Goal: Task Accomplishment & Management: Manage account settings

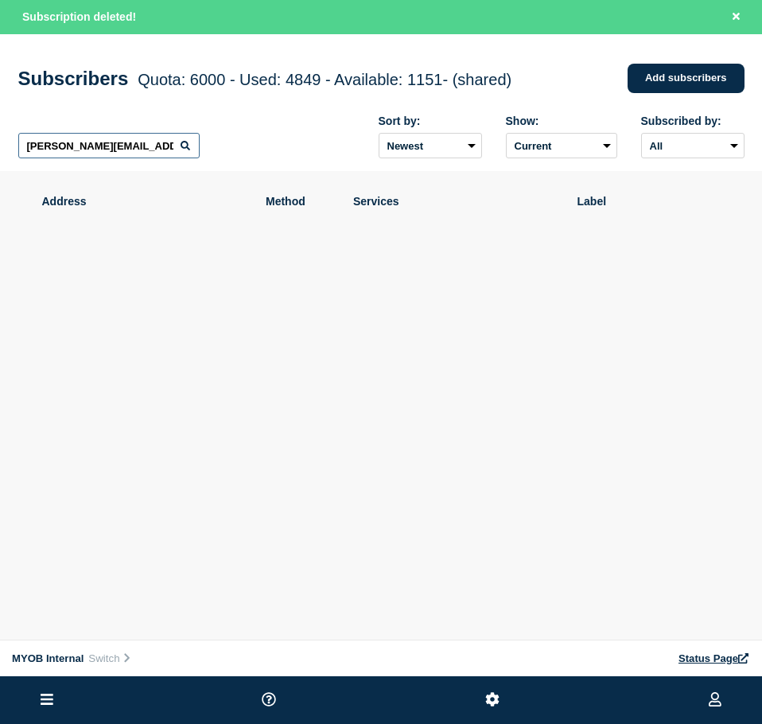
click at [151, 140] on input "[PERSON_NAME][EMAIL_ADDRESS][PERSON_NAME][DOMAIN_NAME]" at bounding box center [108, 145] width 181 height 25
paste input "[PERSON_NAME][EMAIL_ADDRESS][DOMAIN_NAME]"
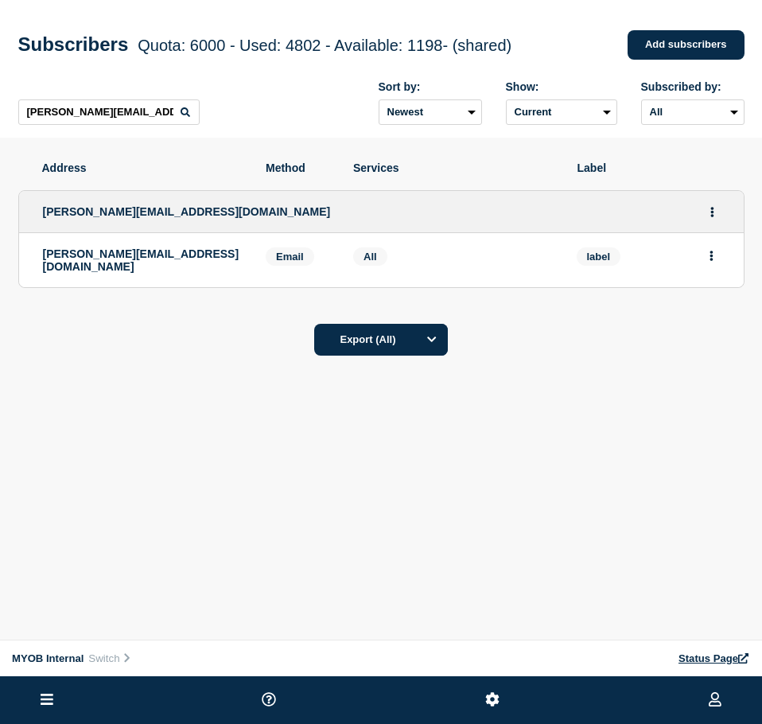
drag, startPoint x: 710, startPoint y: 251, endPoint x: 719, endPoint y: 274, distance: 24.7
click at [711, 251] on button "Actions" at bounding box center [711, 255] width 20 height 25
click at [717, 307] on button "Delete" at bounding box center [712, 301] width 30 height 12
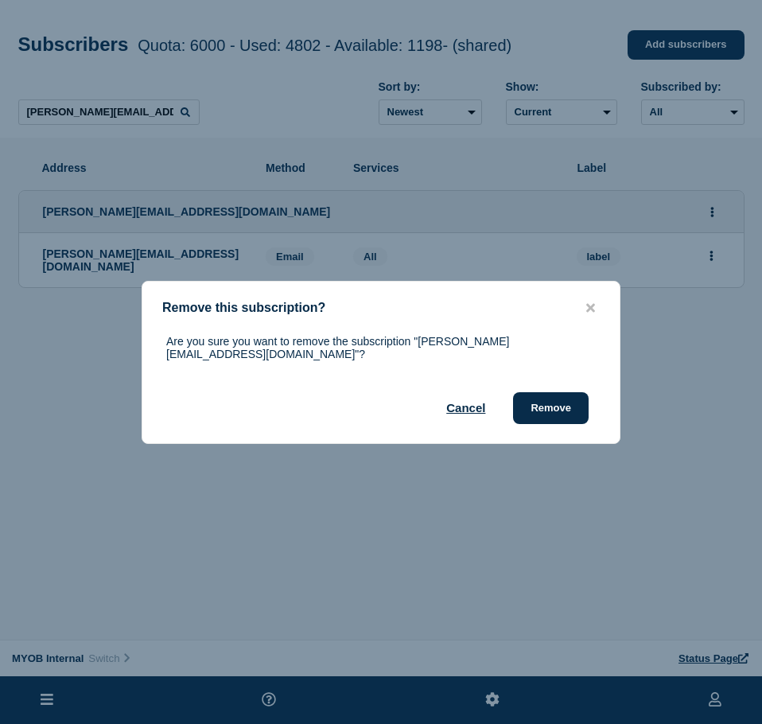
drag, startPoint x: 550, startPoint y: 397, endPoint x: 736, endPoint y: 278, distance: 221.7
click at [554, 394] on button "Remove" at bounding box center [551, 408] width 76 height 32
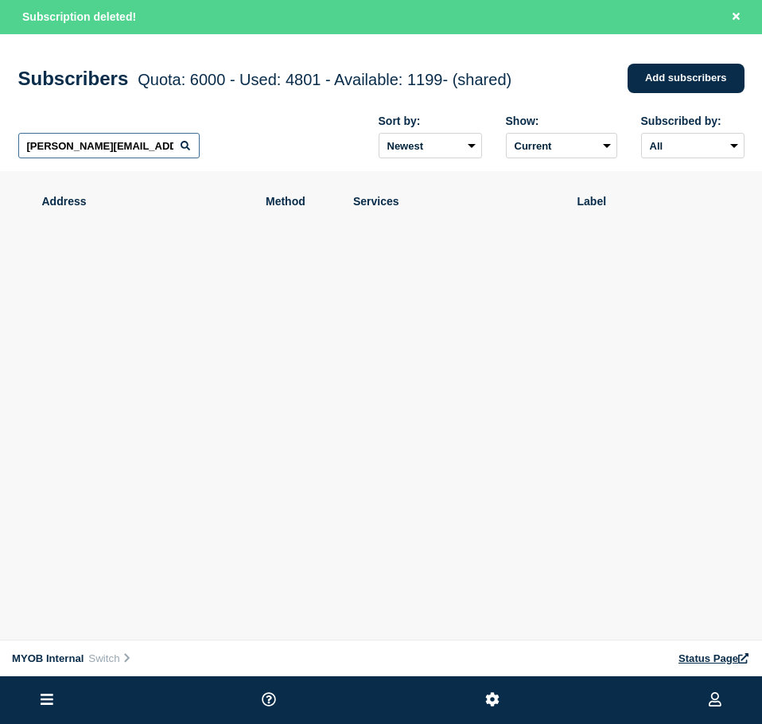
click at [146, 146] on input "[PERSON_NAME][EMAIL_ADDRESS][DOMAIN_NAME]" at bounding box center [108, 145] width 181 height 25
paste input "[PERSON_NAME][EMAIL_ADDRESS][PERSON_NAME][DOMAIN_NAME]"
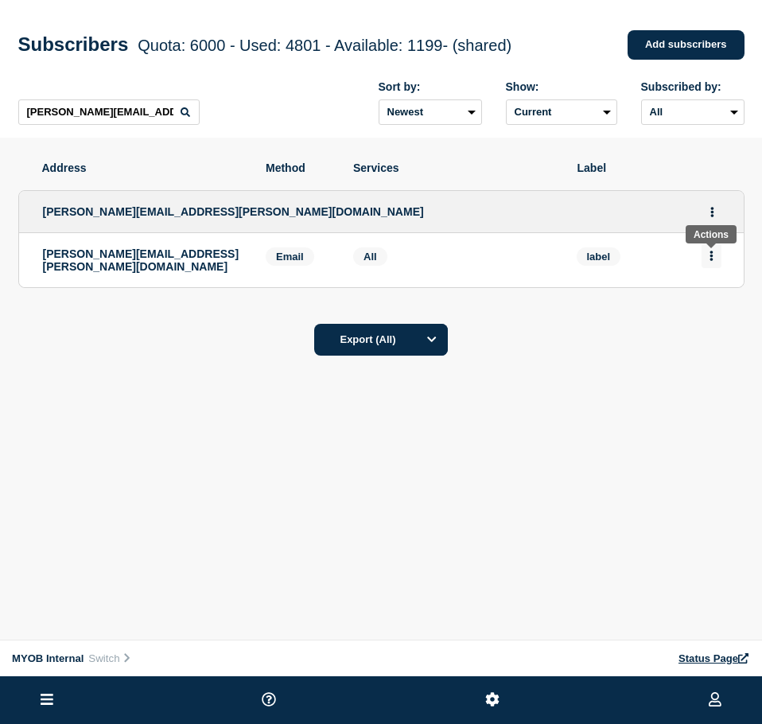
click at [708, 260] on button "Actions" at bounding box center [711, 255] width 20 height 25
click at [708, 307] on button "Delete" at bounding box center [712, 301] width 30 height 12
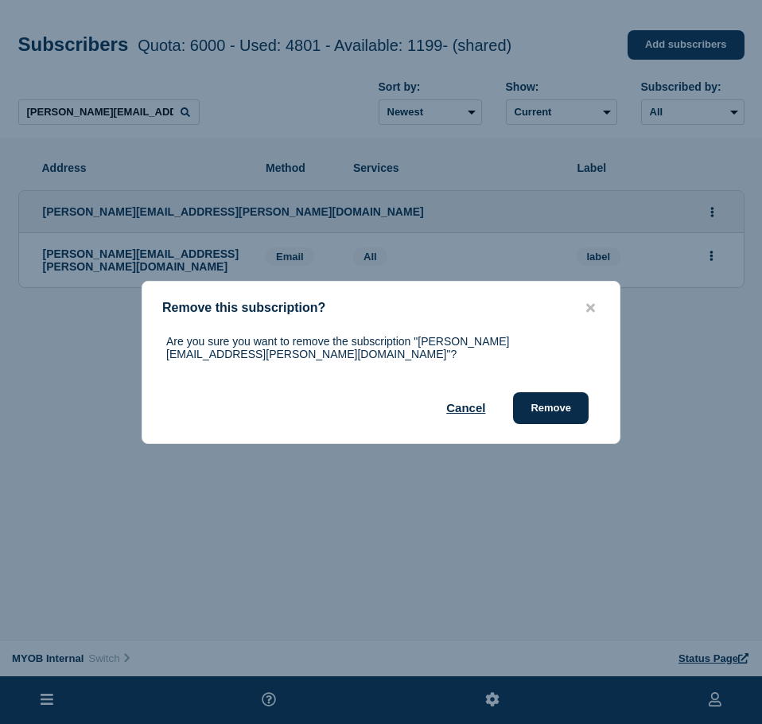
drag, startPoint x: 554, startPoint y: 393, endPoint x: 667, endPoint y: 332, distance: 128.5
click at [555, 393] on button "Remove" at bounding box center [551, 408] width 76 height 32
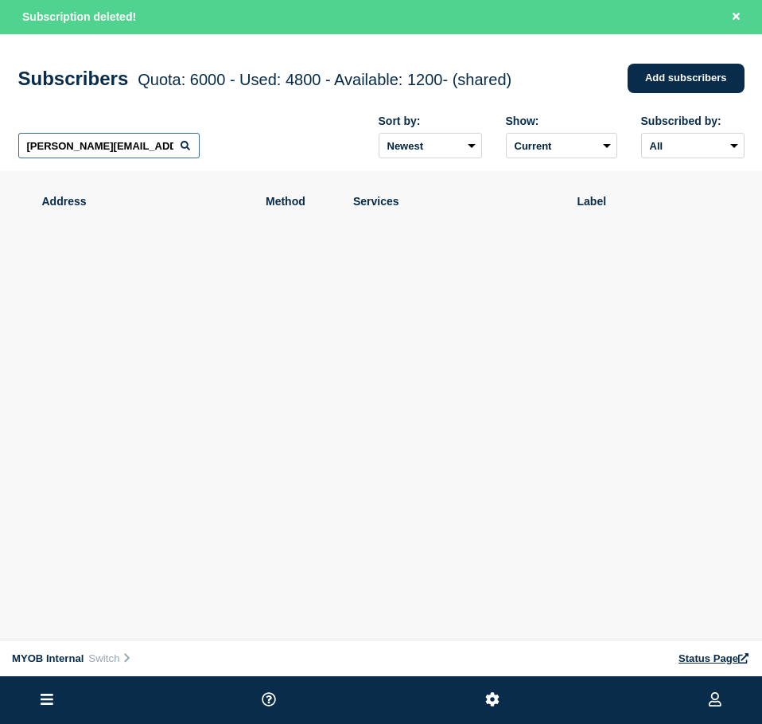
click at [141, 156] on input "[PERSON_NAME][EMAIL_ADDRESS][PERSON_NAME][DOMAIN_NAME]" at bounding box center [108, 145] width 181 height 25
paste input "[PERSON_NAME][EMAIL_ADDRESS][DOMAIN_NAME]"
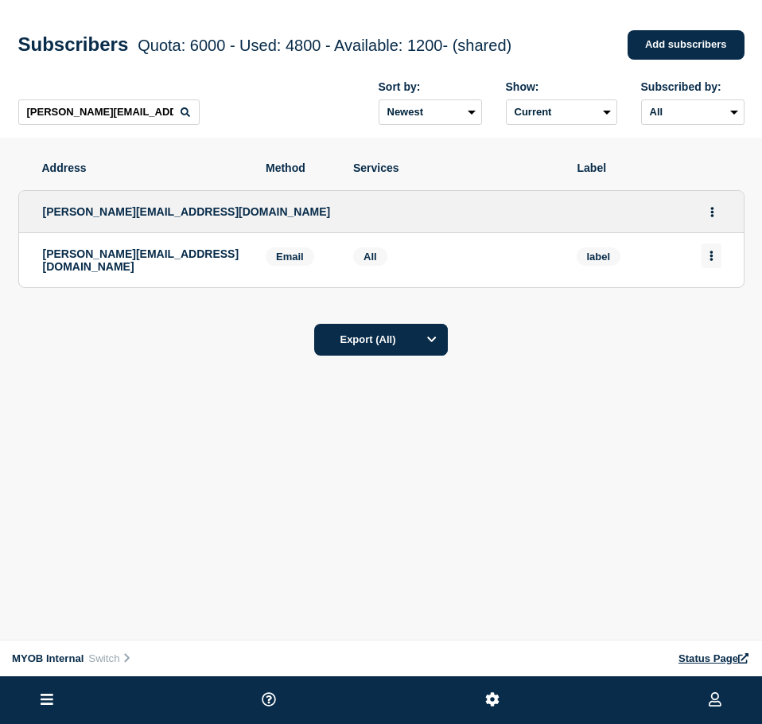
click at [714, 260] on button "Actions" at bounding box center [711, 255] width 20 height 25
click at [713, 305] on button "Delete" at bounding box center [712, 301] width 30 height 12
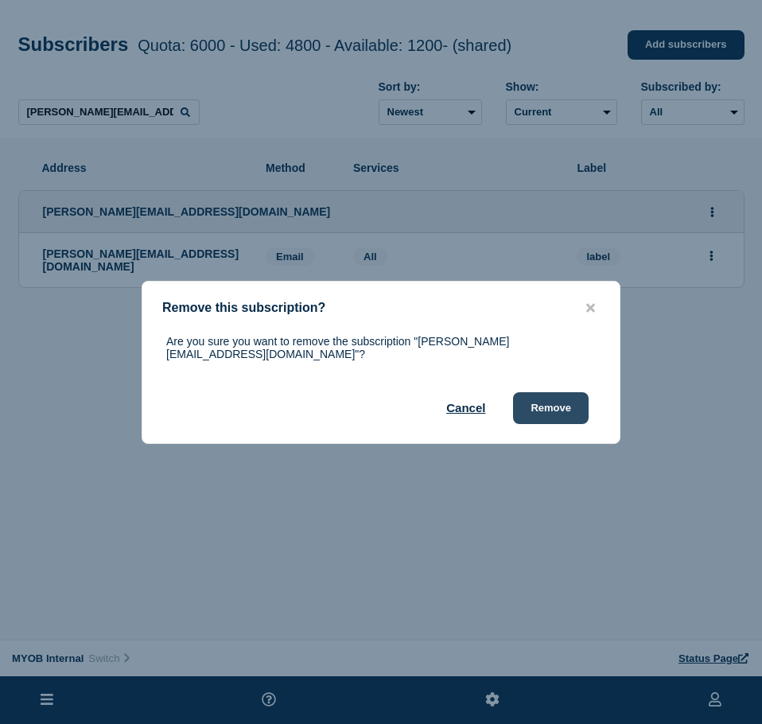
click at [539, 406] on button "Remove" at bounding box center [551, 408] width 76 height 32
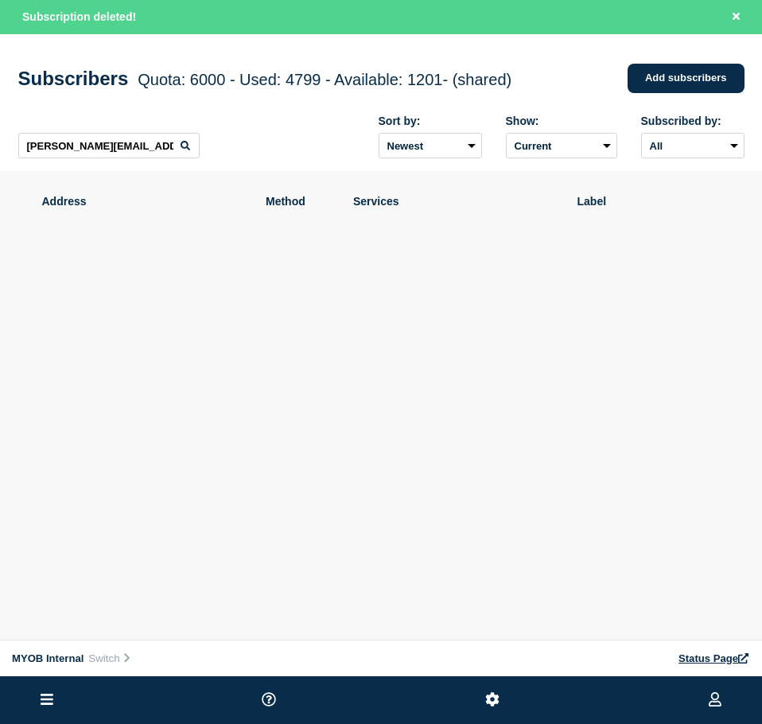
click at [109, 134] on div "[PERSON_NAME][EMAIL_ADDRESS][DOMAIN_NAME] Sort by: Newest Oldest Show: Current …" at bounding box center [381, 137] width 726 height 69
click at [113, 142] on input "[PERSON_NAME][EMAIL_ADDRESS][DOMAIN_NAME]" at bounding box center [108, 145] width 181 height 25
paste input "[EMAIL_ADDRESS][PERSON_NAME][DOMAIN_NAME]"
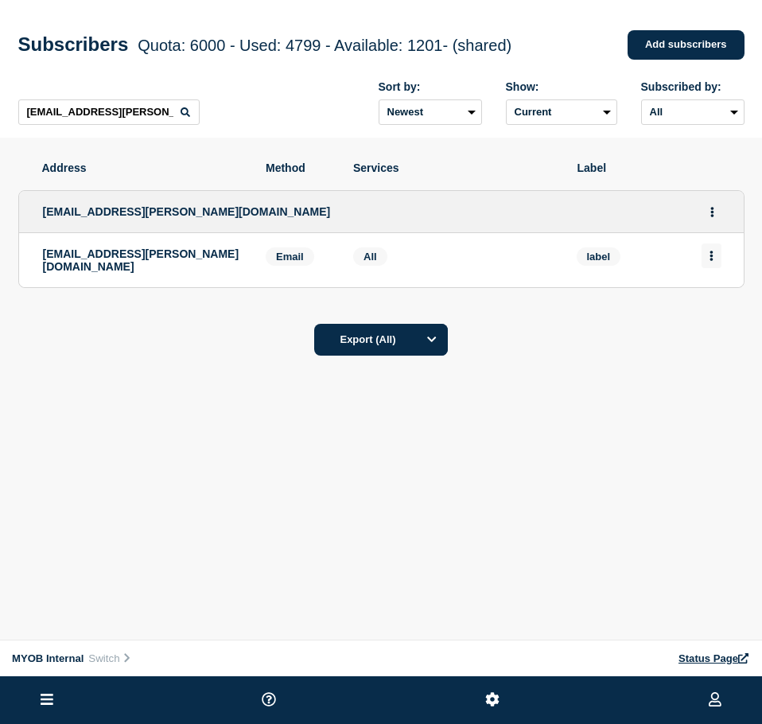
click at [716, 262] on button "Actions" at bounding box center [711, 255] width 20 height 25
click at [719, 301] on button "Delete" at bounding box center [712, 301] width 30 height 12
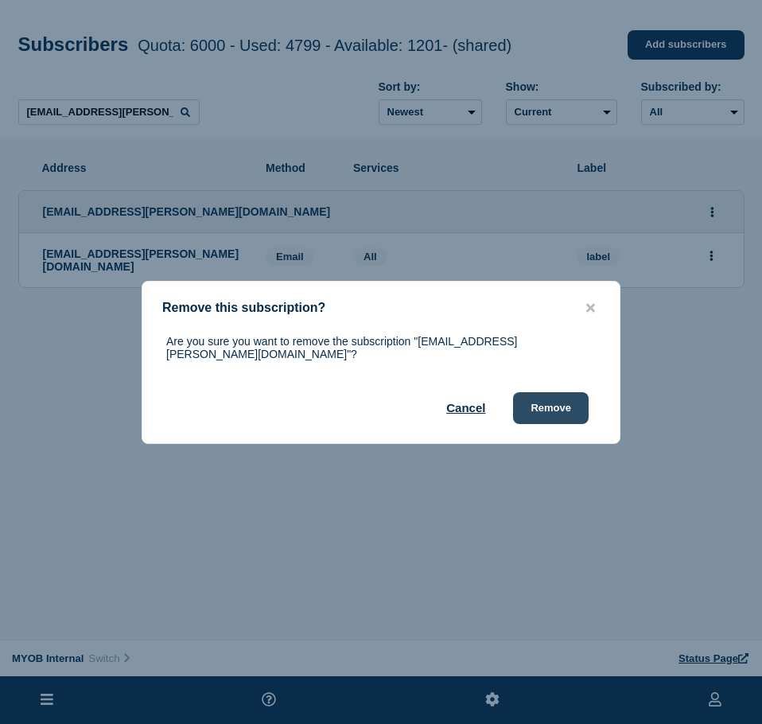
click at [552, 402] on button "Remove" at bounding box center [551, 408] width 76 height 32
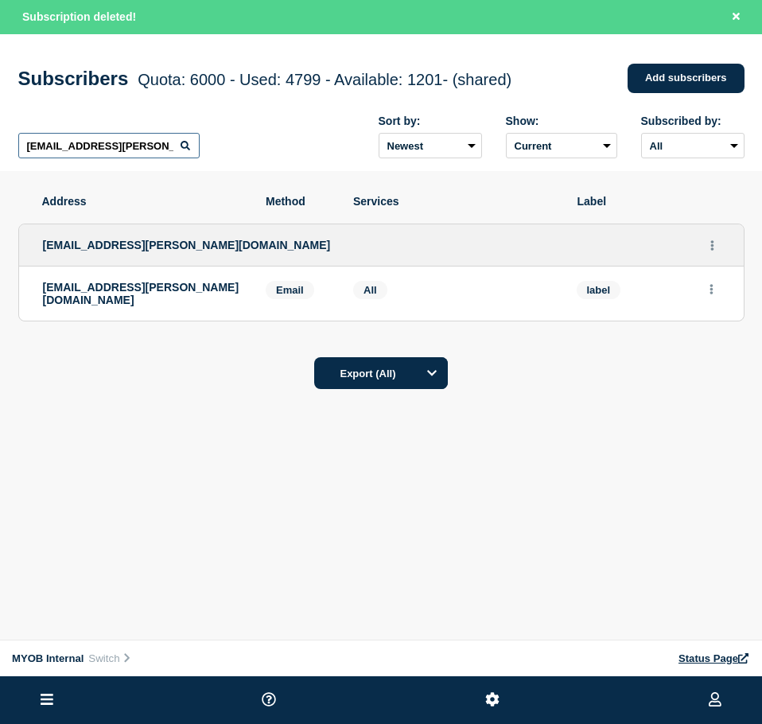
click at [164, 138] on input "[EMAIL_ADDRESS][PERSON_NAME][DOMAIN_NAME]" at bounding box center [108, 145] width 181 height 25
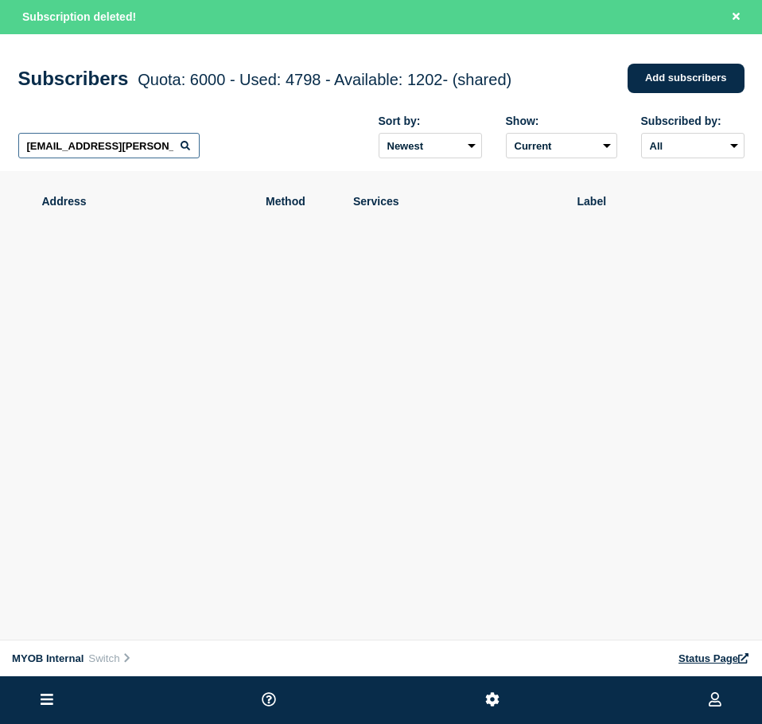
click at [164, 138] on input "[EMAIL_ADDRESS][PERSON_NAME][DOMAIN_NAME]" at bounding box center [108, 145] width 181 height 25
paste input "[EMAIL_ADDRESS][PERSON_NAME][DOMAIN_NAME]"
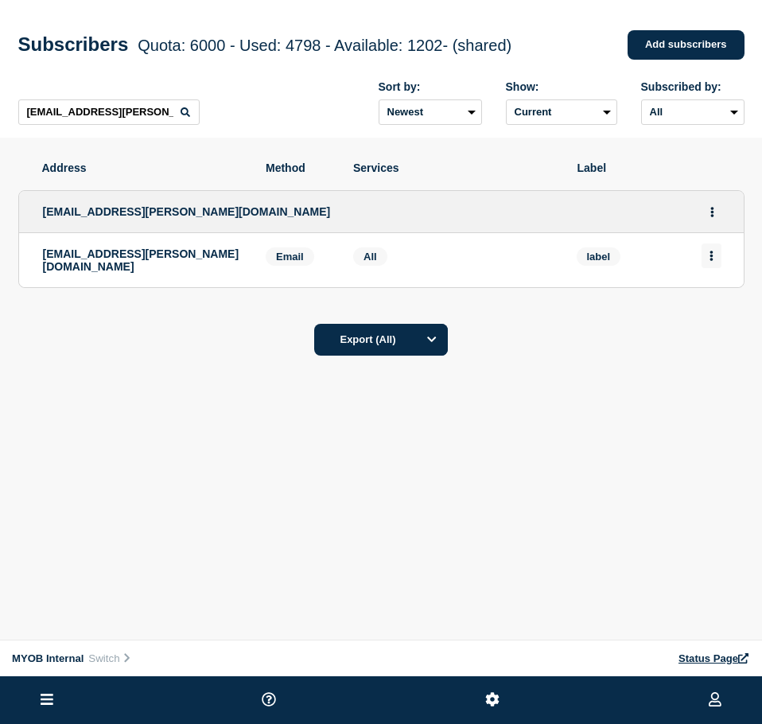
click at [716, 251] on button "Actions" at bounding box center [711, 255] width 20 height 25
click at [703, 311] on div "Delete" at bounding box center [711, 300] width 75 height 57
click at [701, 318] on div "Delete" at bounding box center [711, 300] width 75 height 57
click at [707, 306] on button "Delete" at bounding box center [712, 301] width 30 height 12
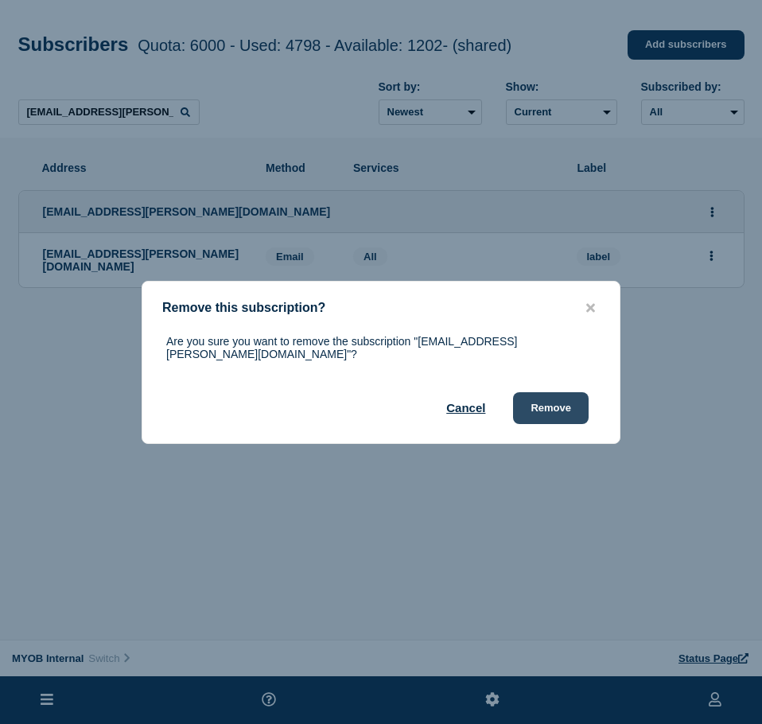
click at [573, 395] on button "Remove" at bounding box center [551, 408] width 76 height 32
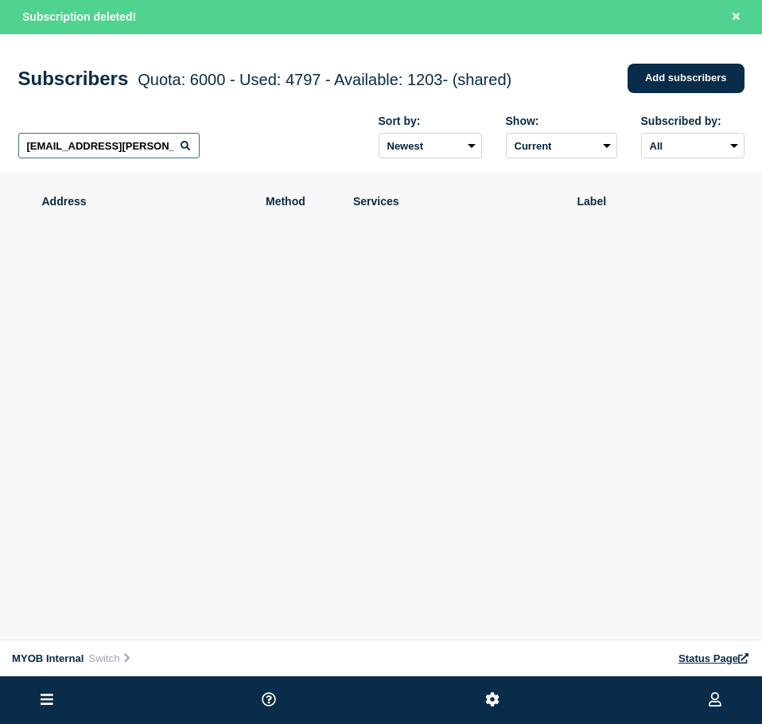
click at [152, 139] on input "[EMAIL_ADDRESS][PERSON_NAME][DOMAIN_NAME]" at bounding box center [108, 145] width 181 height 25
paste input "[PERSON_NAME][EMAIL_ADDRESS][PERSON_NAME][DOMAIN_NAME]"
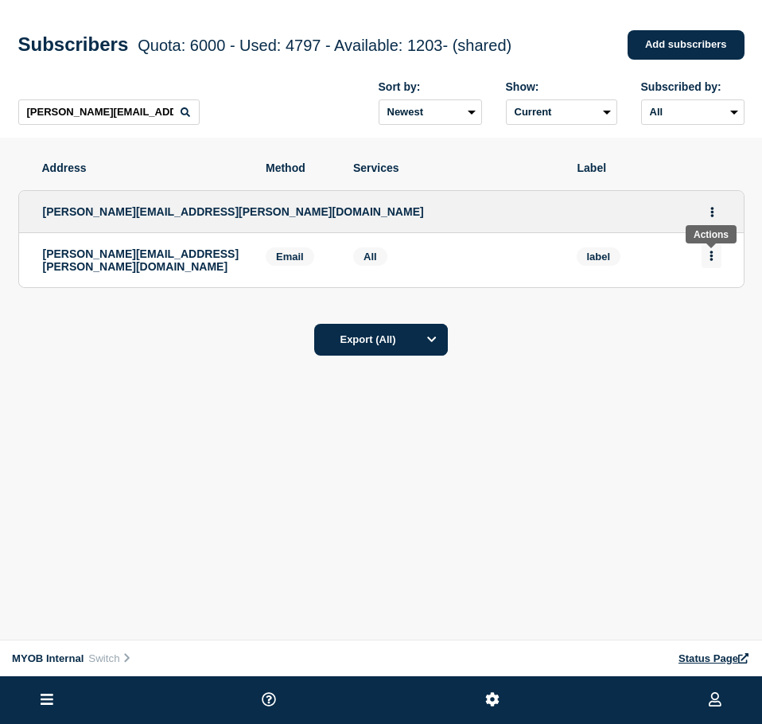
click at [715, 260] on button "Actions" at bounding box center [711, 255] width 20 height 25
click at [695, 309] on div "Delete" at bounding box center [711, 300] width 75 height 57
click at [707, 301] on button "Delete" at bounding box center [712, 301] width 30 height 12
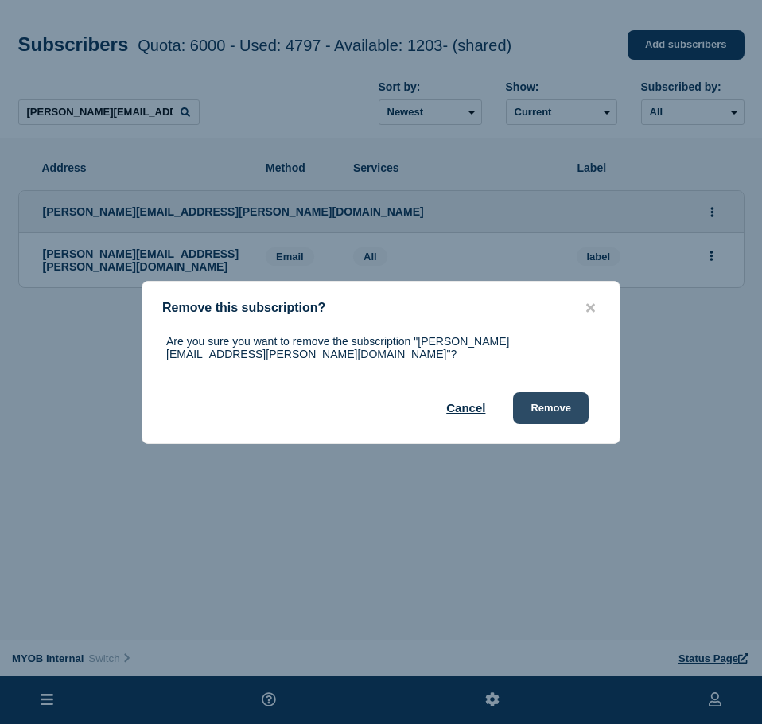
click at [541, 392] on button "Remove" at bounding box center [551, 408] width 76 height 32
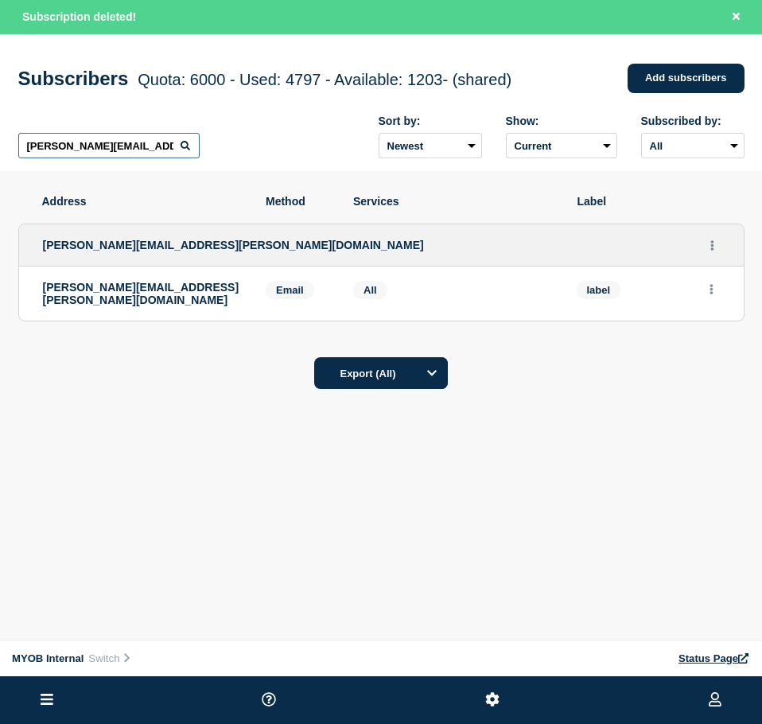
click at [159, 148] on input "[PERSON_NAME][EMAIL_ADDRESS][PERSON_NAME][DOMAIN_NAME]" at bounding box center [108, 145] width 181 height 25
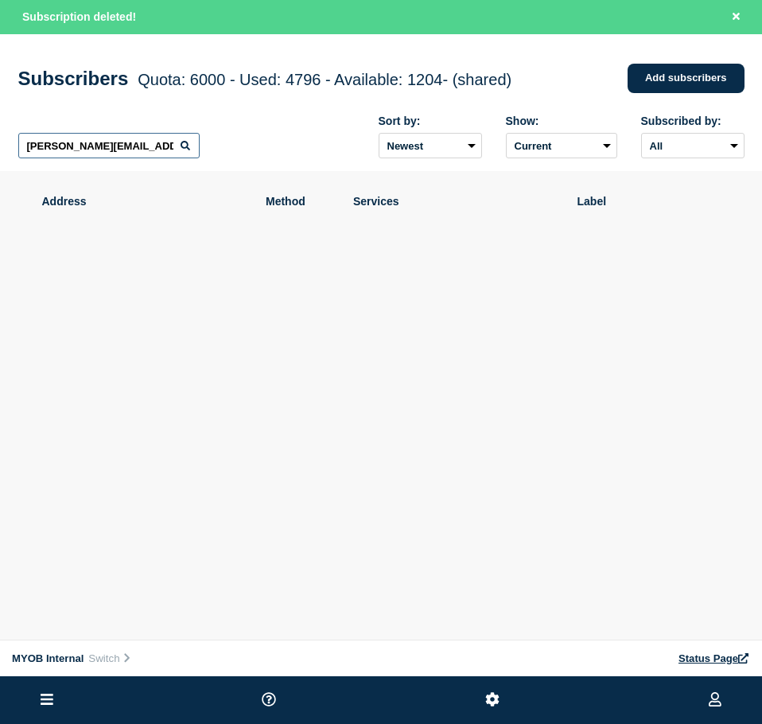
paste input "[PERSON_NAME][EMAIL_ADDRESS][PERSON_NAME][DOMAIN_NAME]"
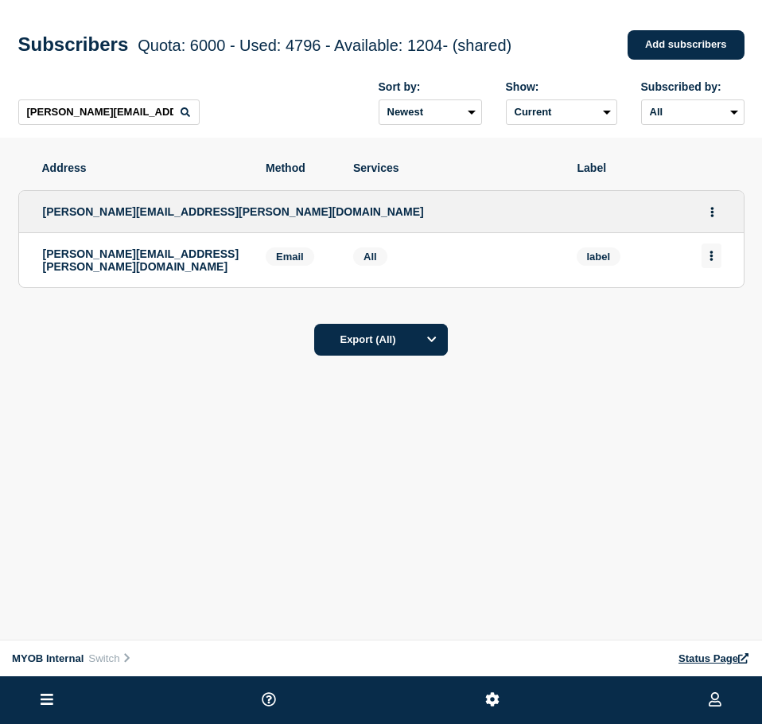
click at [703, 260] on button "Actions" at bounding box center [711, 255] width 20 height 25
click at [692, 307] on div "Delete" at bounding box center [711, 300] width 75 height 57
click at [705, 304] on button "Delete" at bounding box center [712, 301] width 30 height 12
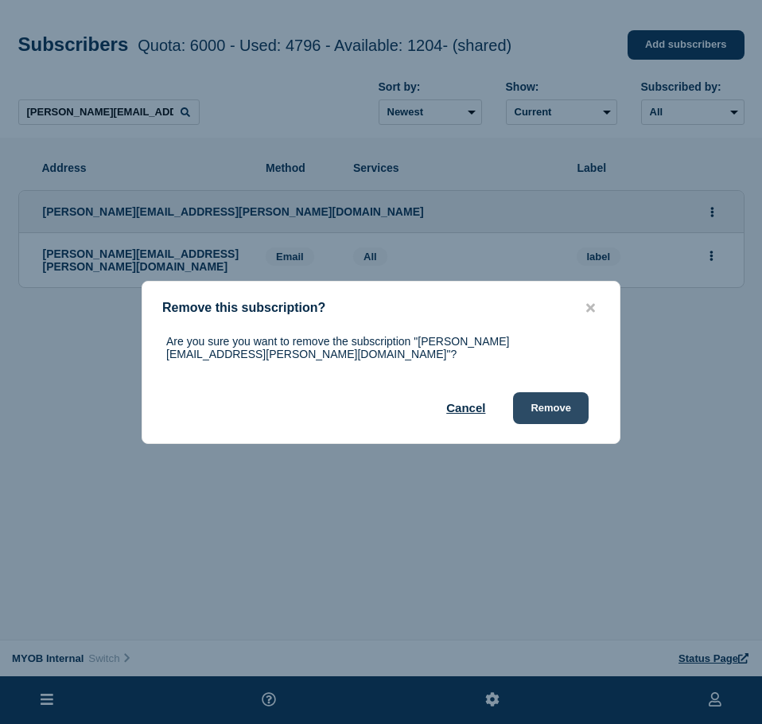
click at [538, 402] on button "Remove" at bounding box center [551, 408] width 76 height 32
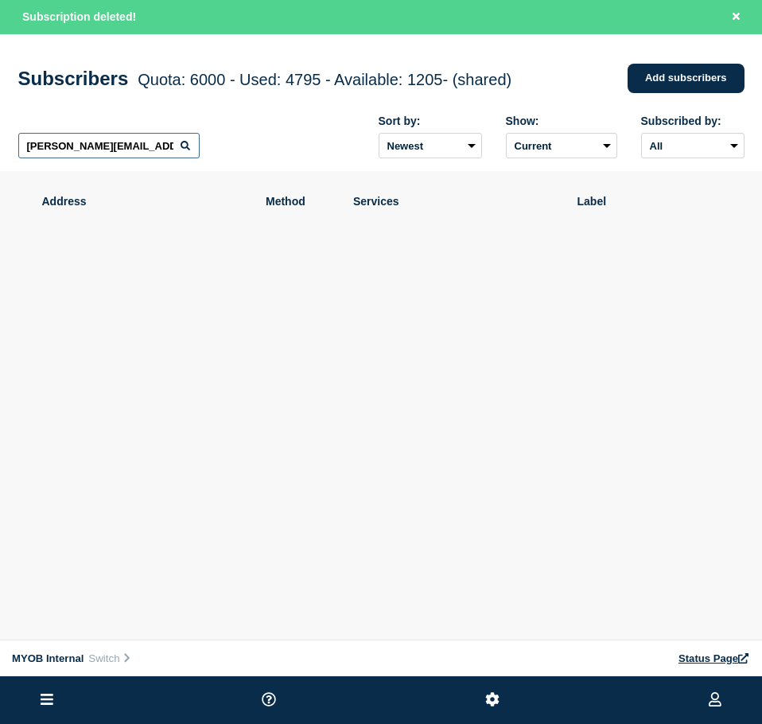
click at [129, 150] on input "[PERSON_NAME][EMAIL_ADDRESS][PERSON_NAME][DOMAIN_NAME]" at bounding box center [108, 145] width 181 height 25
paste input "[EMAIL_ADDRESS][DOMAIN_NAME]"
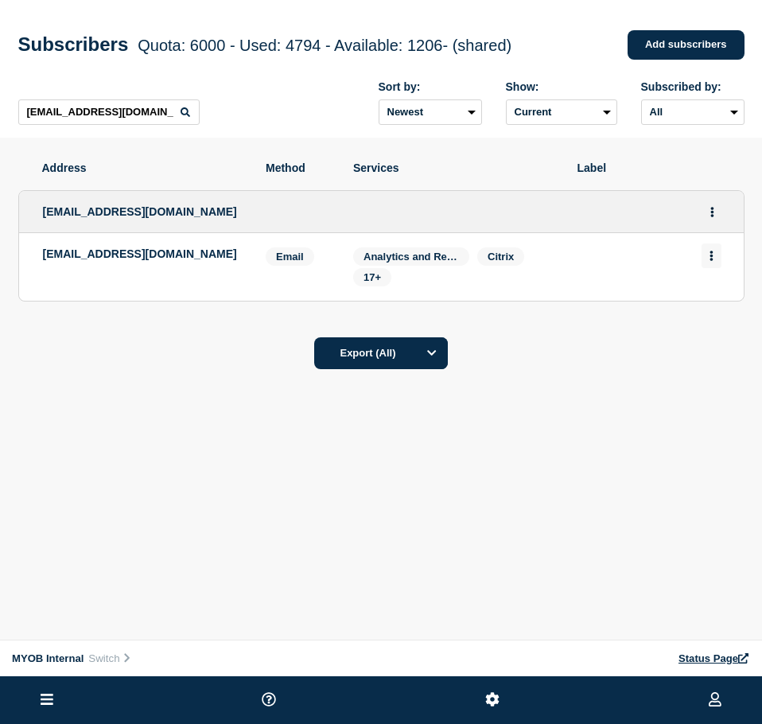
click at [717, 254] on button "Actions" at bounding box center [711, 255] width 20 height 25
click at [701, 302] on button "Delete" at bounding box center [712, 301] width 30 height 12
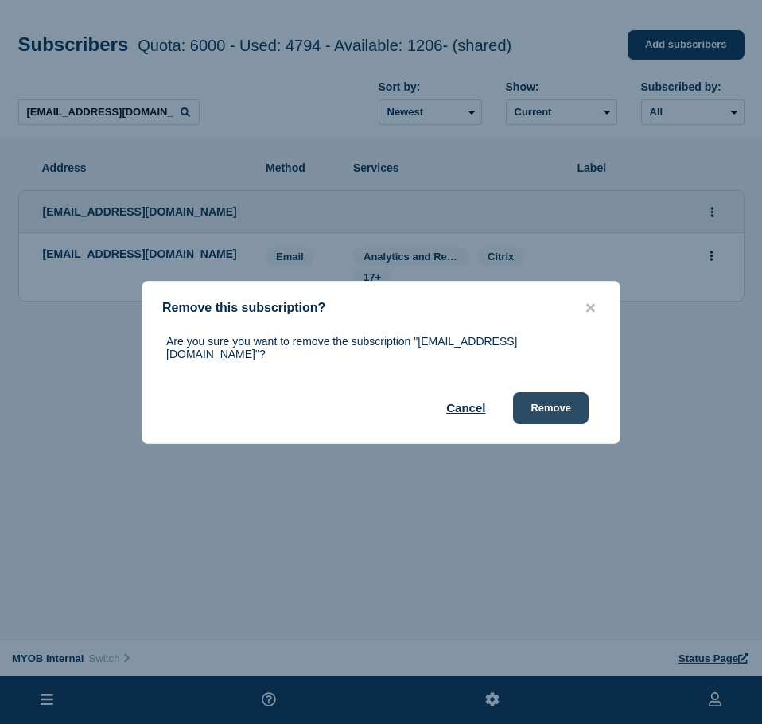
click at [583, 396] on button "Remove" at bounding box center [551, 408] width 76 height 32
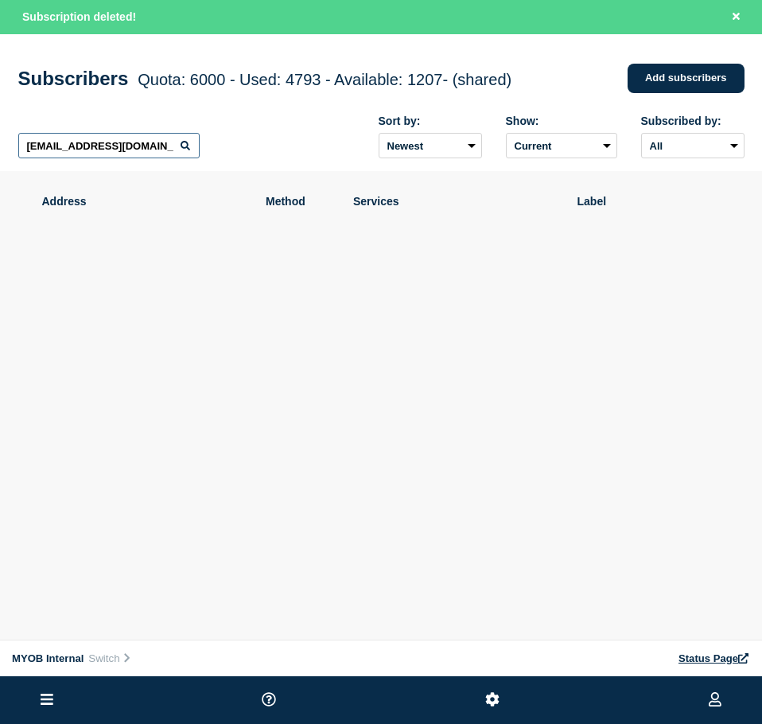
click at [121, 152] on input "[EMAIL_ADDRESS][DOMAIN_NAME]" at bounding box center [108, 145] width 181 height 25
paste input "[PERSON_NAME][EMAIL_ADDRESS][PERSON_NAME][DOMAIN_NAME]"
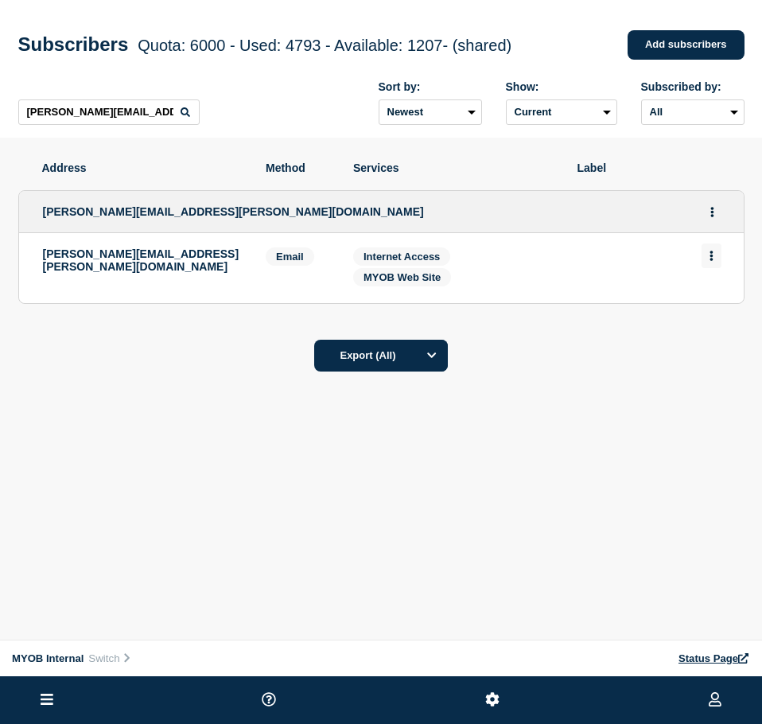
click at [714, 250] on button "Actions" at bounding box center [711, 255] width 20 height 25
click at [708, 304] on button "Delete" at bounding box center [712, 301] width 30 height 12
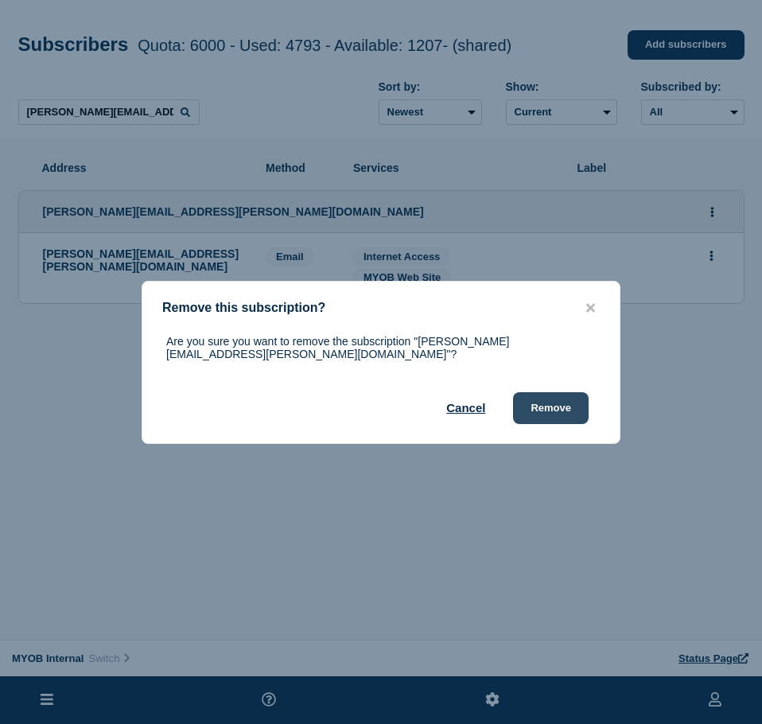
click at [546, 410] on button "Remove" at bounding box center [551, 408] width 76 height 32
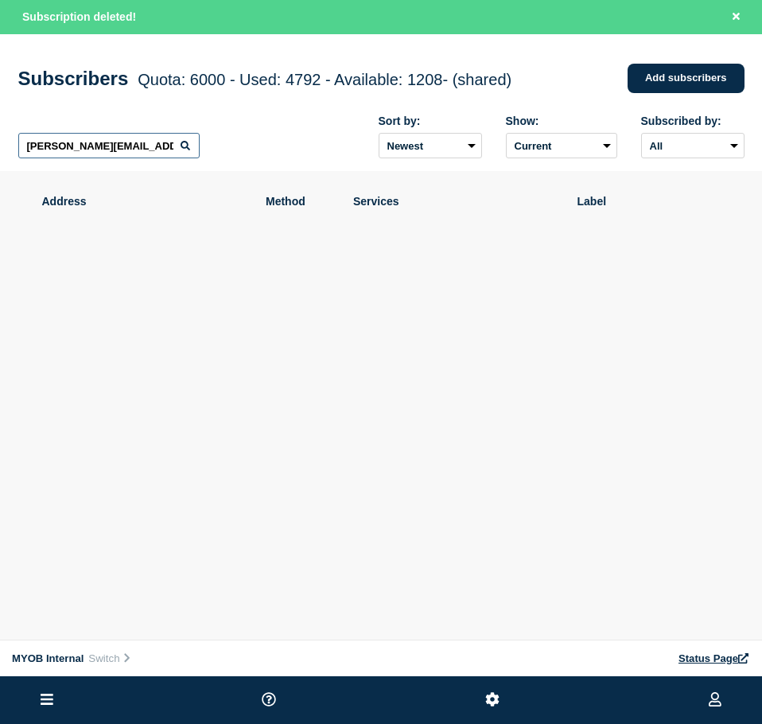
click at [92, 150] on input "[PERSON_NAME][EMAIL_ADDRESS][PERSON_NAME][DOMAIN_NAME]" at bounding box center [108, 145] width 181 height 25
paste input "[EMAIL_ADDRESS][PERSON_NAME][DOMAIN_NAME]"
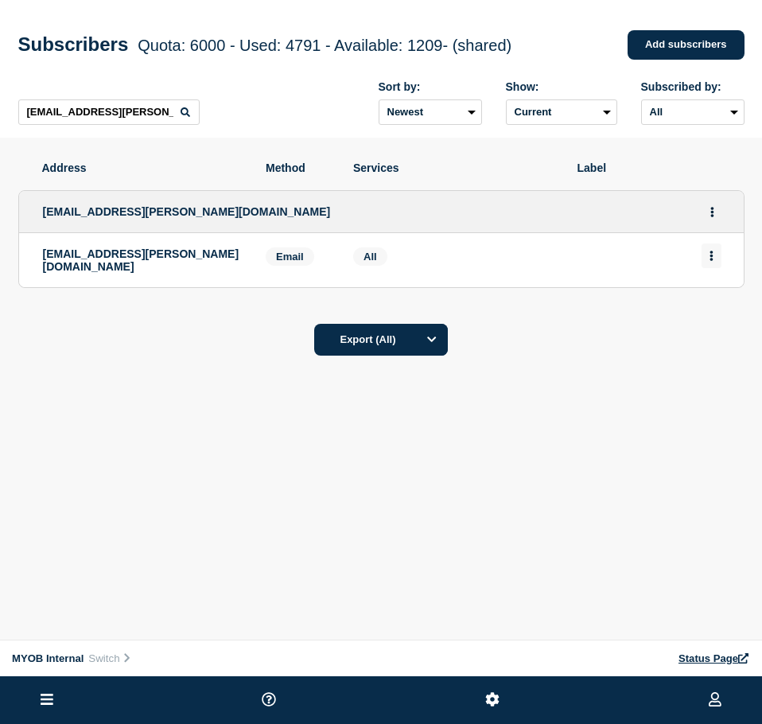
click at [714, 253] on button "Actions" at bounding box center [711, 255] width 20 height 25
click at [704, 305] on button "Delete" at bounding box center [712, 301] width 30 height 12
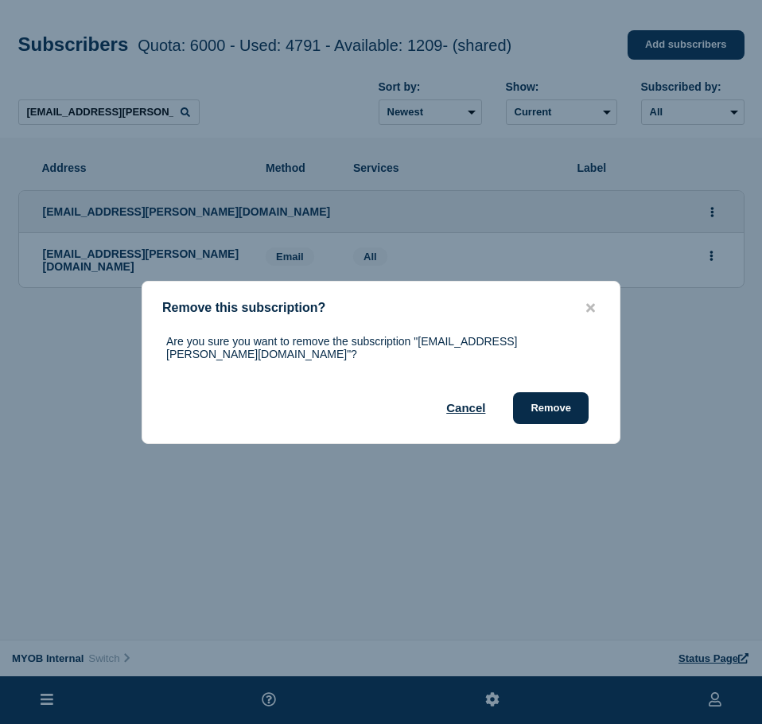
click at [577, 394] on button "Remove" at bounding box center [551, 408] width 76 height 32
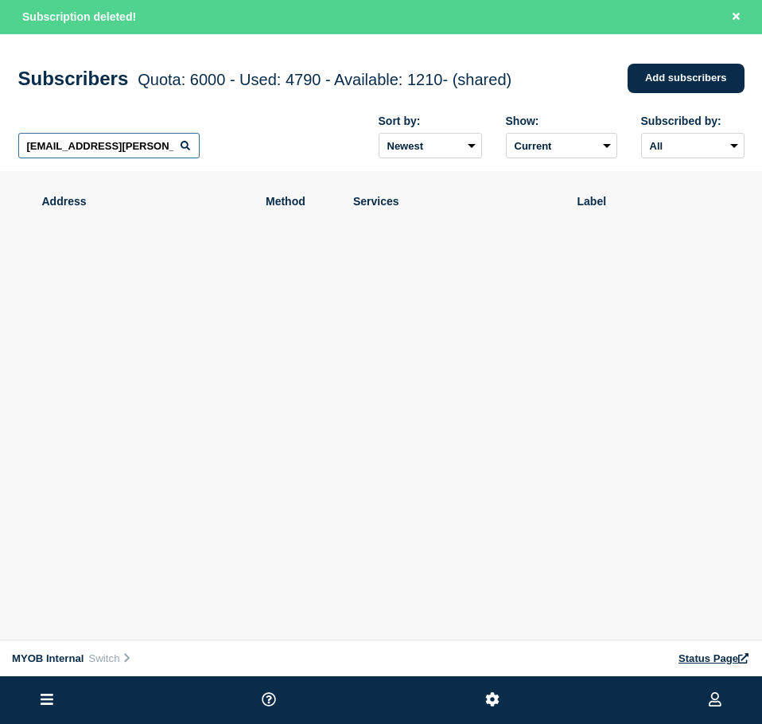
click at [157, 141] on input "[EMAIL_ADDRESS][PERSON_NAME][DOMAIN_NAME]" at bounding box center [108, 145] width 181 height 25
paste input "[EMAIL_ADDRESS][DOMAIN_NAME]"
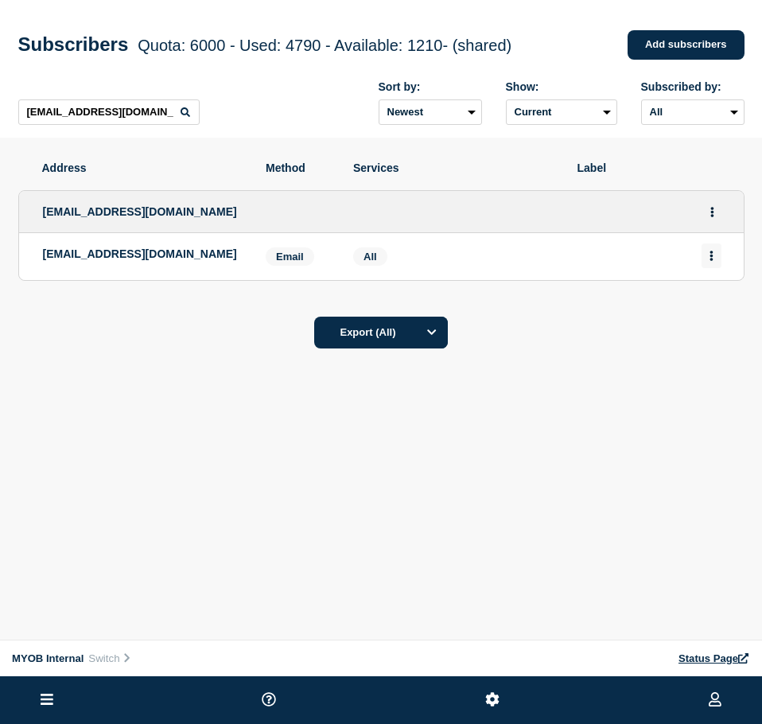
click at [720, 260] on button "Actions" at bounding box center [711, 255] width 20 height 25
drag, startPoint x: 721, startPoint y: 274, endPoint x: 724, endPoint y: 302, distance: 28.8
click at [724, 295] on div "Delete" at bounding box center [711, 300] width 75 height 57
click at [722, 304] on button "Delete" at bounding box center [712, 301] width 30 height 12
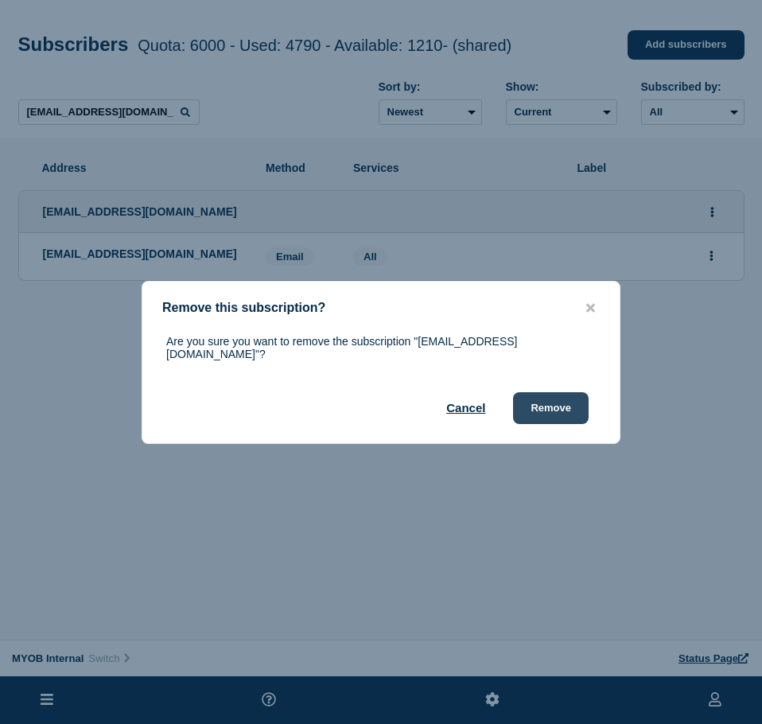
drag, startPoint x: 569, startPoint y: 398, endPoint x: 577, endPoint y: 400, distance: 8.1
click at [564, 400] on button "Remove" at bounding box center [551, 408] width 76 height 32
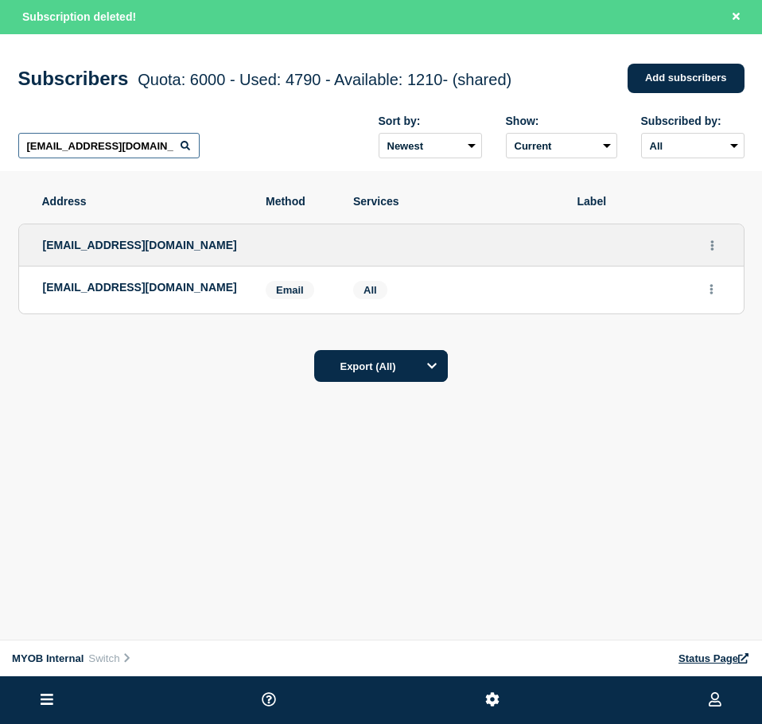
click at [137, 151] on input "[EMAIL_ADDRESS][DOMAIN_NAME]" at bounding box center [108, 145] width 181 height 25
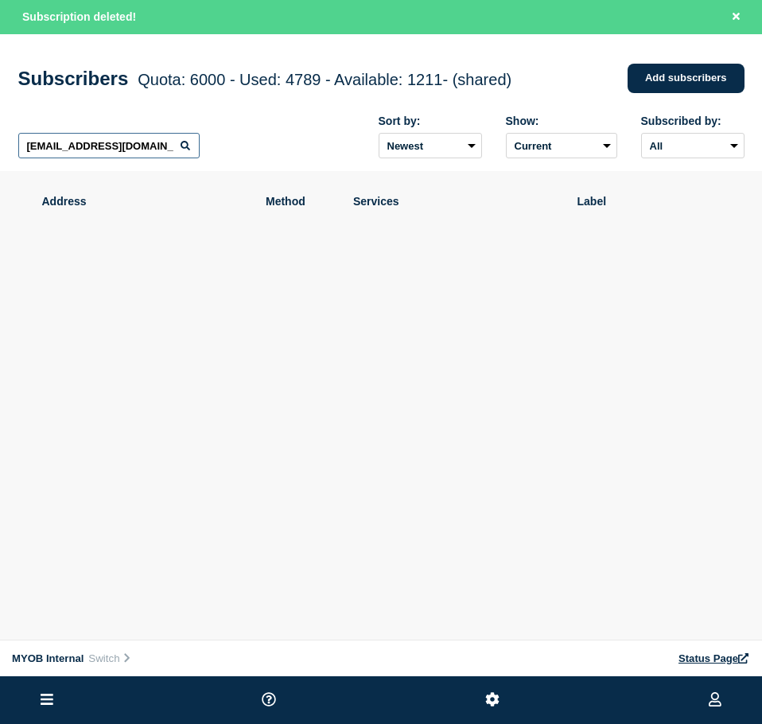
paste input "[DOMAIN_NAME][EMAIL_ADDRESS][DOMAIN_NAME]"
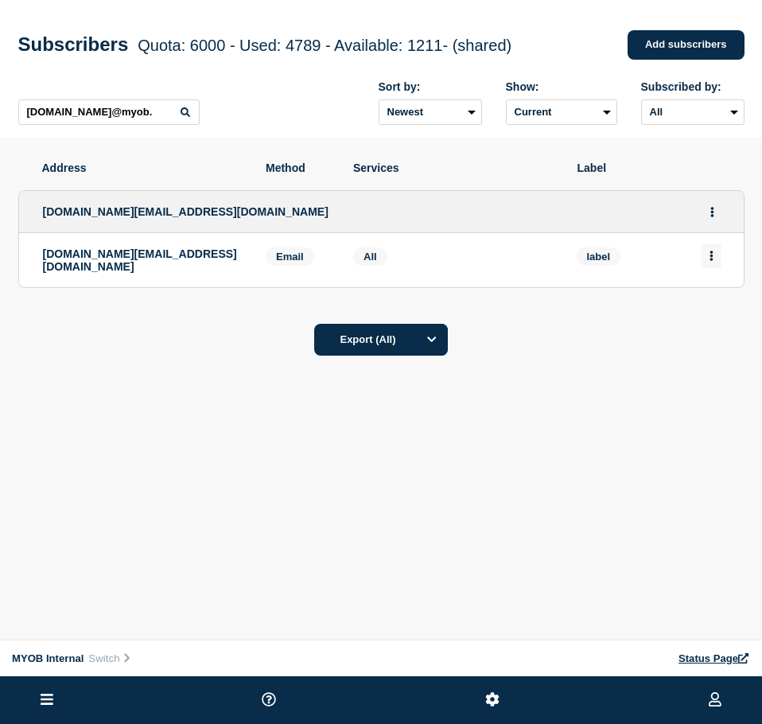
click at [706, 254] on button "Actions" at bounding box center [711, 255] width 20 height 25
click at [707, 301] on button "Delete" at bounding box center [712, 301] width 30 height 12
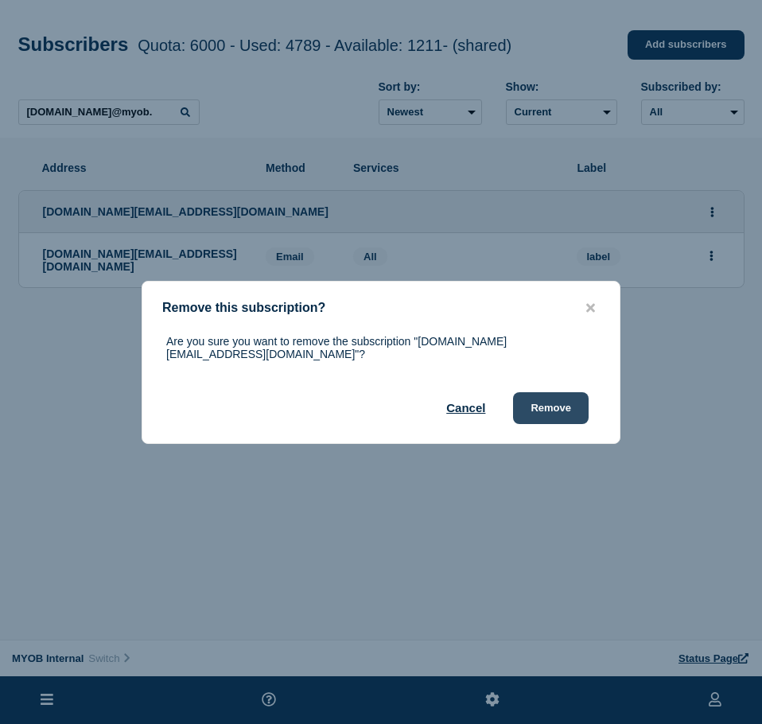
click at [540, 398] on button "Remove" at bounding box center [551, 408] width 76 height 32
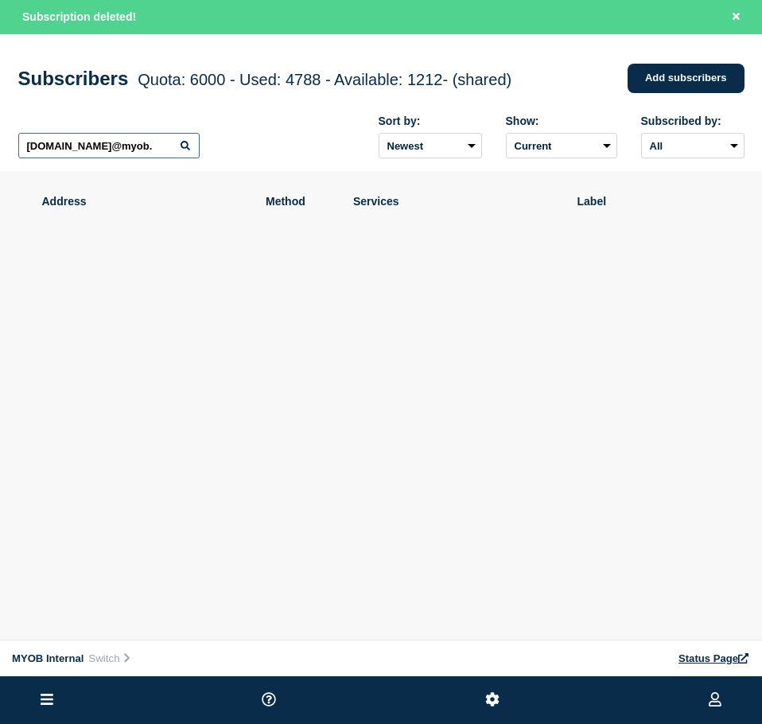
click at [107, 154] on input "[DOMAIN_NAME]@myob." at bounding box center [108, 145] width 181 height 25
paste input "[PERSON_NAME][EMAIL_ADDRESS][PERSON_NAME][DOMAIN_NAME]"
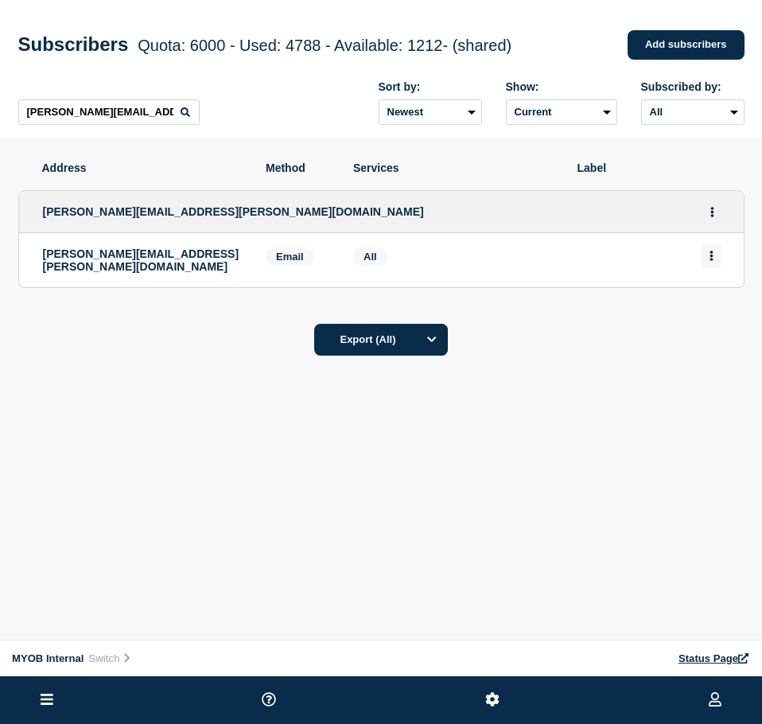
click at [708, 258] on button "Actions" at bounding box center [711, 255] width 20 height 25
click at [708, 303] on button "Delete" at bounding box center [712, 301] width 30 height 12
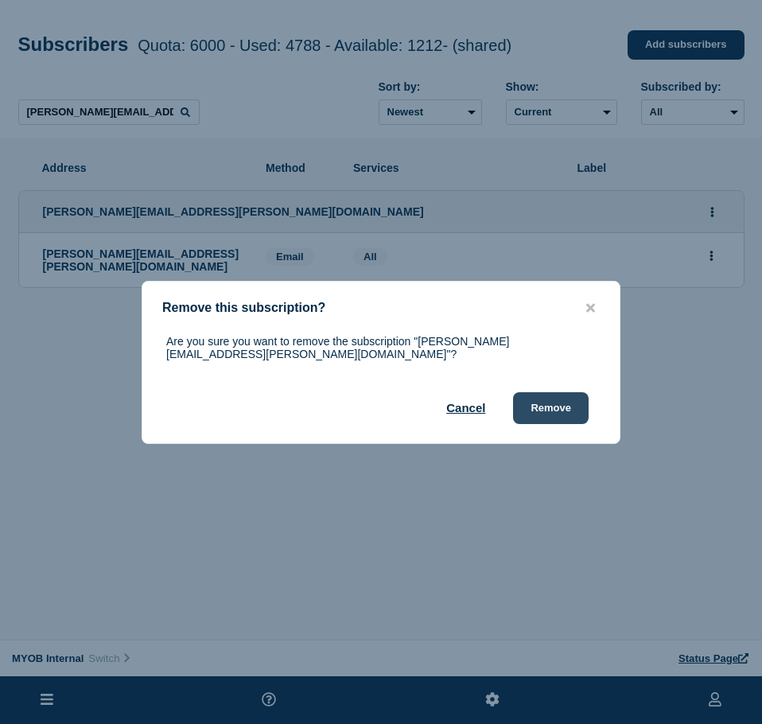
click at [557, 396] on button "Remove" at bounding box center [551, 408] width 76 height 32
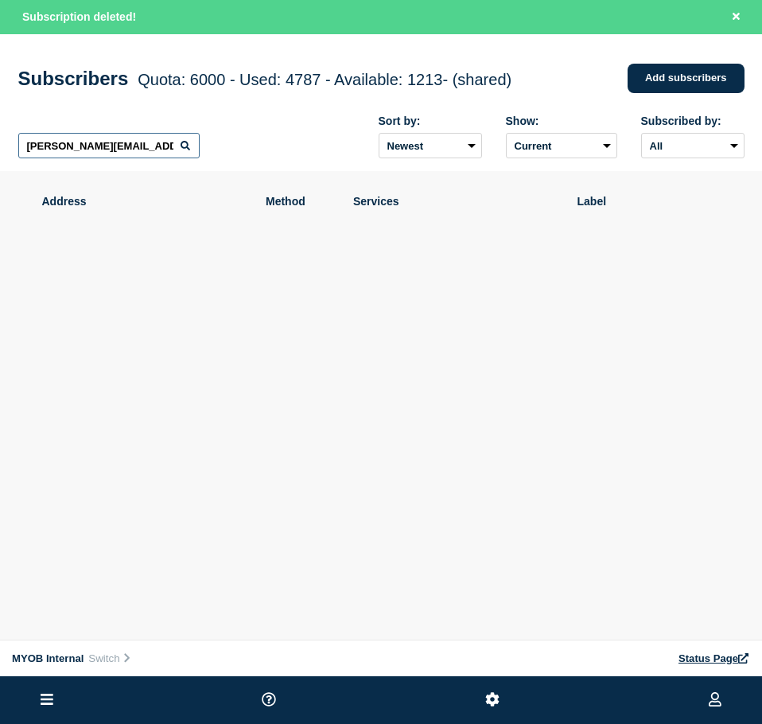
click at [139, 146] on input "[PERSON_NAME][EMAIL_ADDRESS][PERSON_NAME][DOMAIN_NAME]" at bounding box center [108, 145] width 181 height 25
paste input "[EMAIL_ADDRESS][DOMAIN_NAME]"
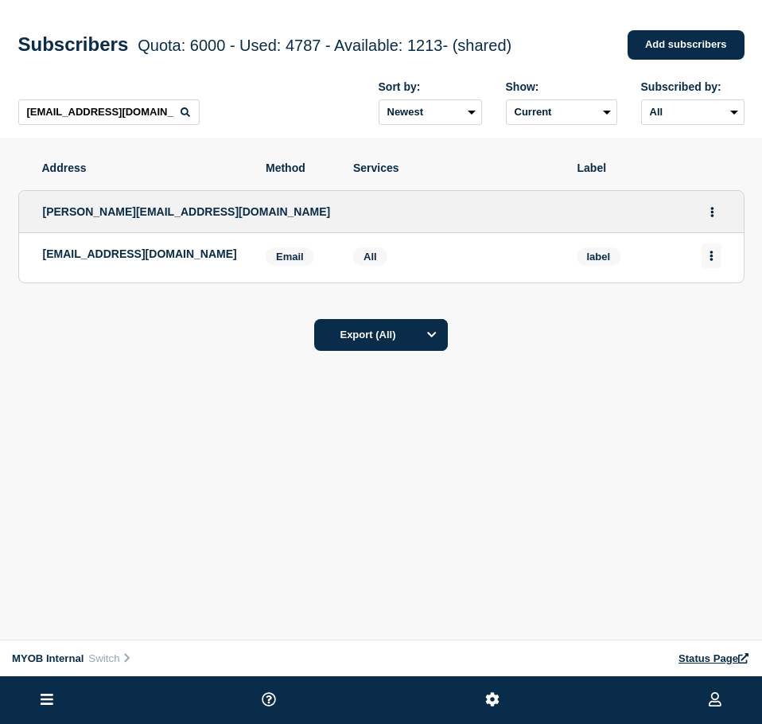
click at [704, 262] on button "Actions" at bounding box center [711, 255] width 20 height 25
click at [701, 307] on button "Delete" at bounding box center [712, 301] width 30 height 12
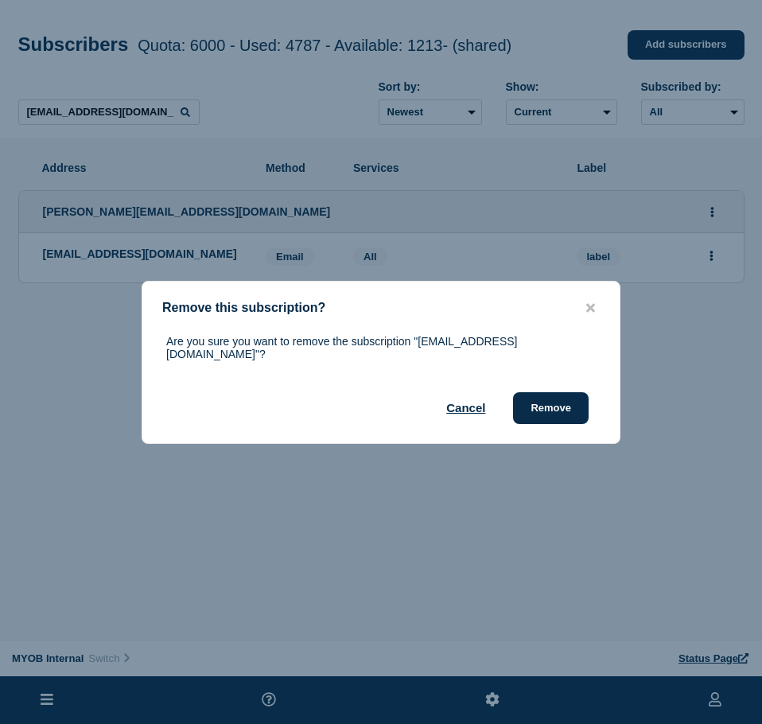
click at [557, 383] on div "Are you sure you want to remove the subscription "[EMAIL_ADDRESS][DOMAIN_NAME]"…" at bounding box center [380, 379] width 477 height 89
click at [557, 396] on button "Remove" at bounding box center [551, 408] width 76 height 32
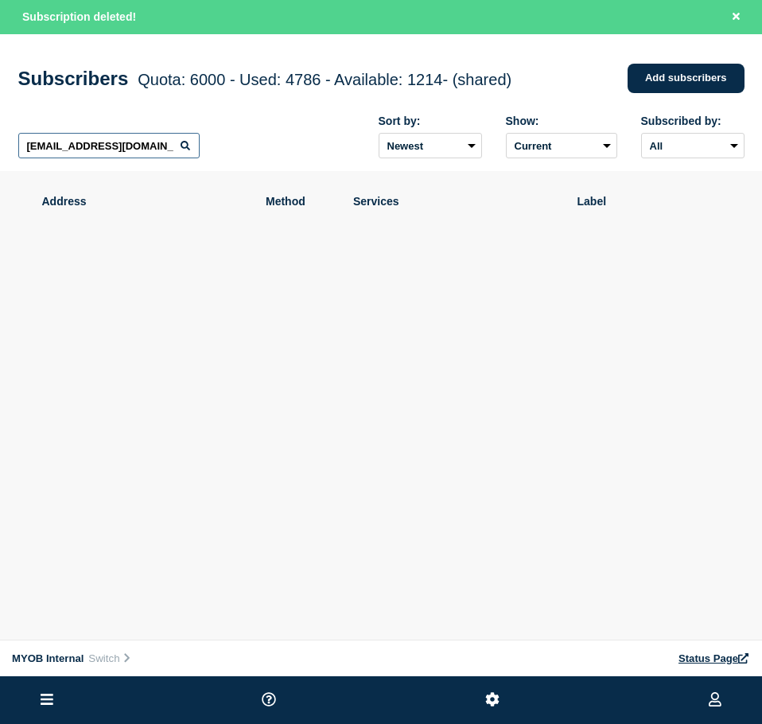
click at [174, 144] on input "[EMAIL_ADDRESS][DOMAIN_NAME]" at bounding box center [108, 145] width 181 height 25
paste input "[EMAIL_ADDRESS][DOMAIN_NAME]"
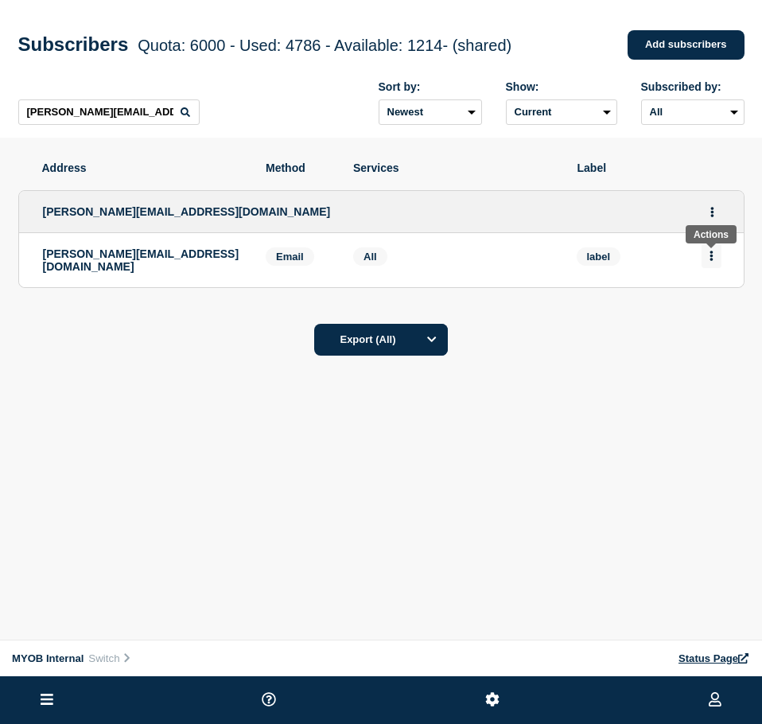
click at [710, 258] on icon "Actions" at bounding box center [710, 256] width 3 height 10
click at [720, 307] on button "Delete" at bounding box center [712, 301] width 30 height 12
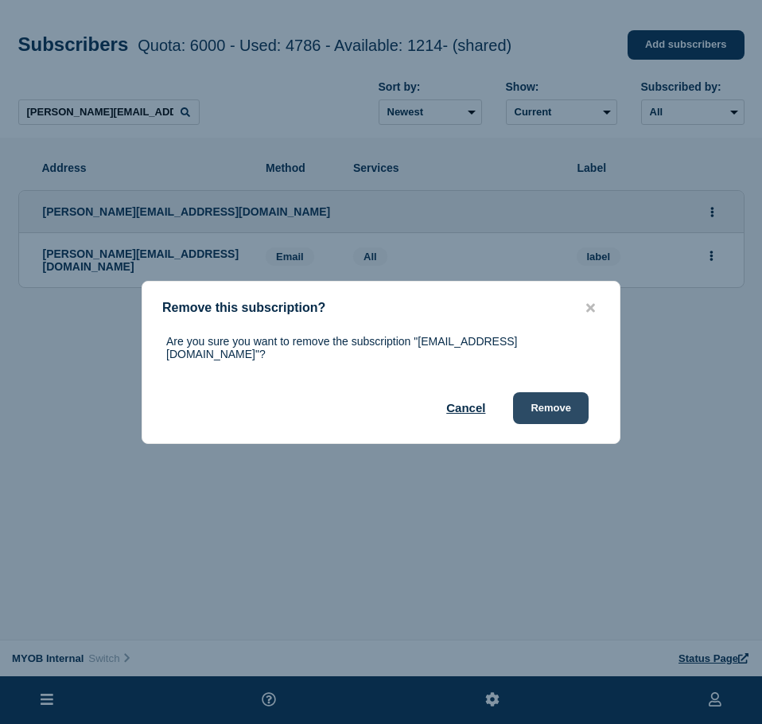
click at [553, 395] on button "Remove" at bounding box center [551, 408] width 76 height 32
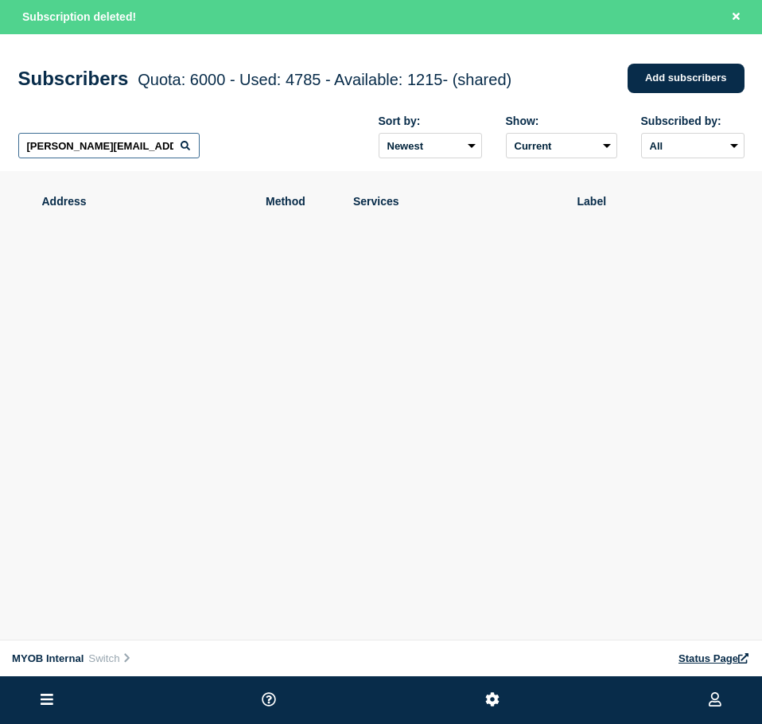
click at [158, 150] on input "[PERSON_NAME][EMAIL_ADDRESS][DOMAIN_NAME]" at bounding box center [108, 145] width 181 height 25
paste input "[DOMAIN_NAME][EMAIL_ADDRESS][DOMAIN_NAME]"
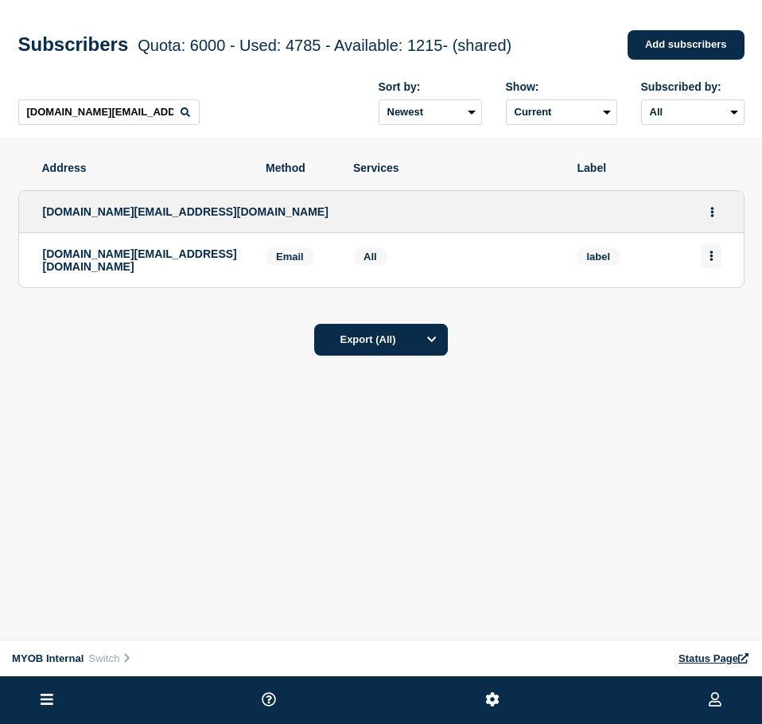
click at [705, 262] on button "Actions" at bounding box center [711, 255] width 20 height 25
click at [704, 313] on div "Delete" at bounding box center [711, 300] width 75 height 57
click at [713, 299] on button "Delete" at bounding box center [712, 301] width 30 height 12
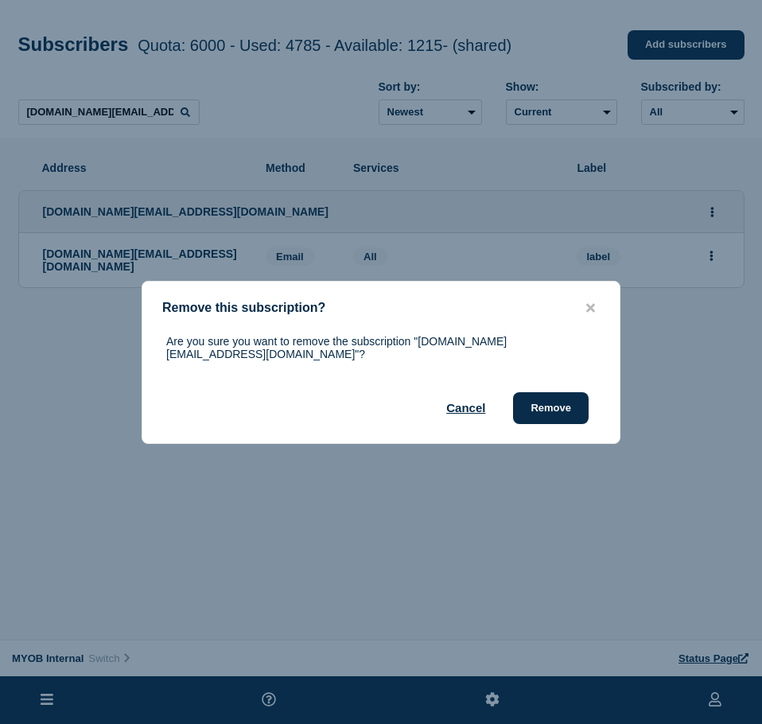
drag, startPoint x: 533, startPoint y: 400, endPoint x: 734, endPoint y: 357, distance: 205.7
click at [534, 401] on button "Remove" at bounding box center [551, 408] width 76 height 32
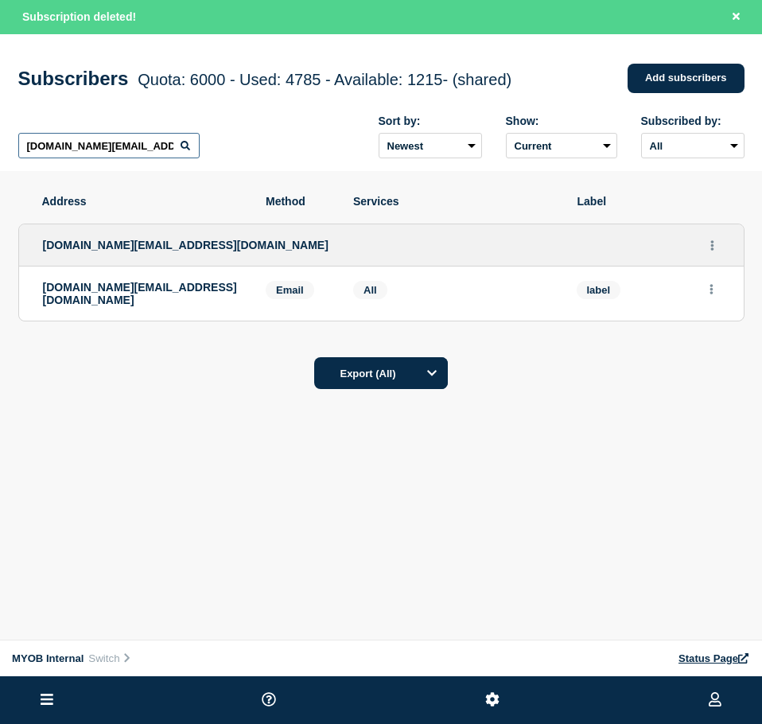
click at [139, 148] on input "[DOMAIN_NAME][EMAIL_ADDRESS][DOMAIN_NAME]" at bounding box center [108, 145] width 181 height 25
click at [138, 148] on input "[DOMAIN_NAME][EMAIL_ADDRESS][DOMAIN_NAME]" at bounding box center [108, 145] width 181 height 25
paste input "[PERSON_NAME][EMAIL_ADDRESS][PERSON_NAME][DOMAIN_NAME]"
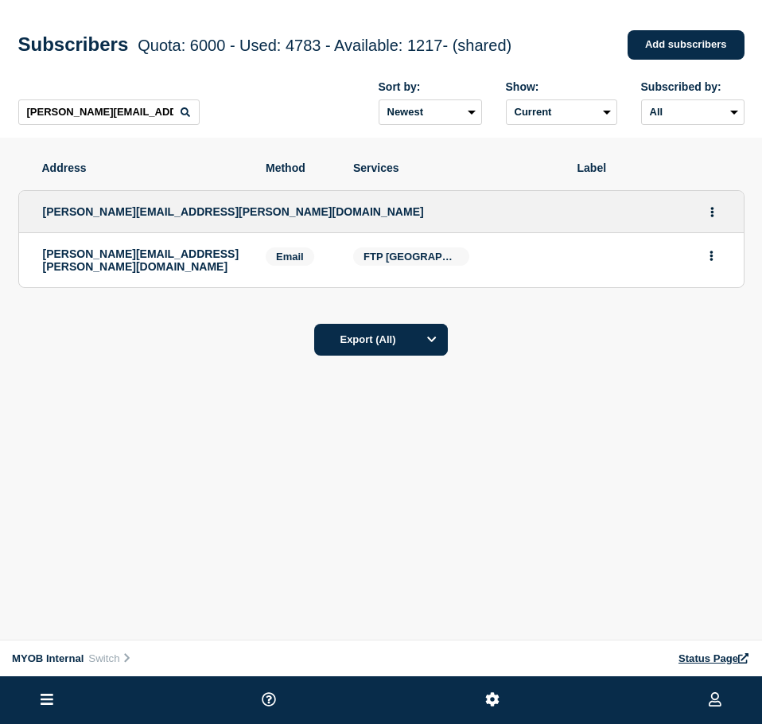
click at [722, 260] on li "[PERSON_NAME][EMAIL_ADDRESS][PERSON_NAME][DOMAIN_NAME] Email Email: [PERSON_NAM…" at bounding box center [381, 260] width 724 height 54
drag, startPoint x: 705, startPoint y: 262, endPoint x: 713, endPoint y: 260, distance: 8.3
click at [708, 262] on button "Actions" at bounding box center [711, 255] width 20 height 25
click at [716, 300] on button "Delete" at bounding box center [712, 301] width 30 height 12
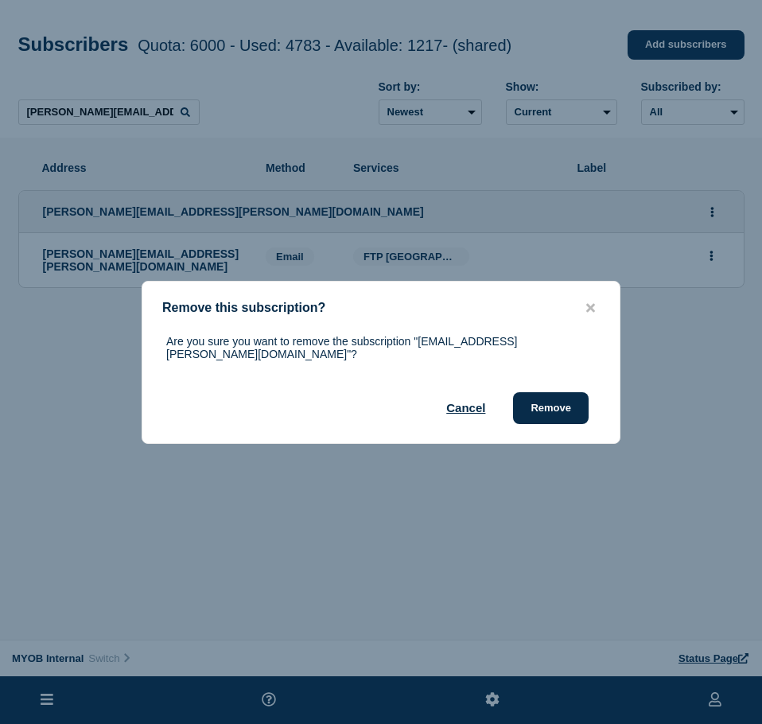
drag, startPoint x: 571, startPoint y: 400, endPoint x: 604, endPoint y: 445, distance: 55.8
click at [573, 401] on button "Remove" at bounding box center [551, 408] width 76 height 32
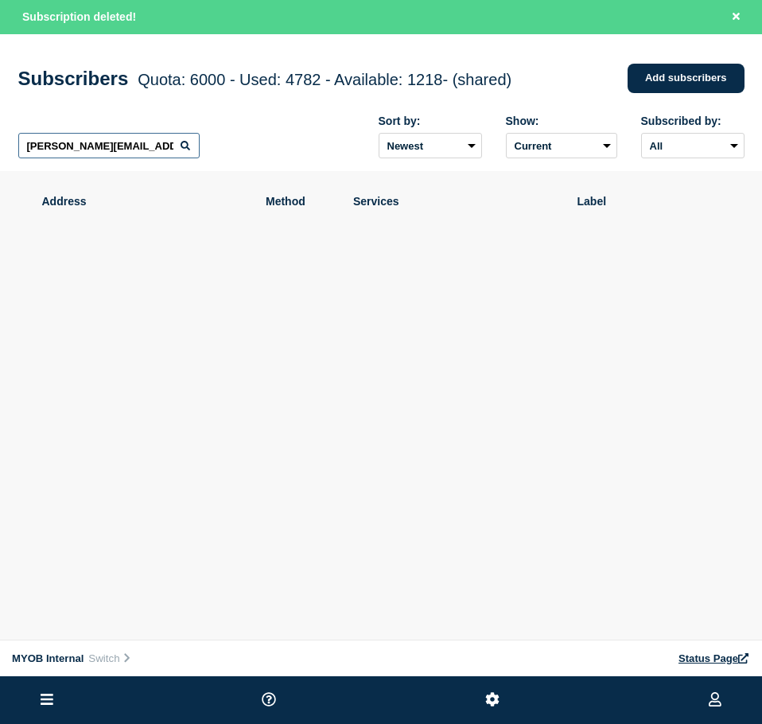
click at [171, 150] on input "[PERSON_NAME][EMAIL_ADDRESS][PERSON_NAME][DOMAIN_NAME]" at bounding box center [108, 145] width 181 height 25
click at [170, 150] on input "[PERSON_NAME][EMAIL_ADDRESS][PERSON_NAME][DOMAIN_NAME]" at bounding box center [108, 145] width 181 height 25
click at [142, 150] on input "[PERSON_NAME][EMAIL_ADDRESS][PERSON_NAME][DOMAIN_NAME]" at bounding box center [108, 145] width 181 height 25
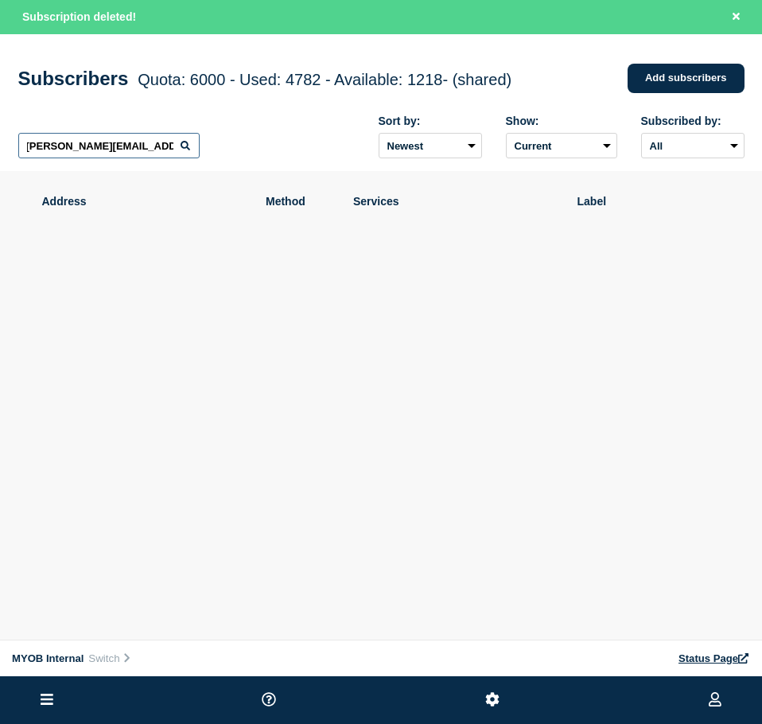
click at [142, 150] on input "[PERSON_NAME][EMAIL_ADDRESS][PERSON_NAME][DOMAIN_NAME]" at bounding box center [108, 145] width 181 height 25
paste input "[PERSON_NAME][EMAIL_ADDRESS][DOMAIN_NAME]"
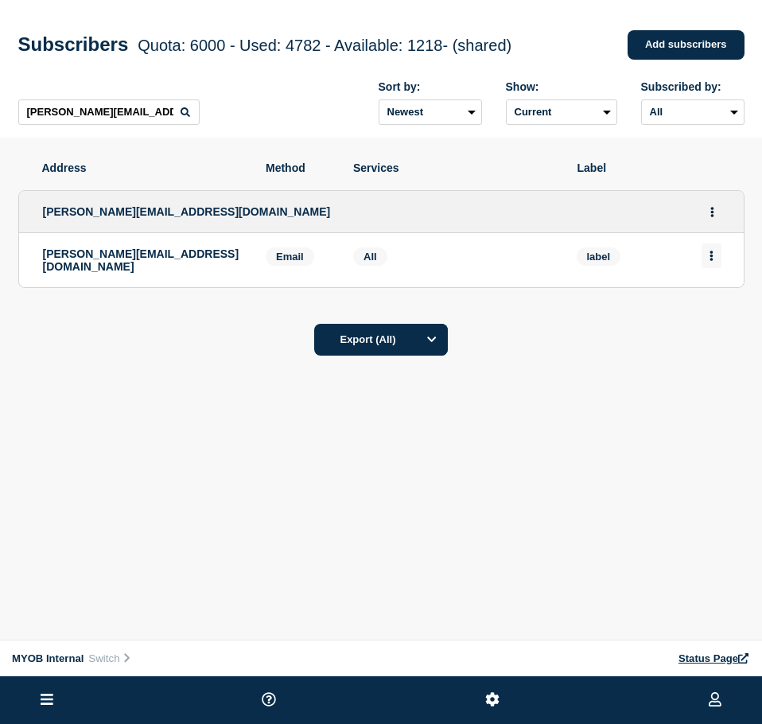
click at [712, 265] on button "Actions" at bounding box center [711, 255] width 20 height 25
click at [709, 307] on button "Delete" at bounding box center [712, 301] width 30 height 12
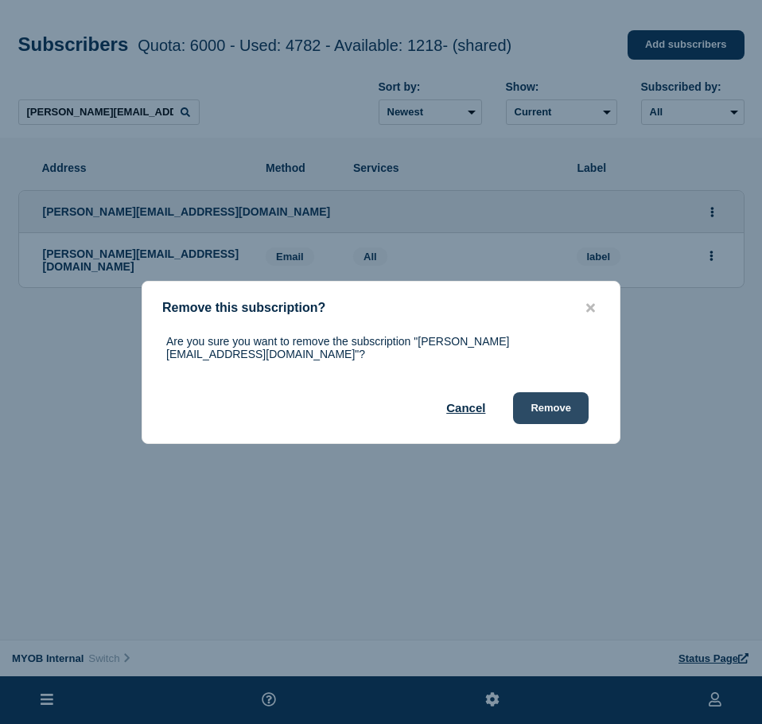
drag, startPoint x: 560, startPoint y: 400, endPoint x: 761, endPoint y: 380, distance: 202.2
click at [561, 400] on button "Remove" at bounding box center [551, 408] width 76 height 32
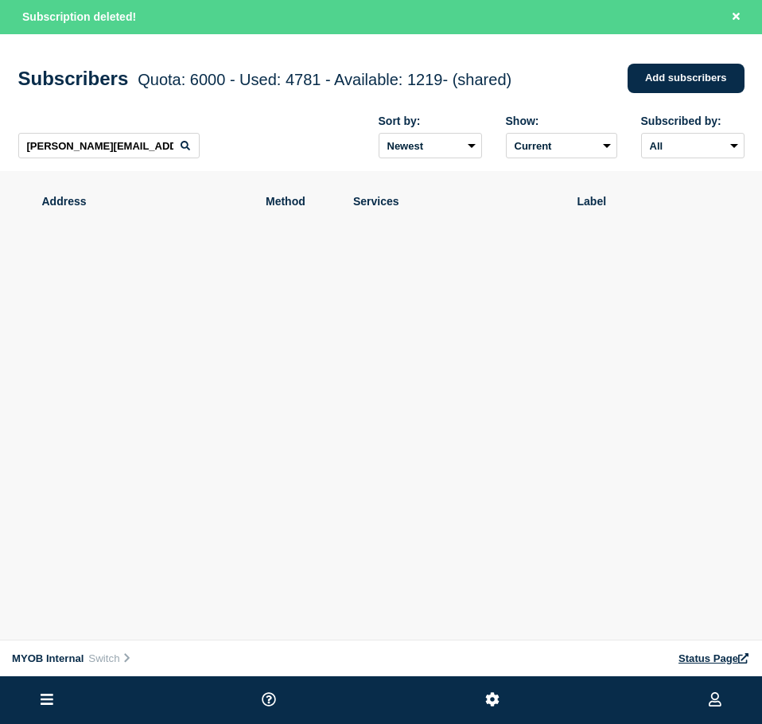
click at [150, 167] on div "[PERSON_NAME][EMAIL_ADDRESS][DOMAIN_NAME] Sort by: Newest Oldest Show: Current …" at bounding box center [381, 137] width 726 height 69
click at [157, 157] on input "[PERSON_NAME][EMAIL_ADDRESS][DOMAIN_NAME]" at bounding box center [108, 145] width 181 height 25
click at [156, 157] on input "[PERSON_NAME][EMAIL_ADDRESS][DOMAIN_NAME]" at bounding box center [108, 145] width 181 height 25
paste input "[PERSON_NAME][EMAIL_ADDRESS][DOMAIN_NAME]"
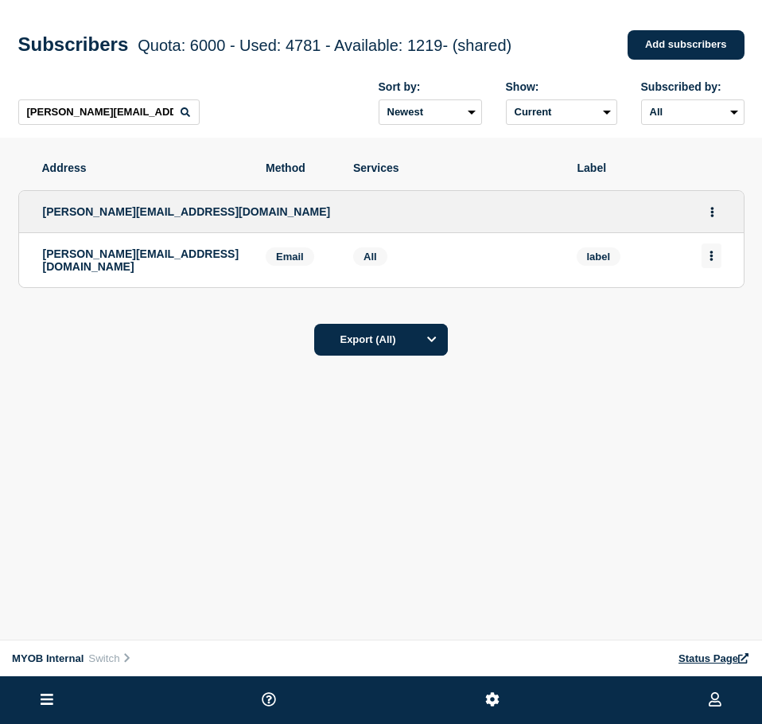
click at [715, 258] on button "Actions" at bounding box center [711, 255] width 20 height 25
click at [709, 306] on button "Delete" at bounding box center [712, 301] width 30 height 12
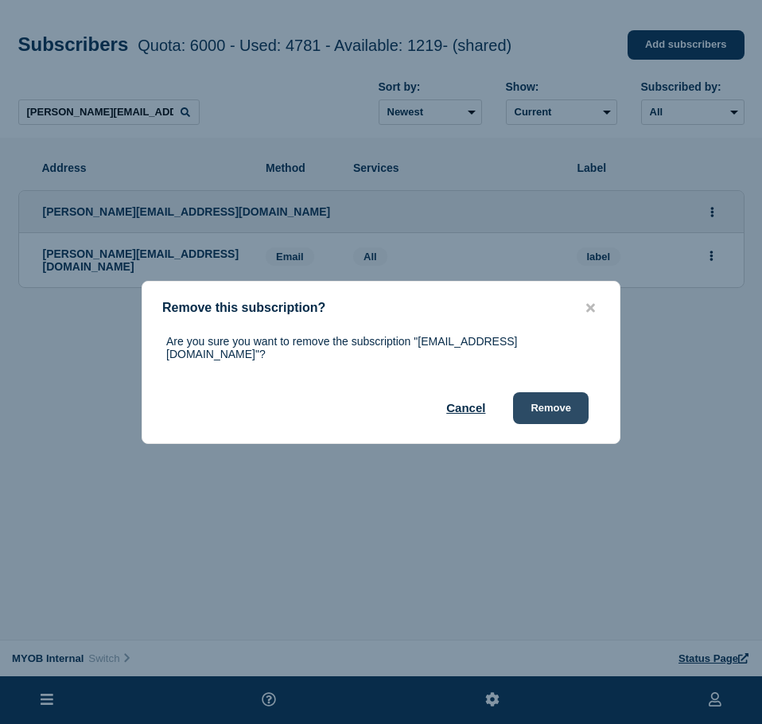
click at [554, 392] on button "Remove" at bounding box center [551, 408] width 76 height 32
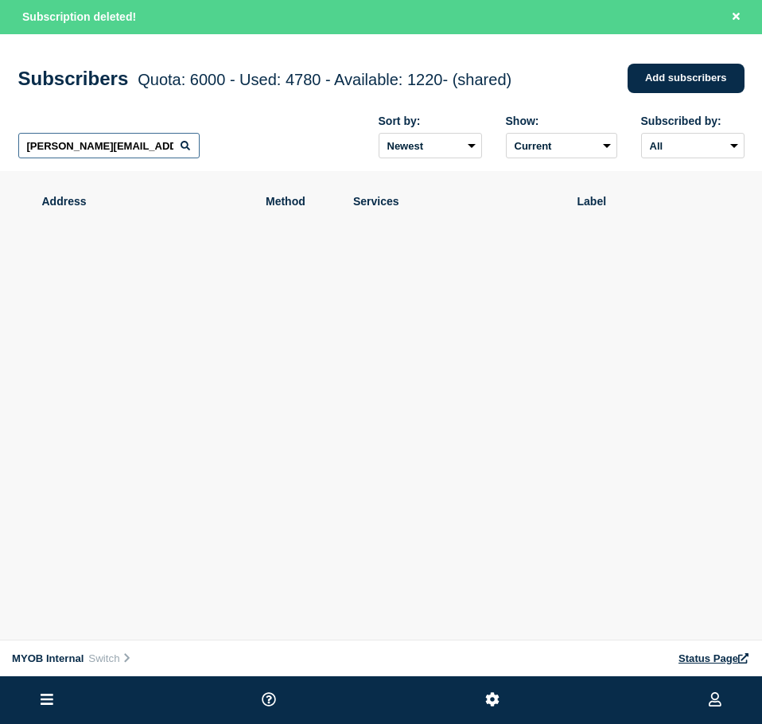
click at [123, 157] on input "[PERSON_NAME][EMAIL_ADDRESS][DOMAIN_NAME]" at bounding box center [108, 145] width 181 height 25
paste input "[EMAIL_ADDRESS][DOMAIN_NAME]"
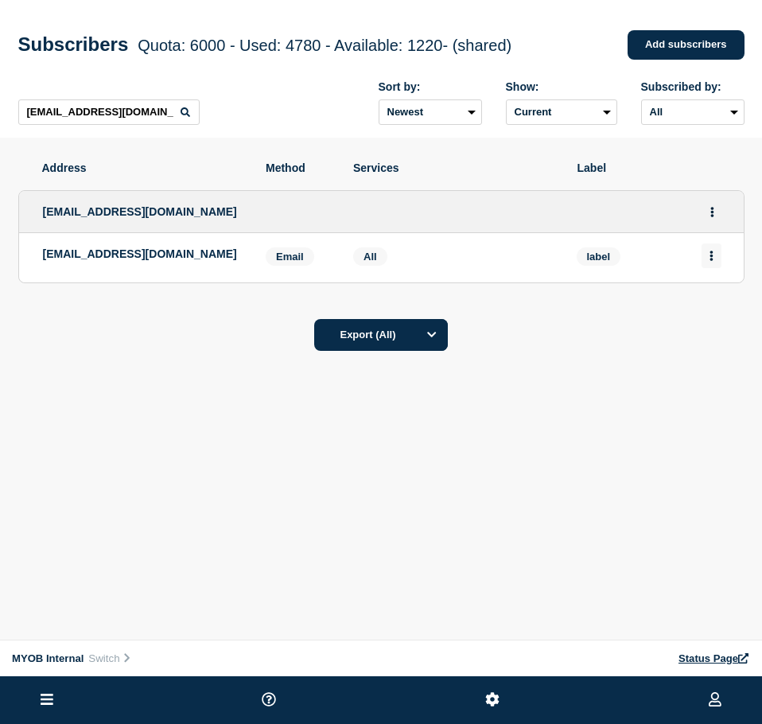
click at [702, 263] on button "Actions" at bounding box center [711, 255] width 20 height 25
click at [722, 304] on button "Delete" at bounding box center [712, 301] width 30 height 12
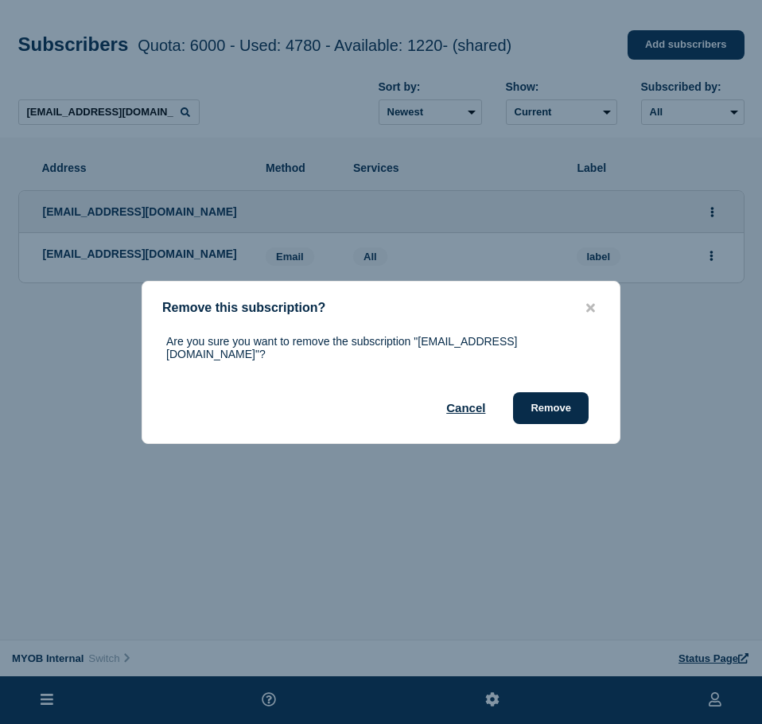
drag, startPoint x: 555, startPoint y: 408, endPoint x: 759, endPoint y: 391, distance: 205.1
click at [559, 407] on button "Remove" at bounding box center [551, 408] width 76 height 32
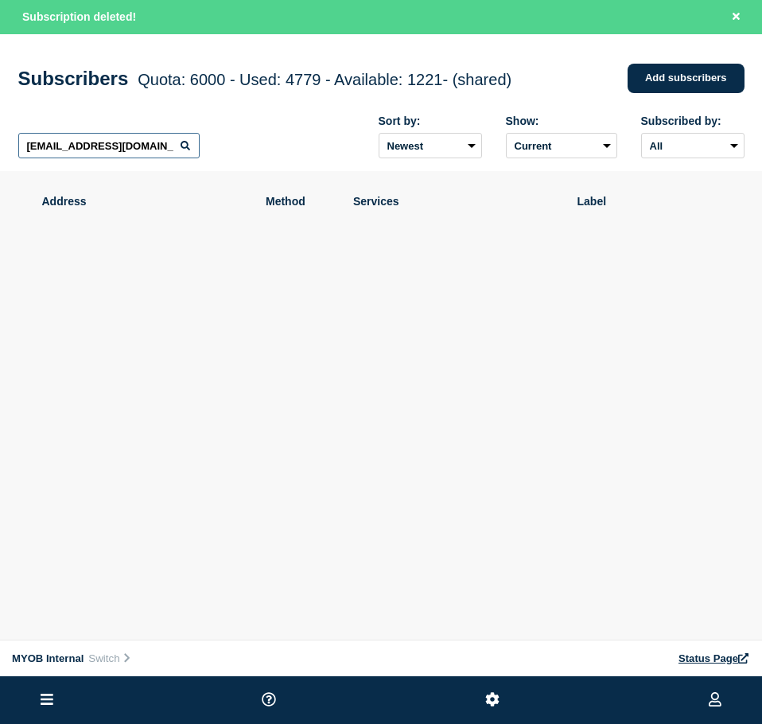
click at [138, 139] on input "[EMAIL_ADDRESS][DOMAIN_NAME]" at bounding box center [108, 145] width 181 height 25
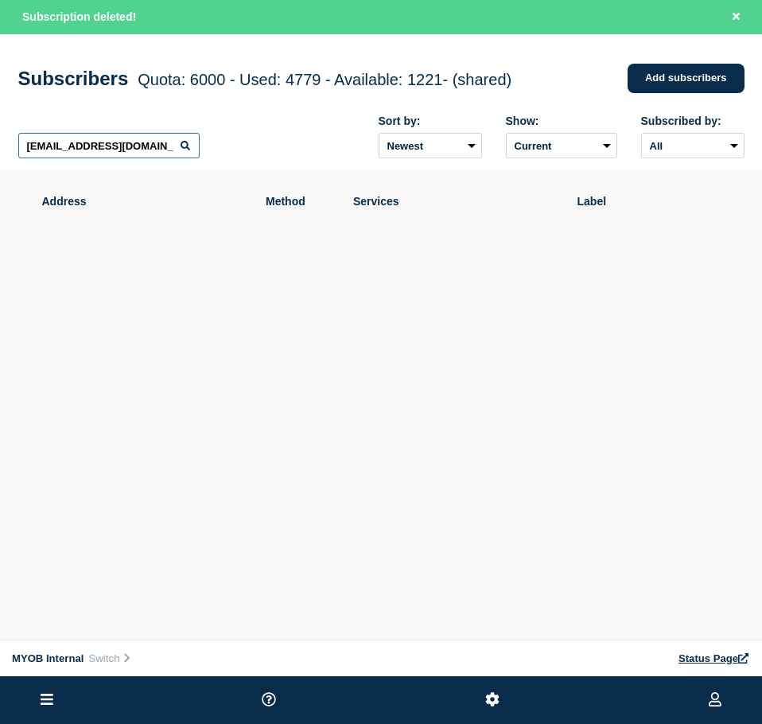
paste input "[EMAIL_ADDRESS][DOMAIN_NAME]"
drag, startPoint x: 138, startPoint y: 139, endPoint x: 160, endPoint y: 142, distance: 22.4
click at [140, 135] on div "[EMAIL_ADDRESS][DOMAIN_NAME] Sort by: Newest Oldest Show: Current Deleted Recen…" at bounding box center [381, 137] width 726 height 69
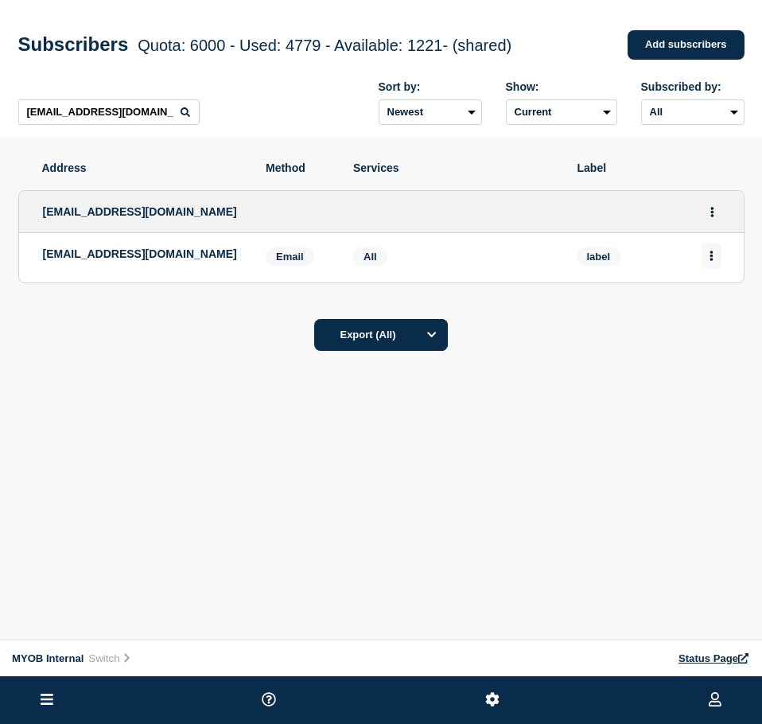
click at [709, 253] on button "Actions" at bounding box center [711, 255] width 20 height 25
click at [701, 302] on button "Delete" at bounding box center [712, 301] width 30 height 12
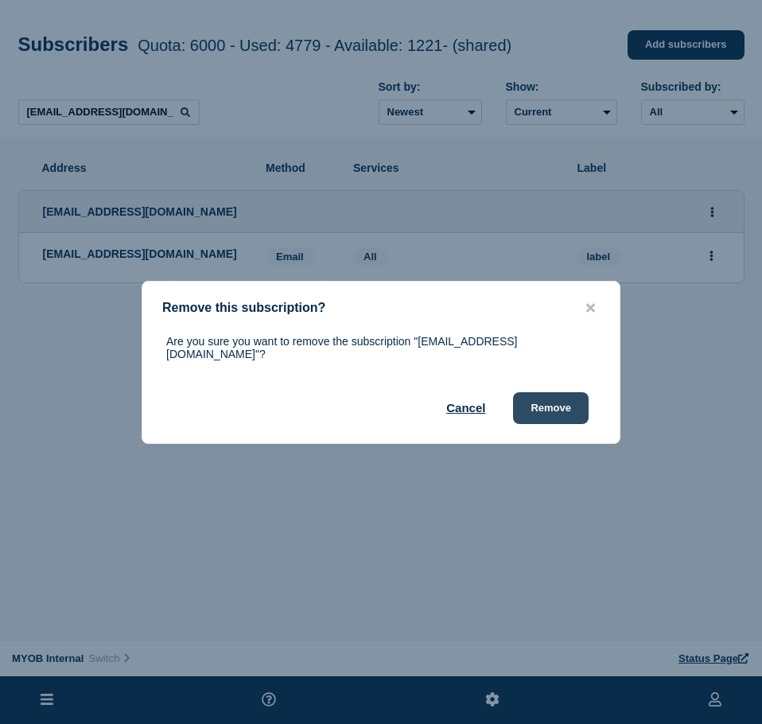
click at [564, 410] on button "Remove" at bounding box center [551, 408] width 76 height 32
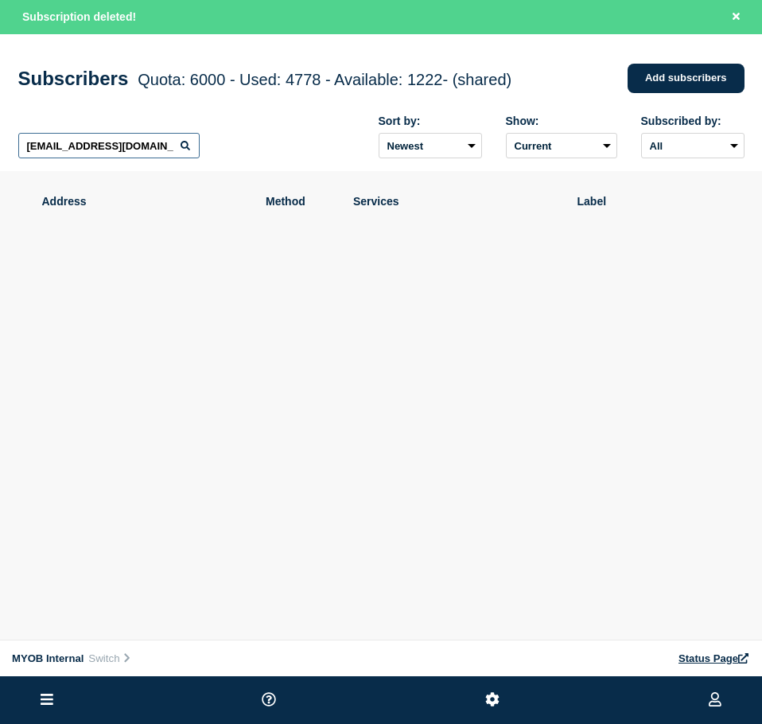
click at [122, 149] on input "[EMAIL_ADDRESS][DOMAIN_NAME]" at bounding box center [108, 145] width 181 height 25
paste input "[PERSON_NAME][EMAIL_ADDRESS][PERSON_NAME][DOMAIN_NAME]"
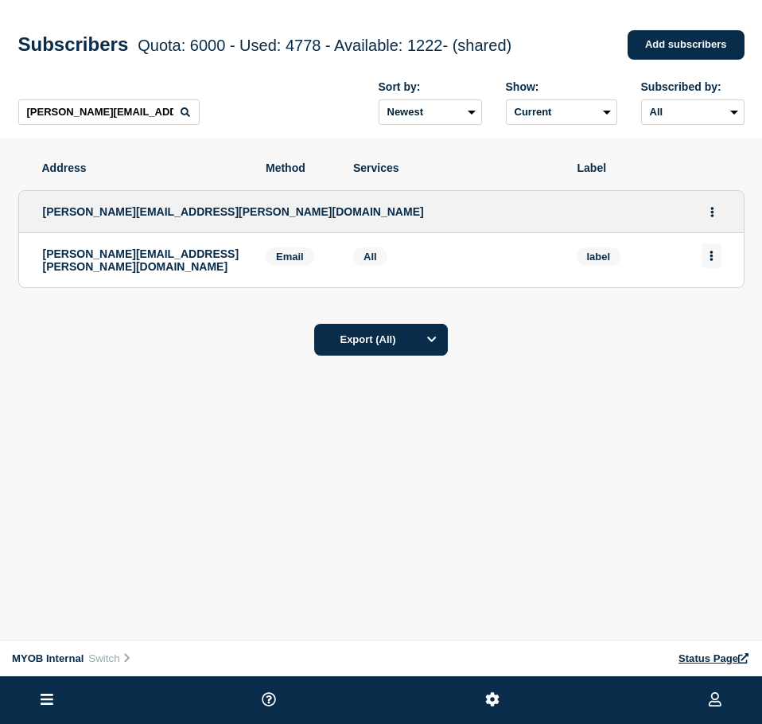
click at [710, 258] on icon "Actions" at bounding box center [711, 256] width 4 height 10
click at [725, 312] on div "Delete" at bounding box center [711, 300] width 75 height 57
click at [718, 305] on button "Delete" at bounding box center [712, 301] width 30 height 12
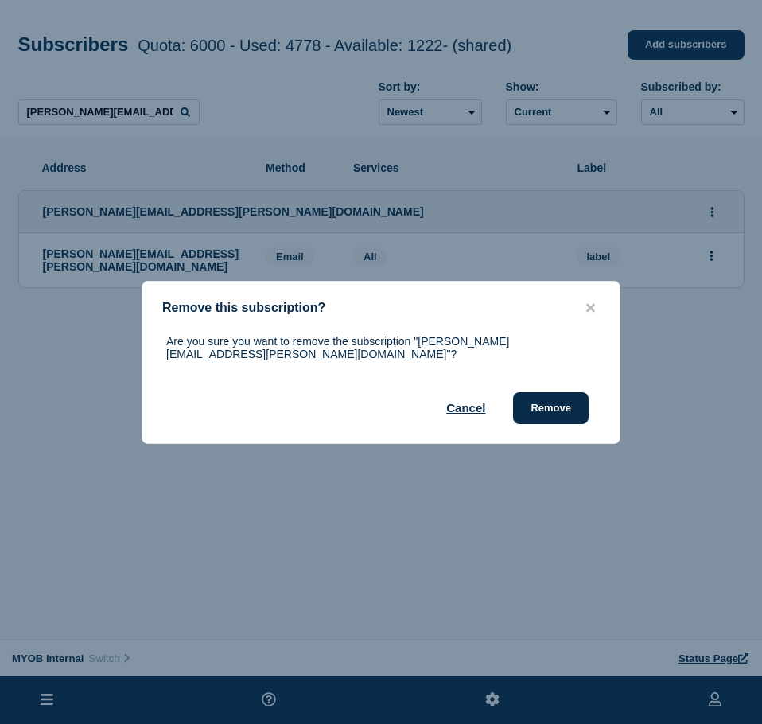
drag, startPoint x: 547, startPoint y: 395, endPoint x: 673, endPoint y: 333, distance: 140.1
click at [549, 395] on button "Remove" at bounding box center [551, 408] width 76 height 32
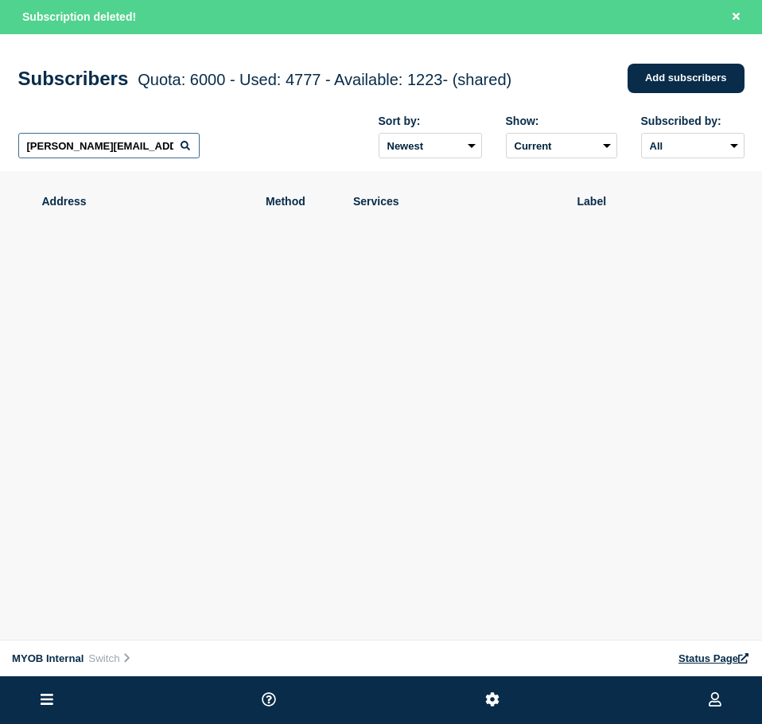
click at [101, 157] on input "[PERSON_NAME][EMAIL_ADDRESS][PERSON_NAME][DOMAIN_NAME]" at bounding box center [108, 145] width 181 height 25
paste input "[PERSON_NAME][EMAIL_ADDRESS][DOMAIN_NAME]"
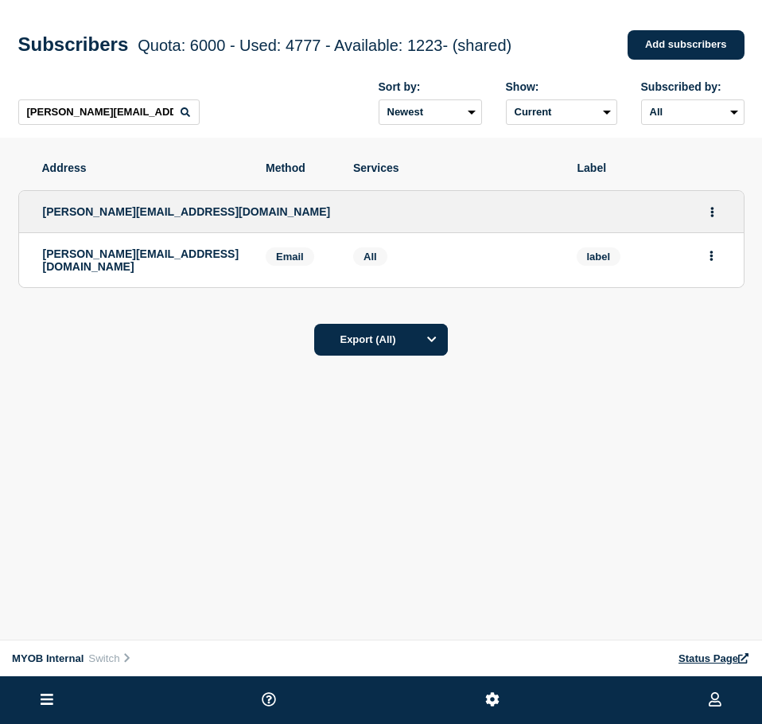
click at [715, 243] on li "[PERSON_NAME][EMAIL_ADDRESS][DOMAIN_NAME] Email Email: [PERSON_NAME][EMAIL_ADDR…" at bounding box center [381, 260] width 724 height 54
click at [706, 258] on button "Actions" at bounding box center [711, 255] width 20 height 25
click at [699, 299] on button "Delete" at bounding box center [712, 301] width 30 height 12
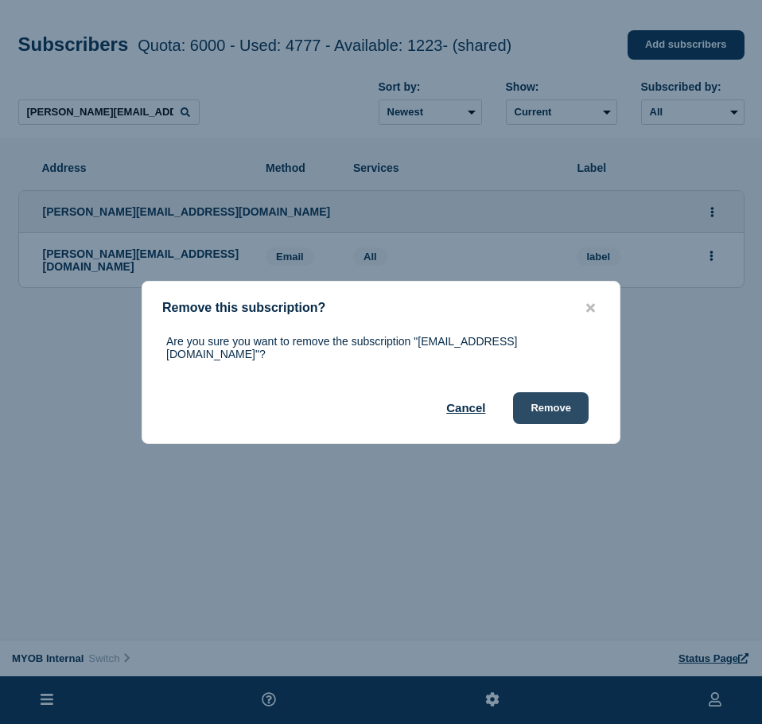
click at [537, 402] on button "Remove" at bounding box center [551, 408] width 76 height 32
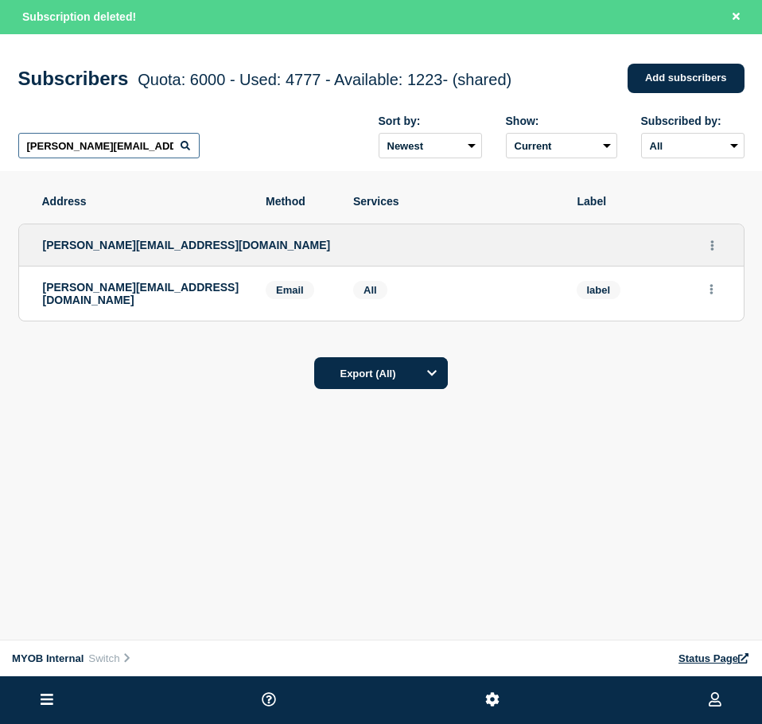
click at [117, 149] on input "[PERSON_NAME][EMAIL_ADDRESS][DOMAIN_NAME]" at bounding box center [108, 145] width 181 height 25
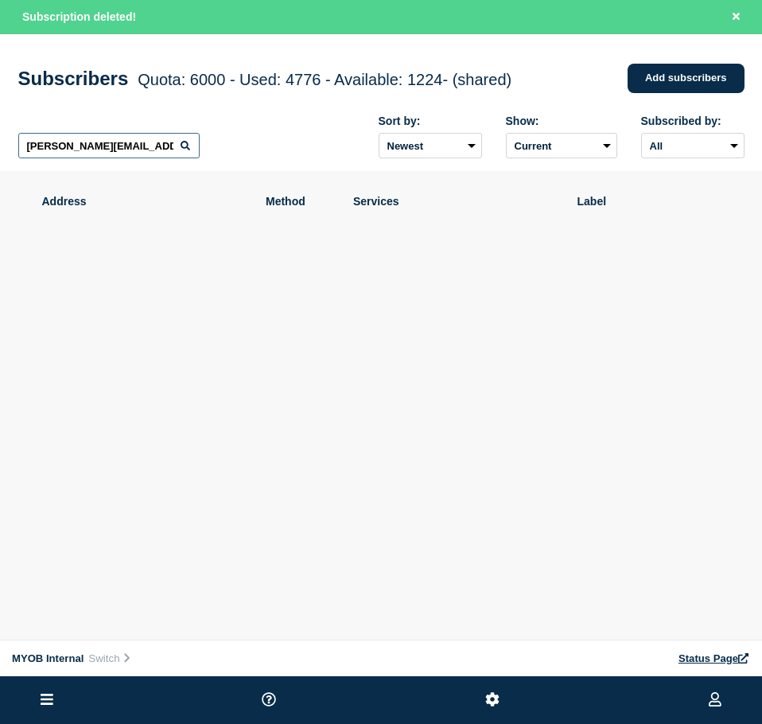
paste input "[EMAIL_ADDRESS][PERSON_NAME][DOMAIN_NAME]"
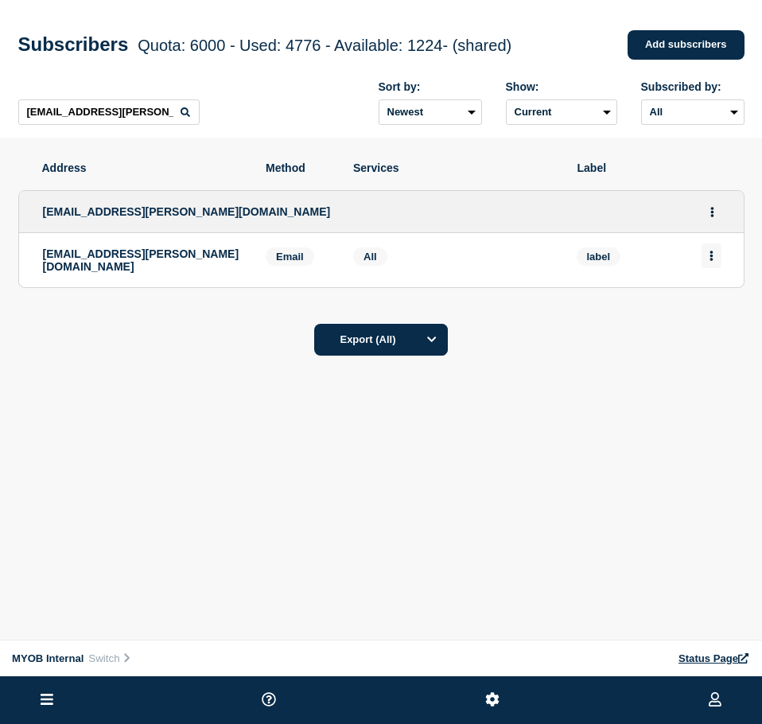
click at [709, 251] on button "Actions" at bounding box center [711, 255] width 20 height 25
click at [712, 300] on button "Delete" at bounding box center [712, 301] width 30 height 12
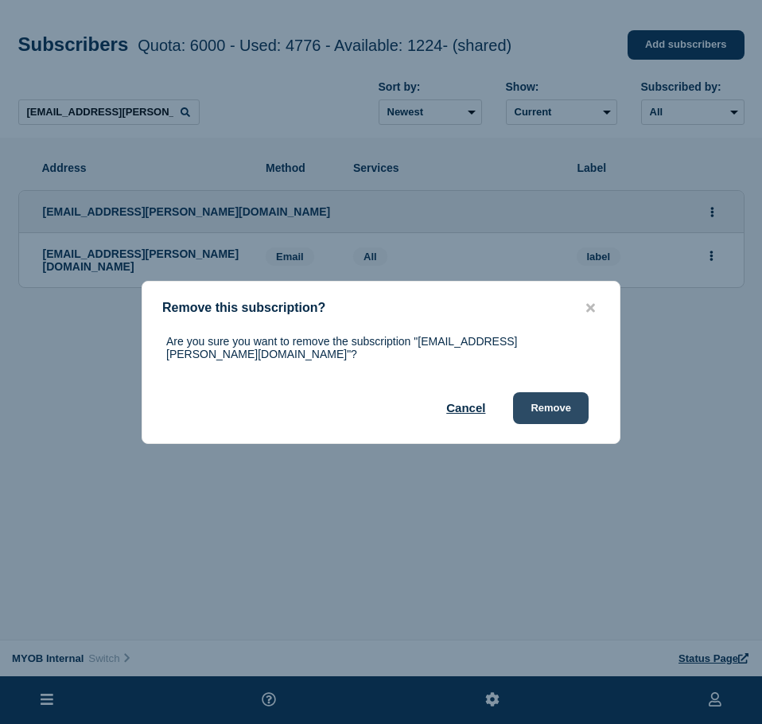
click at [539, 400] on button "Remove" at bounding box center [551, 408] width 76 height 32
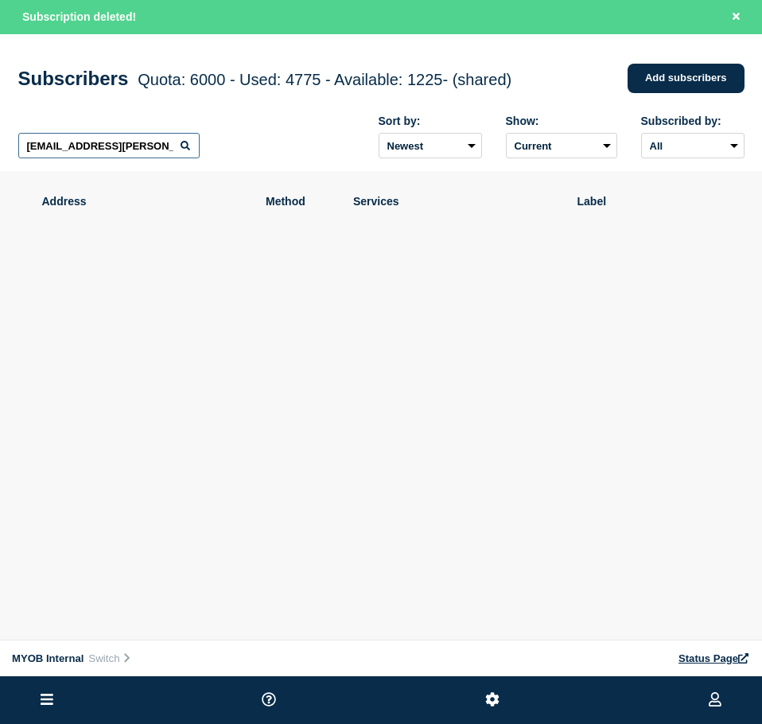
click at [179, 145] on input "[EMAIL_ADDRESS][PERSON_NAME][DOMAIN_NAME]" at bounding box center [108, 145] width 181 height 25
paste input "[PERSON_NAME][EMAIL_ADDRESS][DOMAIN_NAME]"
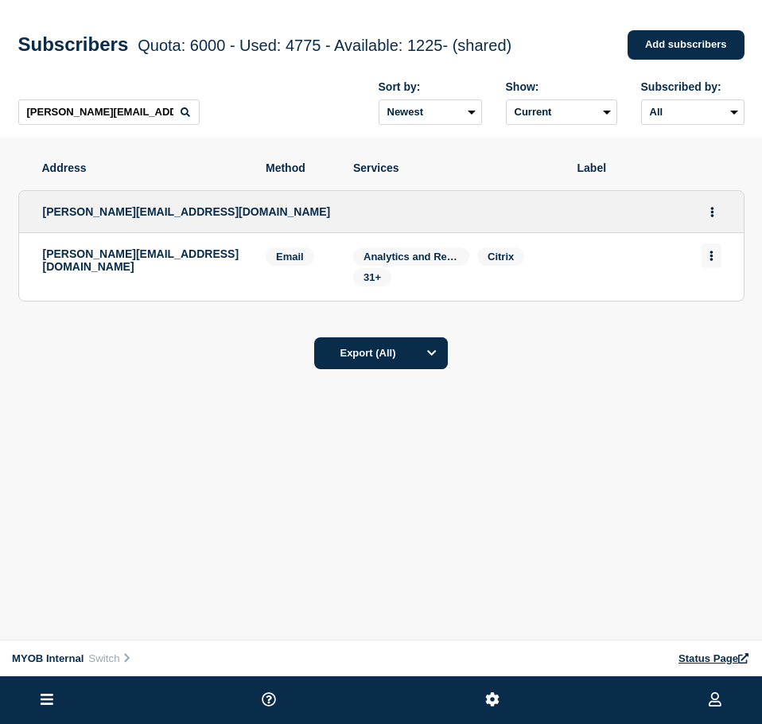
click at [709, 266] on button "Actions" at bounding box center [711, 255] width 20 height 25
click at [701, 308] on div "Delete" at bounding box center [711, 300] width 75 height 57
click at [709, 305] on button "Delete" at bounding box center [712, 301] width 30 height 12
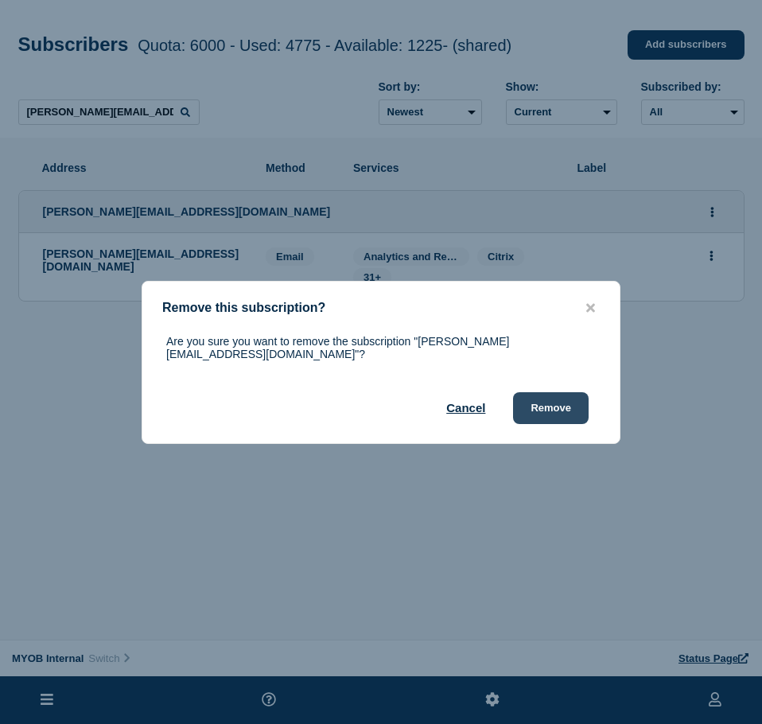
click at [556, 411] on button "Remove" at bounding box center [551, 408] width 76 height 32
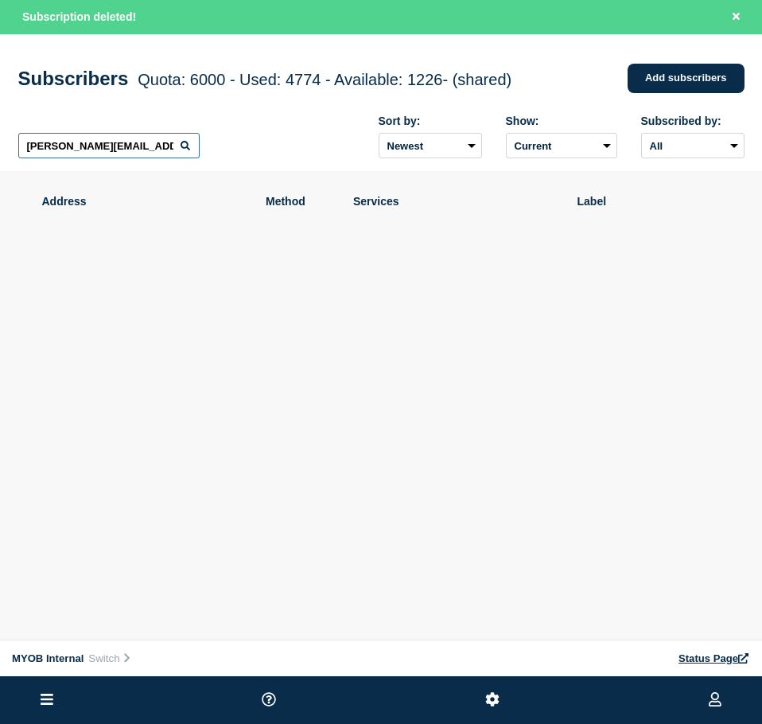
click at [93, 142] on input "[PERSON_NAME][EMAIL_ADDRESS][DOMAIN_NAME]" at bounding box center [108, 145] width 181 height 25
paste input "[EMAIL_ADDRESS][DOMAIN_NAME]"
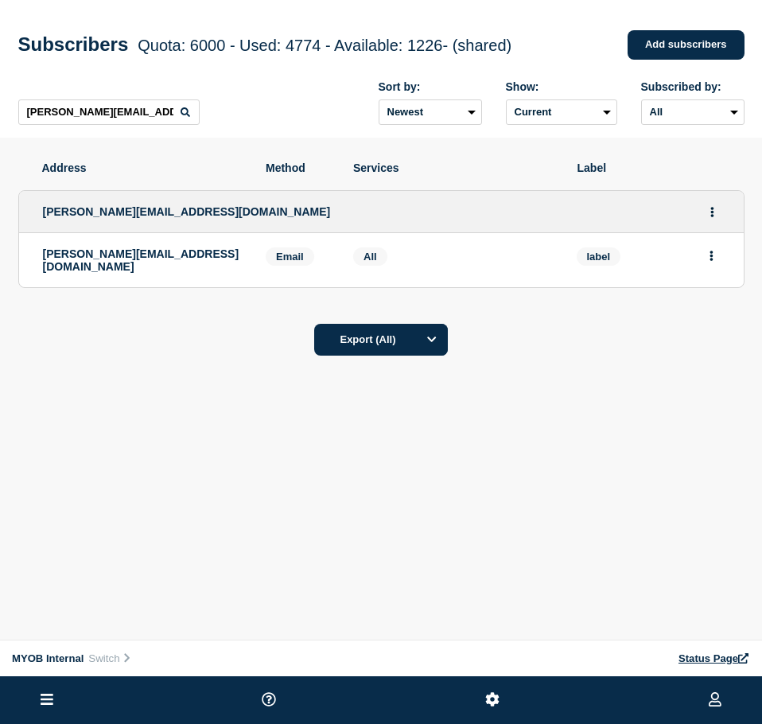
click at [728, 250] on li "[PERSON_NAME][EMAIL_ADDRESS][DOMAIN_NAME] Email Email: [PERSON_NAME][EMAIL_ADDR…" at bounding box center [381, 260] width 724 height 54
click at [711, 258] on icon "Actions" at bounding box center [710, 256] width 3 height 10
drag, startPoint x: 712, startPoint y: 313, endPoint x: 717, endPoint y: 305, distance: 9.7
click at [713, 310] on div "Delete" at bounding box center [711, 300] width 75 height 57
click at [720, 297] on li "Delete" at bounding box center [712, 300] width 30 height 13
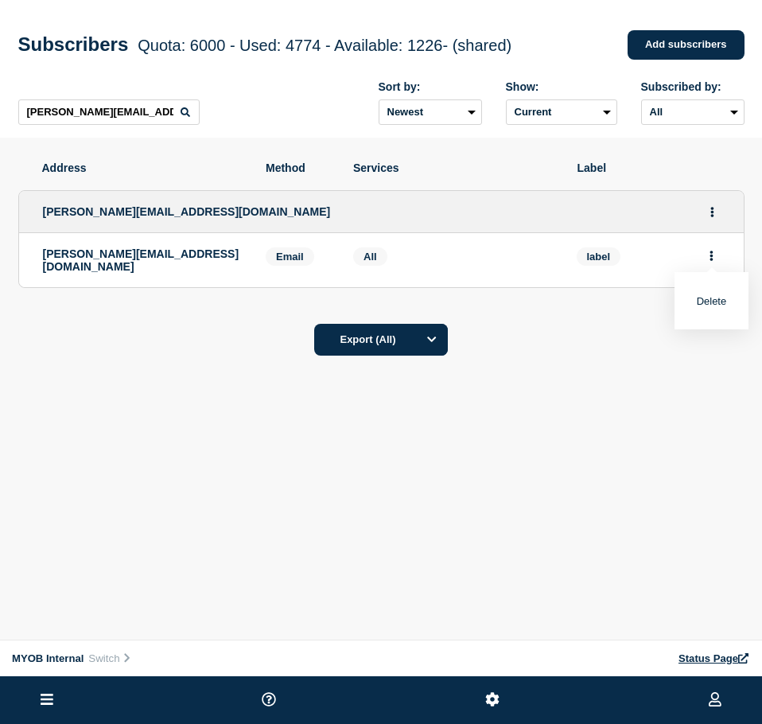
click at [688, 305] on div "Delete" at bounding box center [711, 300] width 75 height 57
click at [695, 305] on div "Delete" at bounding box center [711, 300] width 75 height 57
click at [699, 305] on button "Delete" at bounding box center [712, 301] width 30 height 12
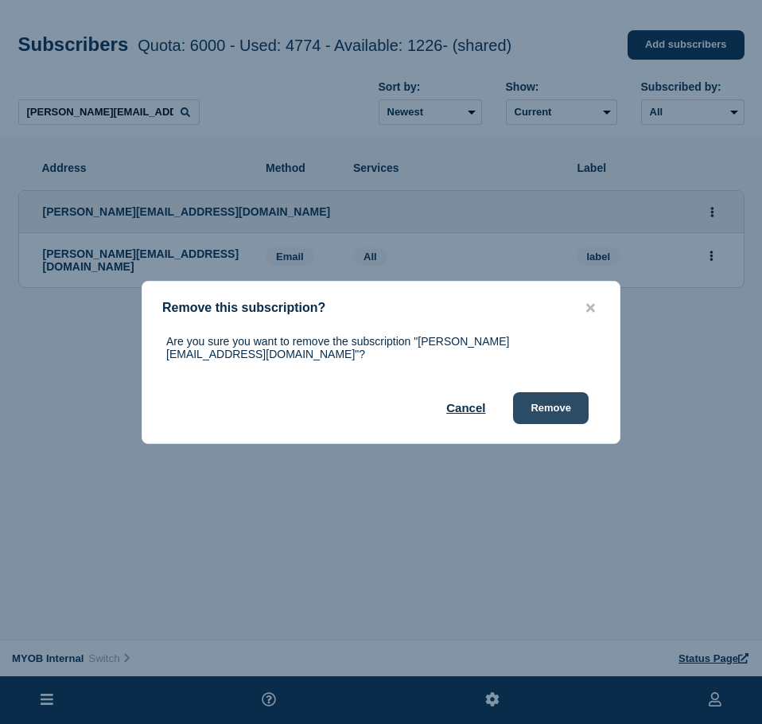
click at [558, 408] on button "Remove" at bounding box center [551, 408] width 76 height 32
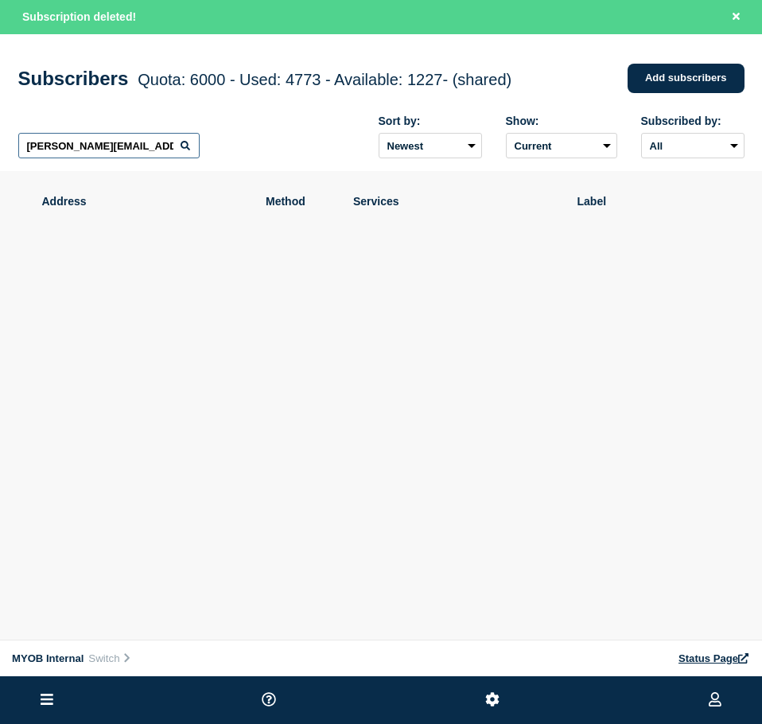
click at [114, 157] on input "[PERSON_NAME][EMAIL_ADDRESS][DOMAIN_NAME]" at bounding box center [108, 145] width 181 height 25
paste input "[PERSON_NAME][EMAIL_ADDRESS][DOMAIN_NAME]"
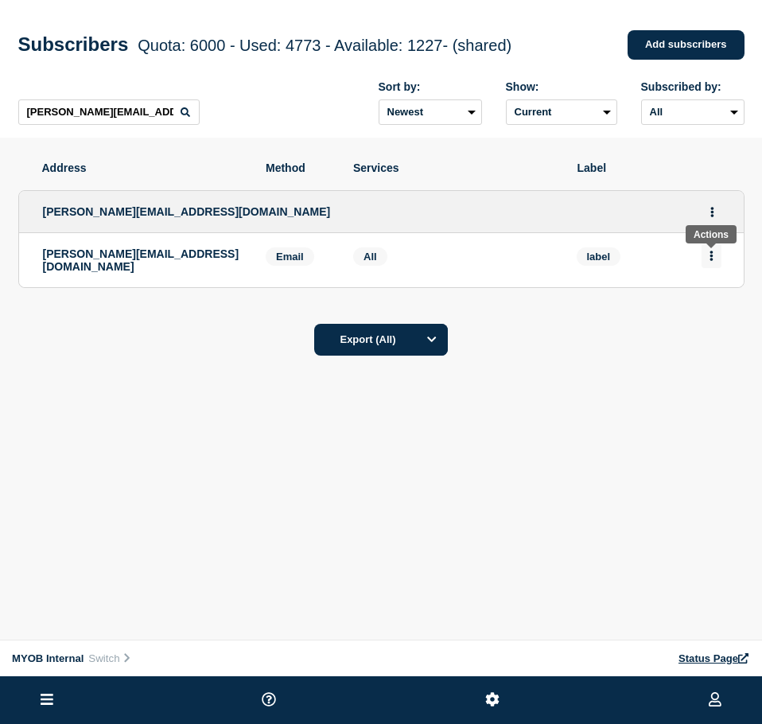
click at [706, 265] on button "Actions" at bounding box center [711, 255] width 20 height 25
click at [717, 301] on button "Delete" at bounding box center [712, 301] width 30 height 12
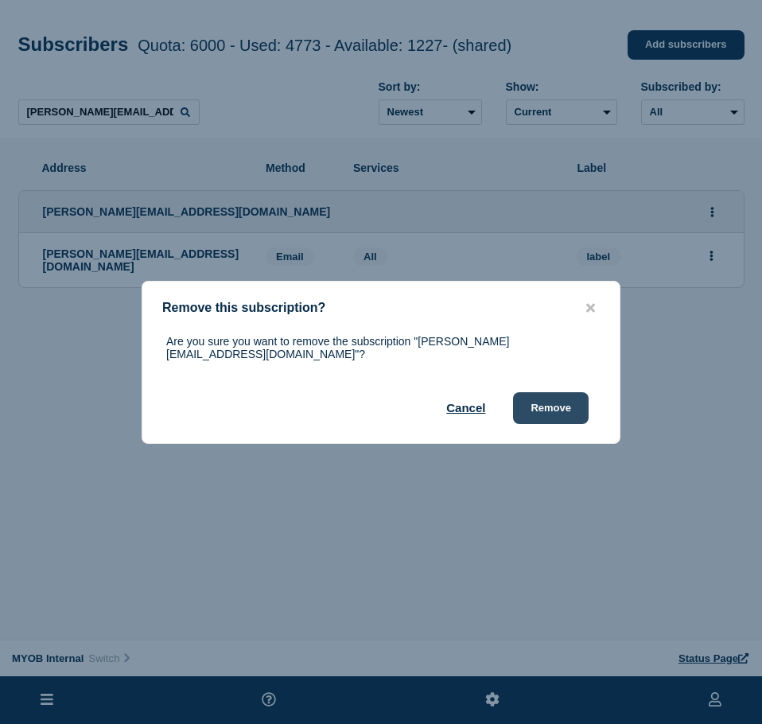
click at [569, 386] on div "Are you sure you want to remove the subscription "[PERSON_NAME][EMAIL_ADDRESS][…" at bounding box center [380, 379] width 477 height 89
click at [559, 401] on button "Remove" at bounding box center [551, 408] width 76 height 32
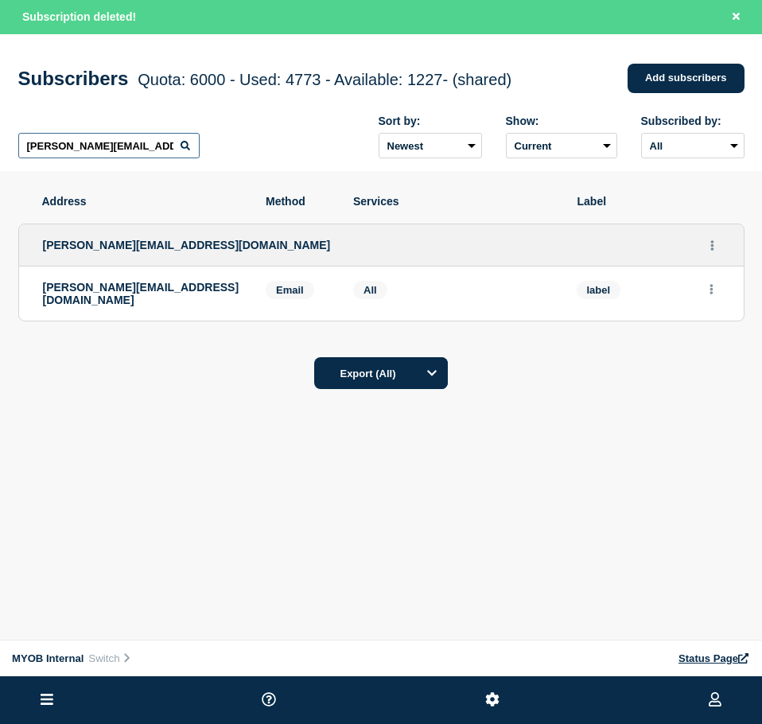
click at [59, 142] on input "[PERSON_NAME][EMAIL_ADDRESS][DOMAIN_NAME]" at bounding box center [108, 145] width 181 height 25
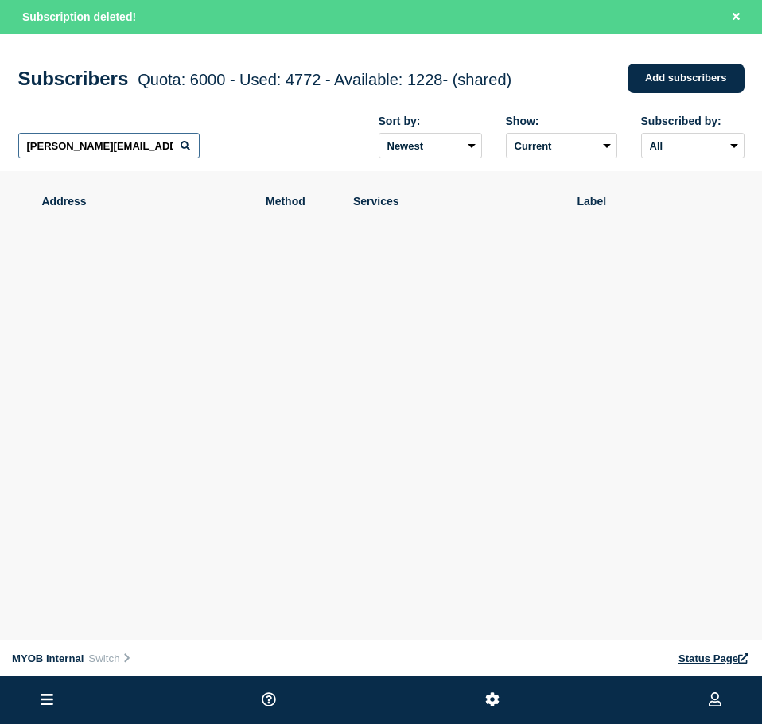
click at [59, 142] on input "[PERSON_NAME][EMAIL_ADDRESS][DOMAIN_NAME]" at bounding box center [108, 145] width 181 height 25
paste input "[PERSON_NAME][EMAIL_ADDRESS][PERSON_NAME][DOMAIN_NAME]"
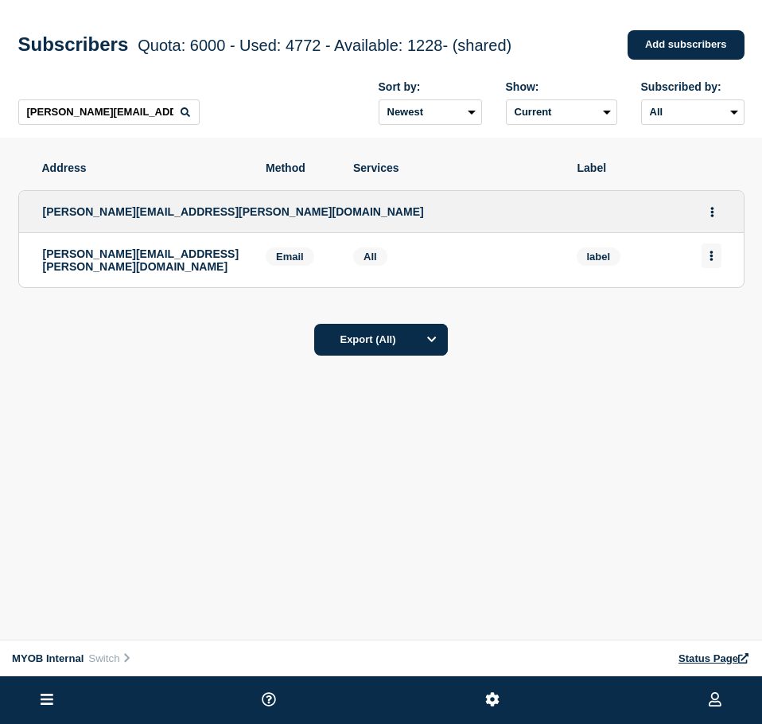
click at [718, 258] on button "Actions" at bounding box center [711, 255] width 20 height 25
click at [709, 303] on button "Delete" at bounding box center [712, 301] width 30 height 12
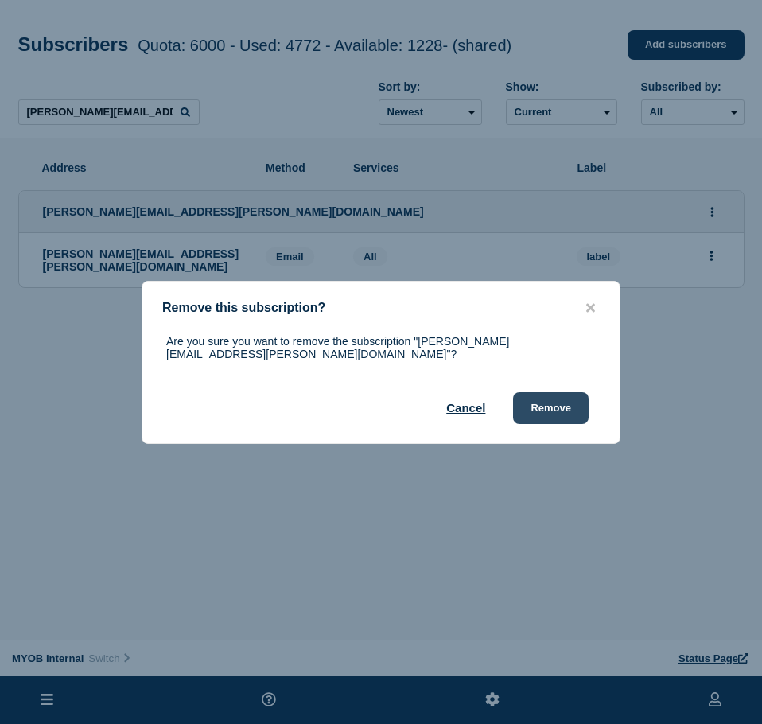
click at [549, 402] on button "Remove" at bounding box center [551, 408] width 76 height 32
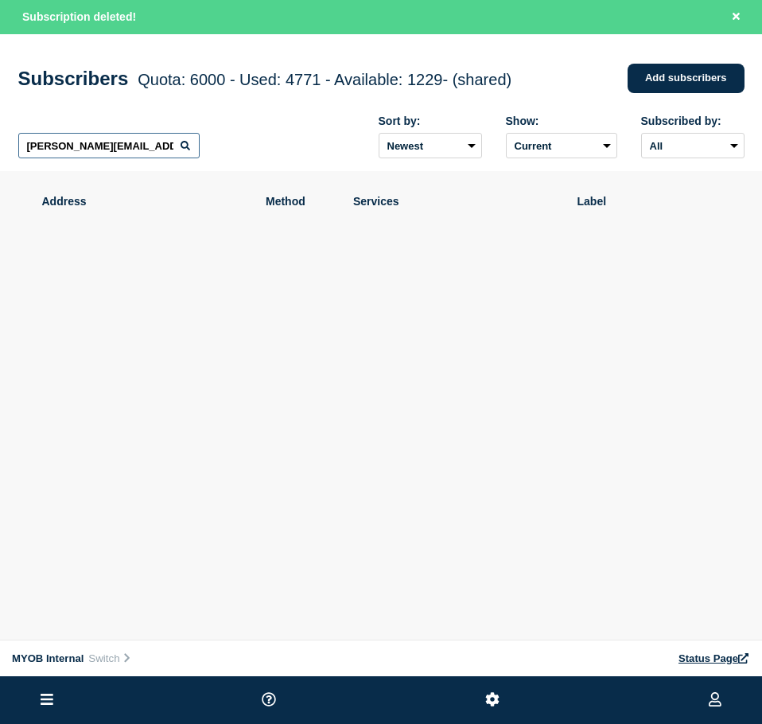
click at [87, 150] on input "[PERSON_NAME][EMAIL_ADDRESS][PERSON_NAME][DOMAIN_NAME]" at bounding box center [108, 145] width 181 height 25
paste input "[PERSON_NAME][EMAIL_ADDRESS][PERSON_NAME][DOMAIN_NAME]"
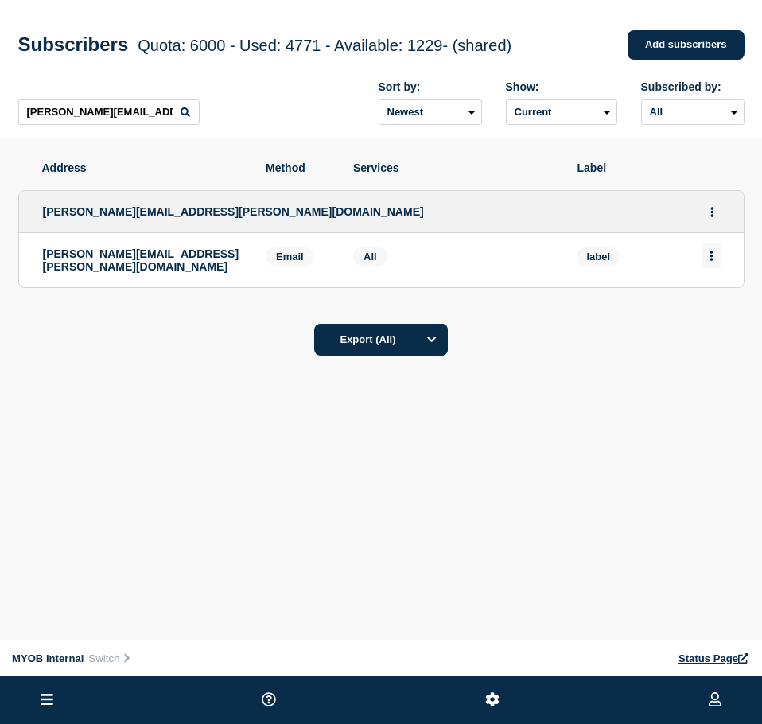
click at [711, 260] on icon "Actions" at bounding box center [710, 256] width 3 height 10
click at [721, 307] on button "Delete" at bounding box center [712, 301] width 30 height 12
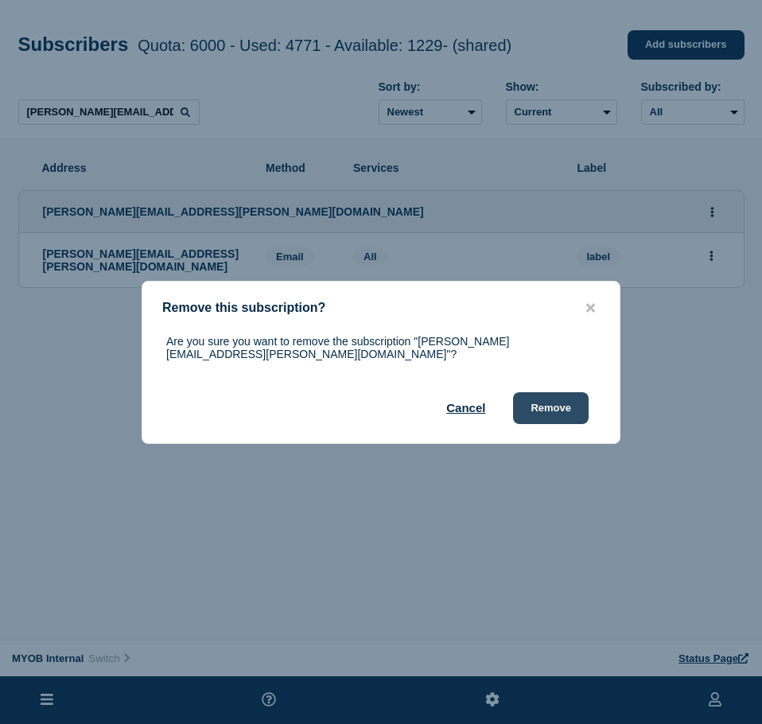
click at [564, 393] on button "Remove" at bounding box center [551, 408] width 76 height 32
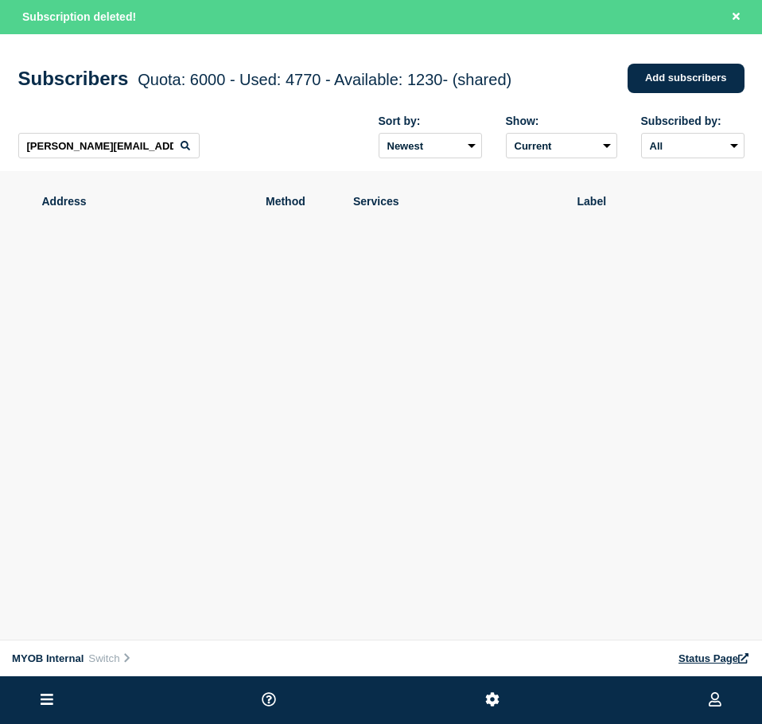
drag, startPoint x: 104, startPoint y: 168, endPoint x: 114, endPoint y: 157, distance: 14.1
click at [105, 168] on div "[PERSON_NAME][EMAIL_ADDRESS][PERSON_NAME][DOMAIN_NAME] Sort by: Newest Oldest S…" at bounding box center [381, 137] width 726 height 69
click at [116, 154] on input "[PERSON_NAME][EMAIL_ADDRESS][PERSON_NAME][DOMAIN_NAME]" at bounding box center [108, 145] width 181 height 25
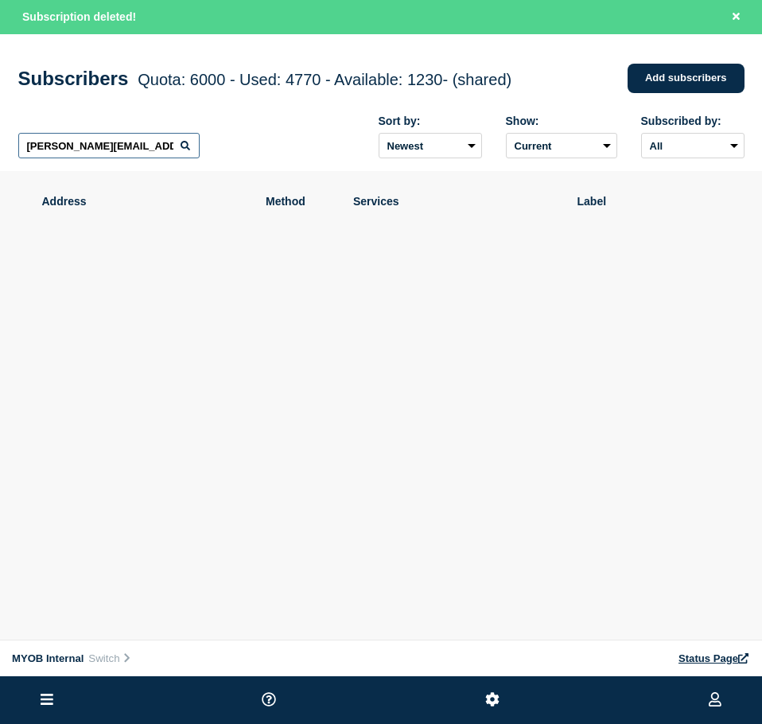
paste input "[PERSON_NAME][EMAIL_ADDRESS][PERSON_NAME][DOMAIN_NAME]"
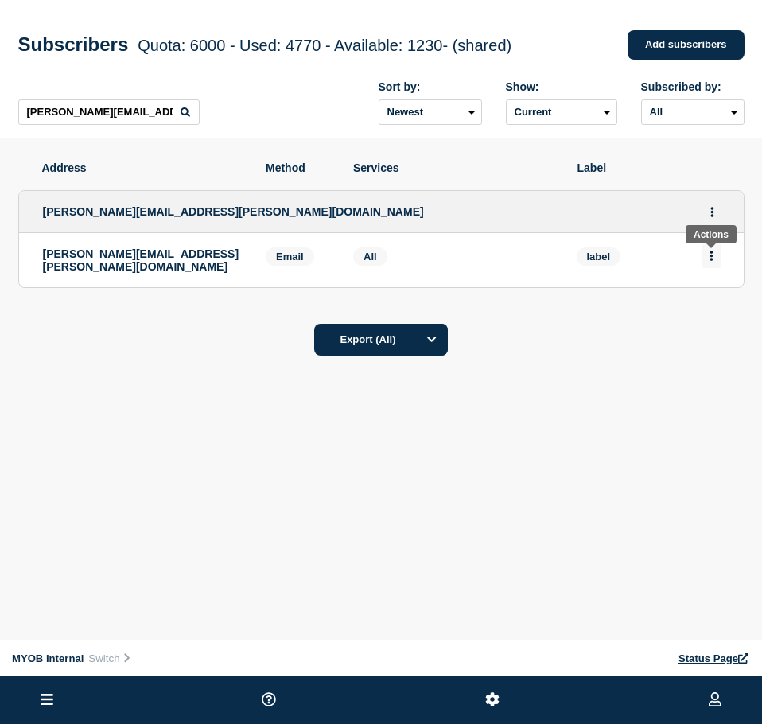
click at [713, 265] on button "Actions" at bounding box center [711, 255] width 20 height 25
click at [709, 307] on button "Delete" at bounding box center [712, 301] width 30 height 12
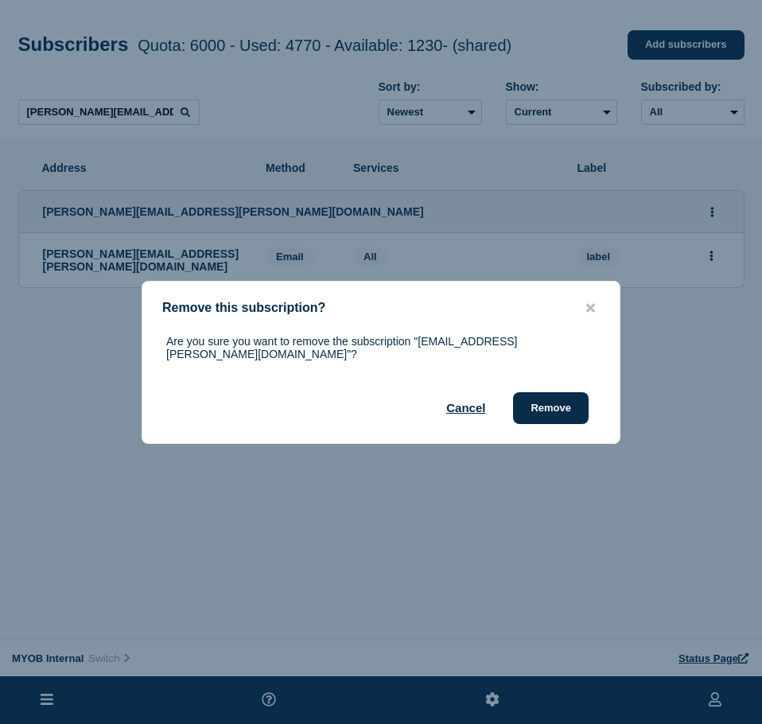
click at [512, 400] on div "Cancel Remove" at bounding box center [377, 408] width 422 height 32
drag, startPoint x: 536, startPoint y: 398, endPoint x: 760, endPoint y: 386, distance: 224.6
click at [538, 398] on button "Remove" at bounding box center [551, 408] width 76 height 32
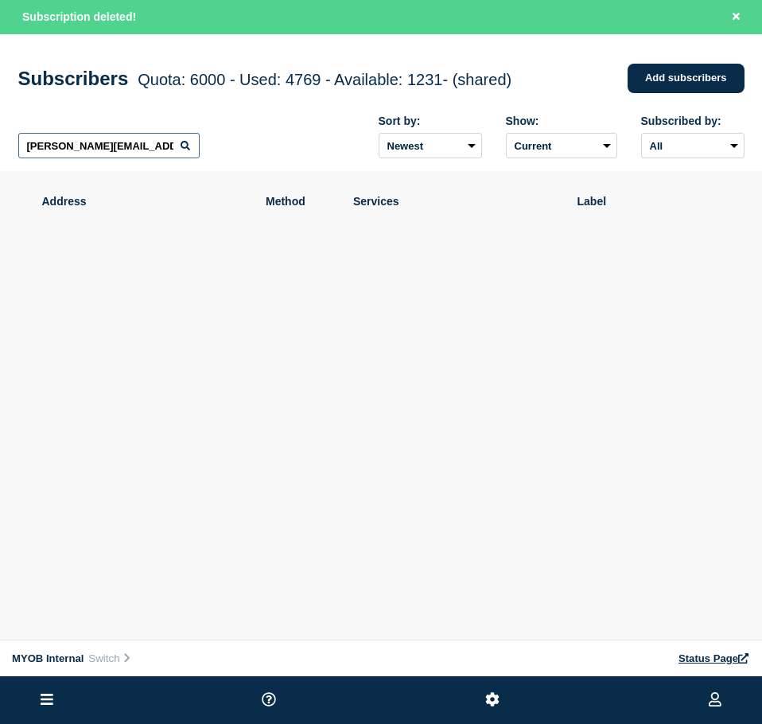
click at [130, 143] on input "[PERSON_NAME][EMAIL_ADDRESS][PERSON_NAME][DOMAIN_NAME]" at bounding box center [108, 145] width 181 height 25
paste input "[PERSON_NAME][EMAIL_ADDRESS][PERSON_NAME][DOMAIN_NAME]"
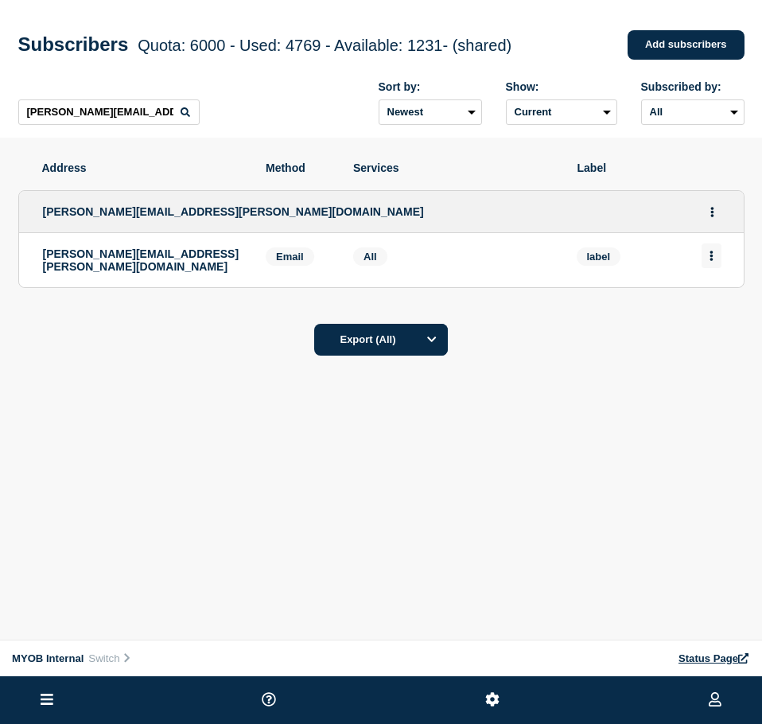
click at [717, 251] on button "Actions" at bounding box center [711, 255] width 20 height 25
click at [691, 305] on div "Delete" at bounding box center [711, 300] width 75 height 57
click at [715, 305] on button "Delete" at bounding box center [712, 301] width 30 height 12
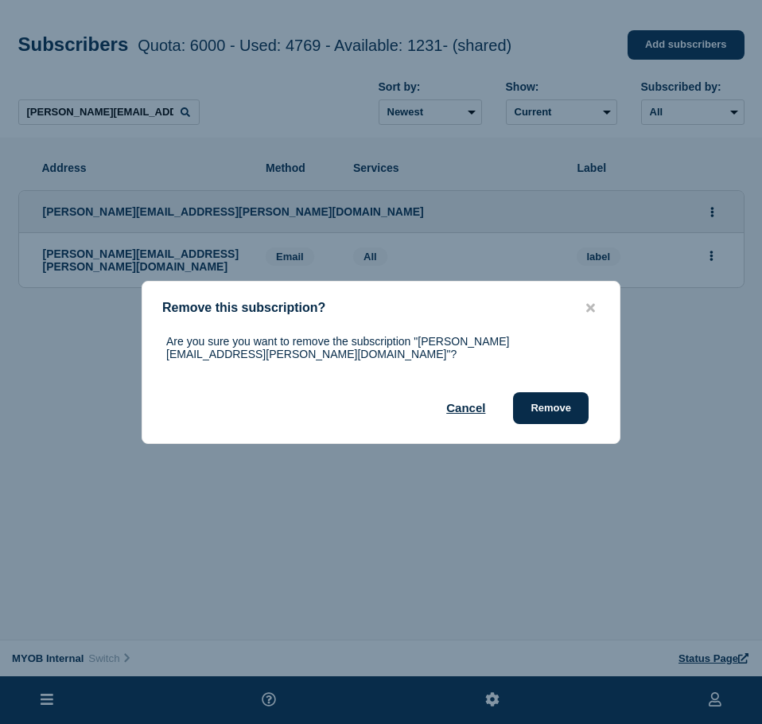
click at [561, 410] on button "Remove" at bounding box center [551, 408] width 76 height 32
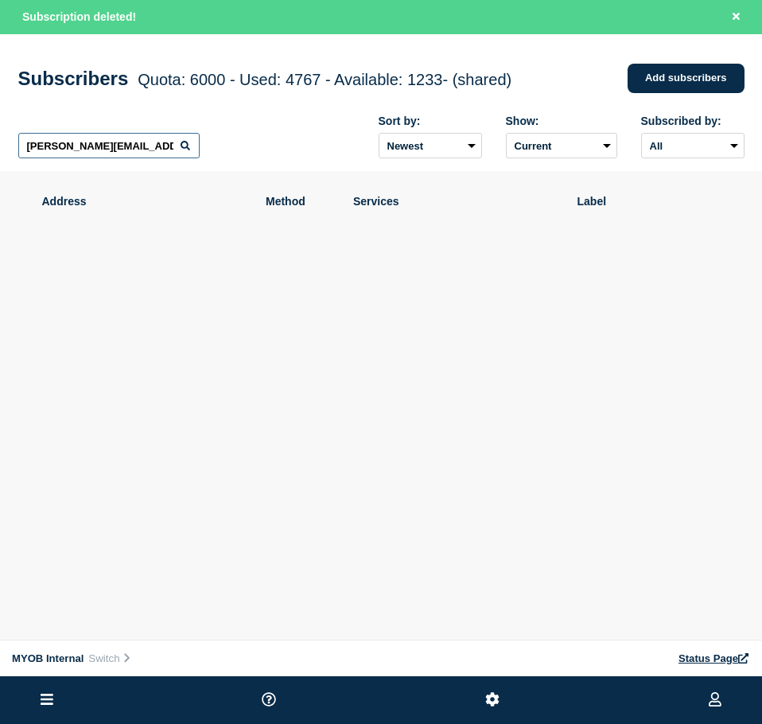
click at [129, 151] on input "[PERSON_NAME][EMAIL_ADDRESS][PERSON_NAME][DOMAIN_NAME]" at bounding box center [108, 145] width 181 height 25
paste input "[PERSON_NAME][EMAIL_ADDRESS][PERSON_NAME][DOMAIN_NAME]"
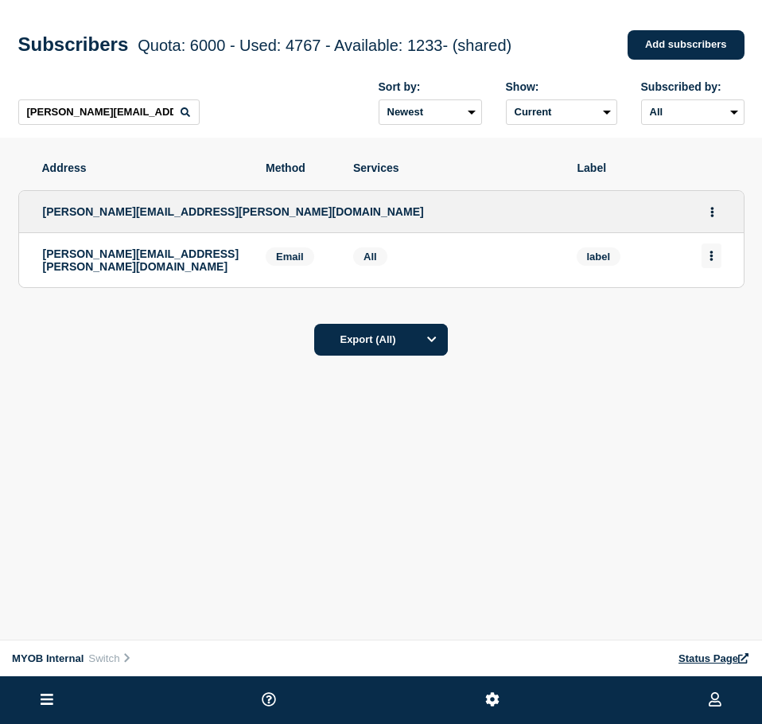
click at [705, 266] on button "Actions" at bounding box center [711, 255] width 20 height 25
click at [711, 297] on li "Delete" at bounding box center [712, 300] width 30 height 13
click at [716, 298] on button "Delete" at bounding box center [712, 301] width 30 height 12
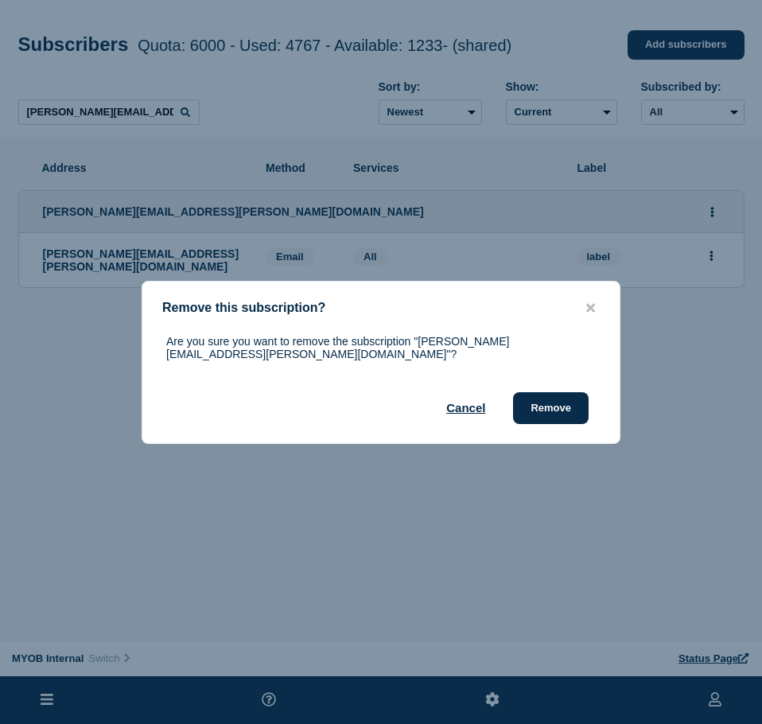
drag, startPoint x: 566, startPoint y: 398, endPoint x: 759, endPoint y: 330, distance: 204.2
click at [567, 398] on button "Remove" at bounding box center [551, 408] width 76 height 32
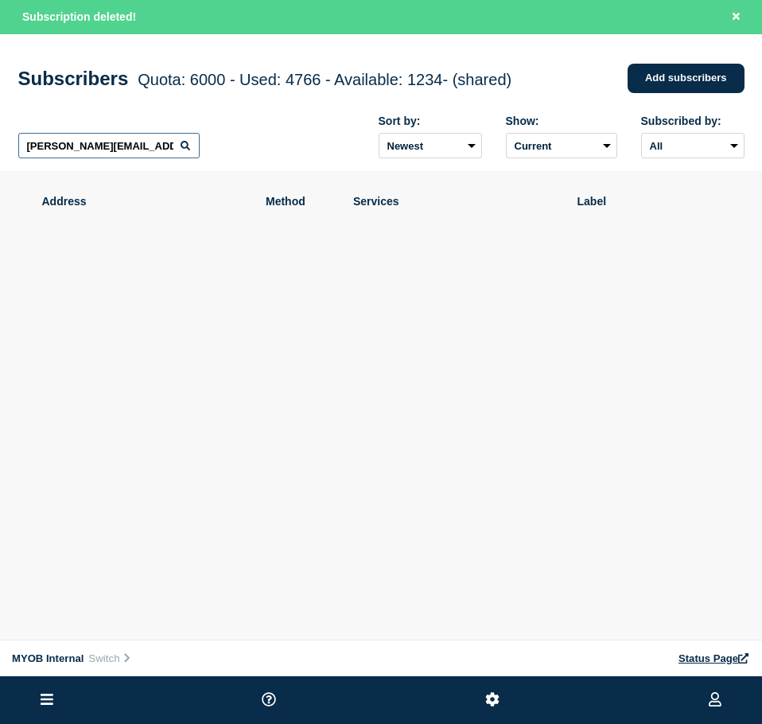
click at [111, 145] on input "[PERSON_NAME][EMAIL_ADDRESS][PERSON_NAME][DOMAIN_NAME]" at bounding box center [108, 145] width 181 height 25
paste input "[PERSON_NAME][EMAIL_ADDRESS][DOMAIN_NAME]"
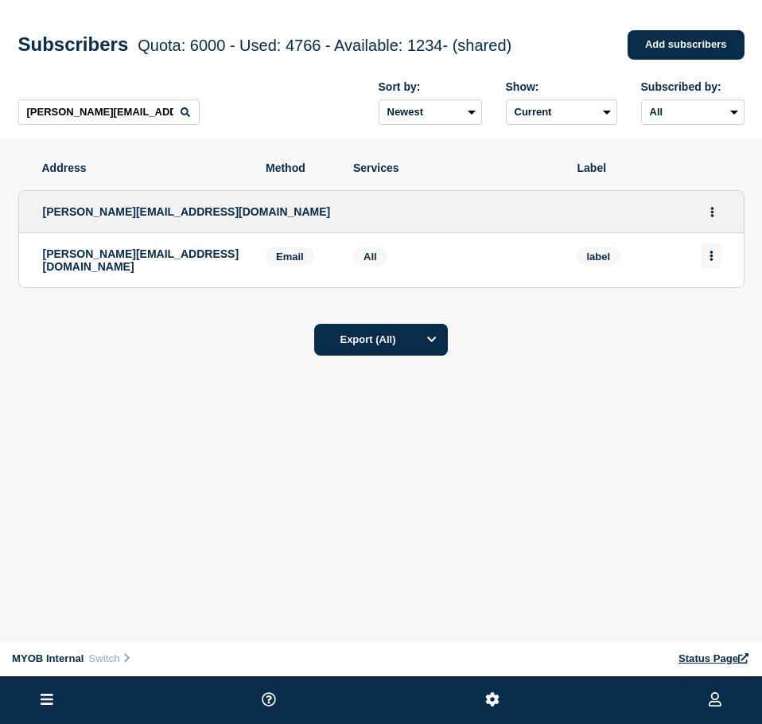
click at [714, 258] on button "Actions" at bounding box center [711, 255] width 20 height 25
click at [717, 292] on div "Delete" at bounding box center [711, 300] width 75 height 57
click at [714, 304] on button "Delete" at bounding box center [712, 301] width 30 height 12
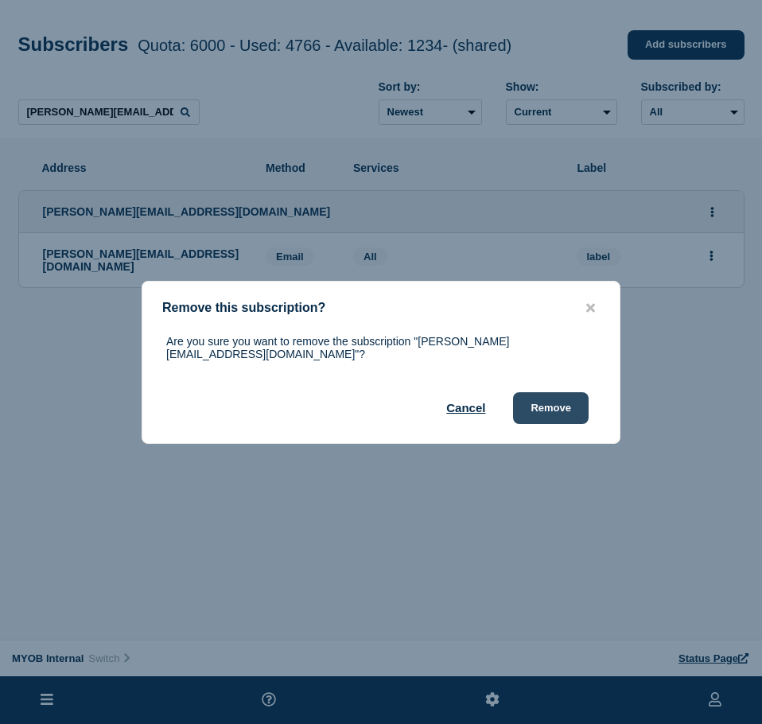
click at [571, 397] on button "Remove" at bounding box center [551, 408] width 76 height 32
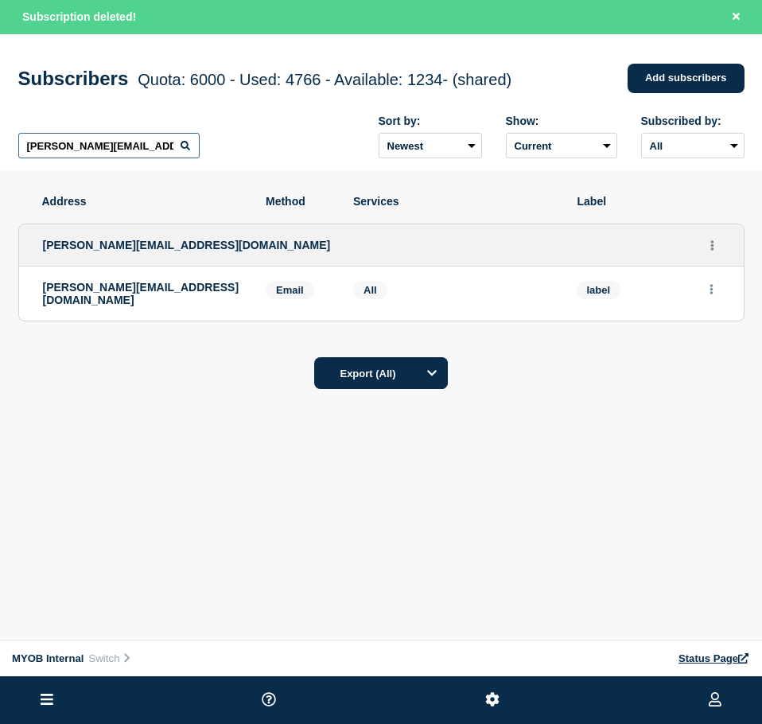
click at [64, 148] on input "[PERSON_NAME][EMAIL_ADDRESS][DOMAIN_NAME]" at bounding box center [108, 145] width 181 height 25
click at [65, 148] on input "[PERSON_NAME][EMAIL_ADDRESS][DOMAIN_NAME]" at bounding box center [108, 145] width 181 height 25
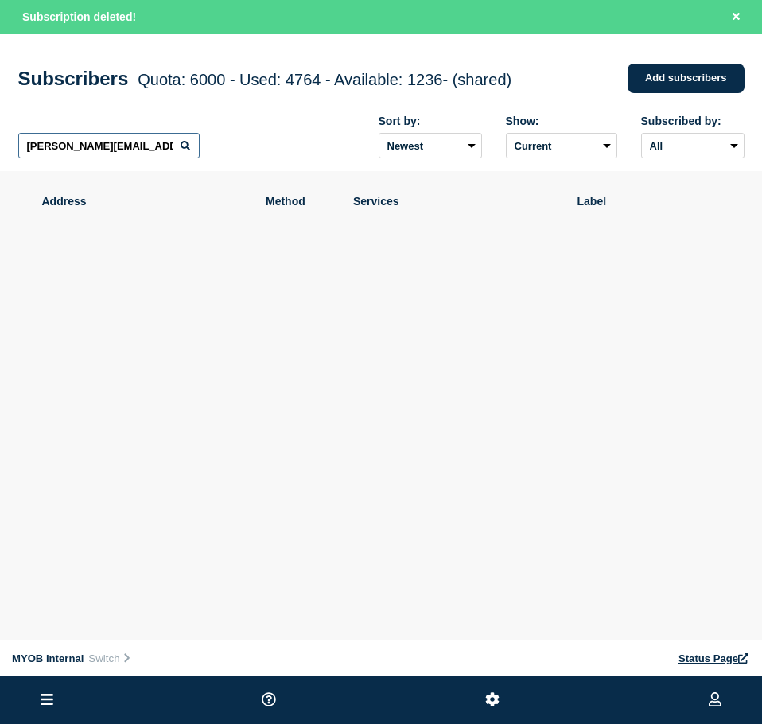
paste input "[PERSON_NAME][EMAIL_ADDRESS][DOMAIN_NAME]"
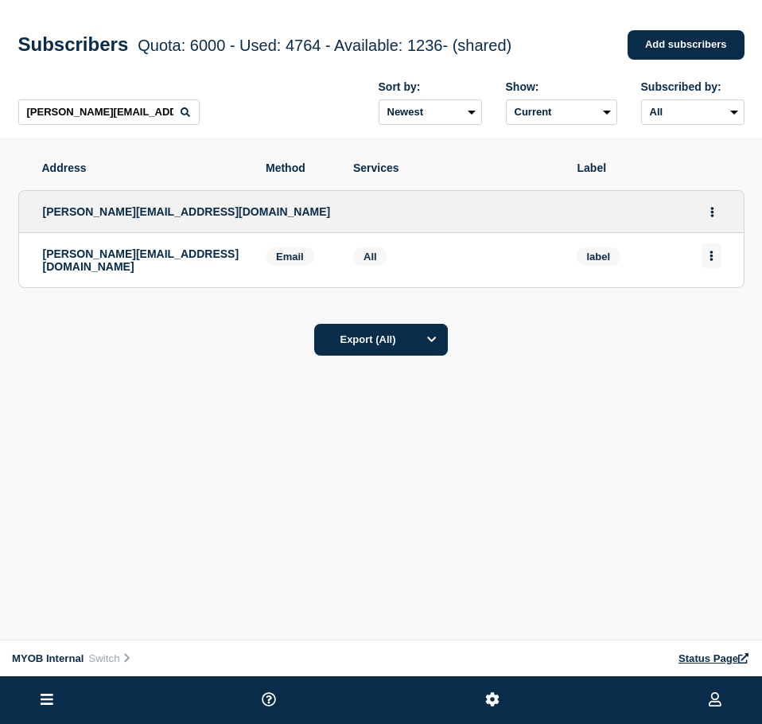
click at [707, 257] on button "Actions" at bounding box center [711, 255] width 20 height 25
click at [709, 304] on button "Delete" at bounding box center [712, 301] width 30 height 12
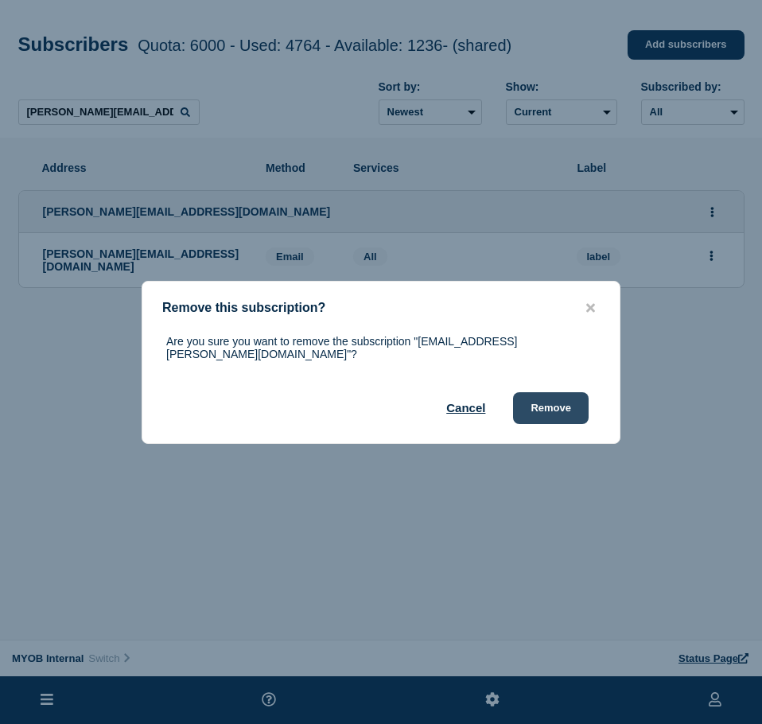
click at [546, 399] on button "Remove" at bounding box center [551, 408] width 76 height 32
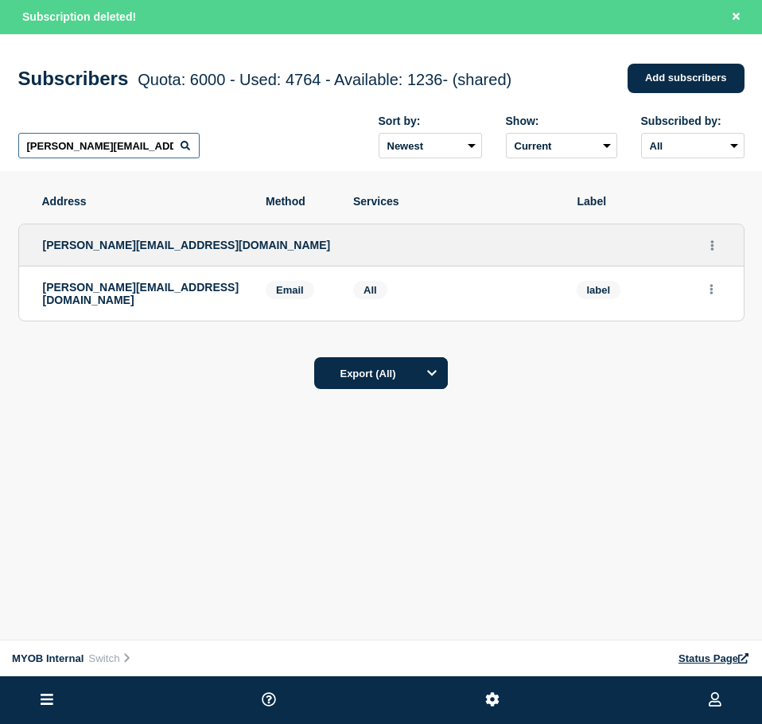
click at [103, 151] on input "[PERSON_NAME][EMAIL_ADDRESS][DOMAIN_NAME]" at bounding box center [108, 145] width 181 height 25
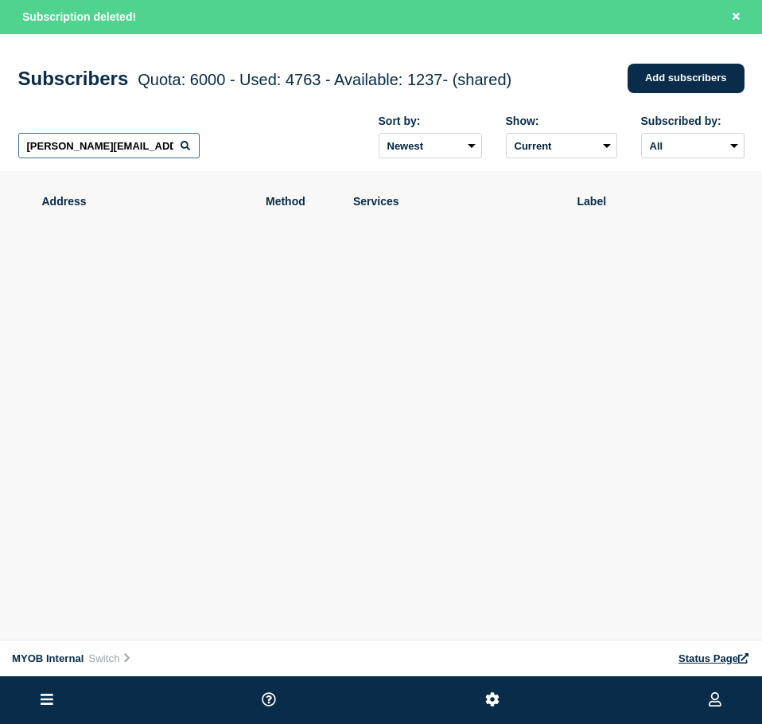
click at [103, 151] on input "[PERSON_NAME][EMAIL_ADDRESS][DOMAIN_NAME]" at bounding box center [108, 145] width 181 height 25
paste input "[EMAIL_ADDRESS][PERSON_NAME][DOMAIN_NAME]"
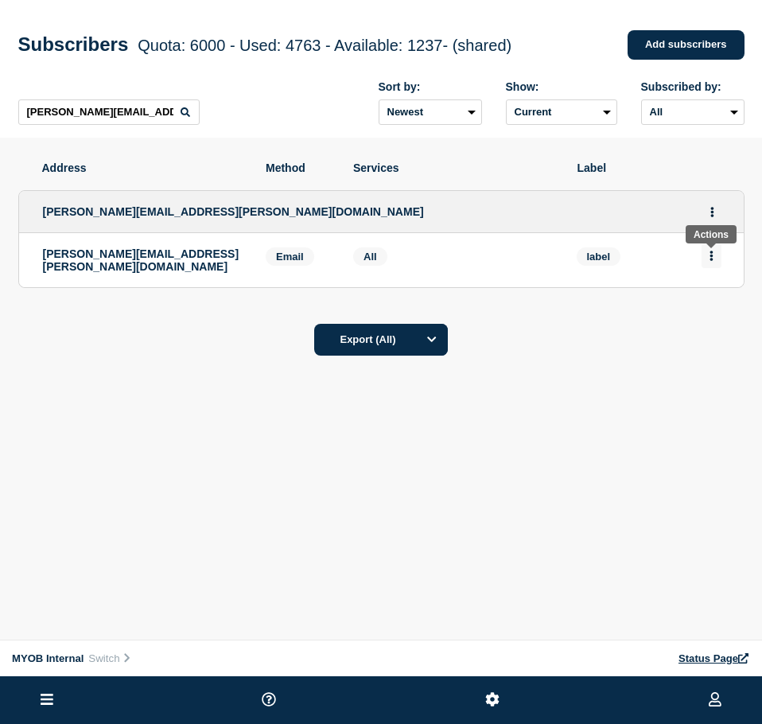
click at [713, 260] on button "Actions" at bounding box center [711, 255] width 20 height 25
click at [708, 313] on div "Delete" at bounding box center [711, 300] width 75 height 57
click at [709, 307] on button "Delete" at bounding box center [712, 301] width 30 height 12
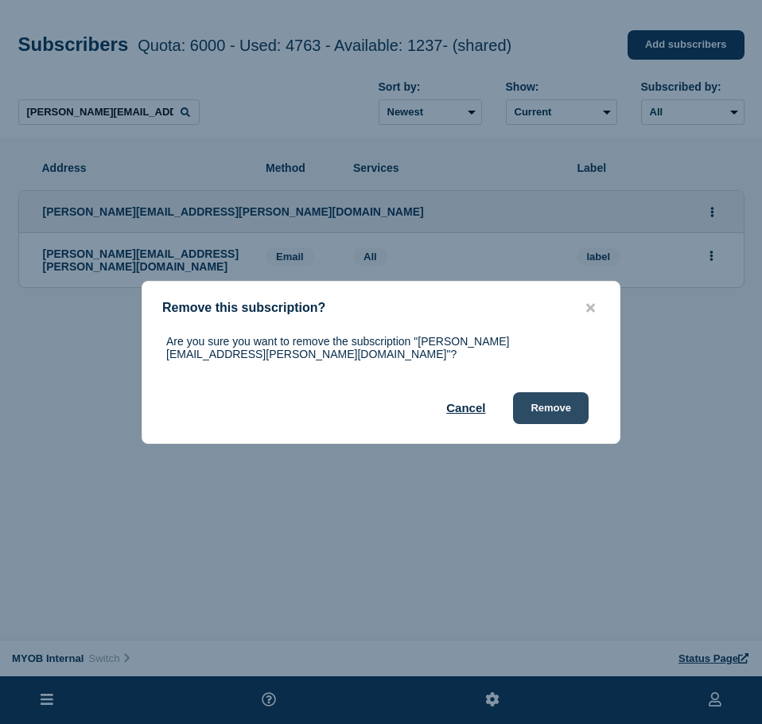
click at [555, 395] on button "Remove" at bounding box center [551, 408] width 76 height 32
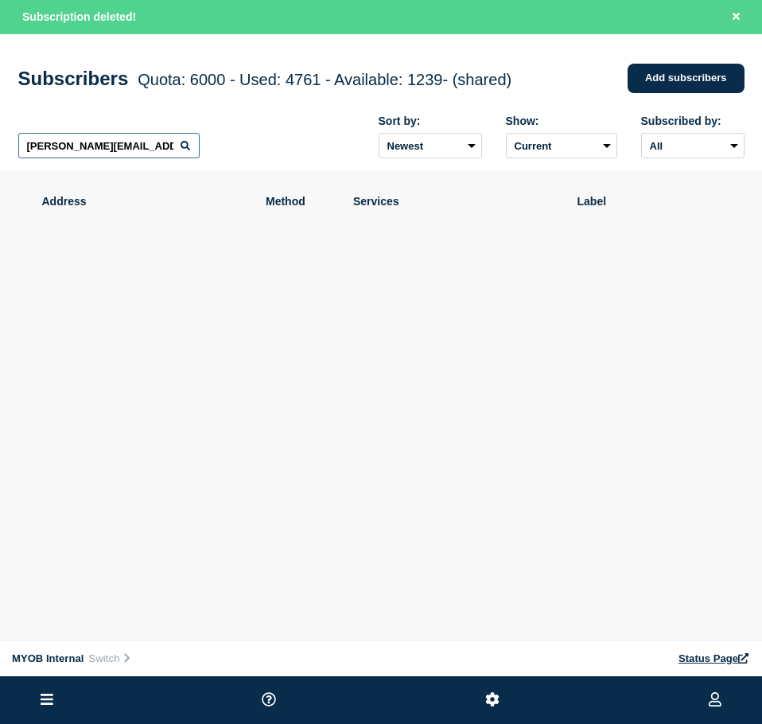
click at [161, 157] on input "[PERSON_NAME][EMAIL_ADDRESS][PERSON_NAME][DOMAIN_NAME]" at bounding box center [108, 145] width 181 height 25
paste input "[PERSON_NAME][EMAIL_ADDRESS][DOMAIN_NAME]"
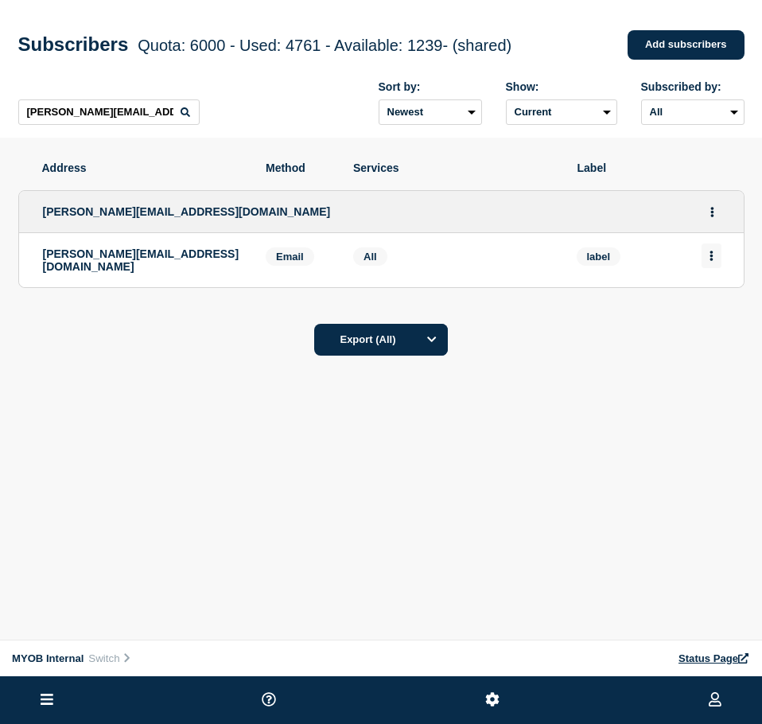
click at [710, 261] on icon "Actions" at bounding box center [711, 256] width 4 height 10
click at [705, 299] on button "Delete" at bounding box center [712, 301] width 30 height 12
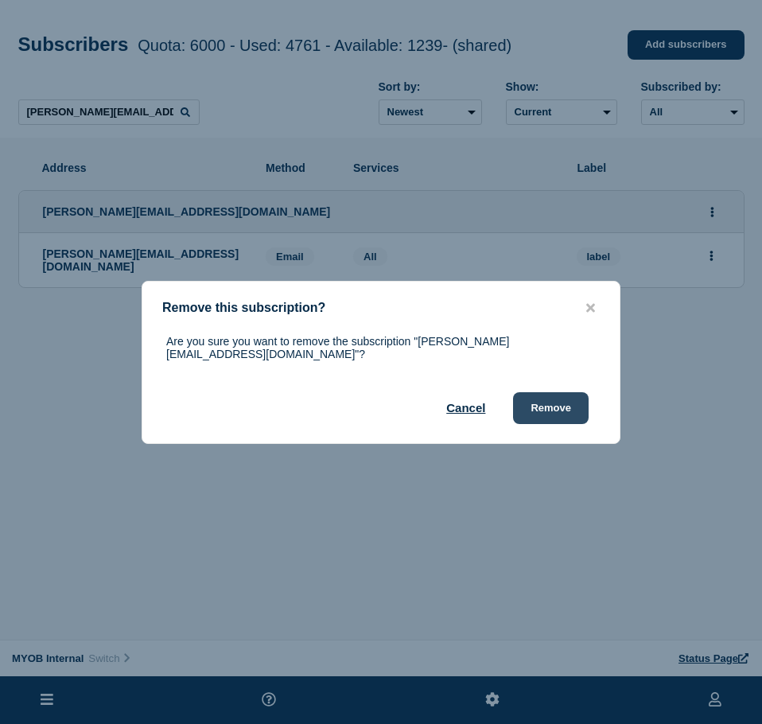
click at [565, 403] on button "Remove" at bounding box center [551, 408] width 76 height 32
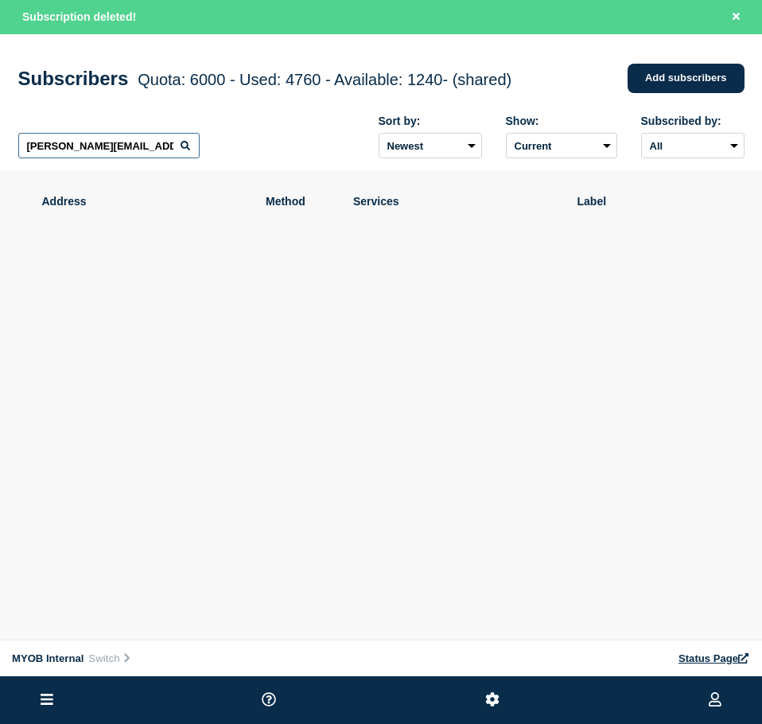
click at [143, 153] on input "[PERSON_NAME][EMAIL_ADDRESS][DOMAIN_NAME]" at bounding box center [108, 145] width 181 height 25
paste input "[PERSON_NAME][EMAIL_ADDRESS][DOMAIN_NAME]"
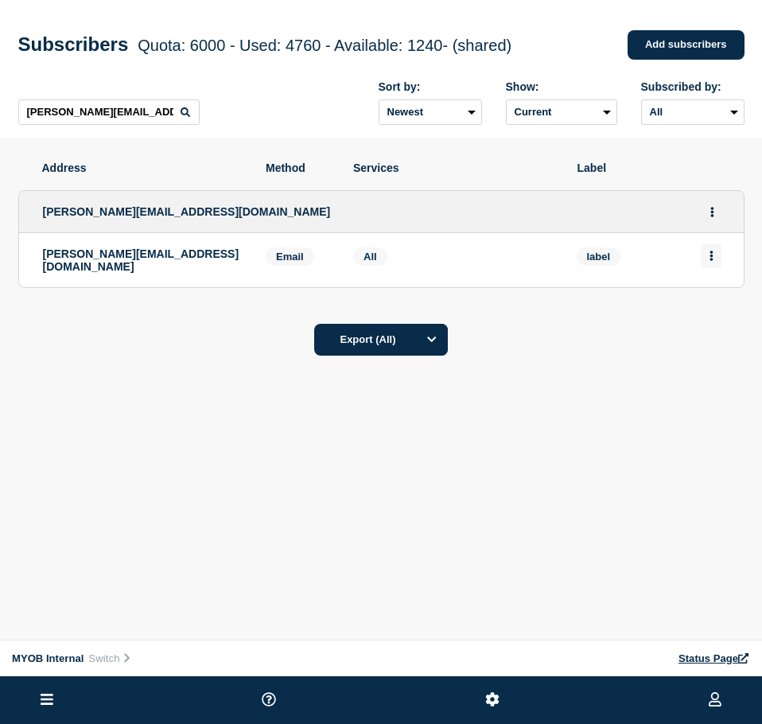
click at [716, 260] on button "Actions" at bounding box center [711, 255] width 20 height 25
click at [710, 307] on button "Delete" at bounding box center [712, 301] width 30 height 12
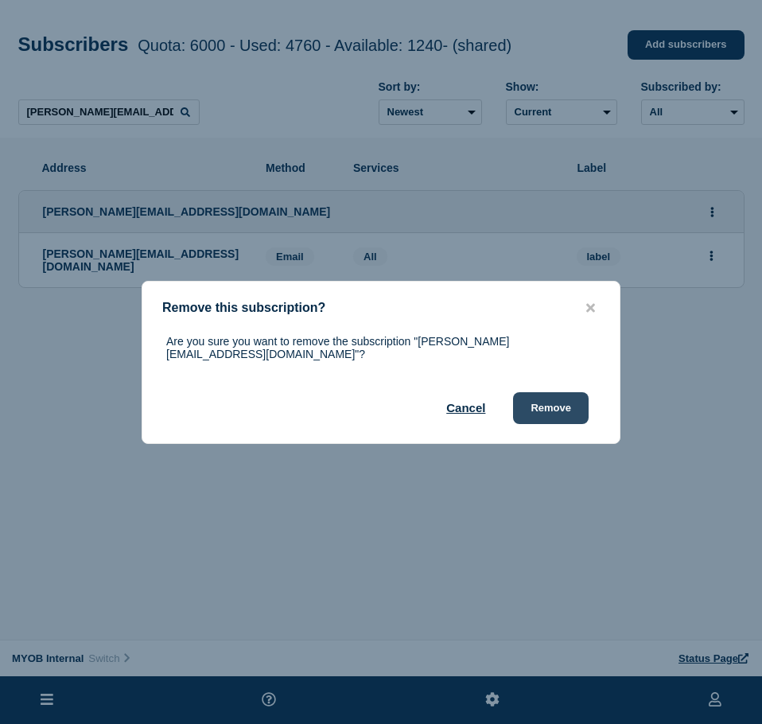
click at [558, 400] on button "Remove" at bounding box center [551, 408] width 76 height 32
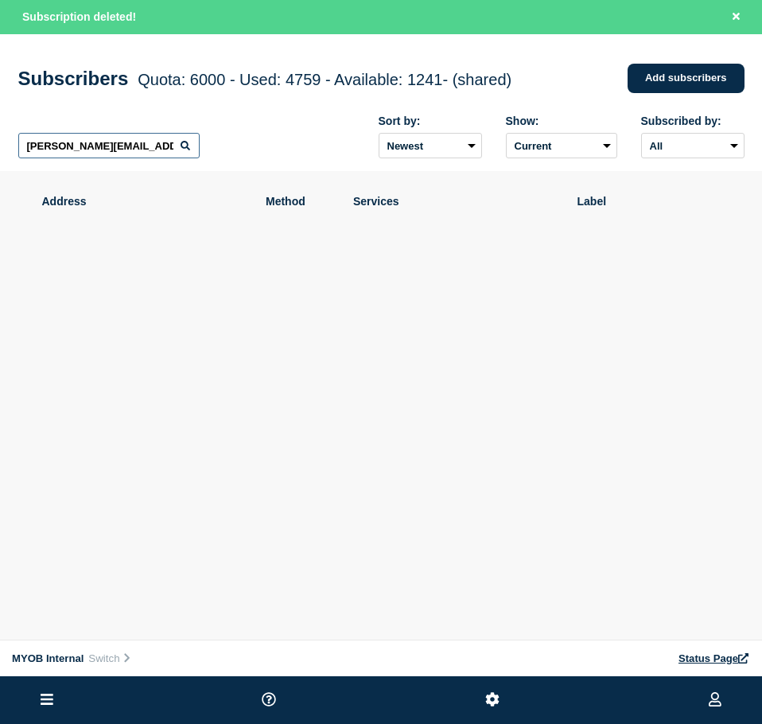
click at [119, 149] on input "[PERSON_NAME][EMAIL_ADDRESS][DOMAIN_NAME]" at bounding box center [108, 145] width 181 height 25
paste input "[EMAIL_ADDRESS][DOMAIN_NAME]"
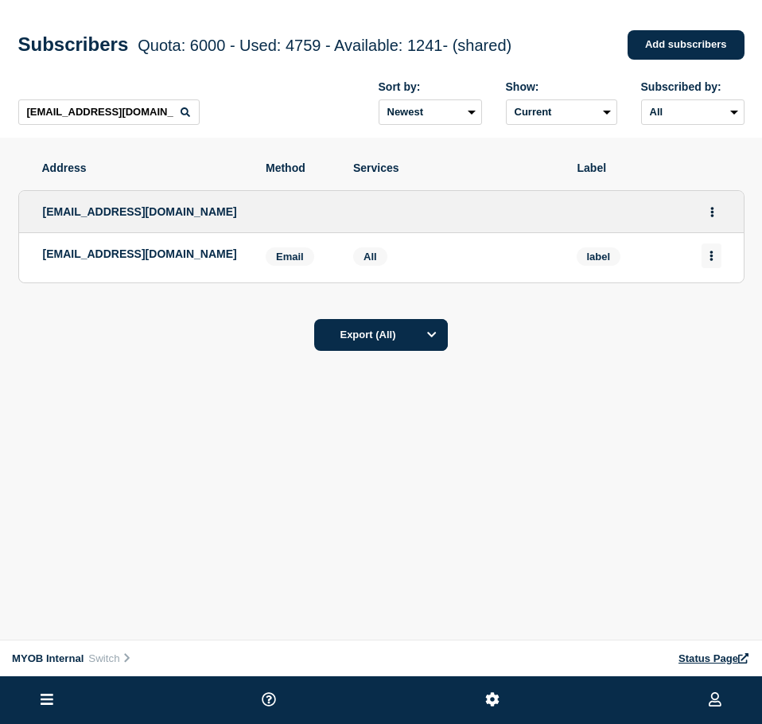
click at [704, 253] on li "[EMAIL_ADDRESS][DOMAIN_NAME] Email Email: [EMAIL_ADDRESS][DOMAIN_NAME] label Se…" at bounding box center [381, 257] width 724 height 49
click at [706, 254] on button "Actions" at bounding box center [711, 255] width 20 height 25
click at [715, 300] on button "Delete" at bounding box center [712, 301] width 30 height 12
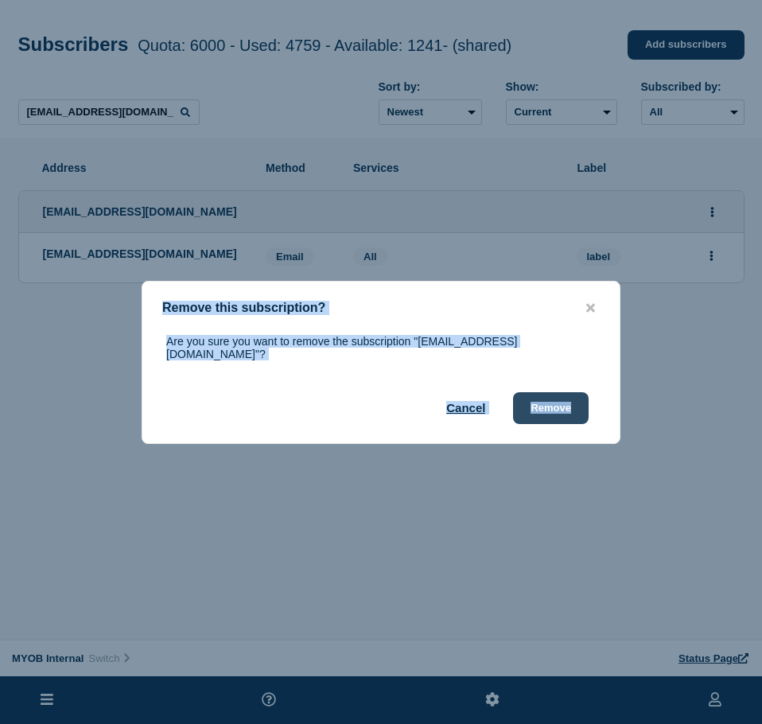
click at [550, 402] on button "Remove" at bounding box center [551, 408] width 76 height 32
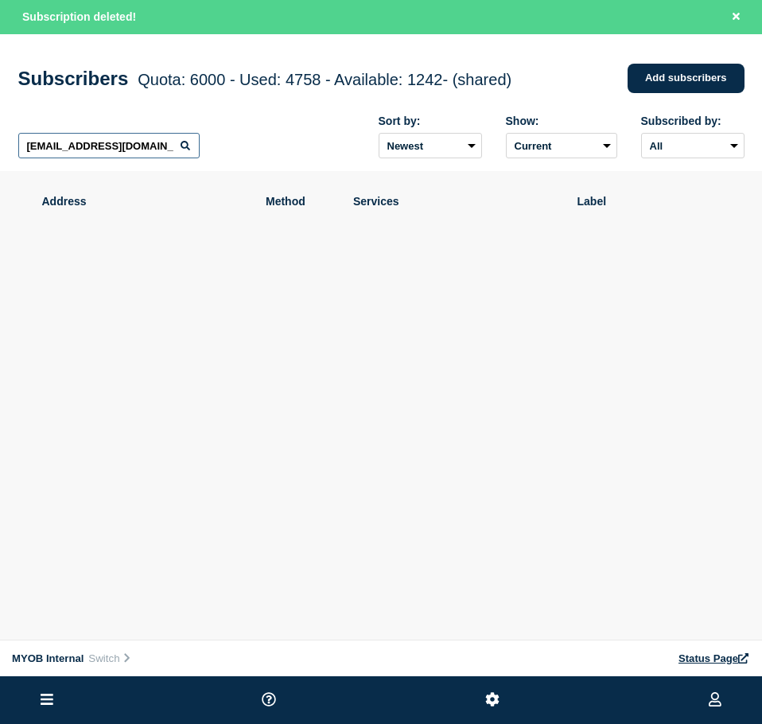
click at [161, 145] on input "[EMAIL_ADDRESS][DOMAIN_NAME]" at bounding box center [108, 145] width 181 height 25
paste input "[PERSON_NAME][EMAIL_ADDRESS][DOMAIN_NAME]"
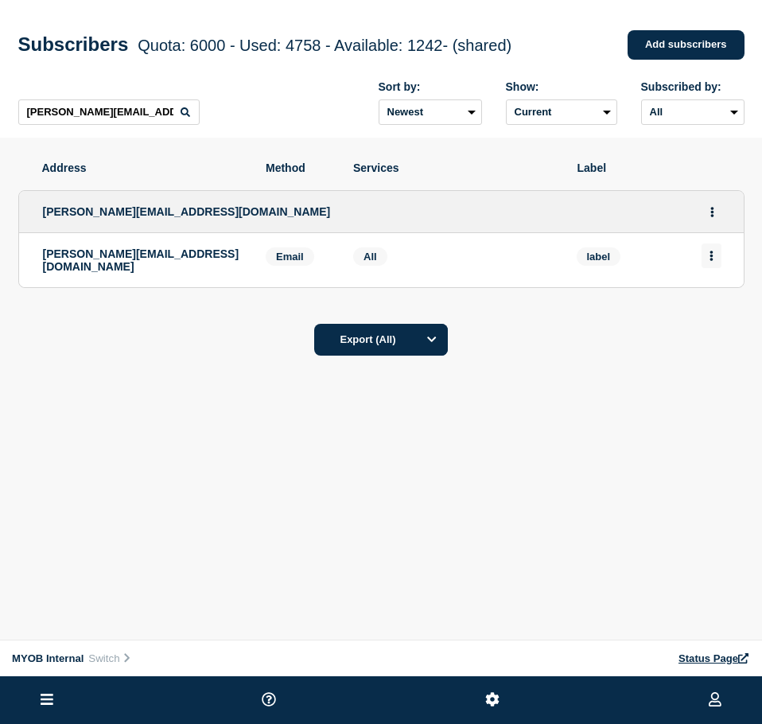
click at [716, 246] on li "[PERSON_NAME][EMAIL_ADDRESS][DOMAIN_NAME] Email Email: [PERSON_NAME][EMAIL_ADDR…" at bounding box center [381, 260] width 724 height 54
click at [709, 265] on button "Actions" at bounding box center [711, 255] width 20 height 25
click at [701, 307] on button "Delete" at bounding box center [712, 301] width 30 height 12
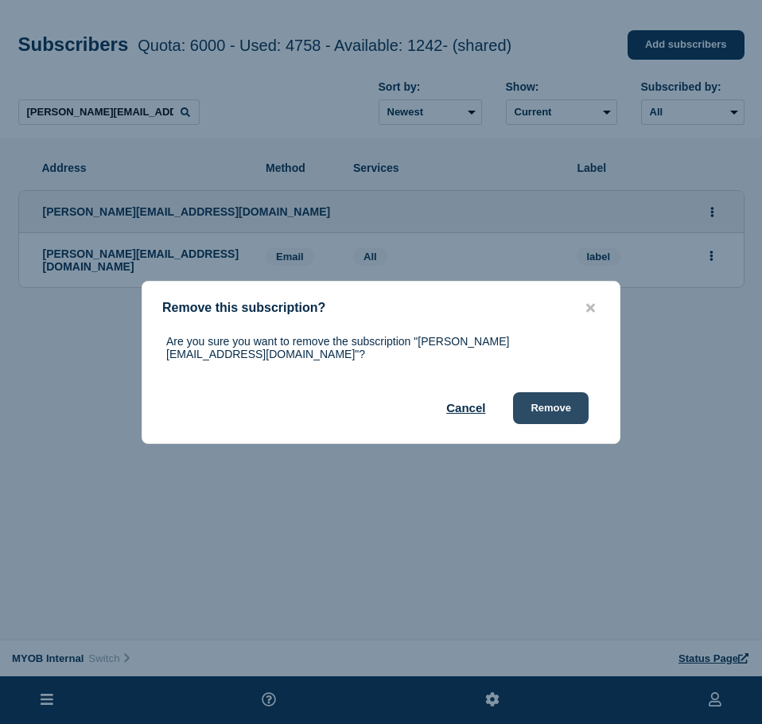
click at [556, 407] on button "Remove" at bounding box center [551, 408] width 76 height 32
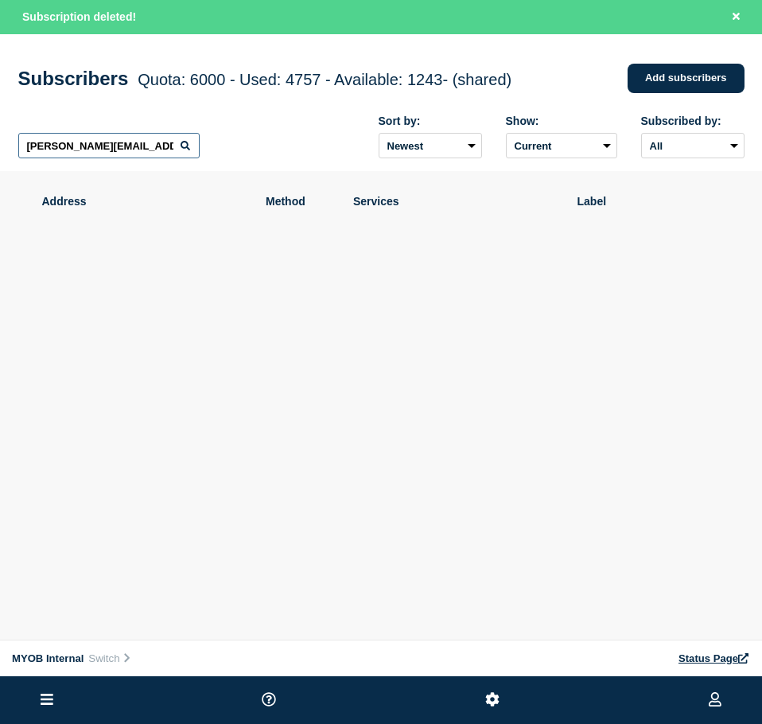
click at [134, 158] on input "[PERSON_NAME][EMAIL_ADDRESS][DOMAIN_NAME]" at bounding box center [108, 145] width 181 height 25
click at [151, 147] on input "[PERSON_NAME][EMAIL_ADDRESS][DOMAIN_NAME]" at bounding box center [108, 145] width 181 height 25
paste input "[PERSON_NAME][EMAIL_ADDRESS][PERSON_NAME][DOMAIN_NAME]"
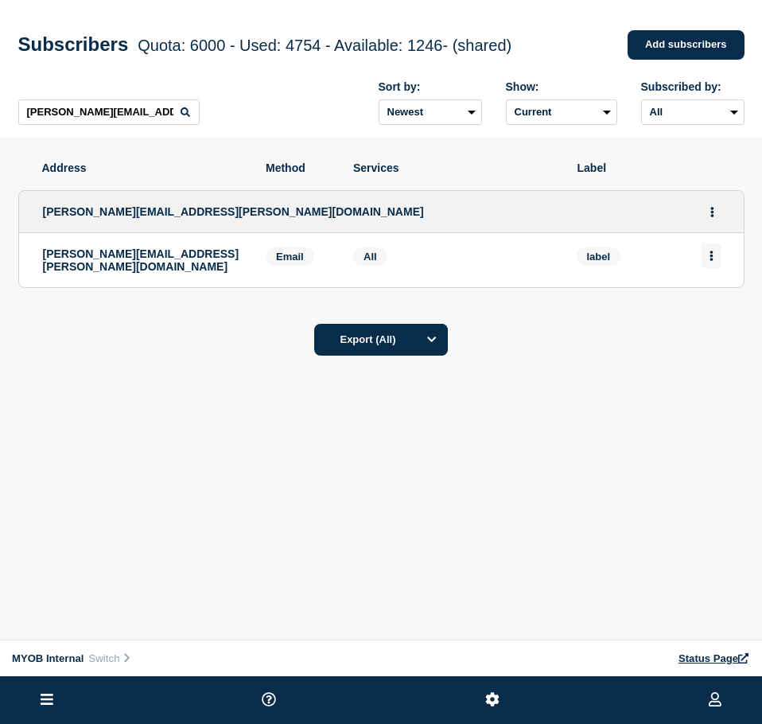
click at [709, 261] on icon "Actions" at bounding box center [711, 256] width 4 height 10
click at [701, 305] on button "Delete" at bounding box center [712, 301] width 30 height 12
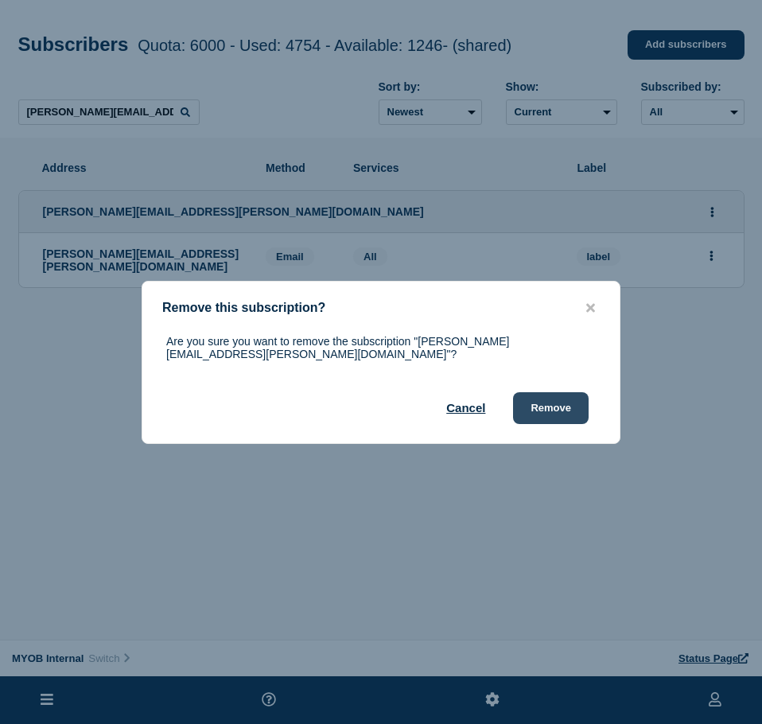
click at [533, 407] on button "Remove" at bounding box center [551, 408] width 76 height 32
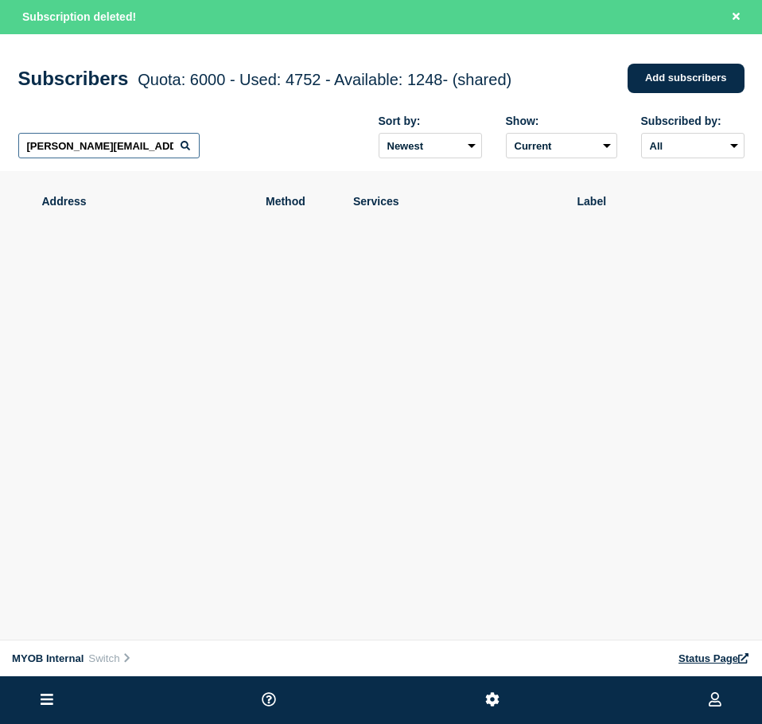
click at [143, 142] on input "[PERSON_NAME][EMAIL_ADDRESS][PERSON_NAME][DOMAIN_NAME]" at bounding box center [108, 145] width 181 height 25
paste input "[PERSON_NAME][EMAIL_ADDRESS][PERSON_NAME][DOMAIN_NAME]"
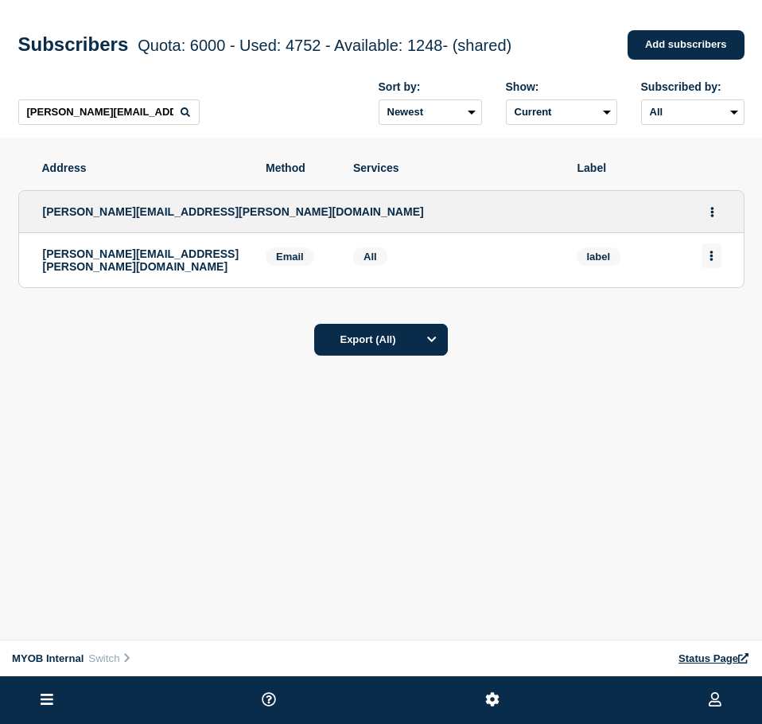
click at [709, 251] on button "Actions" at bounding box center [711, 255] width 20 height 25
click at [701, 307] on button "Delete" at bounding box center [712, 301] width 30 height 12
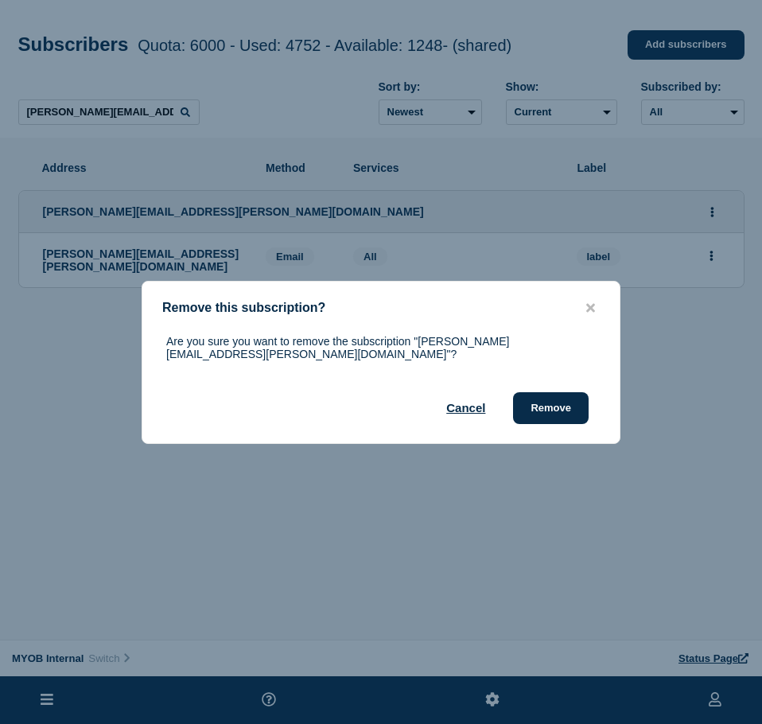
drag, startPoint x: 565, startPoint y: 394, endPoint x: 761, endPoint y: 306, distance: 214.6
click at [567, 394] on button "Remove" at bounding box center [551, 408] width 76 height 32
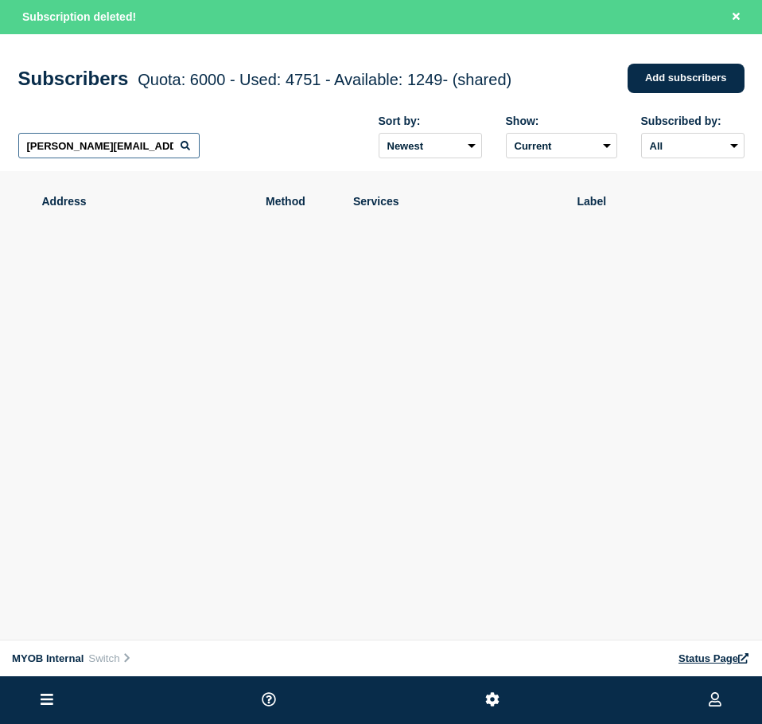
click at [91, 146] on input "[PERSON_NAME][EMAIL_ADDRESS][PERSON_NAME][DOMAIN_NAME]" at bounding box center [108, 145] width 181 height 25
paste input "[PERSON_NAME][EMAIL_ADDRESS][PERSON_NAME][DOMAIN_NAME]"
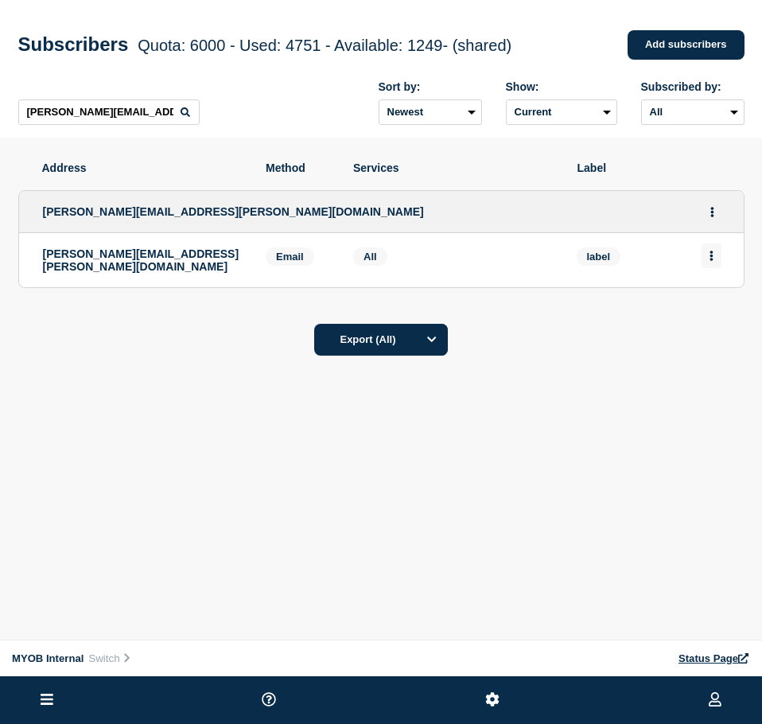
click at [717, 258] on button "Actions" at bounding box center [711, 255] width 20 height 25
click at [707, 307] on button "Delete" at bounding box center [712, 301] width 30 height 12
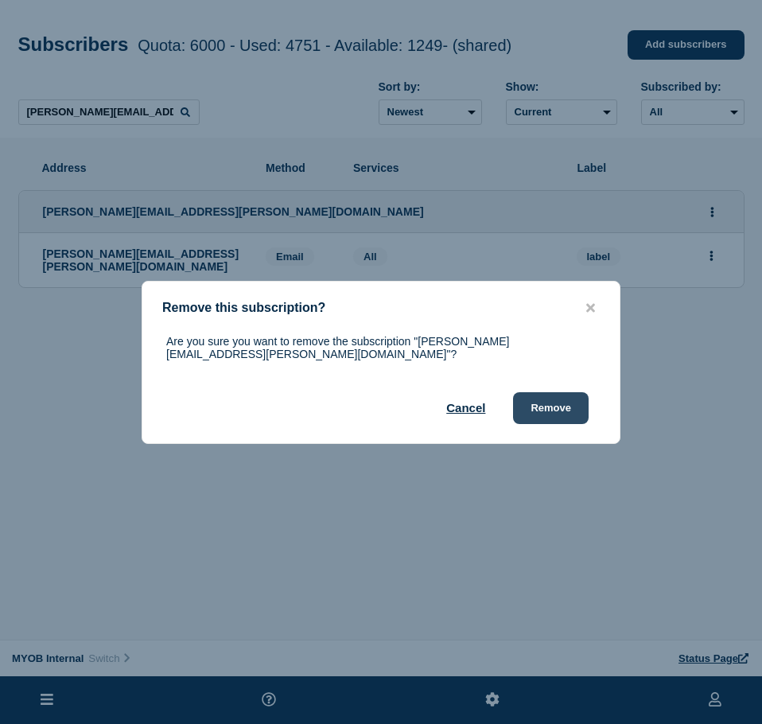
click at [542, 410] on button "Remove" at bounding box center [551, 408] width 76 height 32
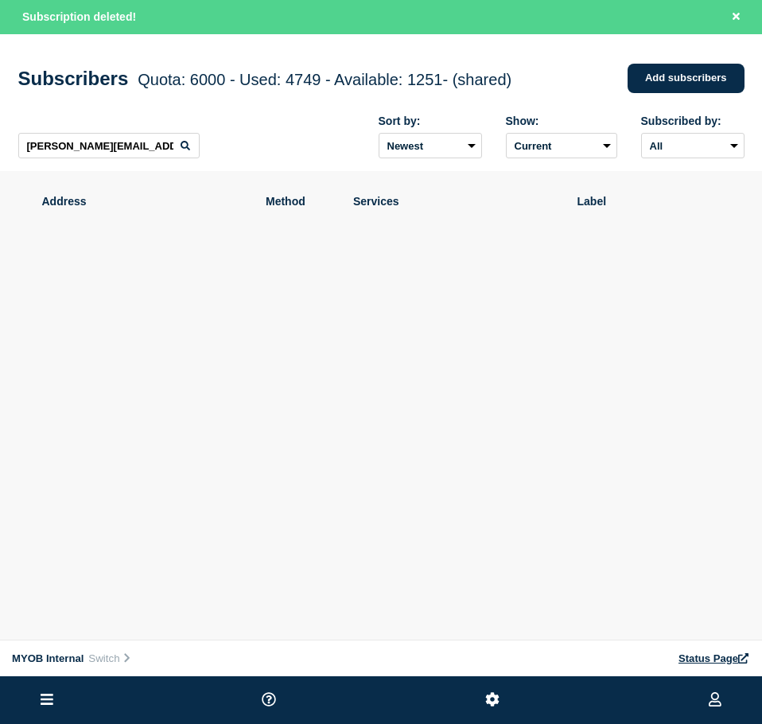
click at [163, 134] on div "[PERSON_NAME][EMAIL_ADDRESS][PERSON_NAME][DOMAIN_NAME] Sort by: Newest Oldest S…" at bounding box center [381, 137] width 726 height 69
click at [159, 145] on input "[PERSON_NAME][EMAIL_ADDRESS][PERSON_NAME][DOMAIN_NAME]" at bounding box center [108, 145] width 181 height 25
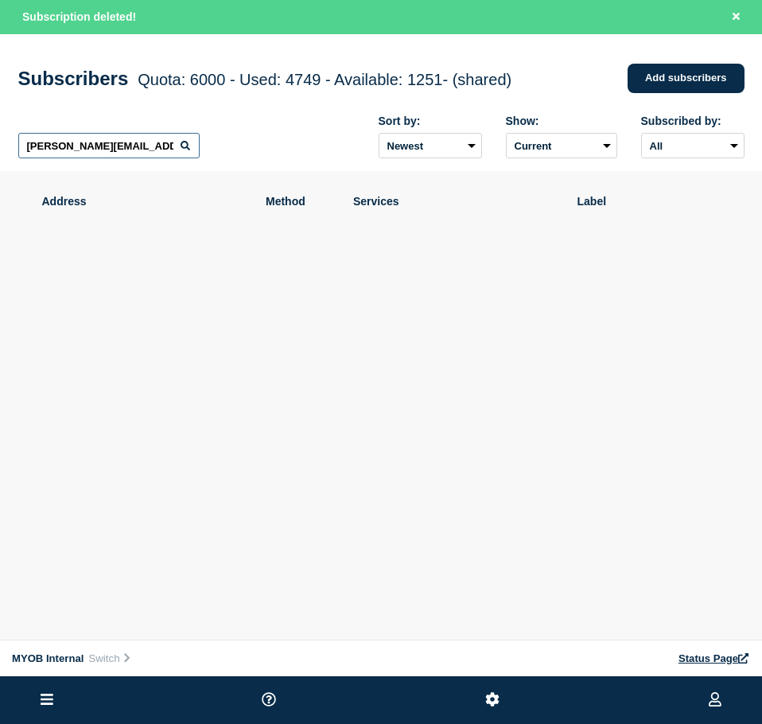
paste input "[PERSON_NAME][EMAIL_ADDRESS][PERSON_NAME][DOMAIN_NAME]"
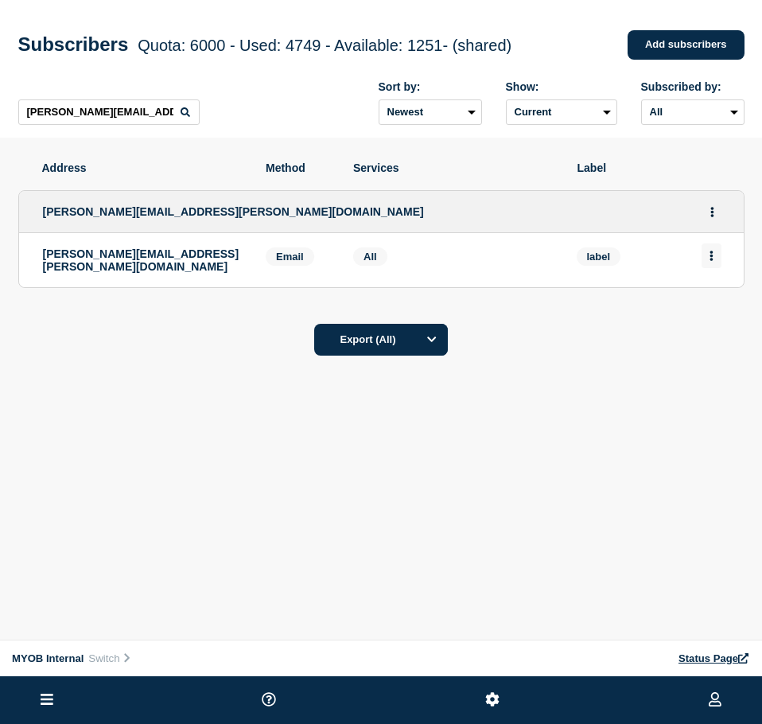
click at [708, 249] on button "Actions" at bounding box center [711, 255] width 20 height 25
click at [708, 312] on div "Delete" at bounding box center [711, 300] width 75 height 57
click at [709, 307] on button "Delete" at bounding box center [712, 301] width 30 height 12
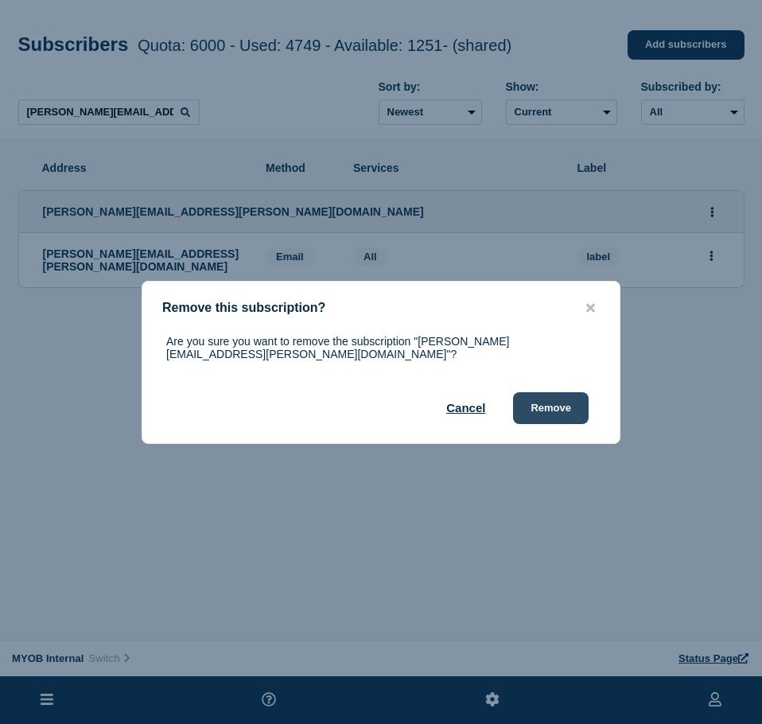
click at [576, 400] on button "Remove" at bounding box center [551, 408] width 76 height 32
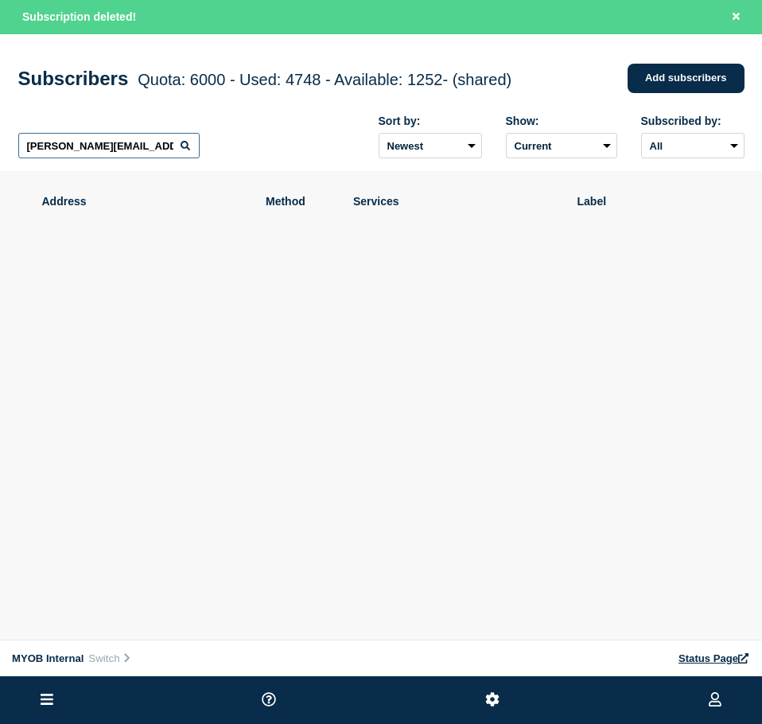
click at [151, 145] on input "[PERSON_NAME][EMAIL_ADDRESS][PERSON_NAME][DOMAIN_NAME]" at bounding box center [108, 145] width 181 height 25
click at [150, 145] on input "[PERSON_NAME][EMAIL_ADDRESS][PERSON_NAME][DOMAIN_NAME]" at bounding box center [108, 145] width 181 height 25
paste input "[EMAIL_ADDRESS][PERSON_NAME][DOMAIN_NAME]"
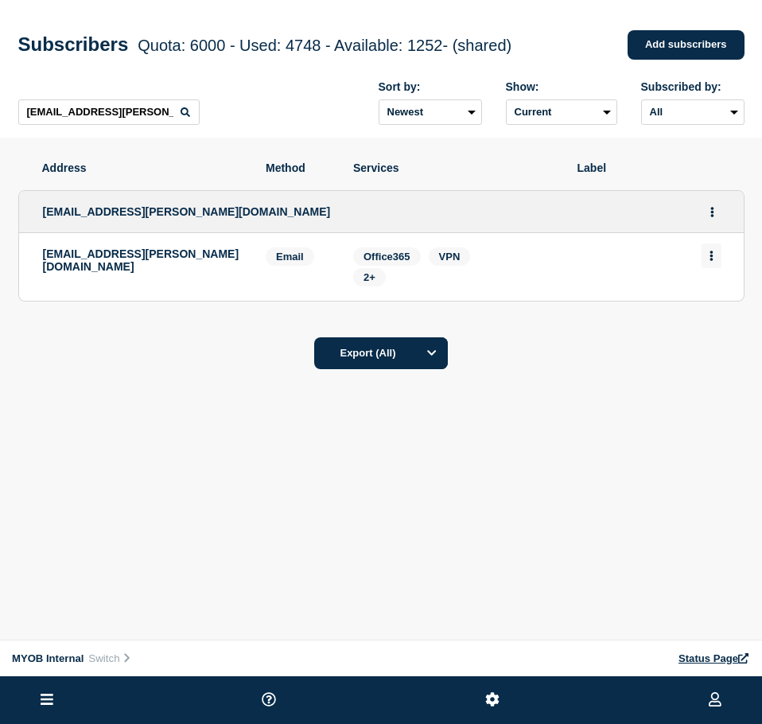
click at [714, 263] on button "Actions" at bounding box center [711, 255] width 20 height 25
click at [709, 304] on button "Delete" at bounding box center [712, 301] width 30 height 12
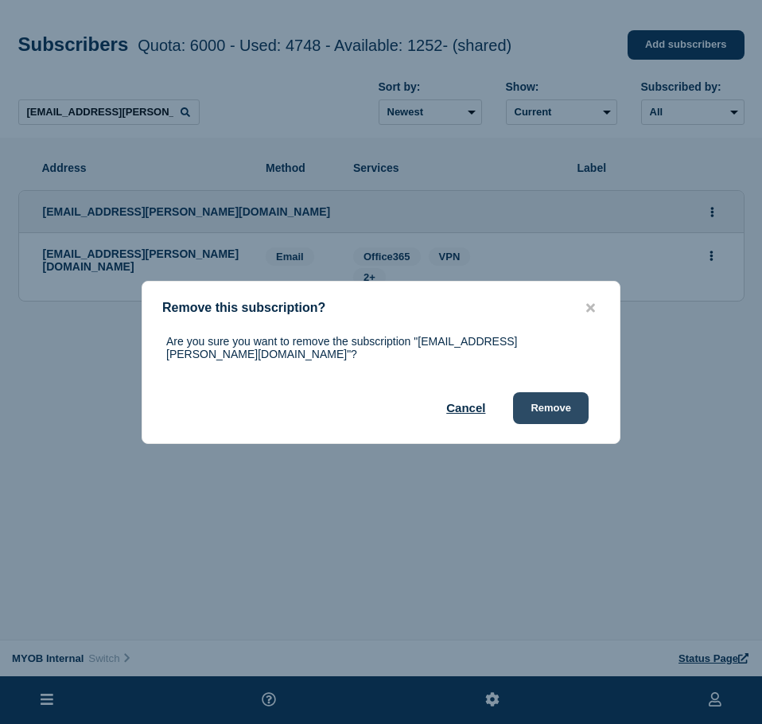
click at [555, 398] on button "Remove" at bounding box center [551, 408] width 76 height 32
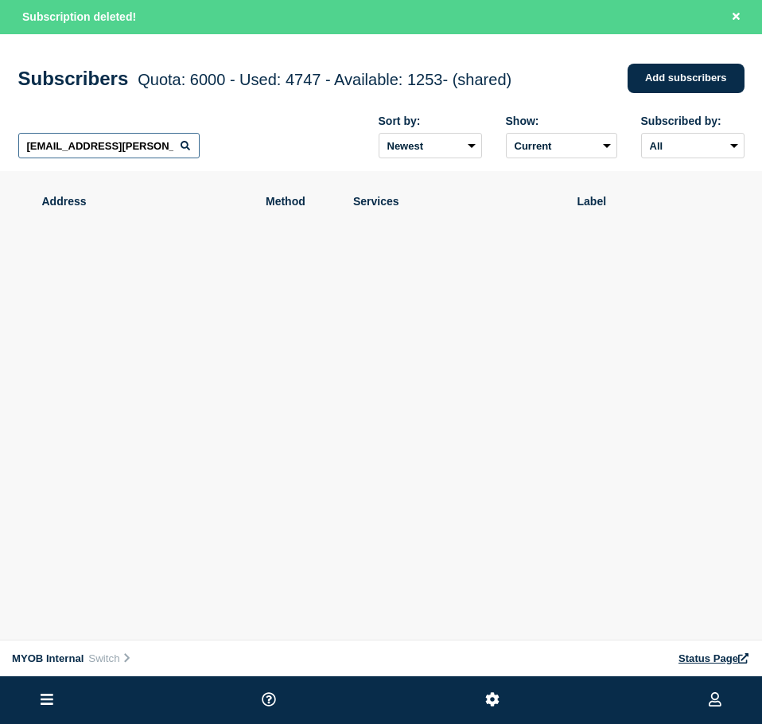
click at [128, 149] on input "[EMAIL_ADDRESS][PERSON_NAME][DOMAIN_NAME]" at bounding box center [108, 145] width 181 height 25
click at [129, 149] on input "[EMAIL_ADDRESS][PERSON_NAME][DOMAIN_NAME]" at bounding box center [108, 145] width 181 height 25
paste input "[EMAIL_ADDRESS][DOMAIN_NAME]"
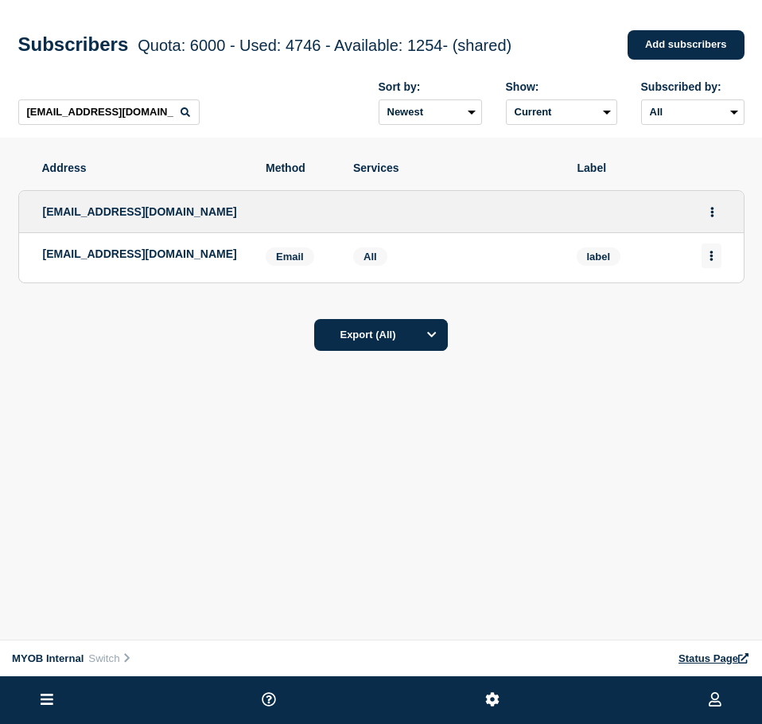
click at [711, 256] on icon "Actions" at bounding box center [710, 256] width 3 height 10
click at [689, 317] on div "Delete" at bounding box center [711, 300] width 75 height 57
click at [710, 307] on button "Delete" at bounding box center [712, 301] width 30 height 12
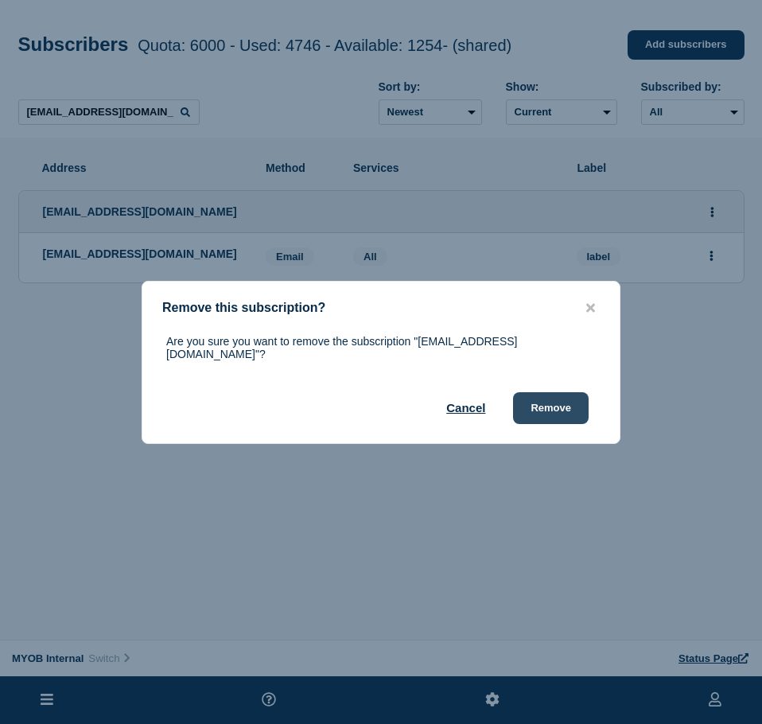
click at [550, 400] on button "Remove" at bounding box center [551, 408] width 76 height 32
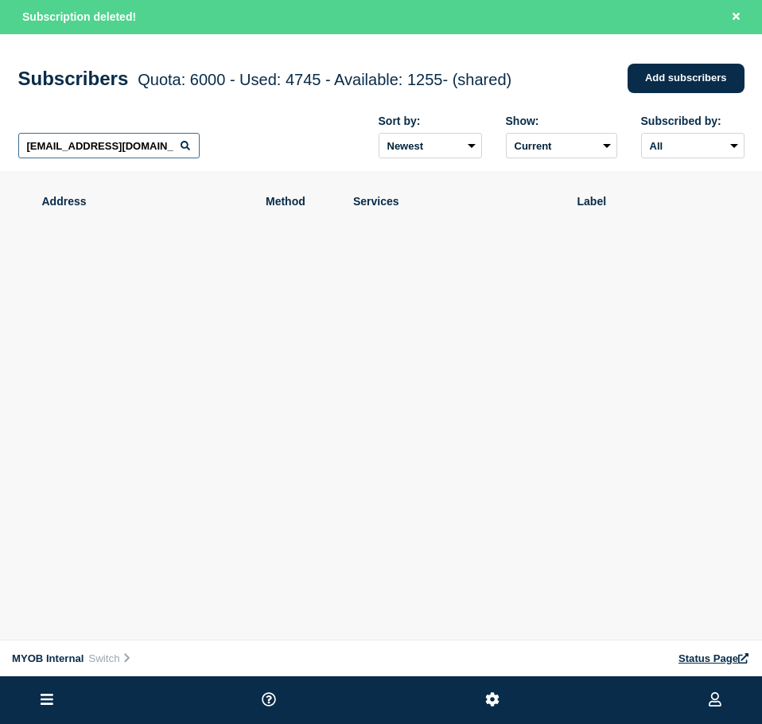
click at [119, 151] on input "[EMAIL_ADDRESS][DOMAIN_NAME]" at bounding box center [108, 145] width 181 height 25
paste input "[PERSON_NAME][EMAIL_ADDRESS][PERSON_NAME][DOMAIN_NAME]"
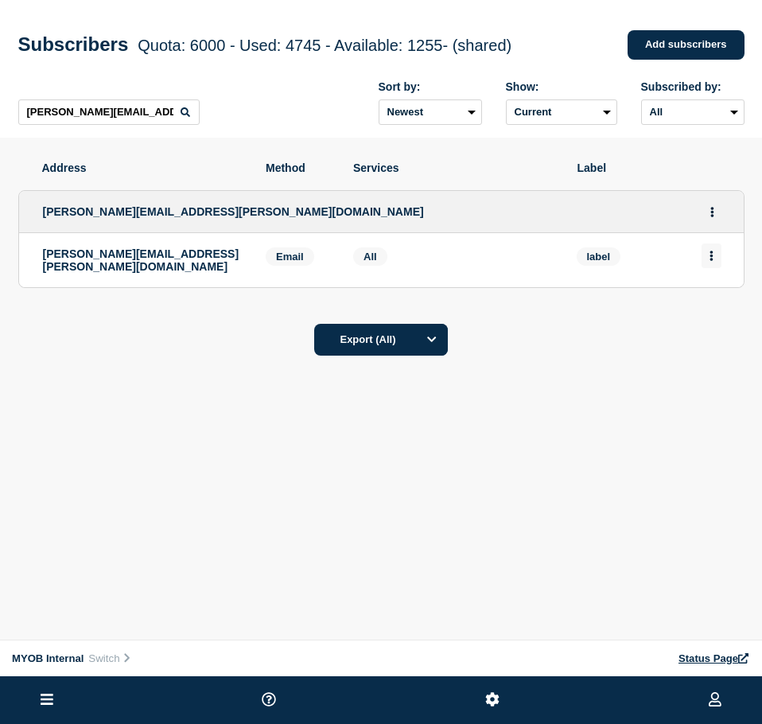
click at [716, 255] on button "Actions" at bounding box center [711, 255] width 20 height 25
click at [712, 303] on button "Delete" at bounding box center [712, 301] width 30 height 12
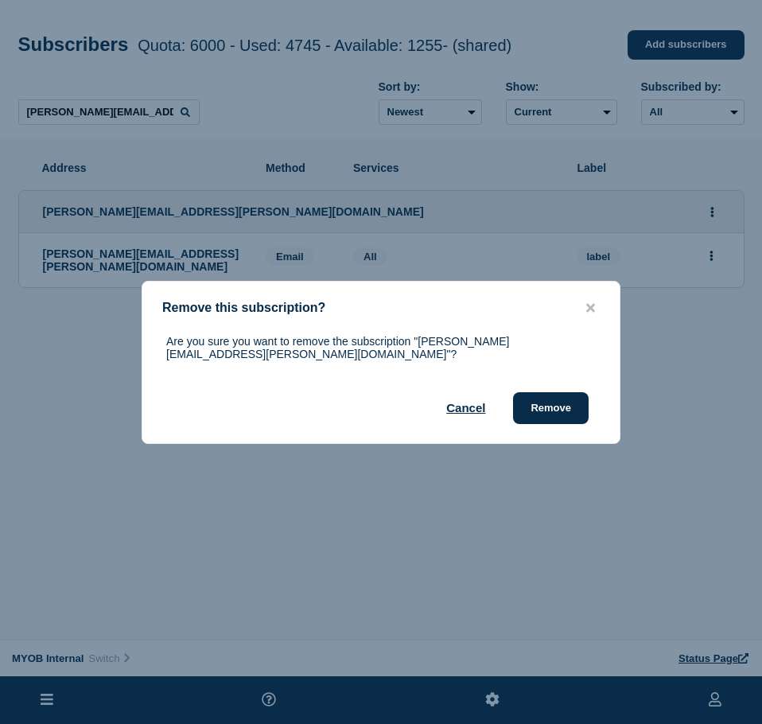
drag, startPoint x: 560, startPoint y: 406, endPoint x: 741, endPoint y: 392, distance: 181.8
click at [561, 405] on button "Remove" at bounding box center [551, 408] width 76 height 32
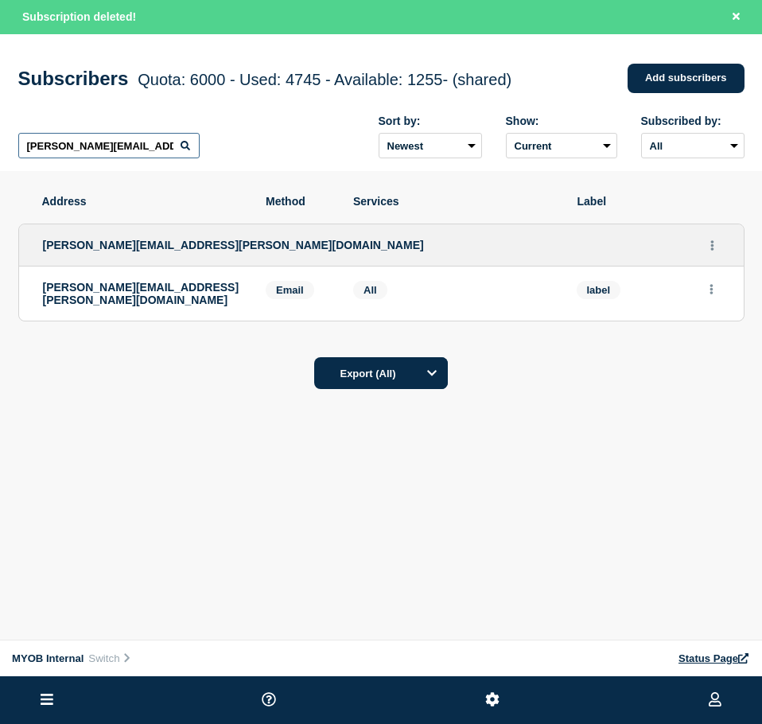
click at [104, 144] on input "[PERSON_NAME][EMAIL_ADDRESS][PERSON_NAME][DOMAIN_NAME]" at bounding box center [108, 145] width 181 height 25
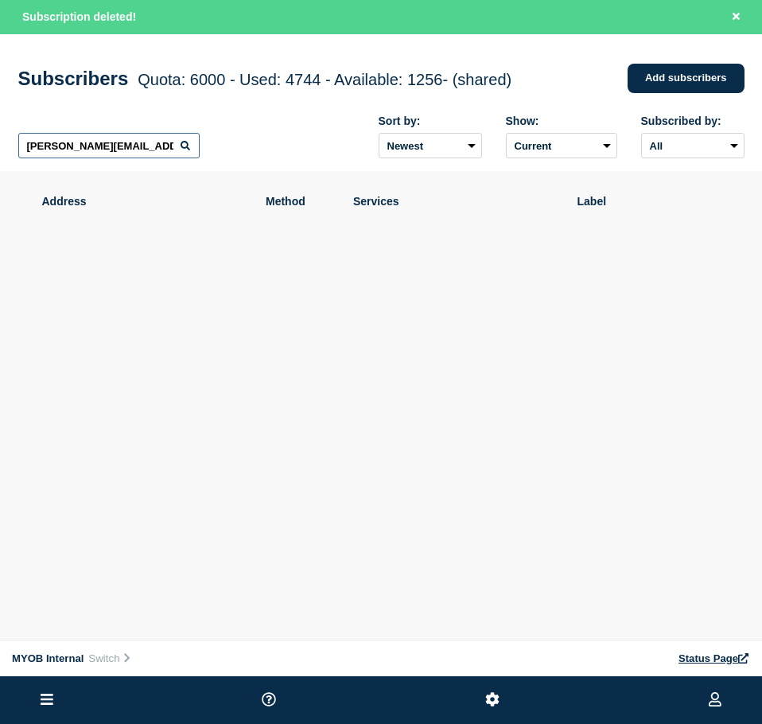
click at [104, 144] on input "[PERSON_NAME][EMAIL_ADDRESS][PERSON_NAME][DOMAIN_NAME]" at bounding box center [108, 145] width 181 height 25
paste input "[PERSON_NAME][EMAIL_ADDRESS][PERSON_NAME][DOMAIN_NAME]"
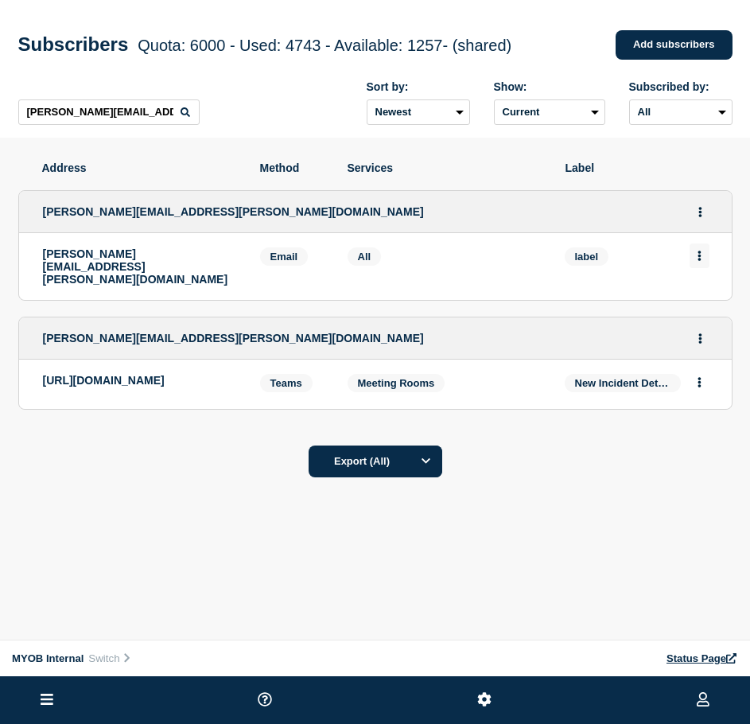
click at [698, 261] on icon "Actions" at bounding box center [698, 256] width 3 height 10
click at [701, 300] on button "Delete" at bounding box center [700, 301] width 30 height 12
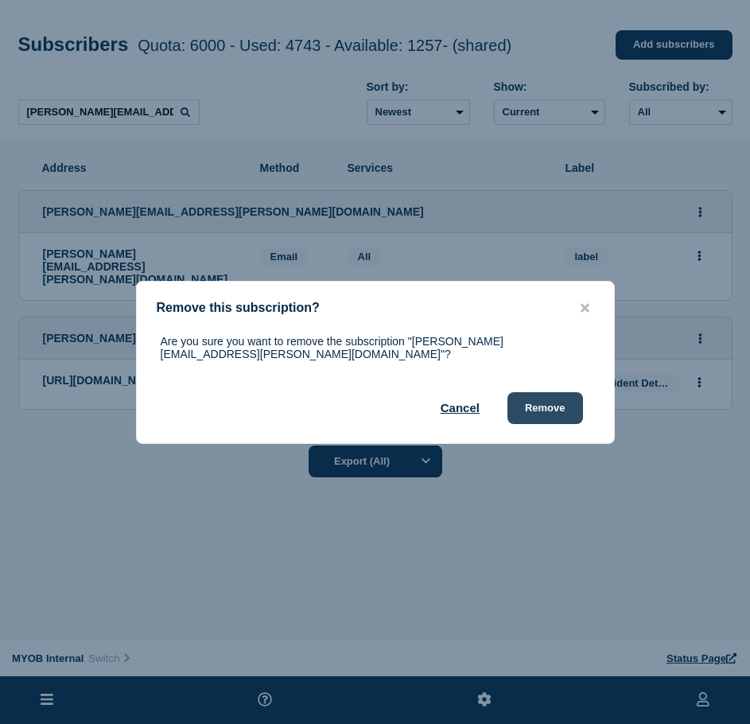
click at [549, 408] on button "Remove" at bounding box center [545, 408] width 76 height 32
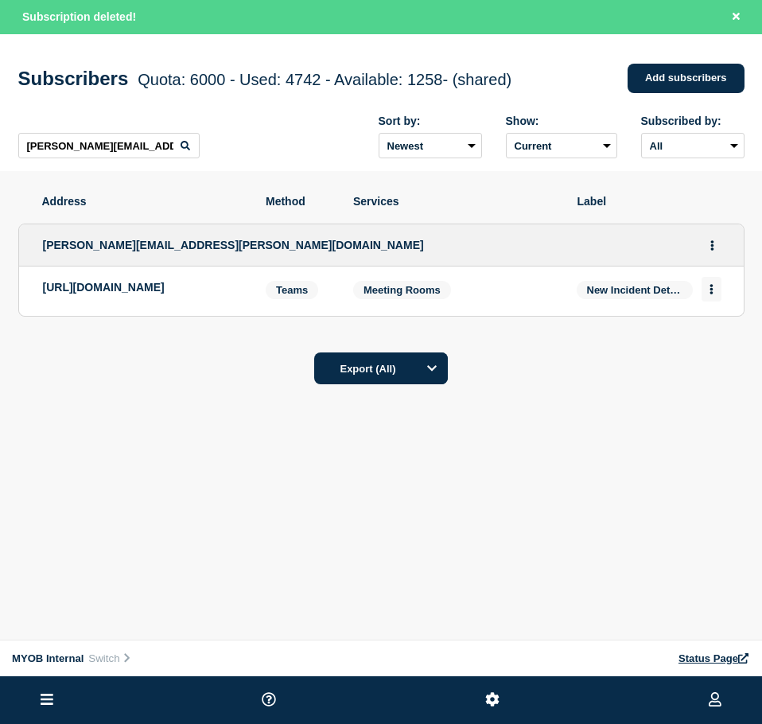
click at [715, 293] on button "Actions" at bounding box center [711, 289] width 20 height 25
click at [704, 345] on div "Delete" at bounding box center [711, 333] width 75 height 57
click at [709, 333] on button "Delete" at bounding box center [712, 334] width 30 height 12
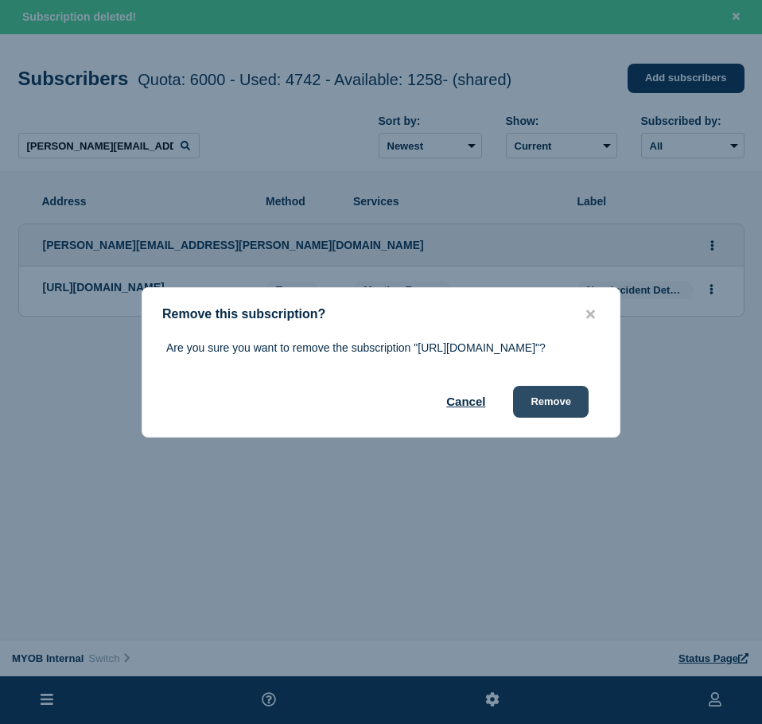
click at [545, 418] on button "Remove" at bounding box center [551, 402] width 76 height 32
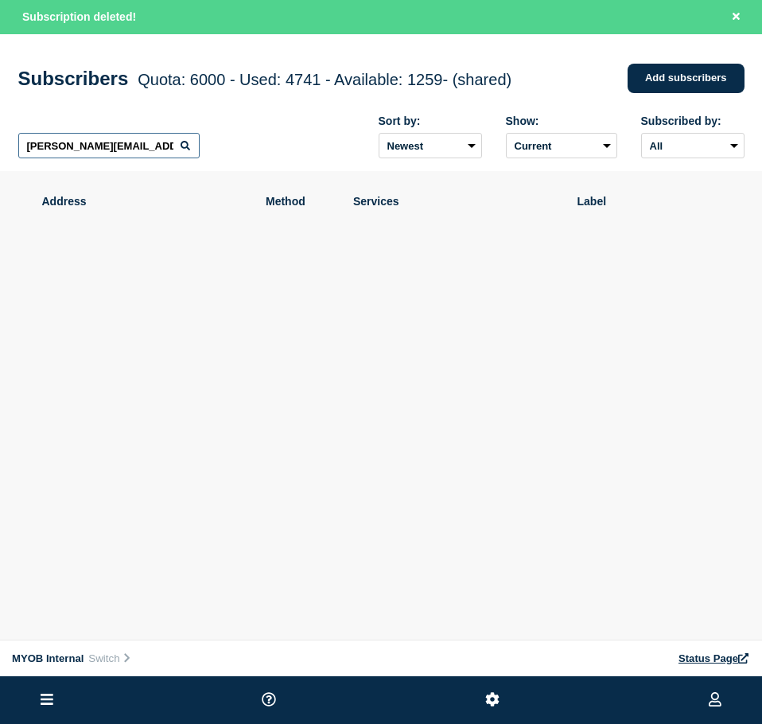
click at [163, 139] on input "[PERSON_NAME][EMAIL_ADDRESS][PERSON_NAME][DOMAIN_NAME]" at bounding box center [108, 145] width 181 height 25
click at [161, 138] on input "[PERSON_NAME][EMAIL_ADDRESS][PERSON_NAME][DOMAIN_NAME]" at bounding box center [108, 145] width 181 height 25
paste input "[PERSON_NAME][EMAIL_ADDRESS][PERSON_NAME][DOMAIN_NAME]"
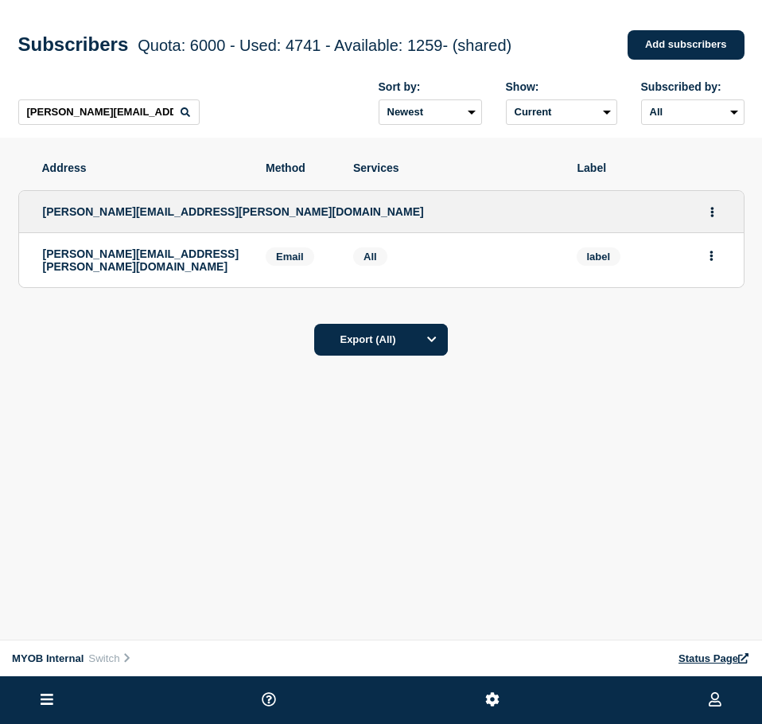
click at [719, 268] on button "Actions" at bounding box center [711, 255] width 20 height 25
click at [713, 307] on button "Delete" at bounding box center [712, 301] width 30 height 12
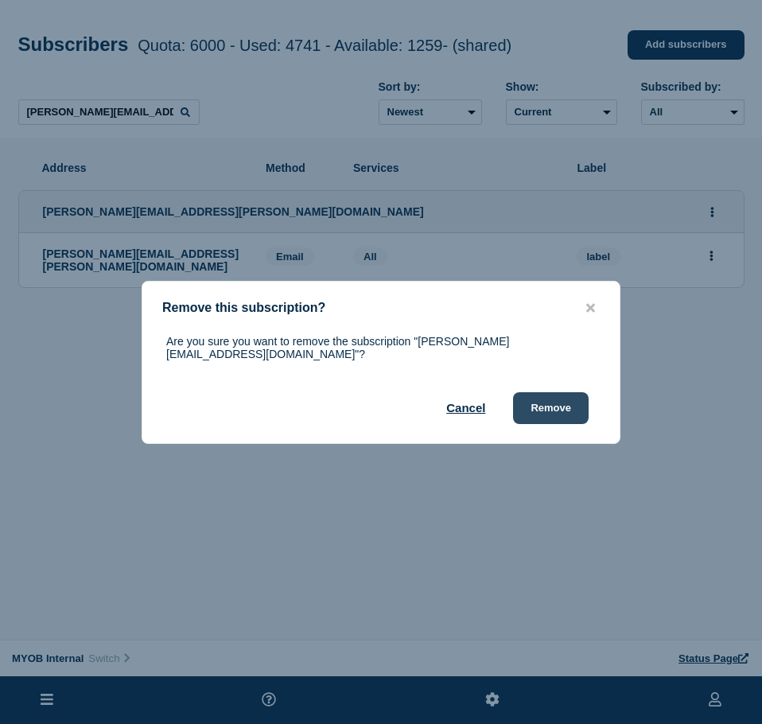
click at [544, 392] on button "Remove" at bounding box center [551, 408] width 76 height 32
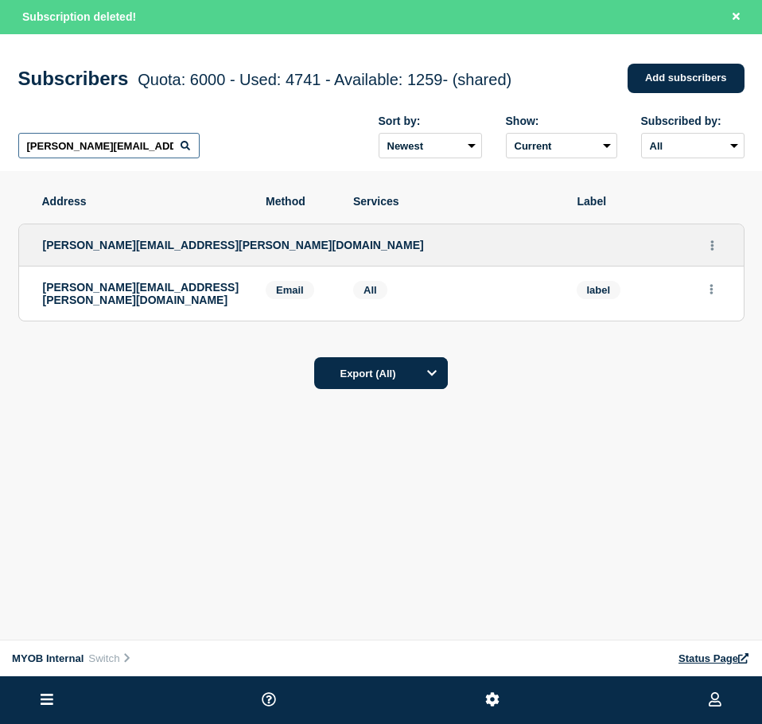
click at [123, 157] on input "[PERSON_NAME][EMAIL_ADDRESS][PERSON_NAME][DOMAIN_NAME]" at bounding box center [108, 145] width 181 height 25
click at [124, 154] on input "[PERSON_NAME][EMAIL_ADDRESS][PERSON_NAME][DOMAIN_NAME]" at bounding box center [108, 145] width 181 height 25
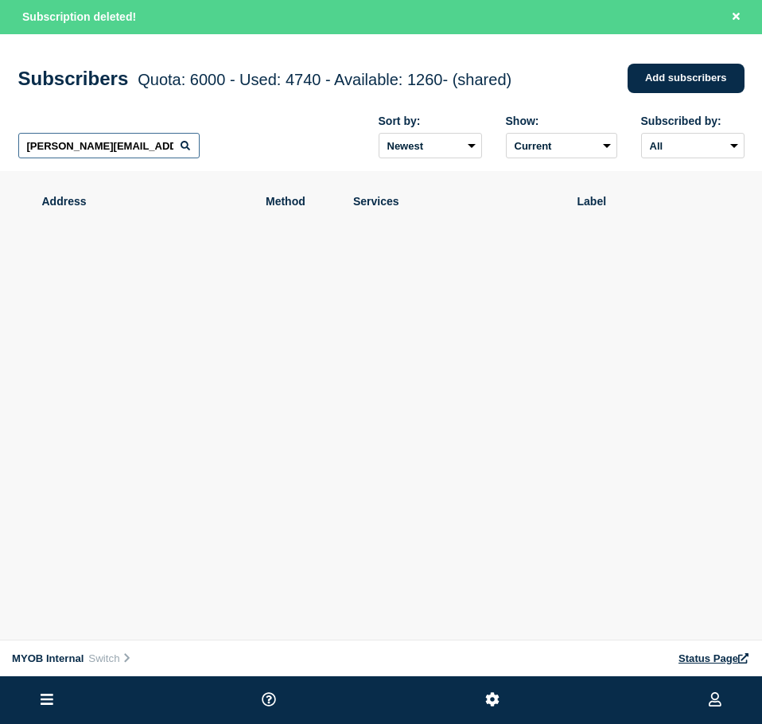
click at [124, 154] on input "[PERSON_NAME][EMAIL_ADDRESS][PERSON_NAME][DOMAIN_NAME]" at bounding box center [108, 145] width 181 height 25
paste input "[PERSON_NAME][DOMAIN_NAME][EMAIL_ADDRESS][PERSON_NAME][DOMAIN_NAME]"
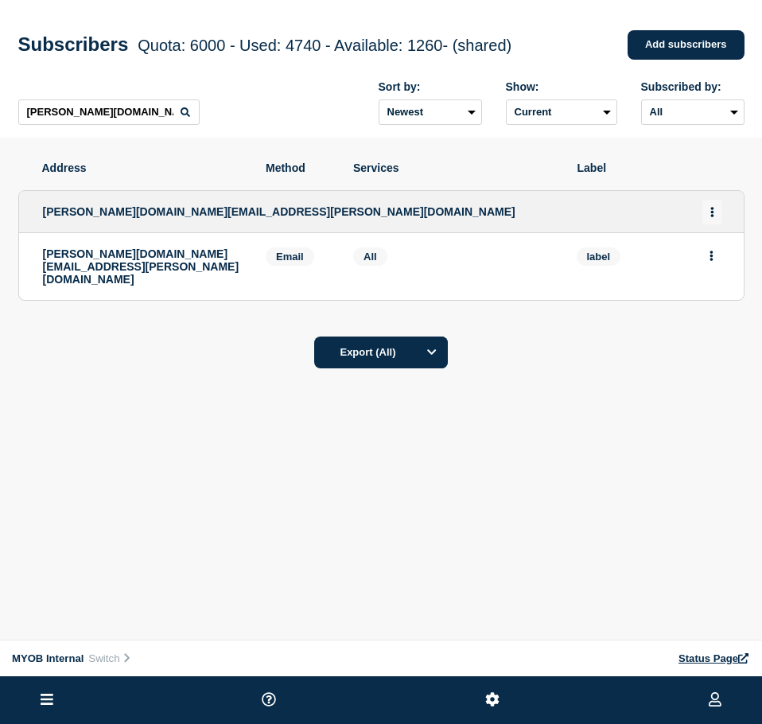
click at [711, 222] on button "Actions" at bounding box center [712, 212] width 20 height 25
drag, startPoint x: 553, startPoint y: 333, endPoint x: 671, endPoint y: 281, distance: 129.6
click at [553, 332] on div "Export (All)" at bounding box center [381, 346] width 762 height 45
click at [719, 254] on button "Actions" at bounding box center [711, 255] width 20 height 25
click at [713, 304] on button "Delete" at bounding box center [712, 301] width 30 height 12
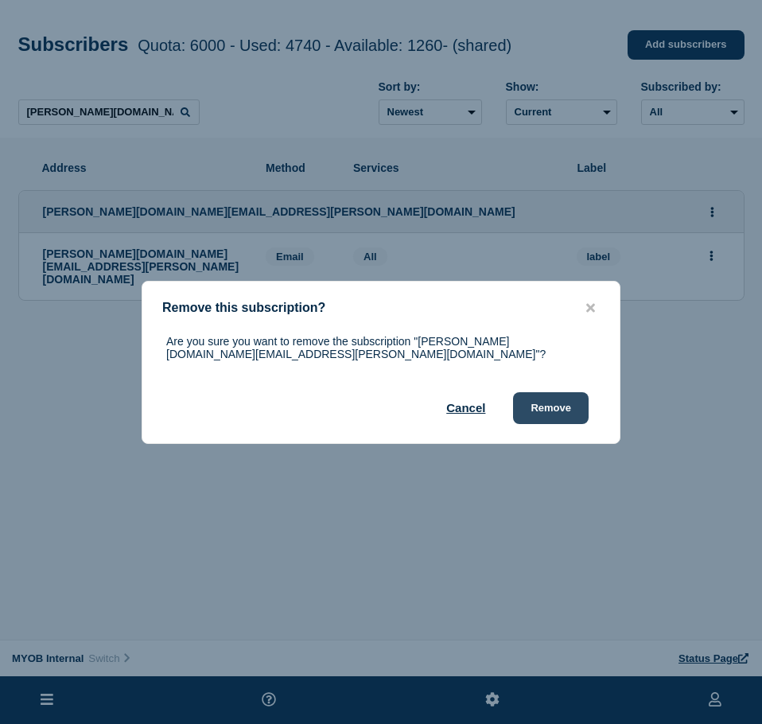
click at [554, 407] on button "Remove" at bounding box center [551, 408] width 76 height 32
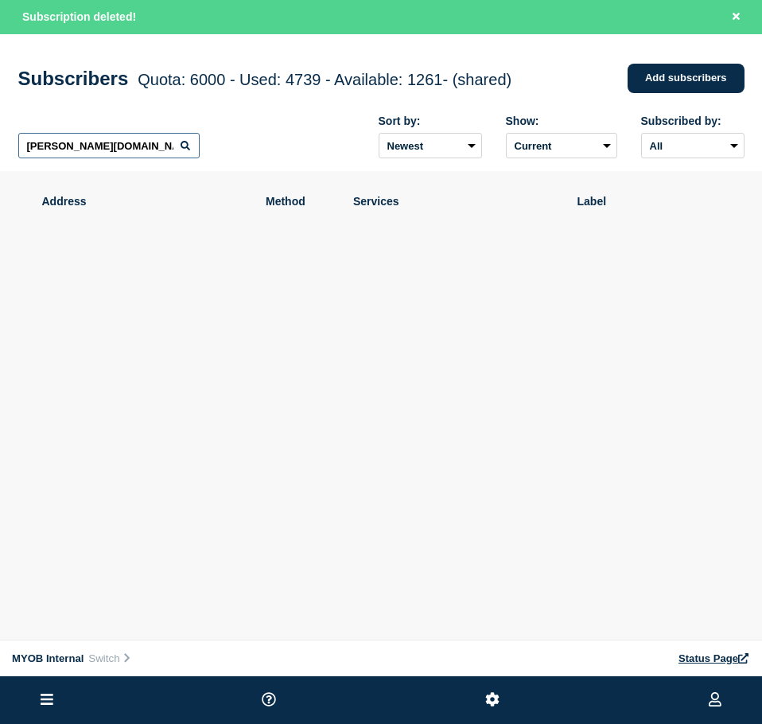
click at [106, 150] on input "[PERSON_NAME][DOMAIN_NAME][EMAIL_ADDRESS][PERSON_NAME][DOMAIN_NAME]" at bounding box center [108, 145] width 181 height 25
click at [107, 150] on input "[PERSON_NAME][DOMAIN_NAME][EMAIL_ADDRESS][PERSON_NAME][DOMAIN_NAME]" at bounding box center [108, 145] width 181 height 25
paste input "[PERSON_NAME][DOMAIN_NAME][EMAIL_ADDRESS][PERSON_NAME][DOMAIN_NAME]"
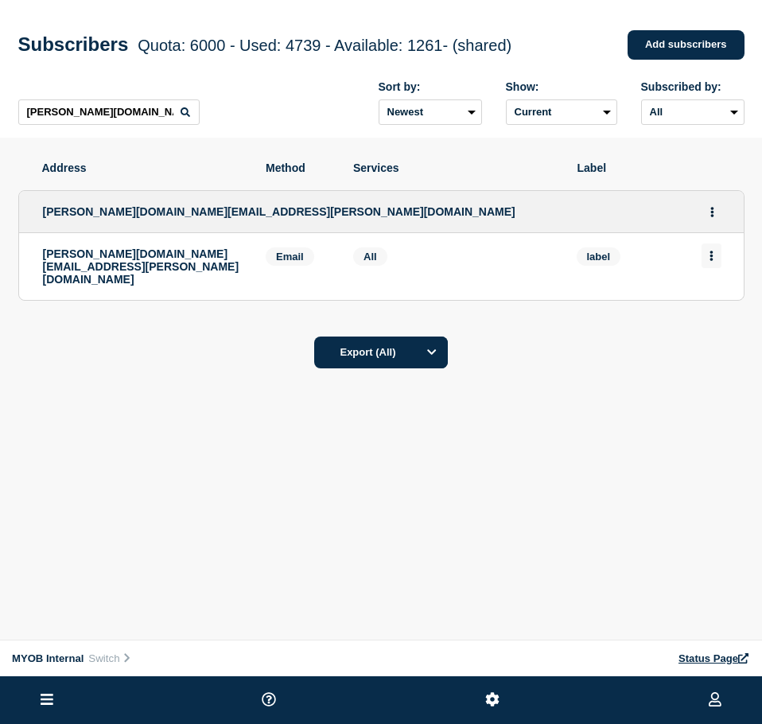
click at [708, 260] on button "Actions" at bounding box center [711, 255] width 20 height 25
click at [705, 297] on li "Delete" at bounding box center [712, 300] width 30 height 13
click at [712, 303] on button "Delete" at bounding box center [712, 301] width 30 height 12
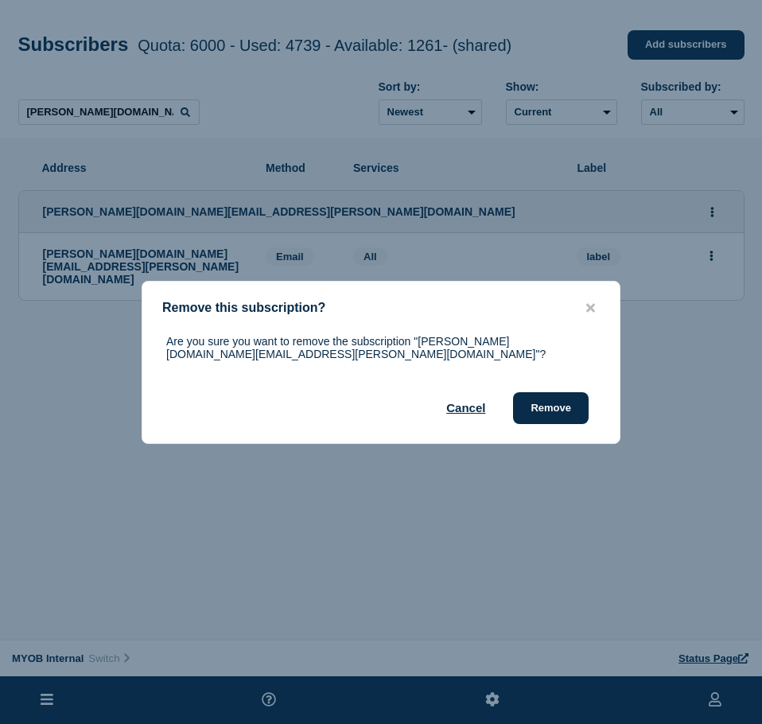
drag, startPoint x: 559, startPoint y: 402, endPoint x: 760, endPoint y: 294, distance: 228.1
click at [564, 398] on button "Remove" at bounding box center [551, 408] width 76 height 32
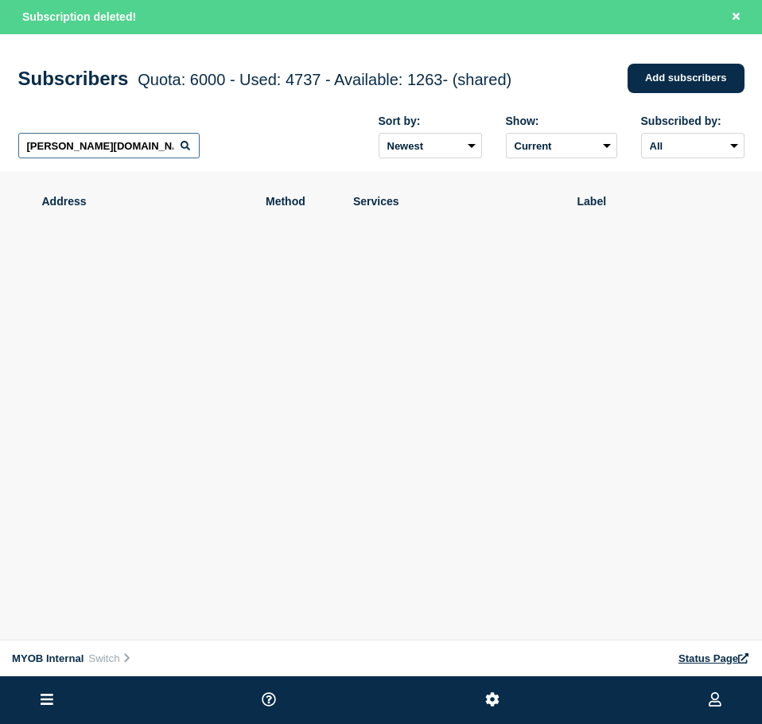
click at [74, 145] on input "[PERSON_NAME][DOMAIN_NAME][EMAIL_ADDRESS][PERSON_NAME][DOMAIN_NAME]" at bounding box center [108, 145] width 181 height 25
paste input "[PERSON_NAME][DOMAIN_NAME][EMAIL_ADDRESS][PERSON_NAME][DOMAIN_NAME]"
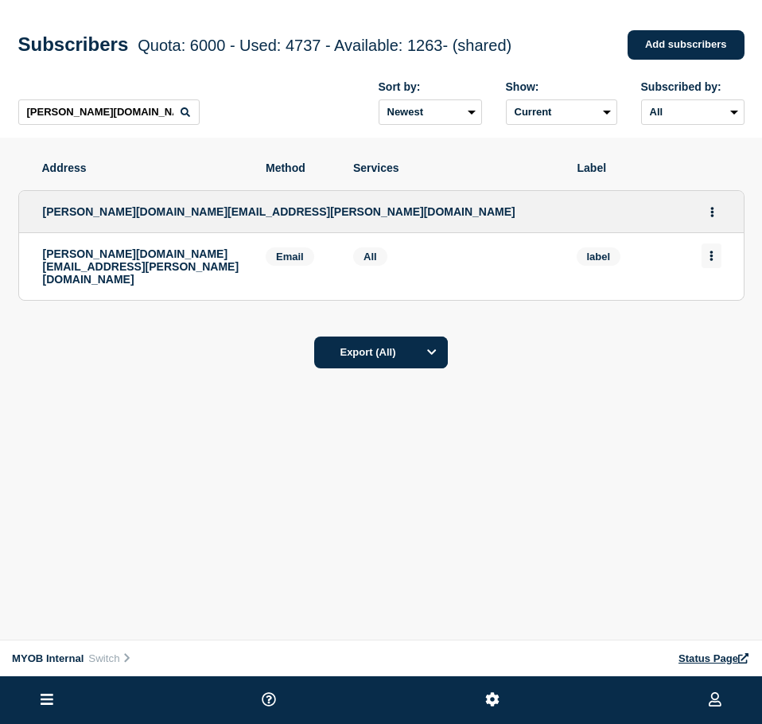
click at [714, 256] on button "Actions" at bounding box center [711, 255] width 20 height 25
click at [704, 306] on button "Delete" at bounding box center [712, 301] width 30 height 12
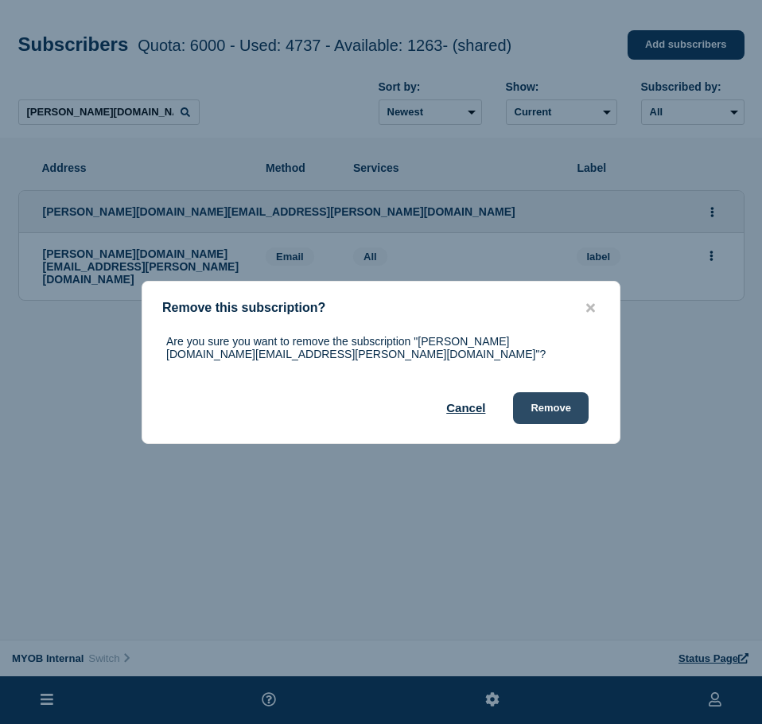
click at [541, 402] on button "Remove" at bounding box center [551, 408] width 76 height 32
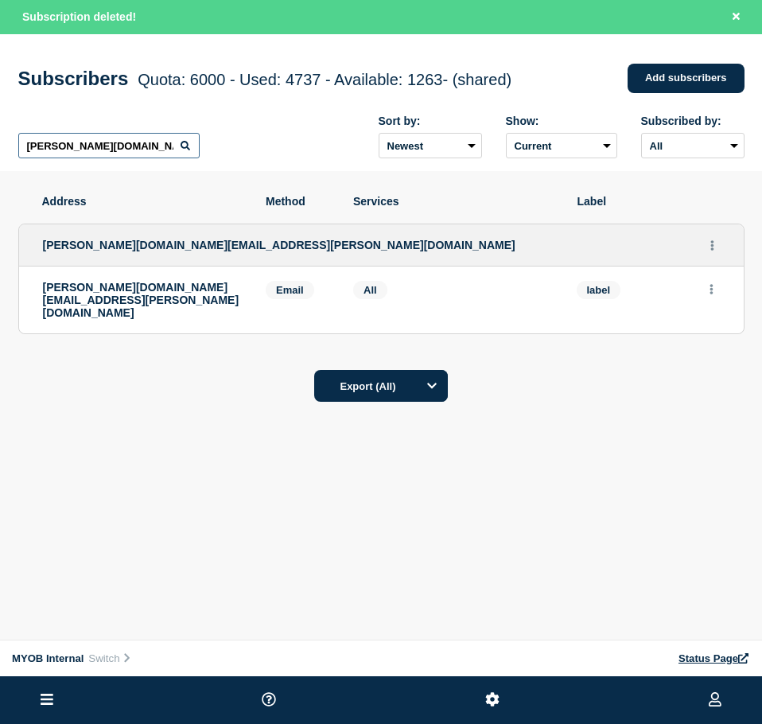
click at [138, 153] on input "[PERSON_NAME][DOMAIN_NAME][EMAIL_ADDRESS][PERSON_NAME][DOMAIN_NAME]" at bounding box center [108, 145] width 181 height 25
paste input "[PERSON_NAME][EMAIL_ADDRESS][PERSON_NAME][DOMAIN_NAME]"
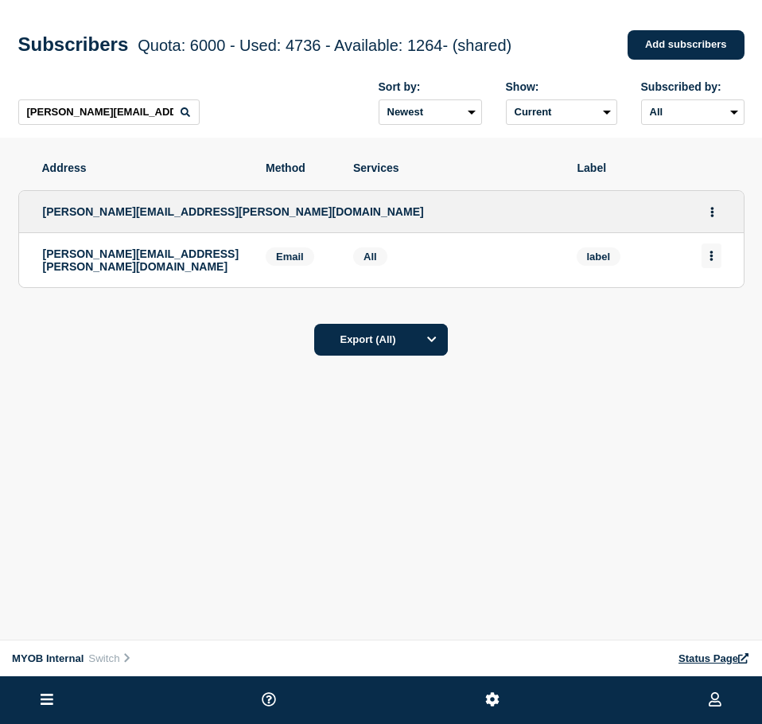
click at [716, 268] on button "Actions" at bounding box center [711, 255] width 20 height 25
click at [689, 310] on div "Delete" at bounding box center [711, 300] width 75 height 57
click at [704, 304] on button "Delete" at bounding box center [712, 301] width 30 height 12
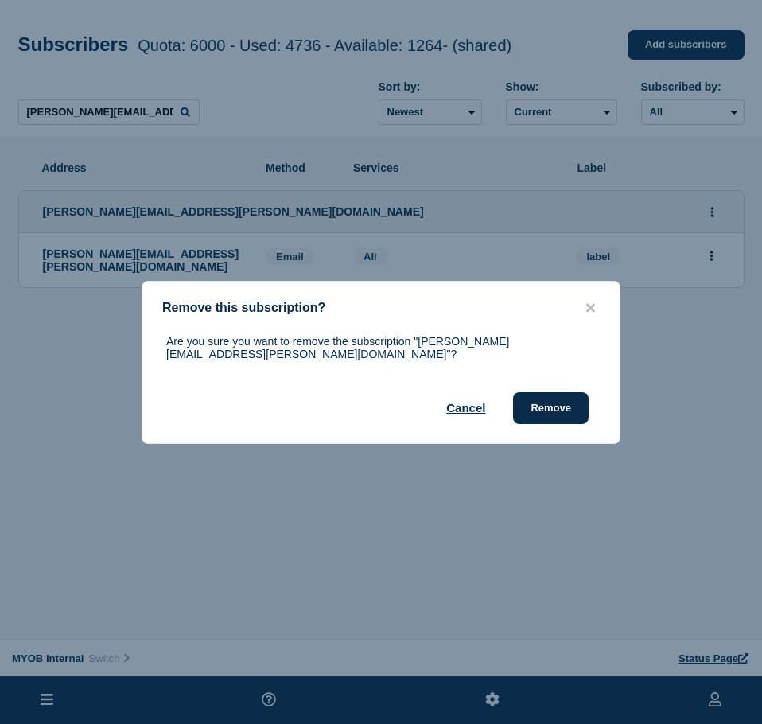
drag, startPoint x: 534, startPoint y: 397, endPoint x: 682, endPoint y: 340, distance: 158.6
click at [534, 397] on button "Remove" at bounding box center [551, 408] width 76 height 32
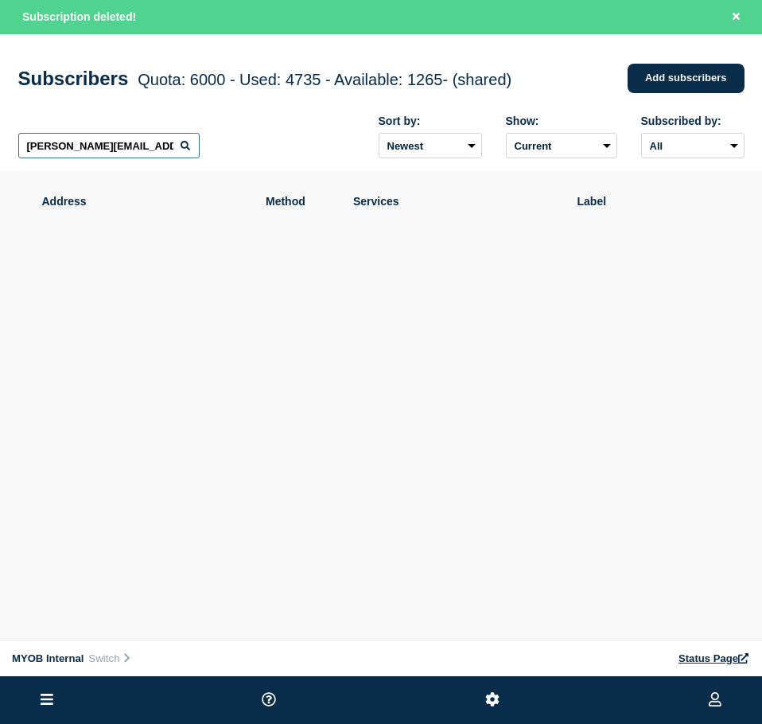
click at [123, 158] on input "[PERSON_NAME][EMAIL_ADDRESS][PERSON_NAME][DOMAIN_NAME]" at bounding box center [108, 145] width 181 height 25
paste input "[PERSON_NAME][EMAIL_ADDRESS][DOMAIN_NAME]"
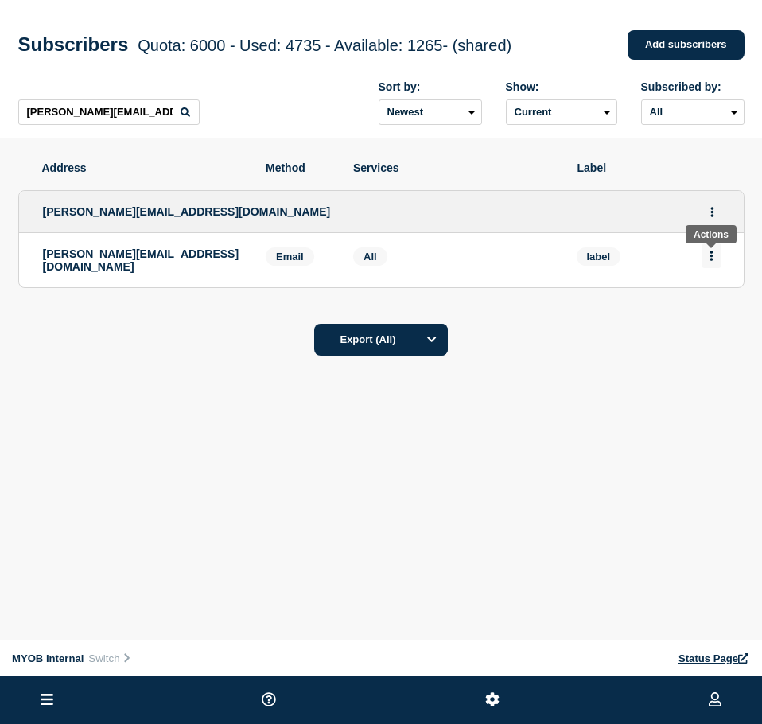
click at [719, 257] on button "Actions" at bounding box center [711, 255] width 20 height 25
click at [697, 301] on button "Delete" at bounding box center [712, 301] width 30 height 12
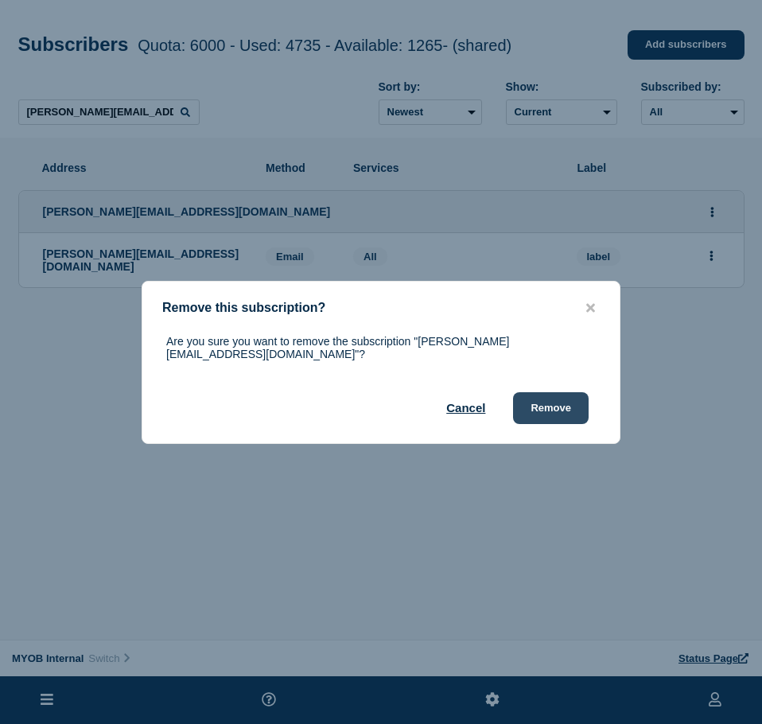
click at [556, 410] on button "Remove" at bounding box center [551, 408] width 76 height 32
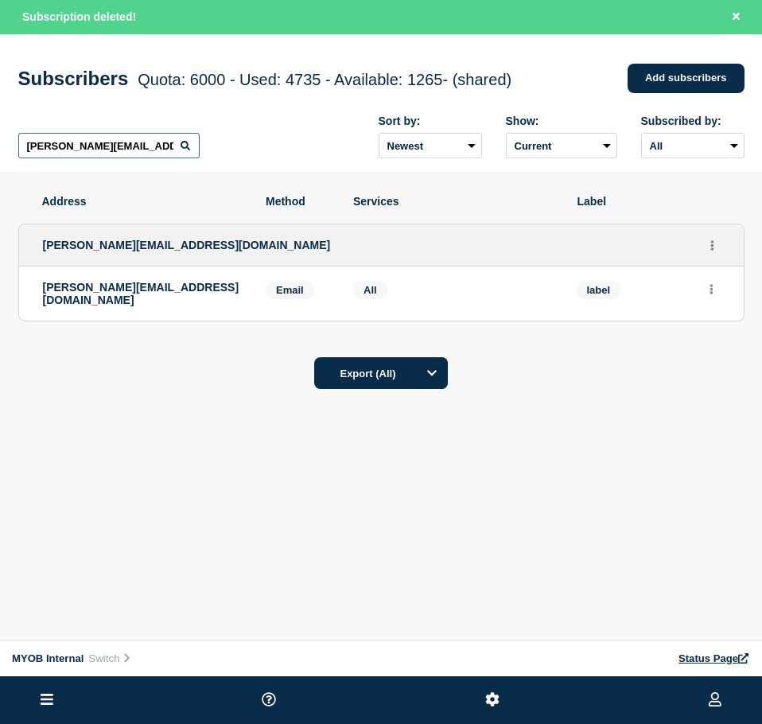
click at [159, 148] on input "[PERSON_NAME][EMAIL_ADDRESS][DOMAIN_NAME]" at bounding box center [108, 145] width 181 height 25
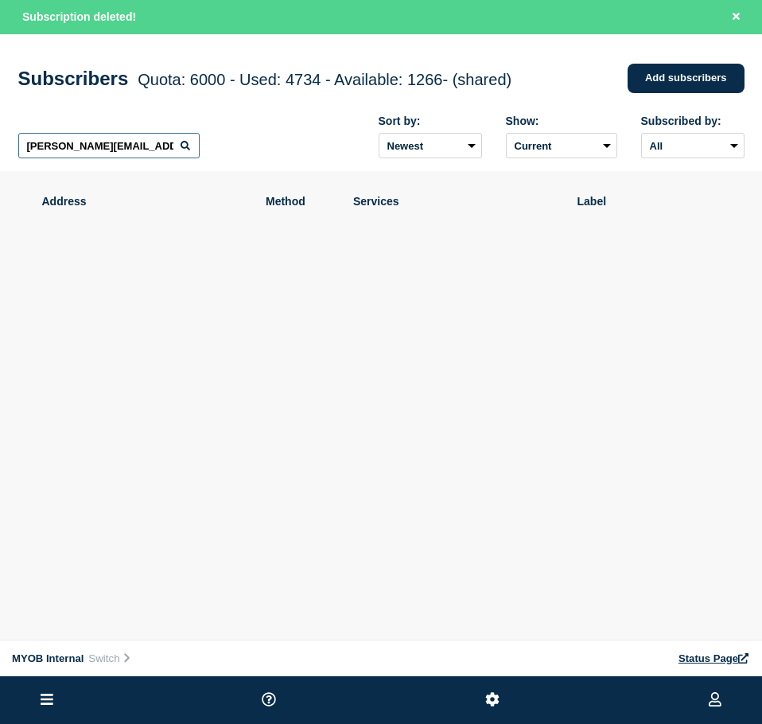
click at [159, 148] on input "[PERSON_NAME][EMAIL_ADDRESS][DOMAIN_NAME]" at bounding box center [108, 145] width 181 height 25
paste input "[EMAIL_ADDRESS][PERSON_NAME][DOMAIN_NAME]"
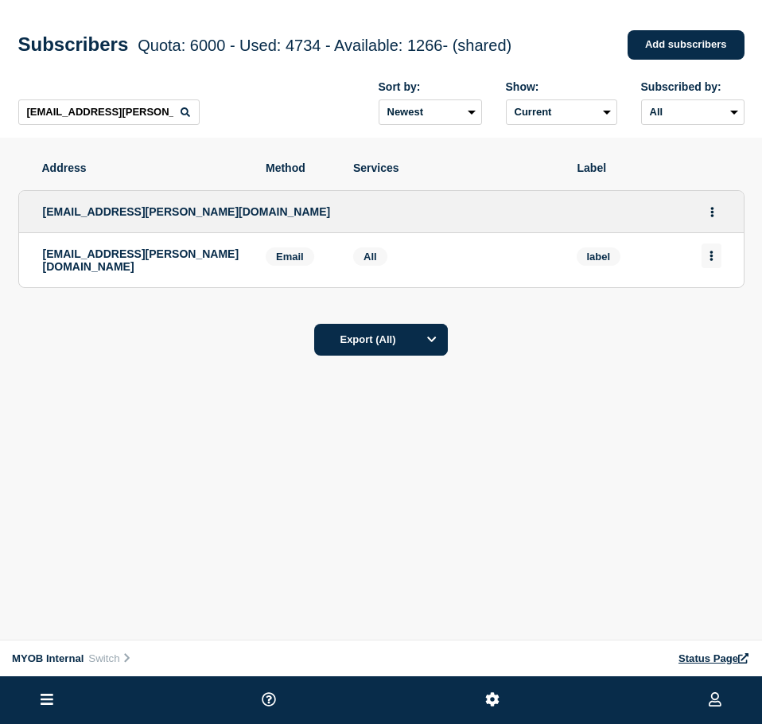
click at [705, 260] on button "Actions" at bounding box center [711, 255] width 20 height 25
click at [720, 305] on button "Delete" at bounding box center [712, 301] width 30 height 12
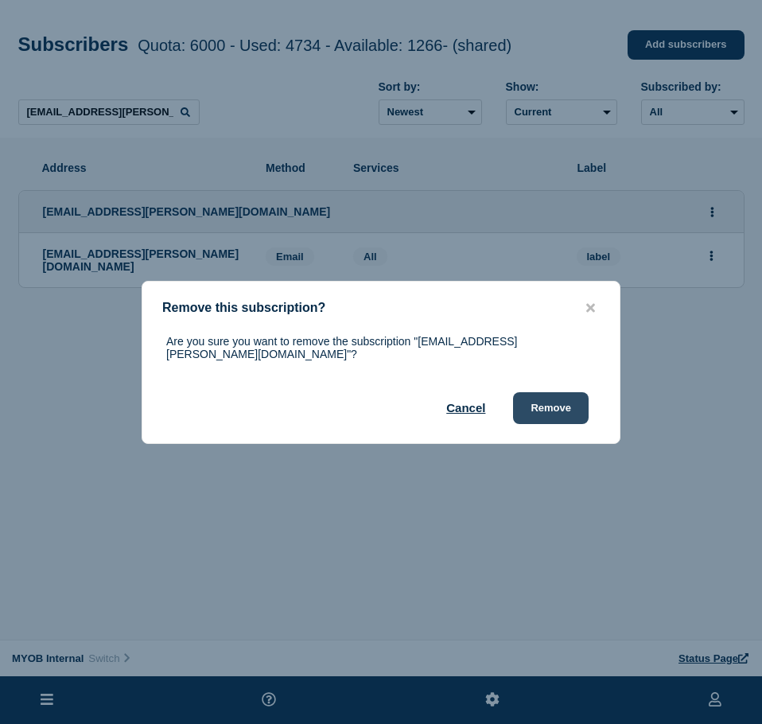
click at [562, 412] on button "Remove" at bounding box center [551, 408] width 76 height 32
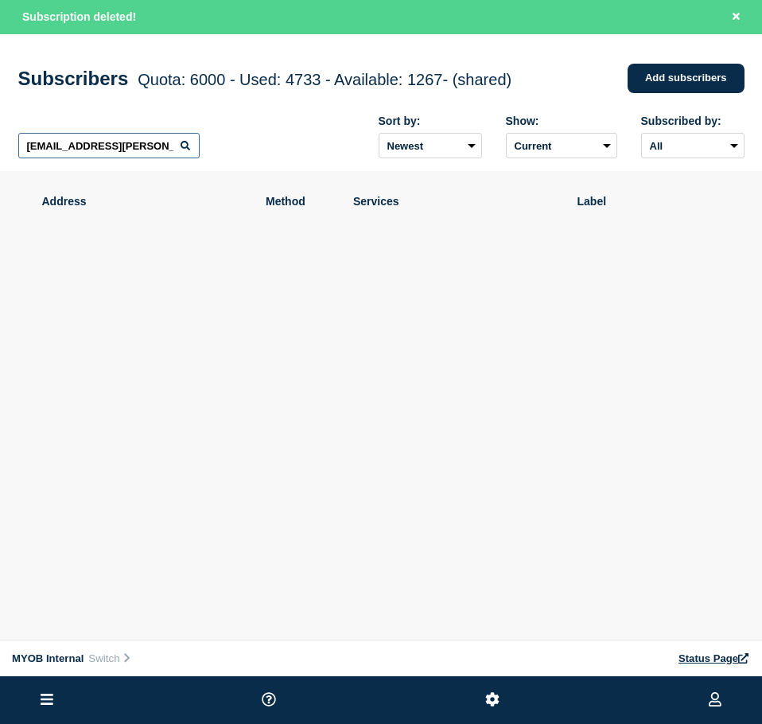
click at [95, 150] on input "[EMAIL_ADDRESS][PERSON_NAME][DOMAIN_NAME]" at bounding box center [108, 145] width 181 height 25
paste input "[EMAIL_ADDRESS][PERSON_NAME][DOMAIN_NAME]"
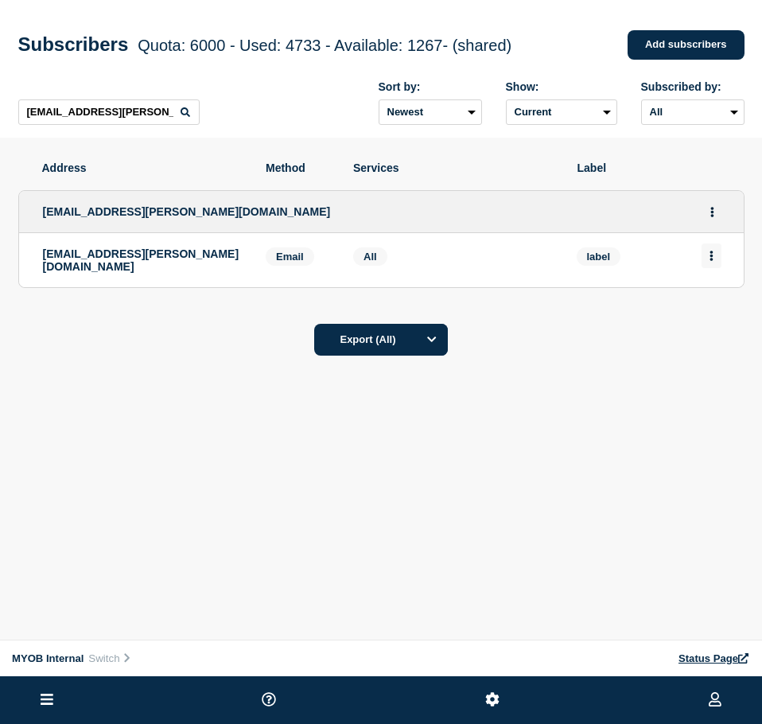
click at [704, 258] on button "Actions" at bounding box center [711, 255] width 20 height 25
click at [701, 306] on button "Delete" at bounding box center [712, 301] width 30 height 12
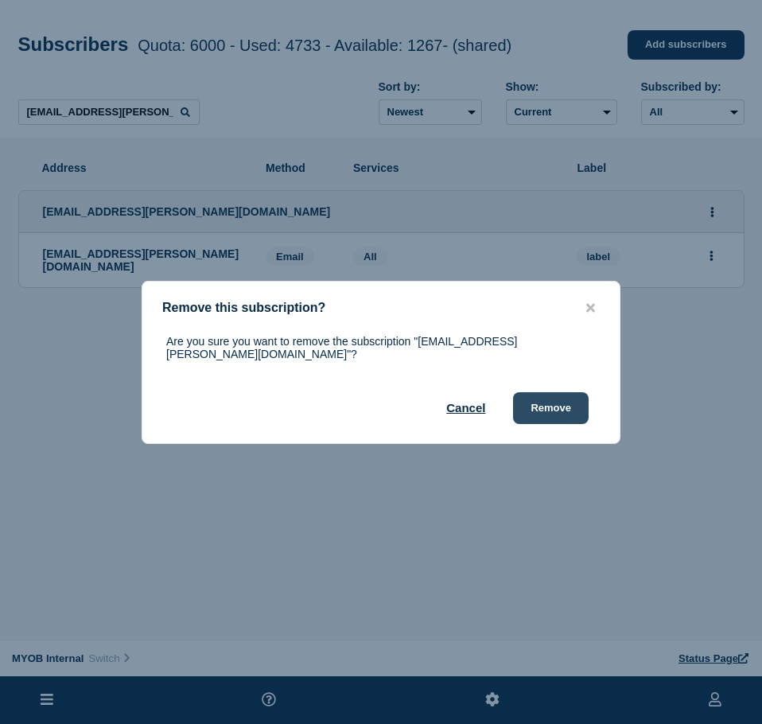
drag, startPoint x: 547, startPoint y: 402, endPoint x: 557, endPoint y: 395, distance: 12.6
click at [549, 401] on button "Remove" at bounding box center [551, 408] width 76 height 32
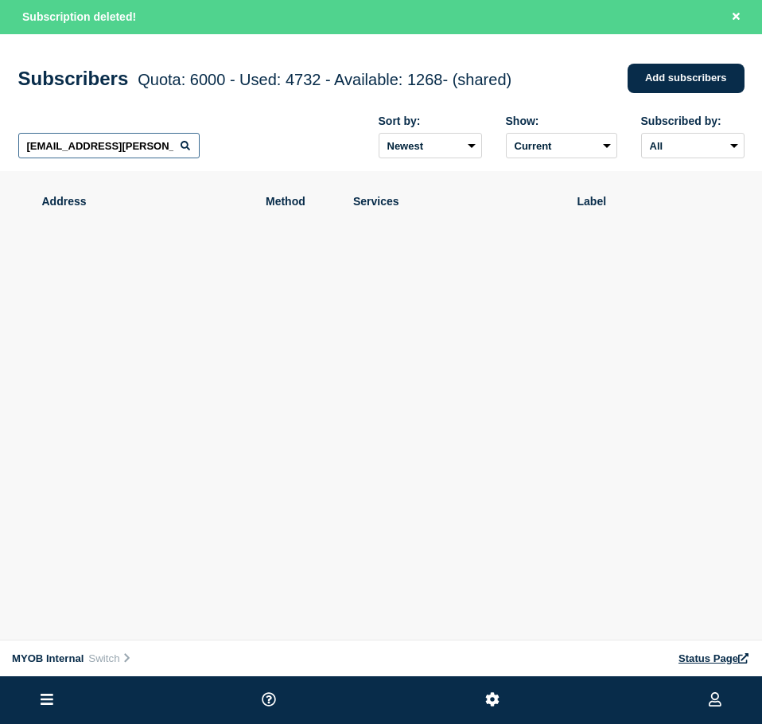
click at [135, 155] on input "[EMAIL_ADDRESS][PERSON_NAME][DOMAIN_NAME]" at bounding box center [108, 145] width 181 height 25
paste input "[PERSON_NAME][EMAIL_ADDRESS][DOMAIN_NAME]"
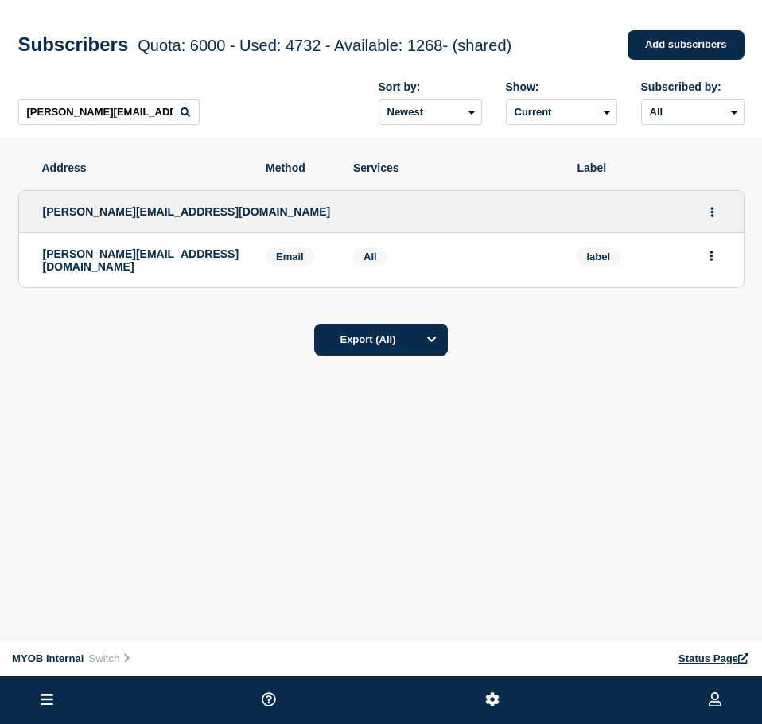
click at [722, 253] on li "[PERSON_NAME][EMAIL_ADDRESS][DOMAIN_NAME] Email Email: [PERSON_NAME][EMAIL_ADDR…" at bounding box center [381, 260] width 724 height 54
click at [713, 255] on button "Actions" at bounding box center [711, 255] width 20 height 25
click at [713, 304] on button "Delete" at bounding box center [712, 301] width 30 height 12
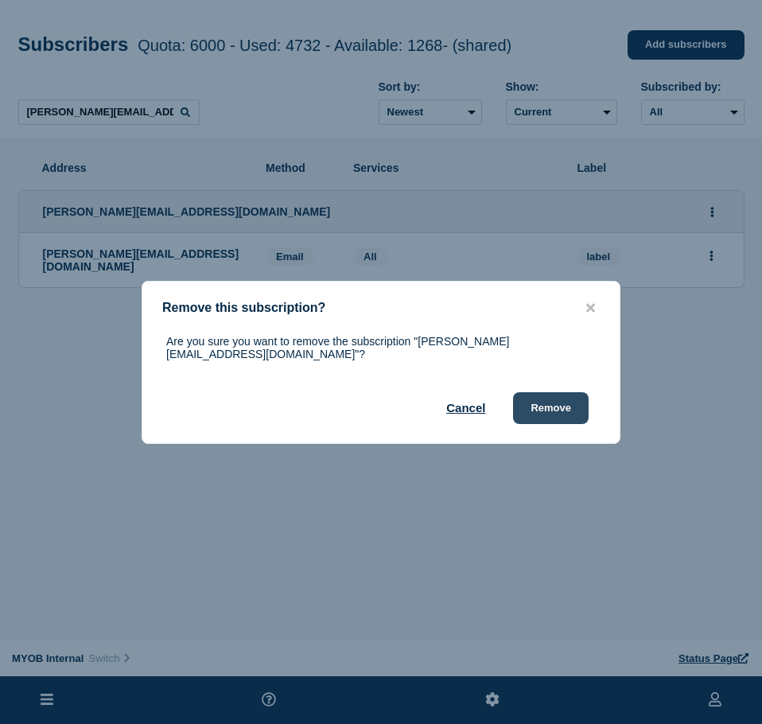
click at [534, 405] on button "Remove" at bounding box center [551, 408] width 76 height 32
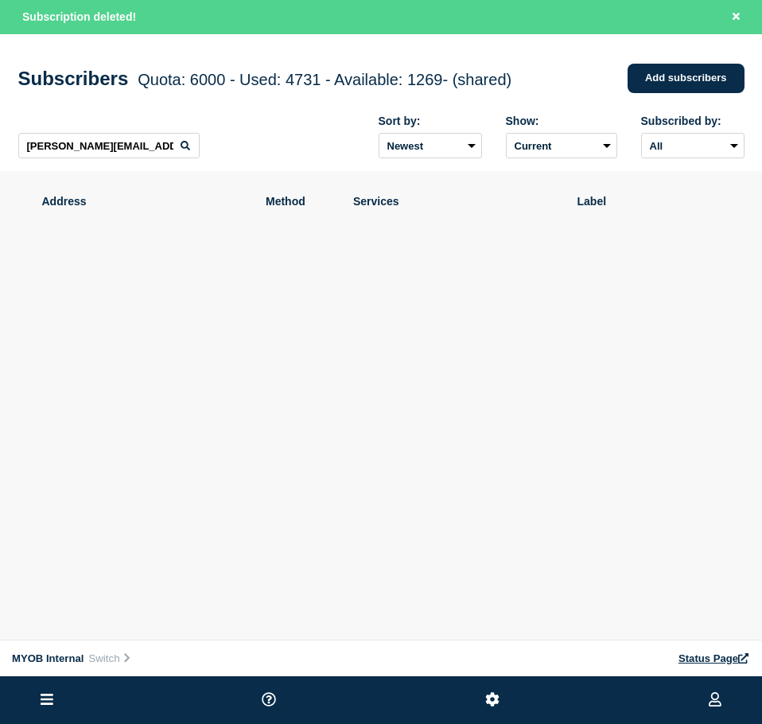
click at [97, 128] on div "[PERSON_NAME][EMAIL_ADDRESS][DOMAIN_NAME] Sort by: Newest Oldest Show: Current …" at bounding box center [381, 137] width 726 height 69
click at [105, 142] on input "[PERSON_NAME][EMAIL_ADDRESS][DOMAIN_NAME]" at bounding box center [108, 145] width 181 height 25
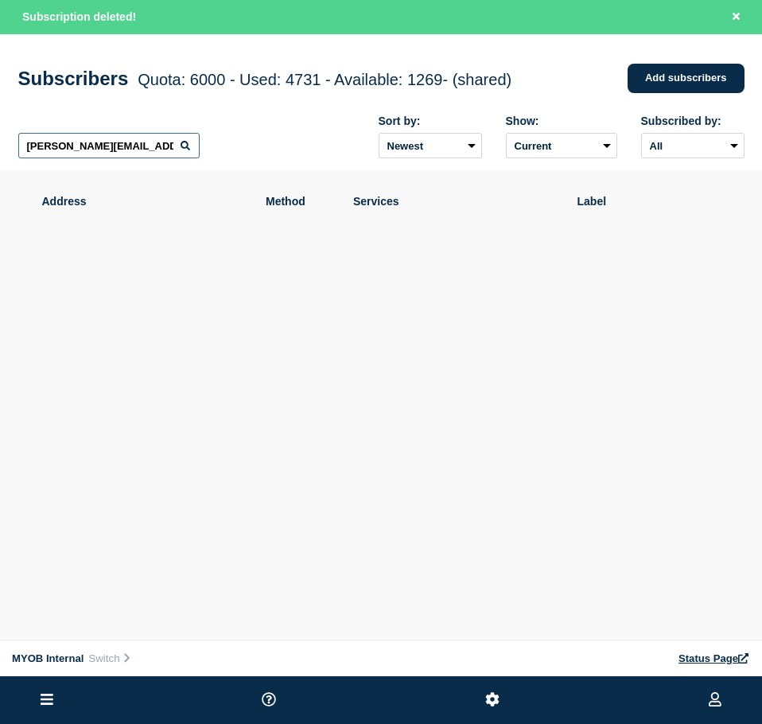
paste input "[PERSON_NAME][EMAIL_ADDRESS][PERSON_NAME][DOMAIN_NAME]"
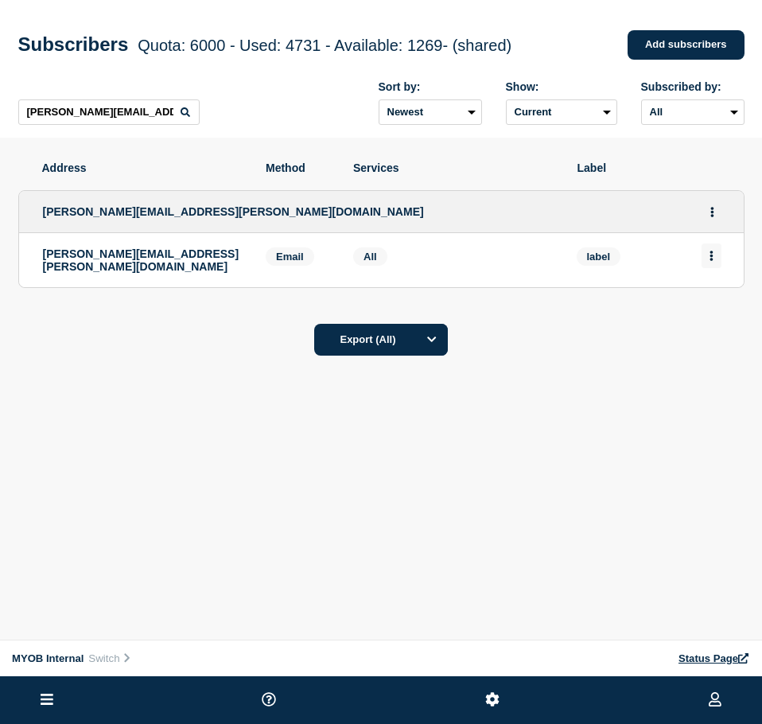
click at [717, 258] on button "Actions" at bounding box center [711, 255] width 20 height 25
click at [729, 300] on div "Delete" at bounding box center [711, 300] width 75 height 57
click at [710, 303] on button "Delete" at bounding box center [712, 301] width 30 height 12
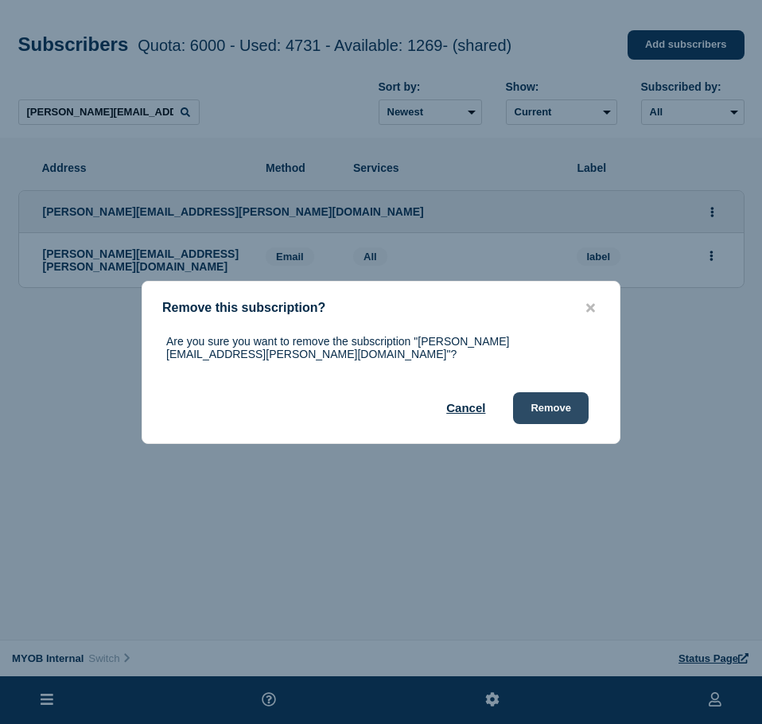
click at [543, 416] on button "Remove" at bounding box center [551, 408] width 76 height 32
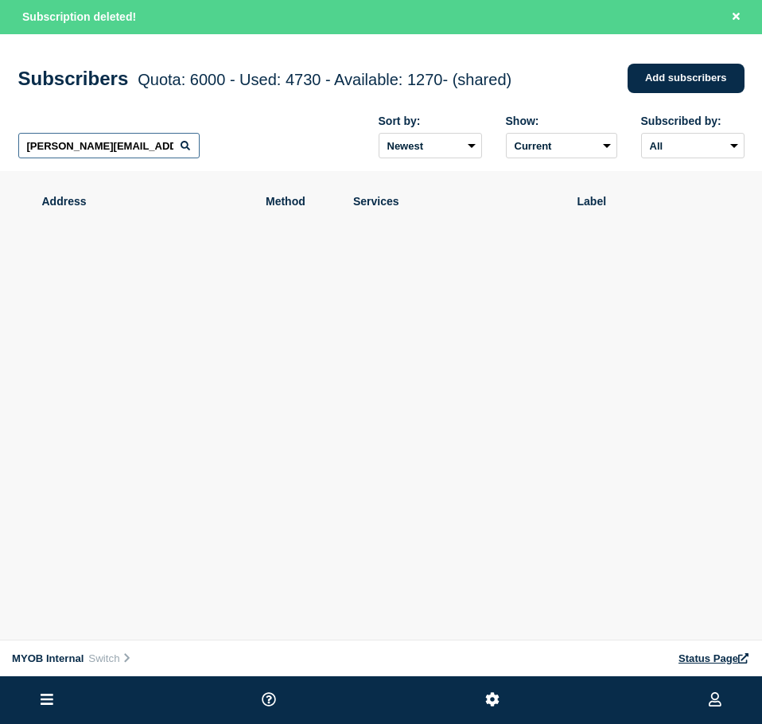
click at [118, 145] on input "[PERSON_NAME][EMAIL_ADDRESS][PERSON_NAME][DOMAIN_NAME]" at bounding box center [108, 145] width 181 height 25
paste input "[PERSON_NAME][EMAIL_ADDRESS][PERSON_NAME][DOMAIN_NAME]"
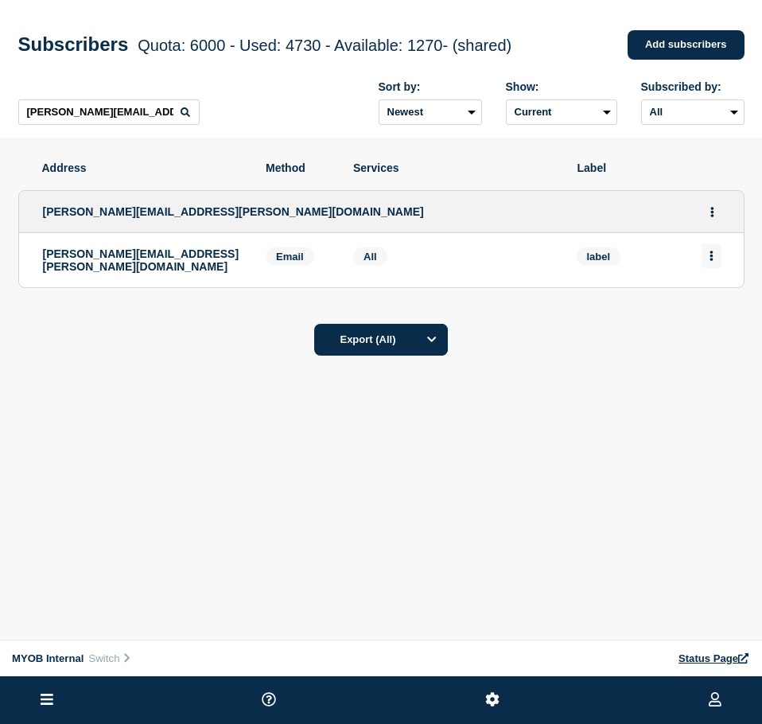
click at [710, 264] on button "Actions" at bounding box center [711, 255] width 20 height 25
click at [705, 306] on button "Delete" at bounding box center [712, 301] width 30 height 12
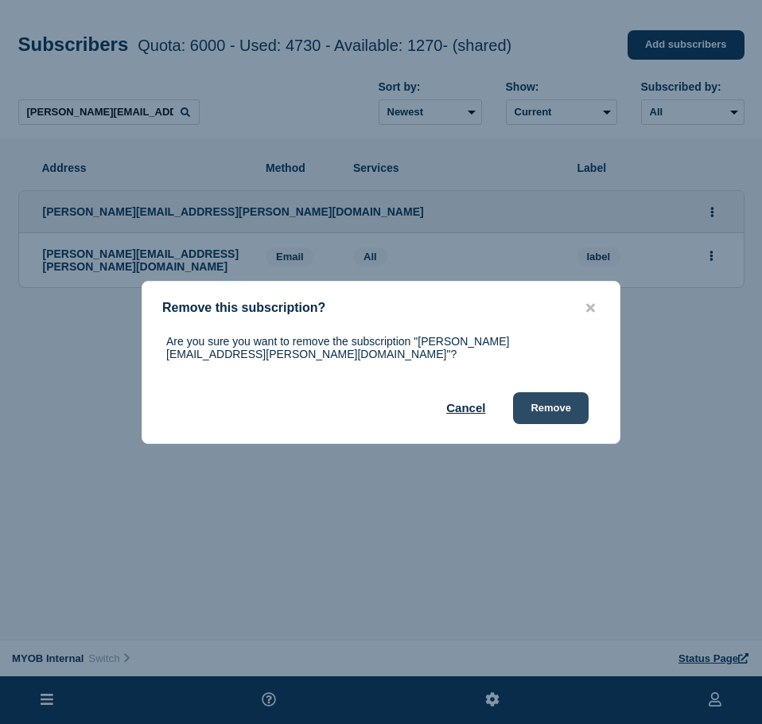
click at [546, 397] on button "Remove" at bounding box center [551, 408] width 76 height 32
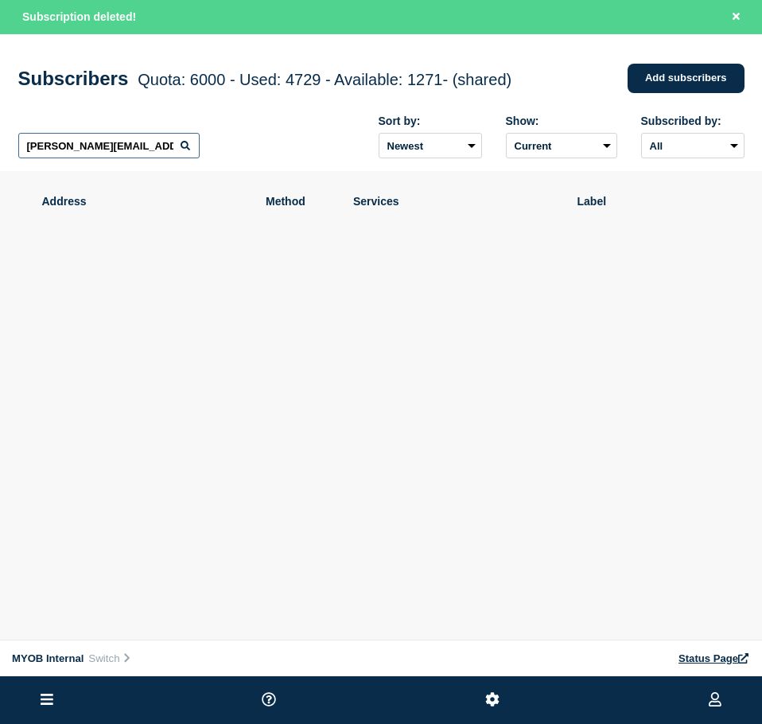
click at [130, 145] on input "[PERSON_NAME][EMAIL_ADDRESS][PERSON_NAME][DOMAIN_NAME]" at bounding box center [108, 145] width 181 height 25
paste input "[DOMAIN_NAME][EMAIL_ADDRESS][DOMAIN_NAME]"
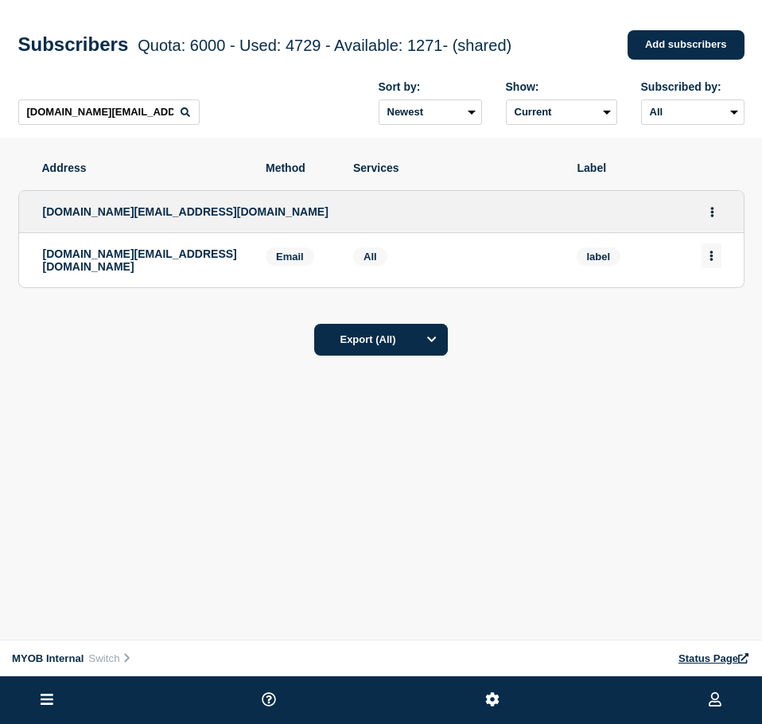
click at [717, 260] on button "Actions" at bounding box center [711, 255] width 20 height 25
click at [713, 294] on div "Delete" at bounding box center [711, 300] width 75 height 57
click at [712, 305] on button "Delete" at bounding box center [712, 301] width 30 height 12
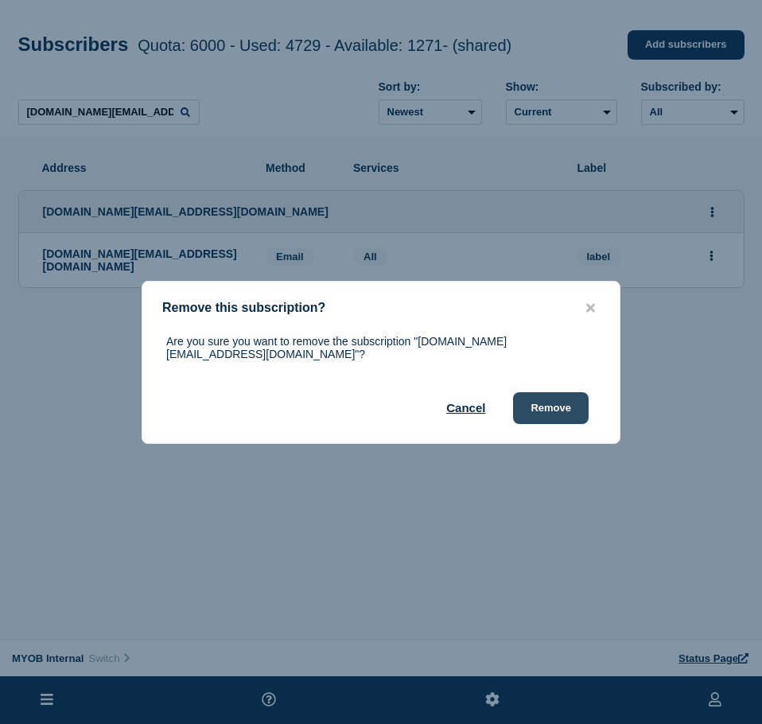
click at [546, 402] on button "Remove" at bounding box center [551, 408] width 76 height 32
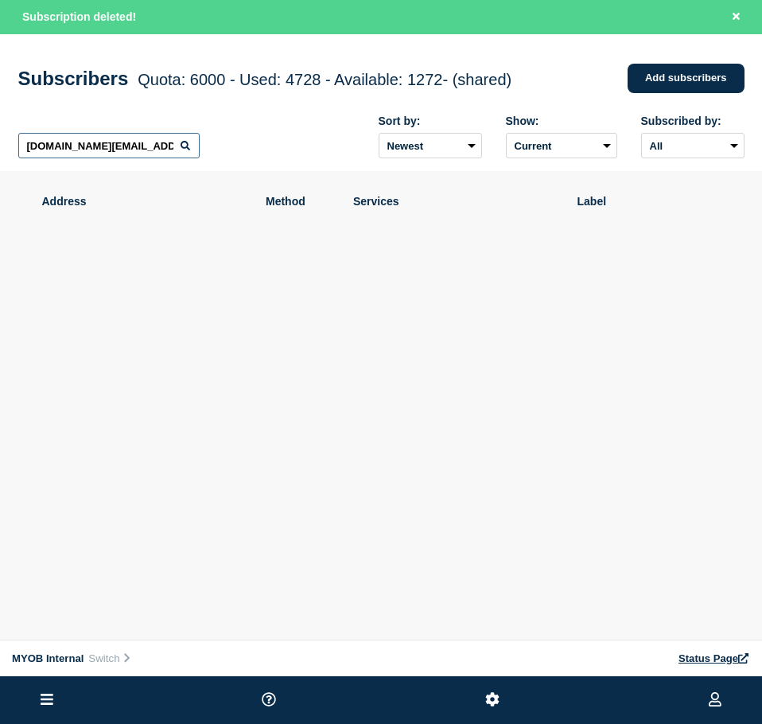
click at [127, 140] on input "[DOMAIN_NAME][EMAIL_ADDRESS][DOMAIN_NAME]" at bounding box center [108, 145] width 181 height 25
paste input "[PERSON_NAME][EMAIL_ADDRESS][PERSON_NAME][DOMAIN_NAME]"
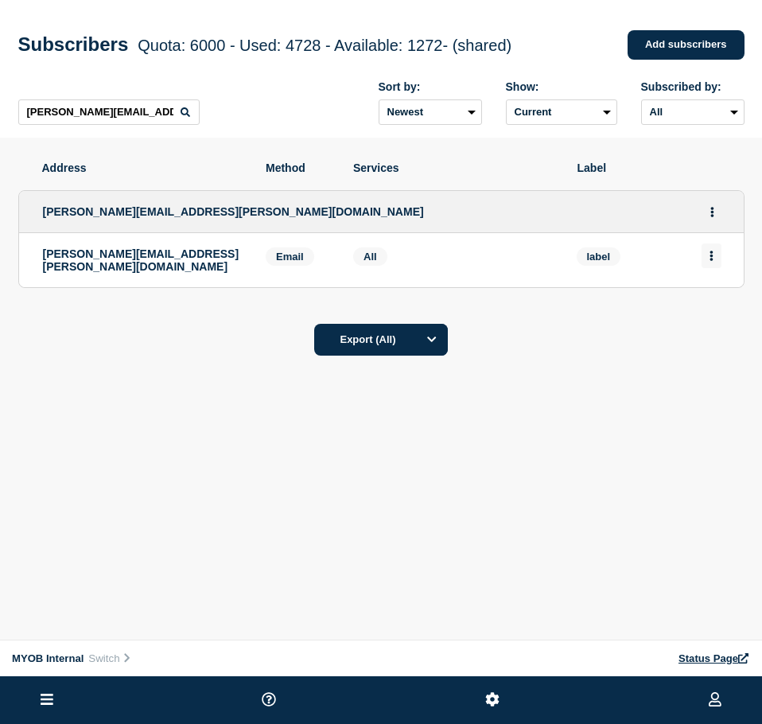
click at [710, 261] on icon "Actions" at bounding box center [711, 256] width 4 height 10
click at [705, 305] on button "Delete" at bounding box center [712, 301] width 30 height 12
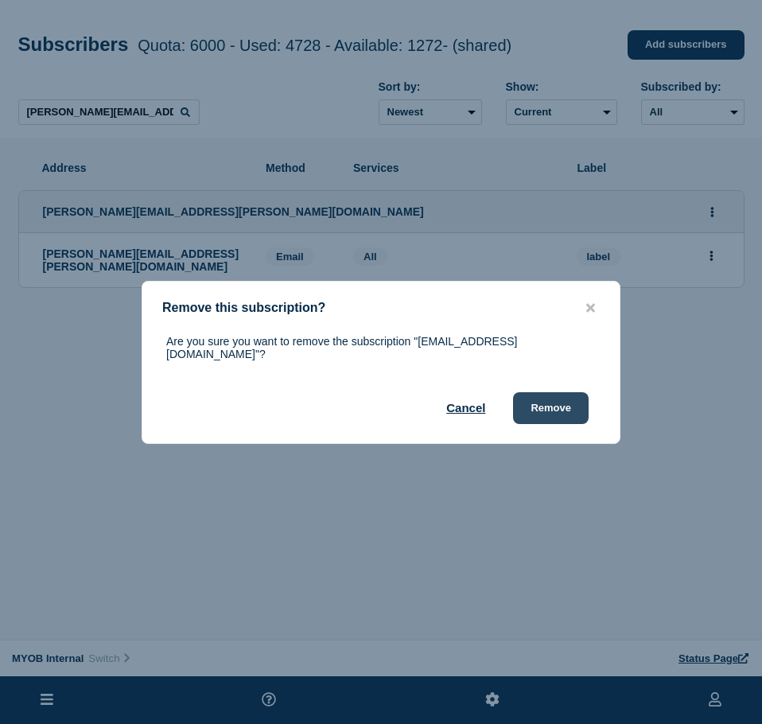
click at [546, 402] on button "Remove" at bounding box center [551, 408] width 76 height 32
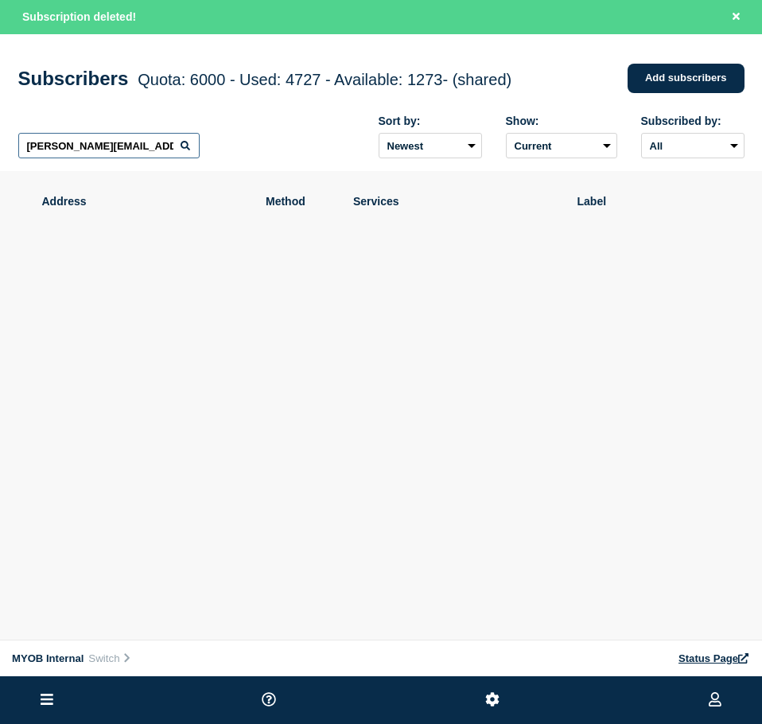
click at [114, 149] on input "[PERSON_NAME][EMAIL_ADDRESS][PERSON_NAME][DOMAIN_NAME]" at bounding box center [108, 145] width 181 height 25
paste input "[EMAIL_ADDRESS][DOMAIN_NAME]"
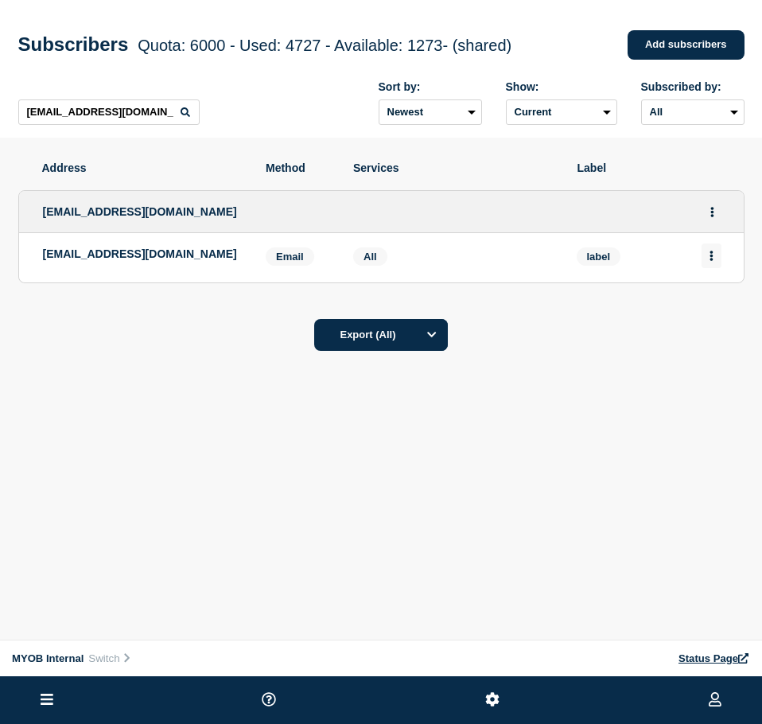
click at [708, 259] on button "Actions" at bounding box center [711, 255] width 20 height 25
click at [709, 297] on li "Delete" at bounding box center [712, 300] width 30 height 13
click at [724, 302] on button "Delete" at bounding box center [712, 301] width 30 height 12
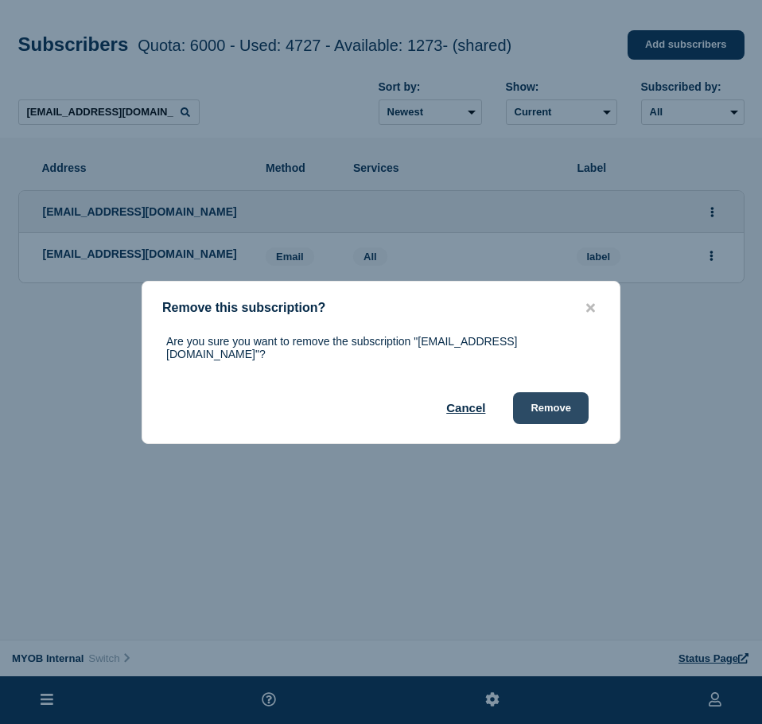
click at [555, 404] on button "Remove" at bounding box center [551, 408] width 76 height 32
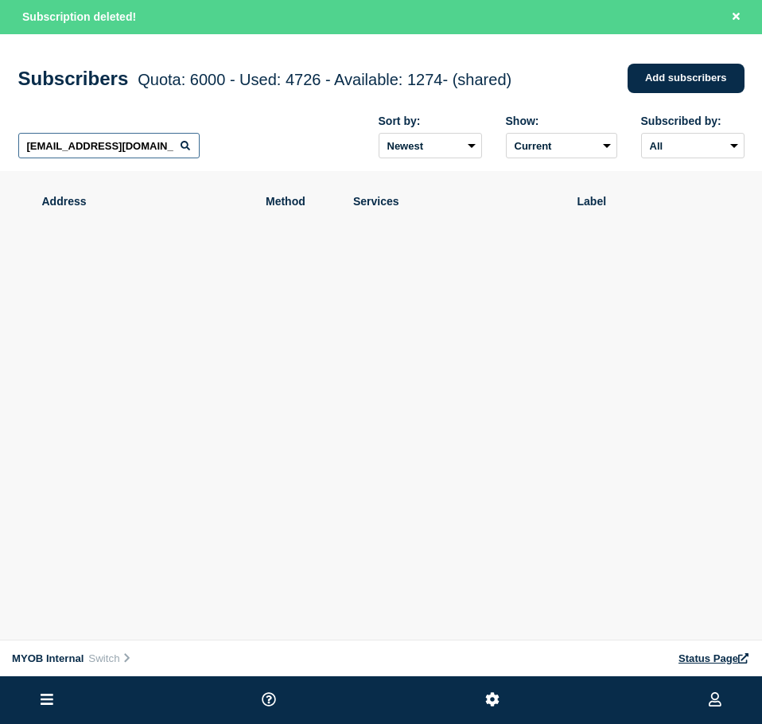
click at [92, 148] on input "[EMAIL_ADDRESS][DOMAIN_NAME]" at bounding box center [108, 145] width 181 height 25
paste input "[PERSON_NAME][EMAIL_ADDRESS][PERSON_NAME][DOMAIN_NAME]"
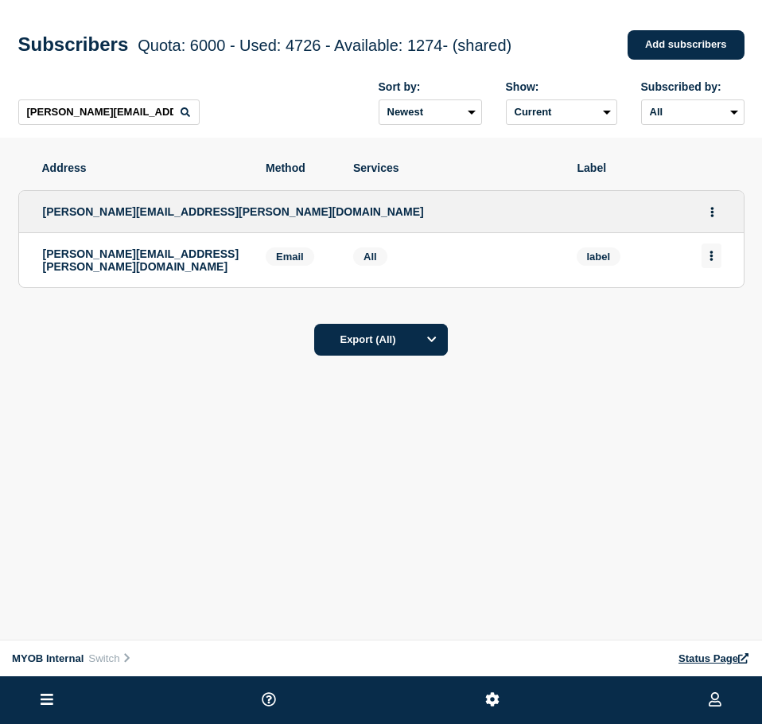
click at [714, 258] on button "Actions" at bounding box center [711, 255] width 20 height 25
click at [714, 303] on button "Delete" at bounding box center [712, 301] width 30 height 12
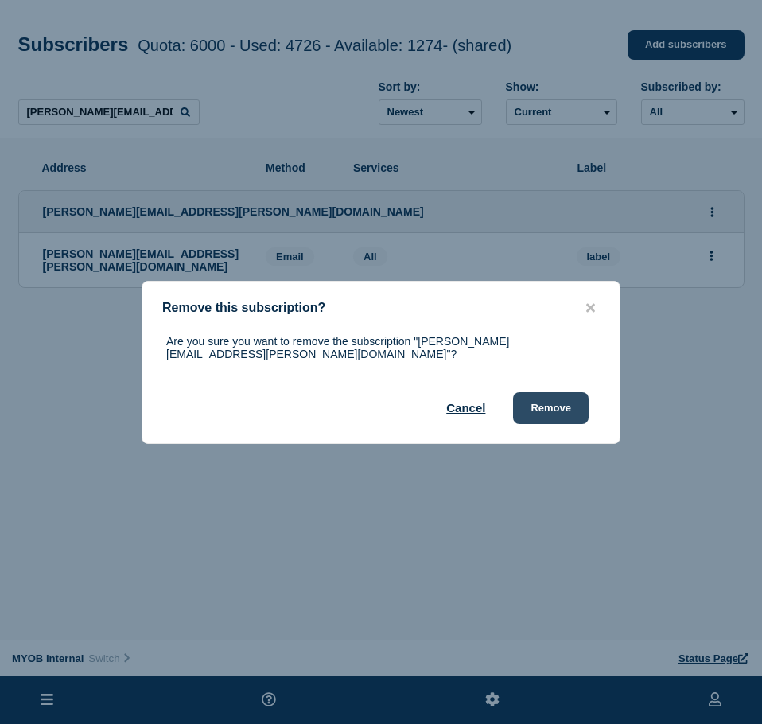
drag, startPoint x: 573, startPoint y: 410, endPoint x: 753, endPoint y: 348, distance: 190.1
click at [577, 409] on button "Remove" at bounding box center [551, 408] width 76 height 32
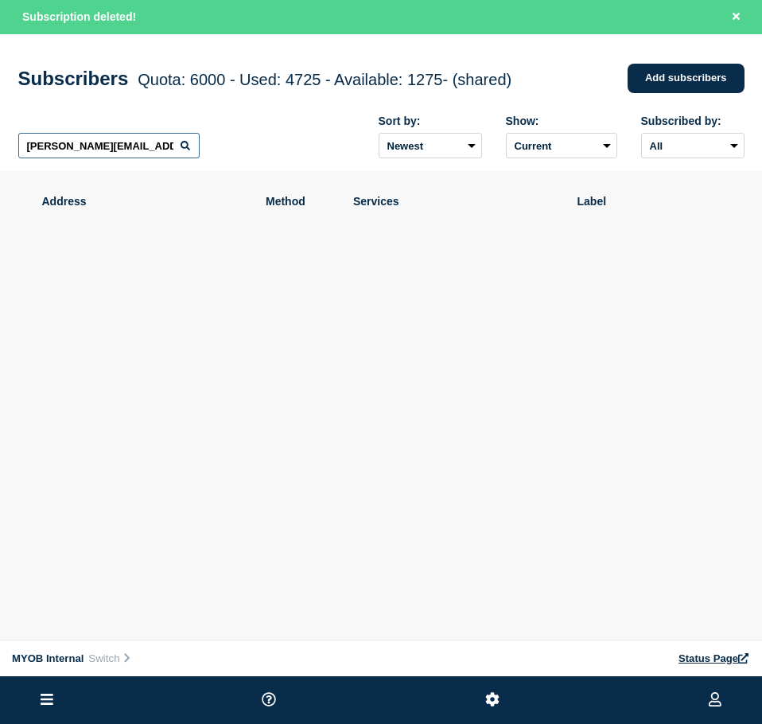
click at [151, 147] on input "[PERSON_NAME][EMAIL_ADDRESS][PERSON_NAME][DOMAIN_NAME]" at bounding box center [108, 145] width 181 height 25
paste input "[EMAIL_ADDRESS][PERSON_NAME][DOMAIN_NAME]"
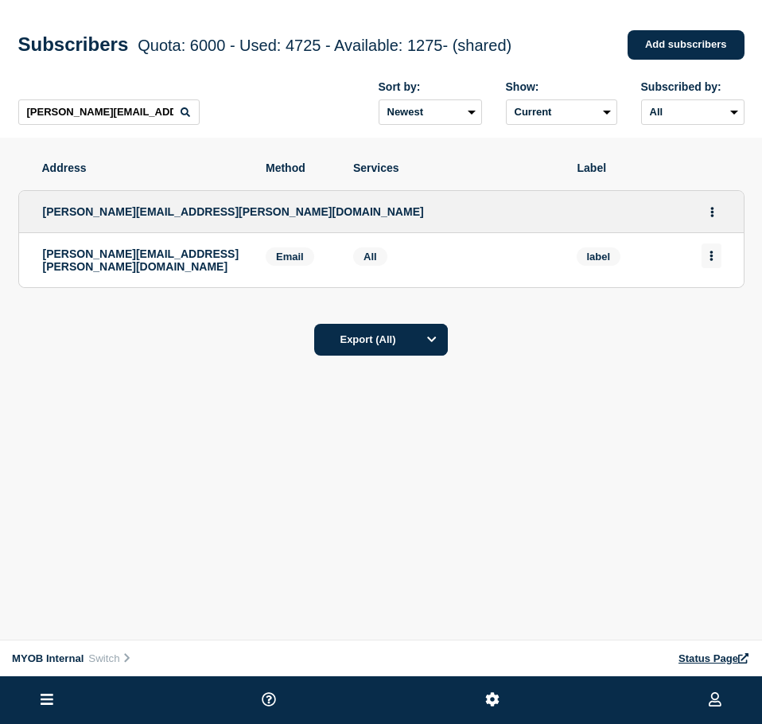
click at [711, 261] on icon "Actions" at bounding box center [710, 256] width 3 height 10
click at [709, 313] on div "Delete" at bounding box center [711, 300] width 75 height 57
click at [717, 305] on button "Delete" at bounding box center [712, 301] width 30 height 12
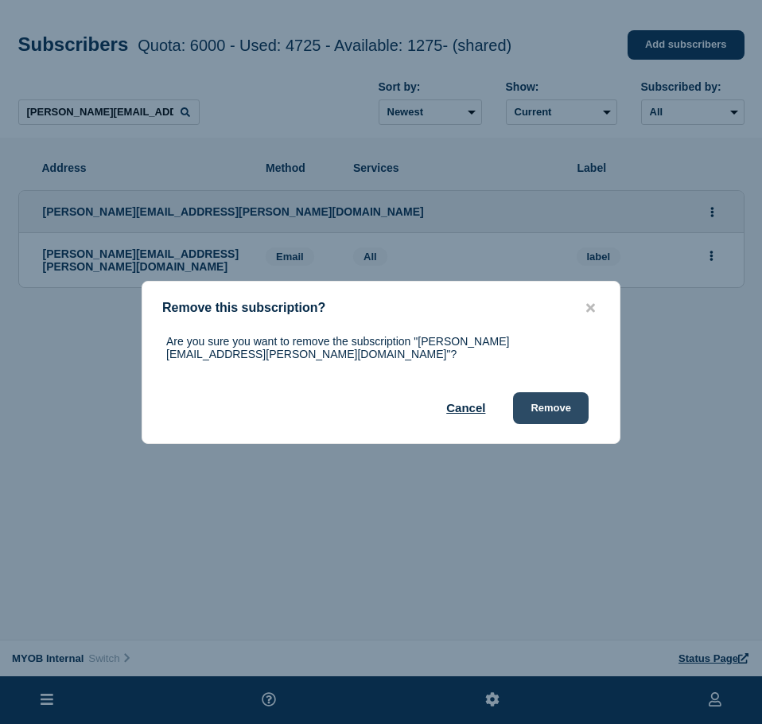
click at [569, 392] on button "Remove" at bounding box center [551, 408] width 76 height 32
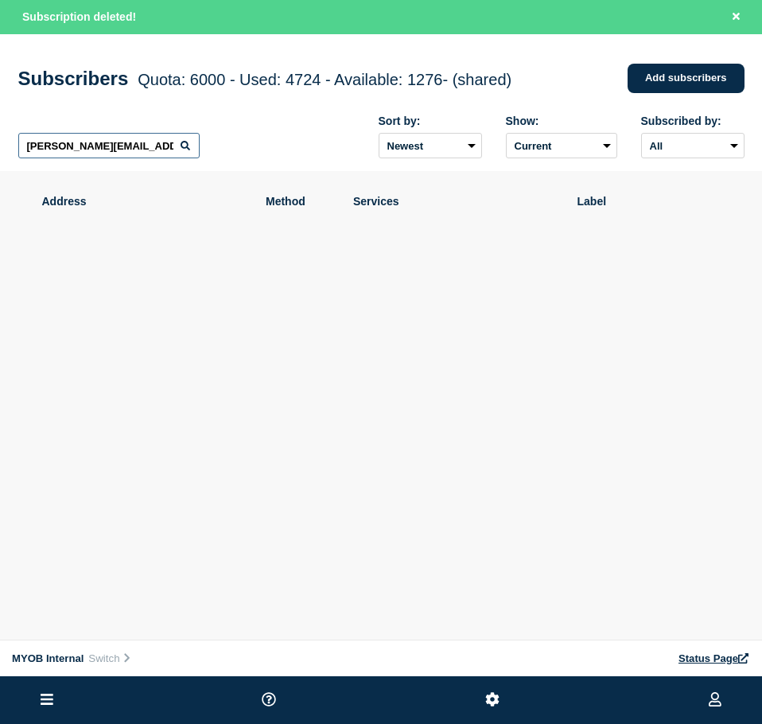
click at [128, 149] on input "[PERSON_NAME][EMAIL_ADDRESS][PERSON_NAME][DOMAIN_NAME]" at bounding box center [108, 145] width 181 height 25
paste input "[EMAIL_ADDRESS][DOMAIN_NAME]"
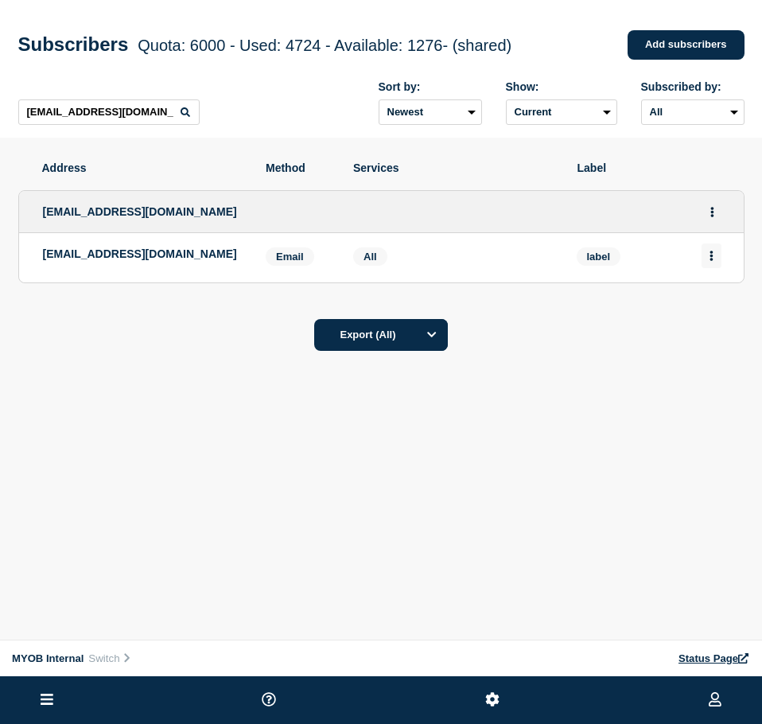
click at [709, 261] on button "Actions" at bounding box center [711, 255] width 20 height 25
click at [701, 305] on button "Delete" at bounding box center [712, 301] width 30 height 12
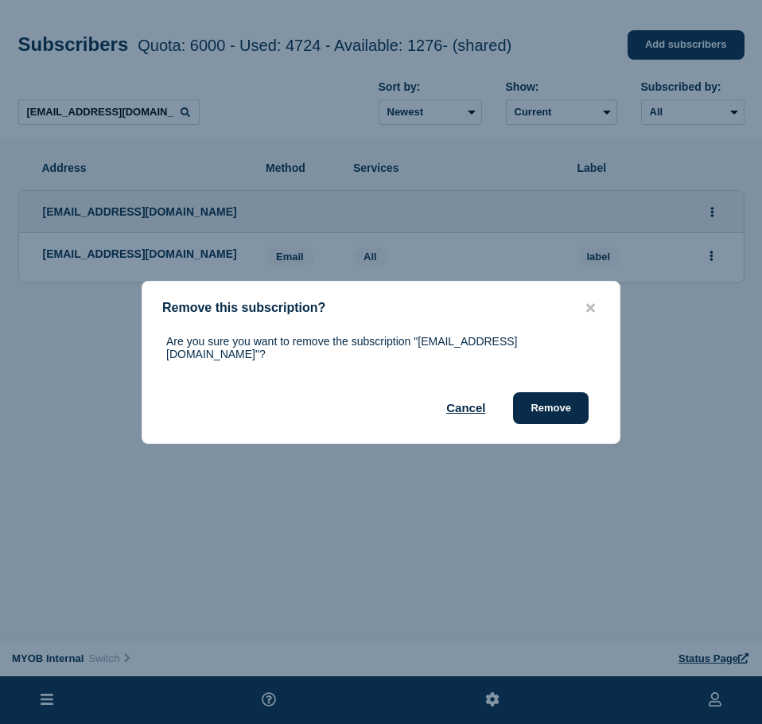
drag, startPoint x: 564, startPoint y: 402, endPoint x: 664, endPoint y: 347, distance: 114.2
click at [567, 398] on button "Remove" at bounding box center [551, 408] width 76 height 32
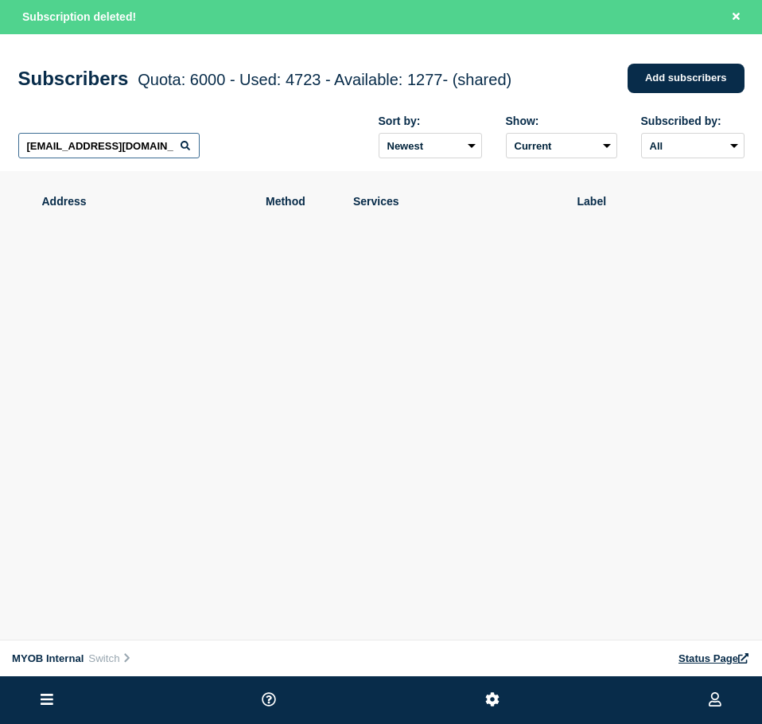
click at [105, 148] on input "[EMAIL_ADDRESS][DOMAIN_NAME]" at bounding box center [108, 145] width 181 height 25
paste input "[DOMAIN_NAME][EMAIL_ADDRESS][DOMAIN_NAME]"
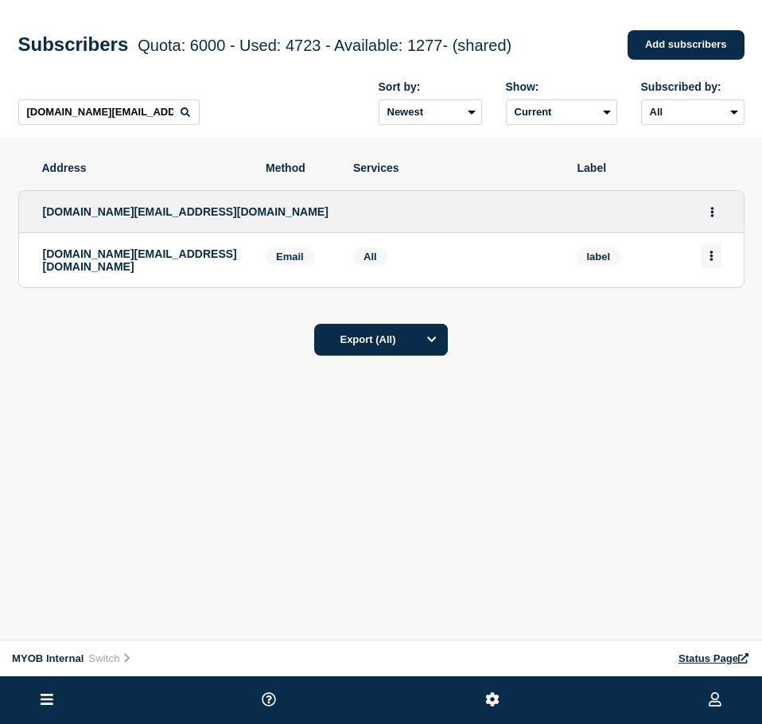
click at [708, 254] on button "Actions" at bounding box center [711, 255] width 20 height 25
click at [724, 305] on button "Delete" at bounding box center [712, 301] width 30 height 12
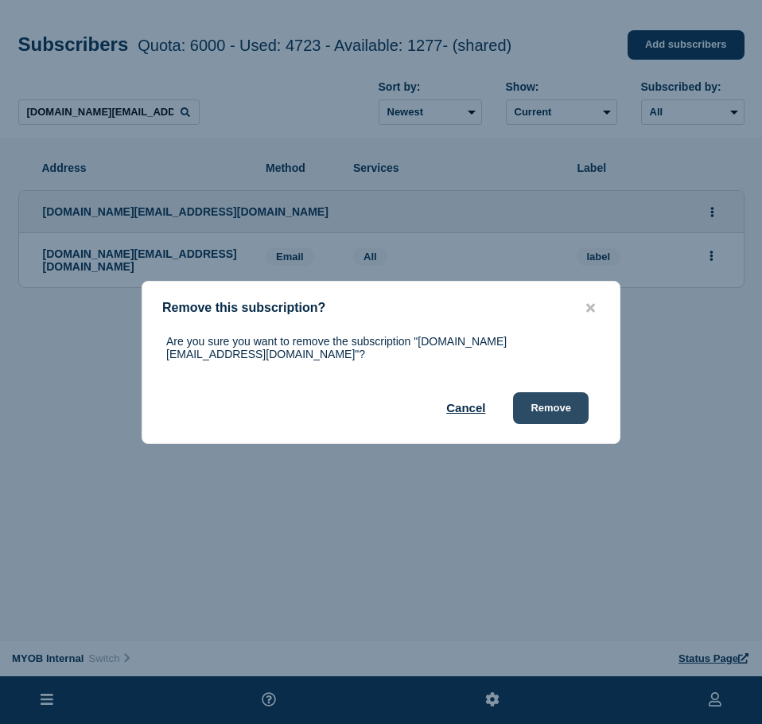
click at [568, 394] on button "Remove" at bounding box center [551, 408] width 76 height 32
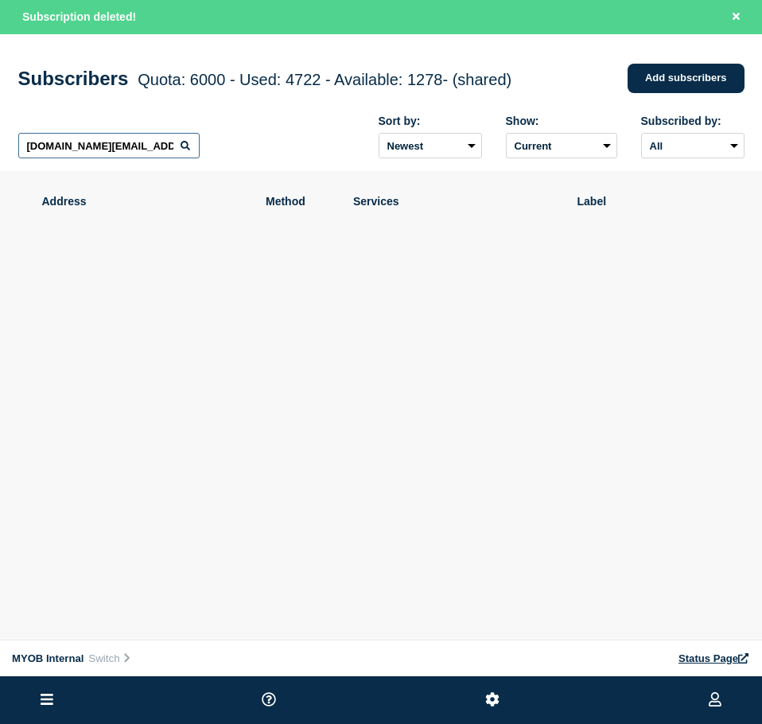
click at [124, 154] on input "[DOMAIN_NAME][EMAIL_ADDRESS][DOMAIN_NAME]" at bounding box center [108, 145] width 181 height 25
paste input "[PERSON_NAME][EMAIL_ADDRESS][PERSON_NAME][DOMAIN_NAME]"
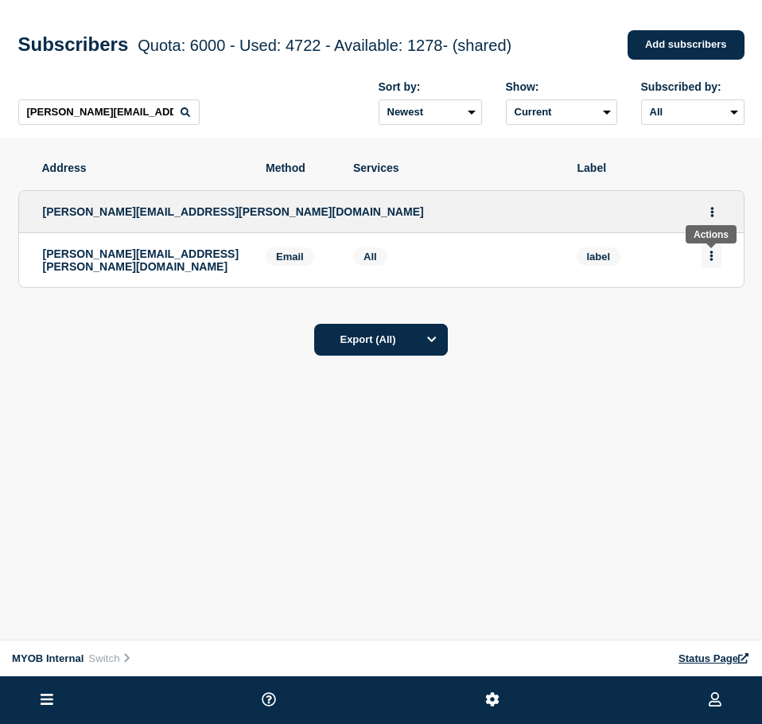
click at [712, 258] on icon "Actions" at bounding box center [710, 256] width 3 height 10
click at [701, 307] on button "Delete" at bounding box center [712, 301] width 30 height 12
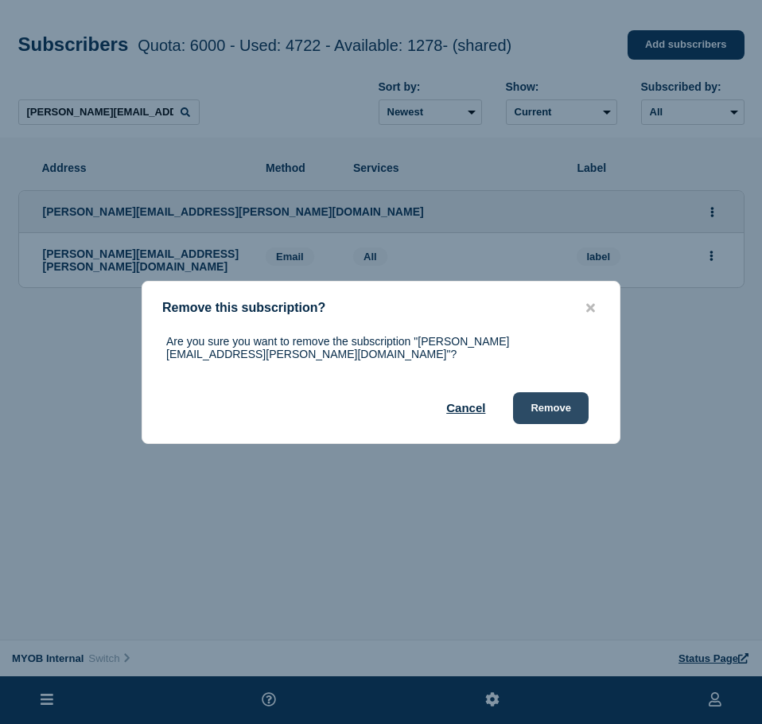
click at [550, 401] on button "Remove" at bounding box center [551, 408] width 76 height 32
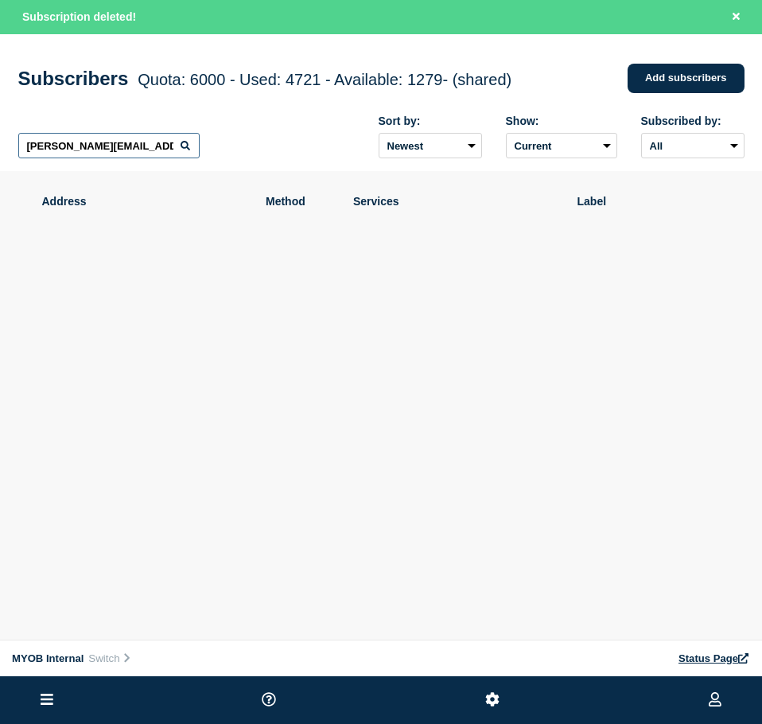
click at [103, 150] on input "[PERSON_NAME][EMAIL_ADDRESS][PERSON_NAME][DOMAIN_NAME]" at bounding box center [108, 145] width 181 height 25
paste input "[PERSON_NAME][EMAIL_ADDRESS][DOMAIN_NAME]"
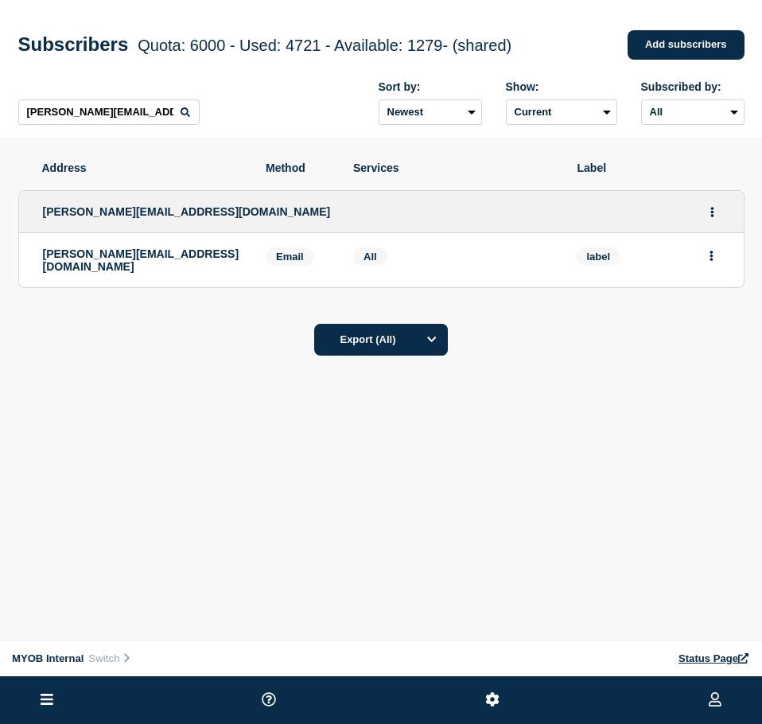
click at [716, 249] on button "Actions" at bounding box center [711, 255] width 20 height 25
click at [709, 305] on button "Delete" at bounding box center [712, 301] width 30 height 12
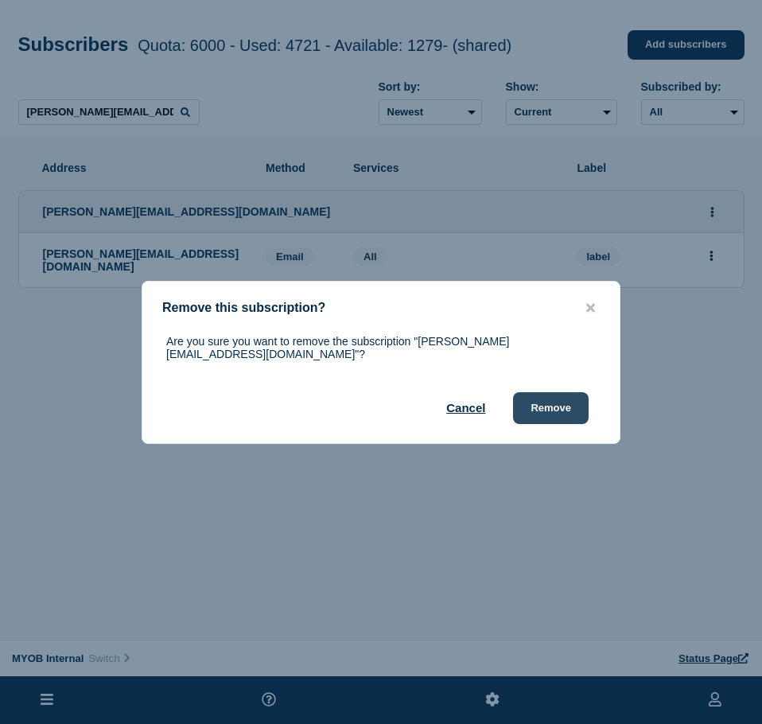
click at [561, 402] on button "Remove" at bounding box center [551, 408] width 76 height 32
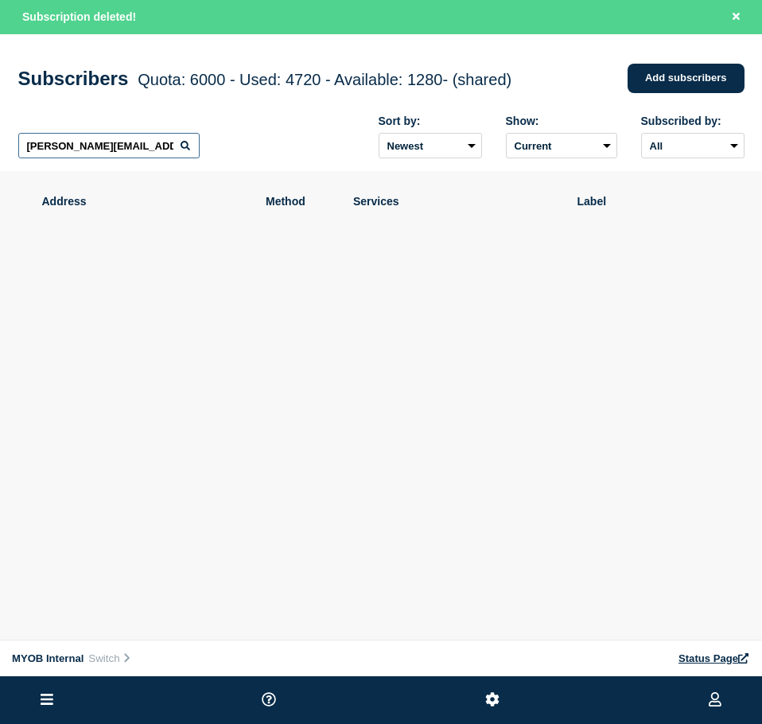
click at [88, 150] on input "[PERSON_NAME][EMAIL_ADDRESS][DOMAIN_NAME]" at bounding box center [108, 145] width 181 height 25
paste input "[EMAIL_ADDRESS][PERSON_NAME][DOMAIN_NAME]"
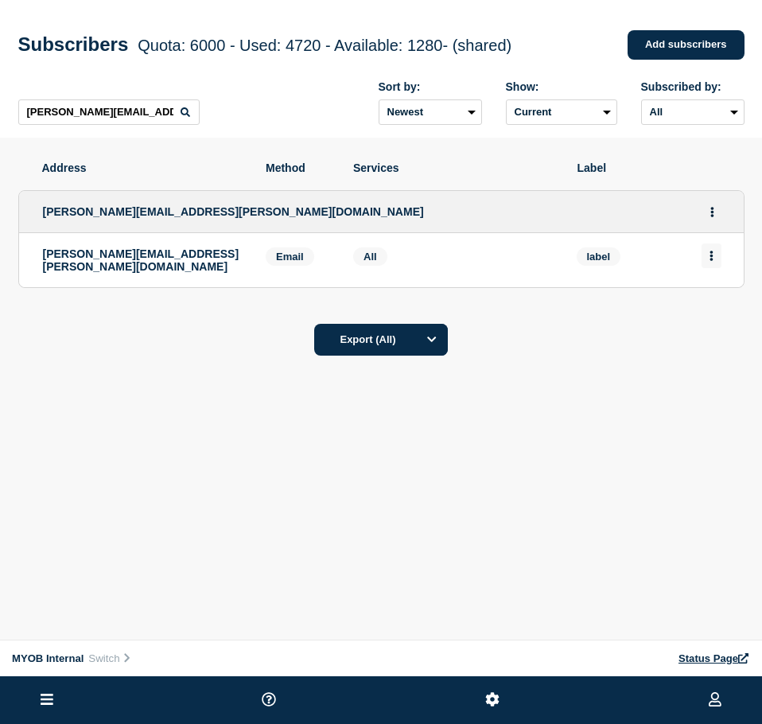
click at [718, 259] on button "Actions" at bounding box center [711, 255] width 20 height 25
click at [703, 310] on div "Delete" at bounding box center [711, 300] width 75 height 57
click at [708, 305] on button "Delete" at bounding box center [712, 301] width 30 height 12
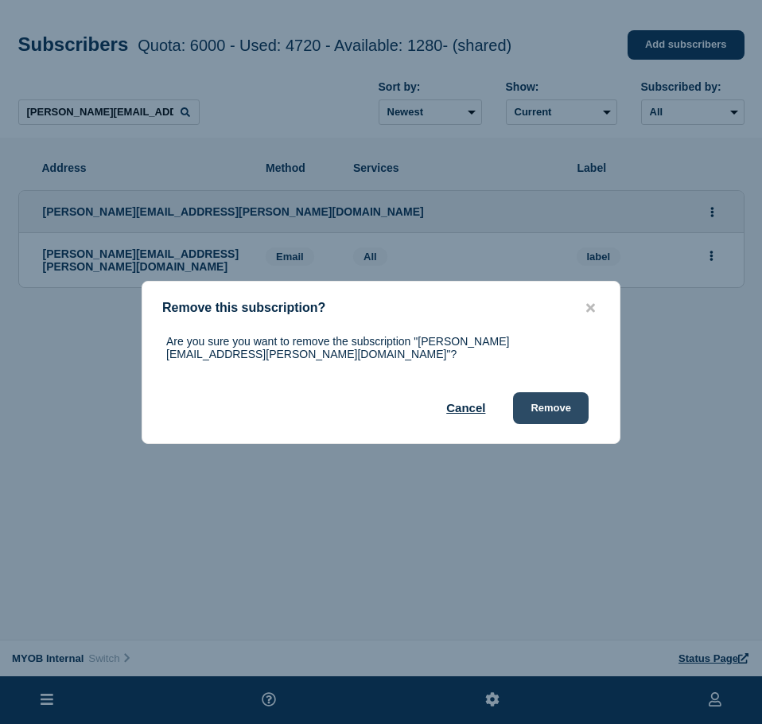
click at [543, 394] on button "Remove" at bounding box center [551, 408] width 76 height 32
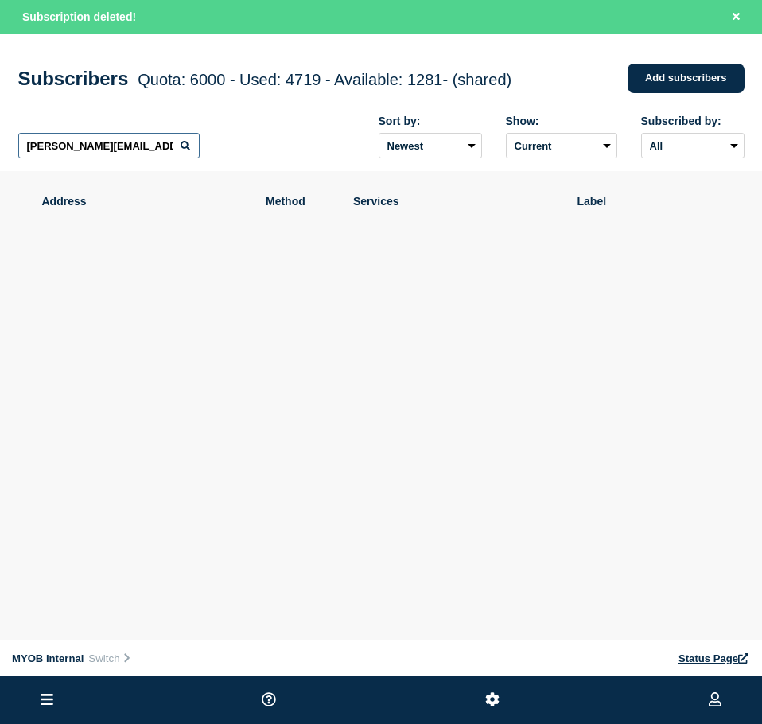
click at [122, 158] on input "[PERSON_NAME][EMAIL_ADDRESS][PERSON_NAME][DOMAIN_NAME]" at bounding box center [108, 145] width 181 height 25
paste input "text"
click at [142, 153] on input "[PERSON_NAME][EMAIL_ADDRESS][PERSON_NAME][DOMAIN_NAME]" at bounding box center [108, 145] width 181 height 25
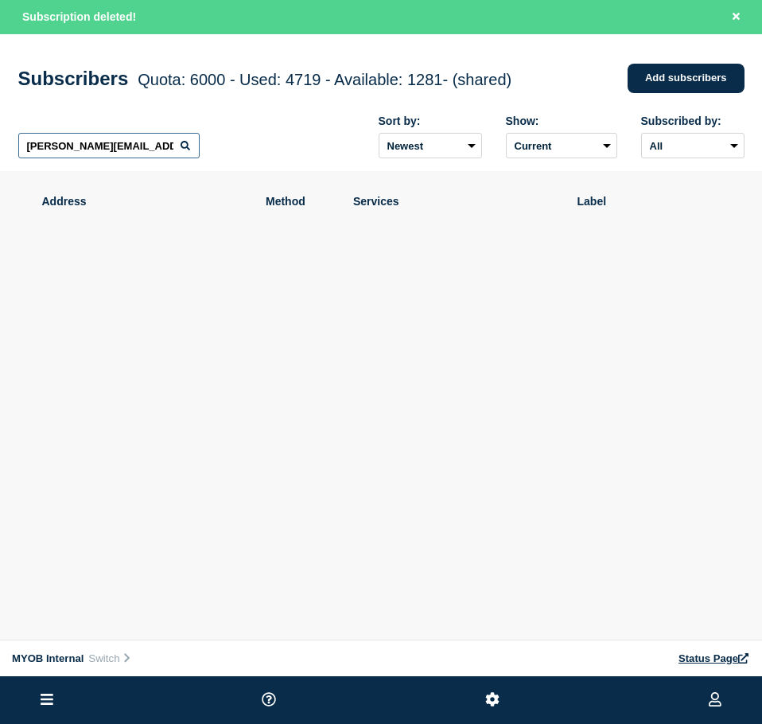
paste input "[PERSON_NAME][EMAIL_ADDRESS][PERSON_NAME][DOMAIN_NAME]"
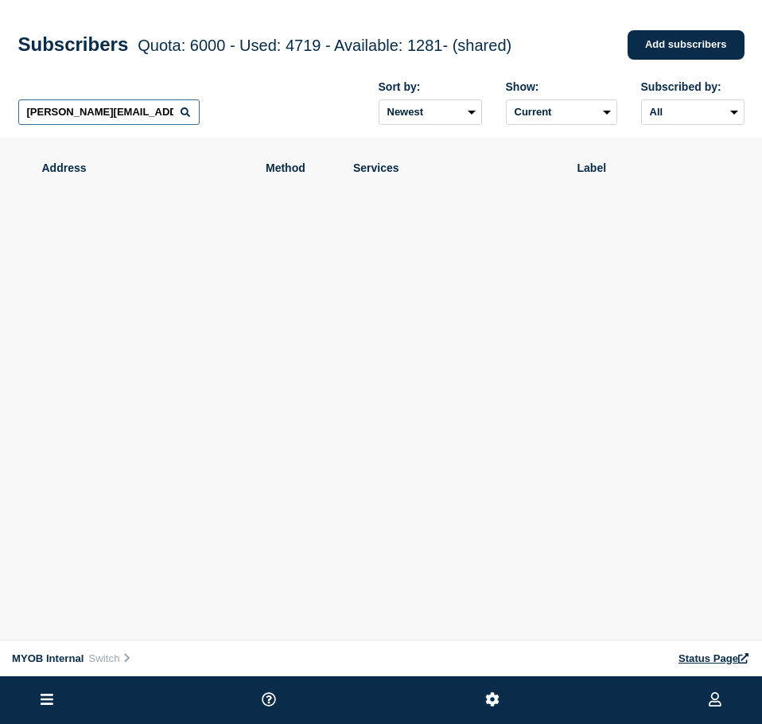
click at [162, 123] on input "[PERSON_NAME][EMAIL_ADDRESS][PERSON_NAME][DOMAIN_NAME]" at bounding box center [108, 111] width 181 height 25
click at [125, 128] on div "[PERSON_NAME].[PERSON_NAME]@myob.c Sort by: Newest Oldest Show: Current Deleted…" at bounding box center [381, 102] width 726 height 69
click at [130, 125] on input "[PERSON_NAME].[PERSON_NAME]@myob.c" at bounding box center [108, 111] width 181 height 25
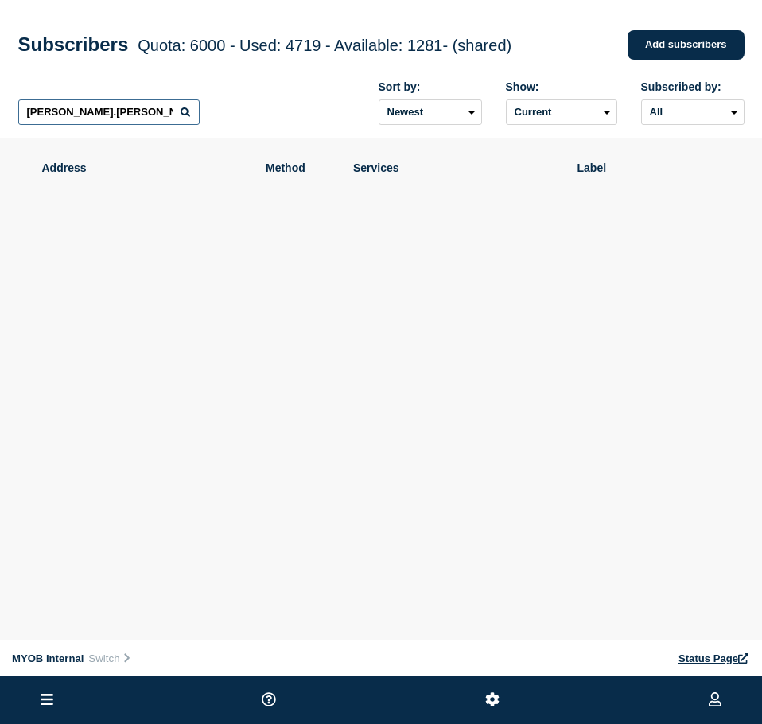
paste input "[PERSON_NAME][EMAIL_ADDRESS][DOMAIN_NAME]"
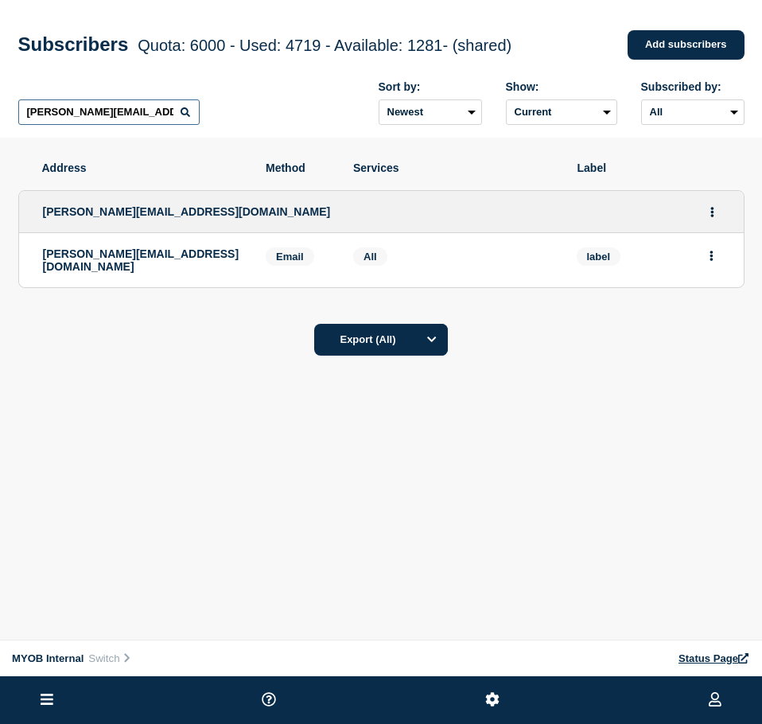
click at [158, 112] on input "[PERSON_NAME][EMAIL_ADDRESS][DOMAIN_NAME]" at bounding box center [108, 111] width 181 height 25
click at [158, 111] on input "[PERSON_NAME][EMAIL_ADDRESS][DOMAIN_NAME]" at bounding box center [108, 111] width 181 height 25
paste input "[EMAIL_ADDRESS][DOMAIN_NAME]"
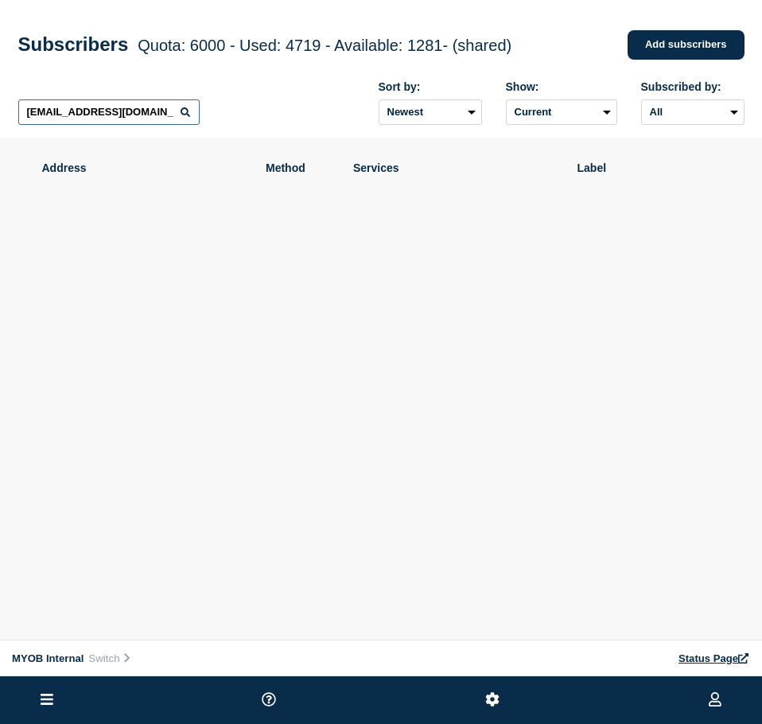
click at [177, 114] on input "[EMAIL_ADDRESS][DOMAIN_NAME]" at bounding box center [108, 111] width 181 height 25
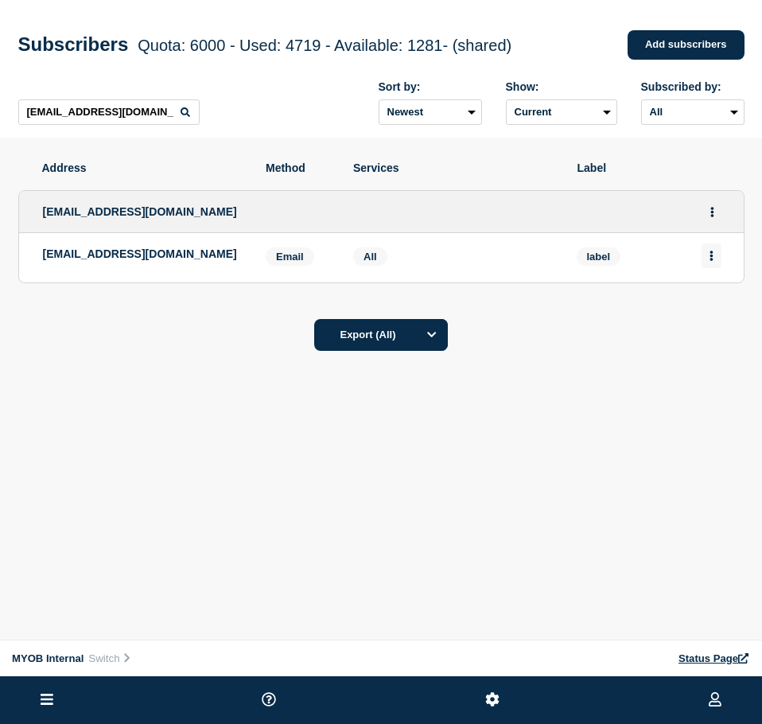
click at [705, 258] on button "Actions" at bounding box center [711, 255] width 20 height 25
click at [706, 300] on button "Delete" at bounding box center [712, 301] width 30 height 12
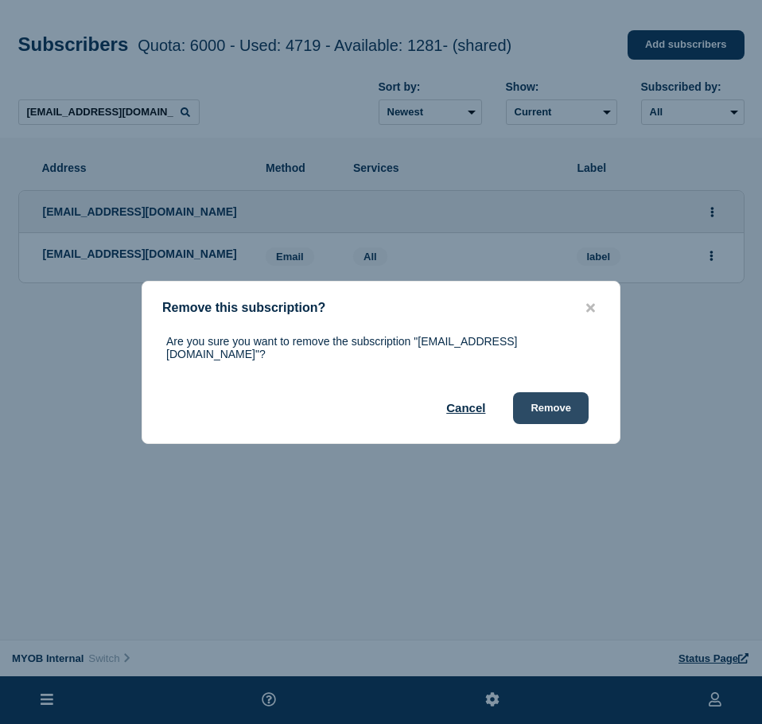
click at [560, 402] on button "Remove" at bounding box center [551, 408] width 76 height 32
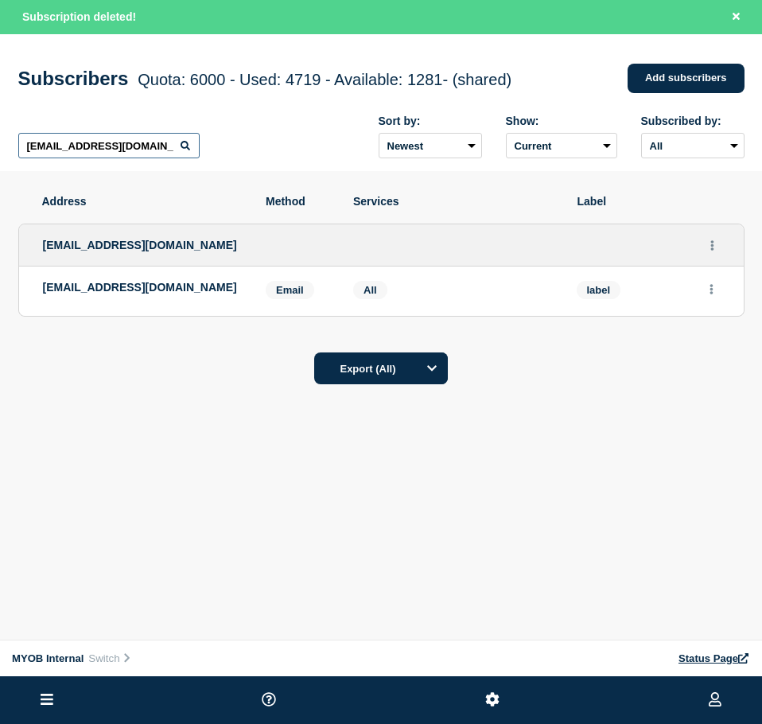
click at [124, 142] on input "[EMAIL_ADDRESS][DOMAIN_NAME]" at bounding box center [108, 145] width 181 height 25
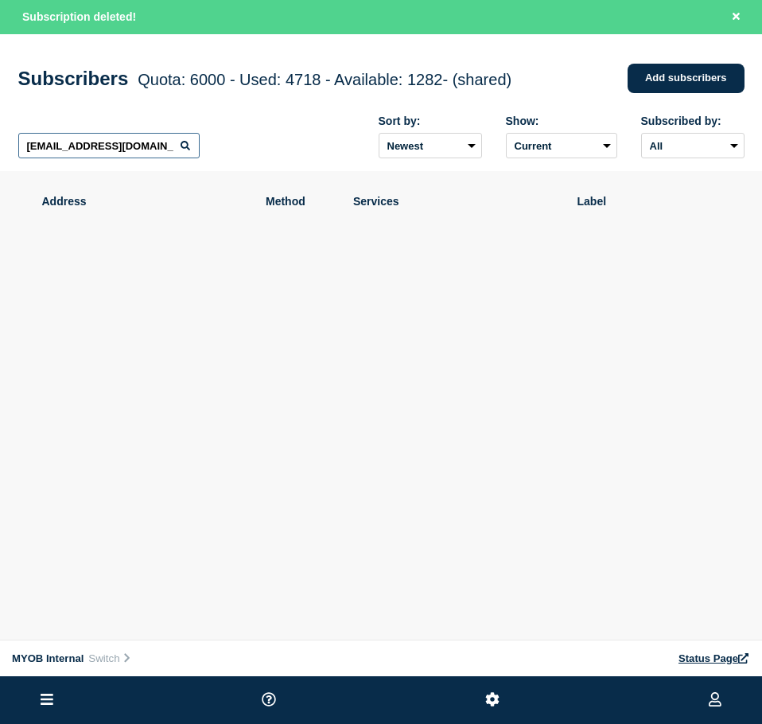
click at [124, 142] on input "[EMAIL_ADDRESS][DOMAIN_NAME]" at bounding box center [108, 145] width 181 height 25
paste input "[EMAIL_ADDRESS][DOMAIN_NAME]"
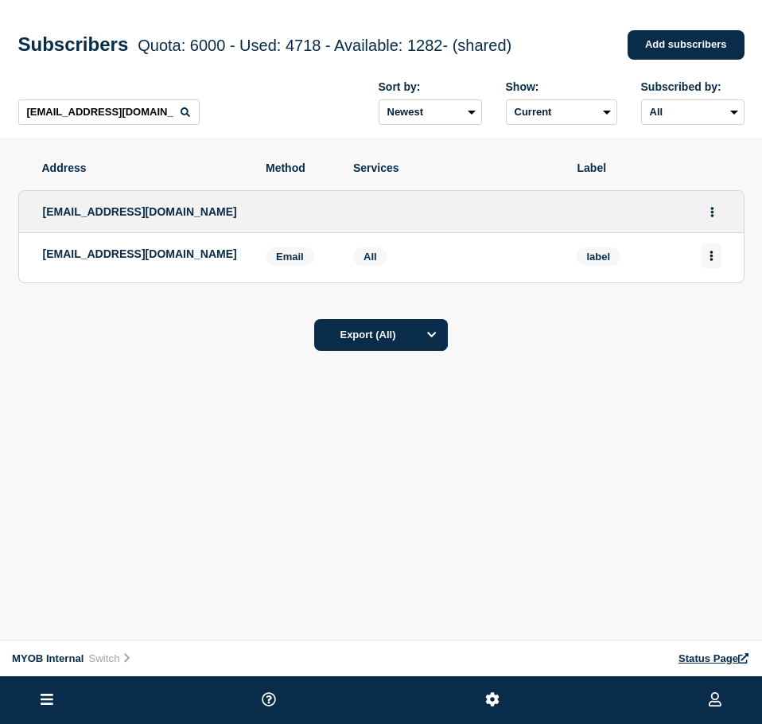
click at [712, 249] on button "Actions" at bounding box center [711, 255] width 20 height 25
click at [709, 298] on button "Delete" at bounding box center [712, 301] width 30 height 12
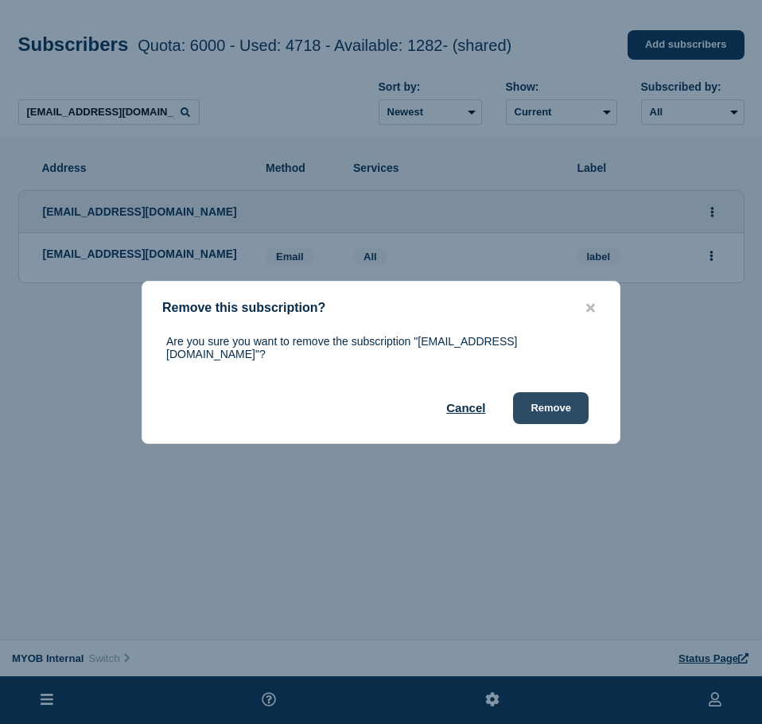
click at [552, 394] on button "Remove" at bounding box center [551, 408] width 76 height 32
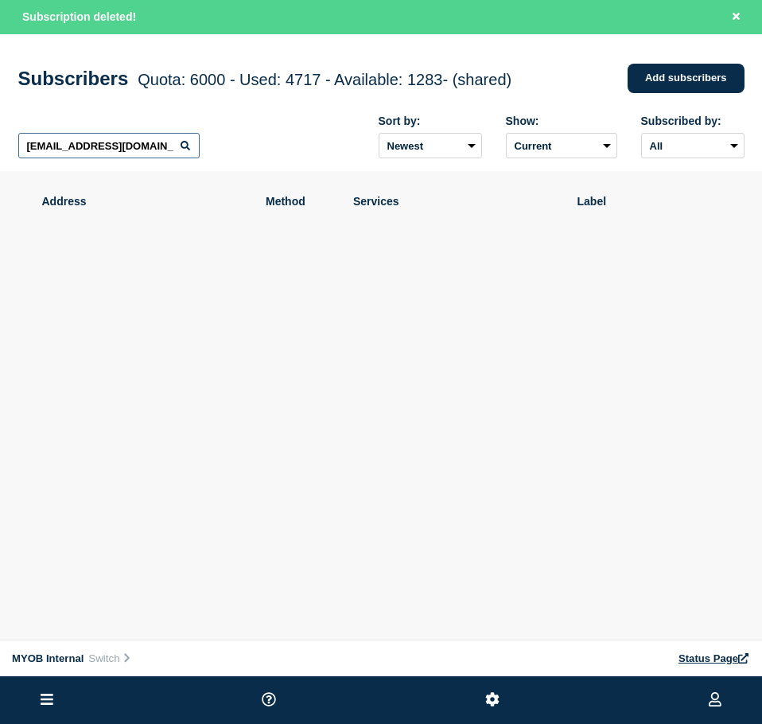
click at [175, 139] on input "[EMAIL_ADDRESS][DOMAIN_NAME]" at bounding box center [108, 145] width 181 height 25
paste input "[EMAIL_ADDRESS][DOMAIN_NAME]"
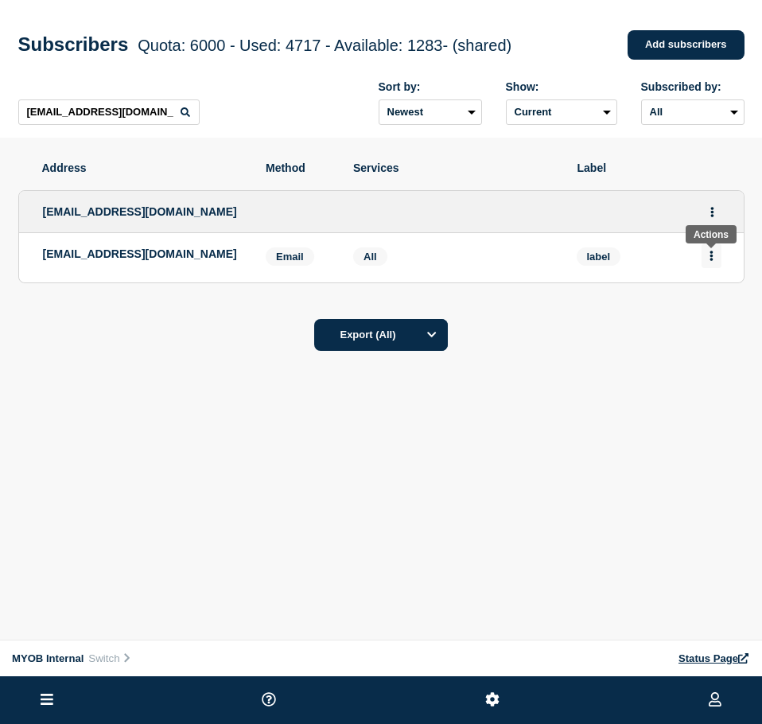
click at [710, 251] on button "Actions" at bounding box center [711, 255] width 20 height 25
click at [714, 301] on button "Delete" at bounding box center [712, 301] width 30 height 12
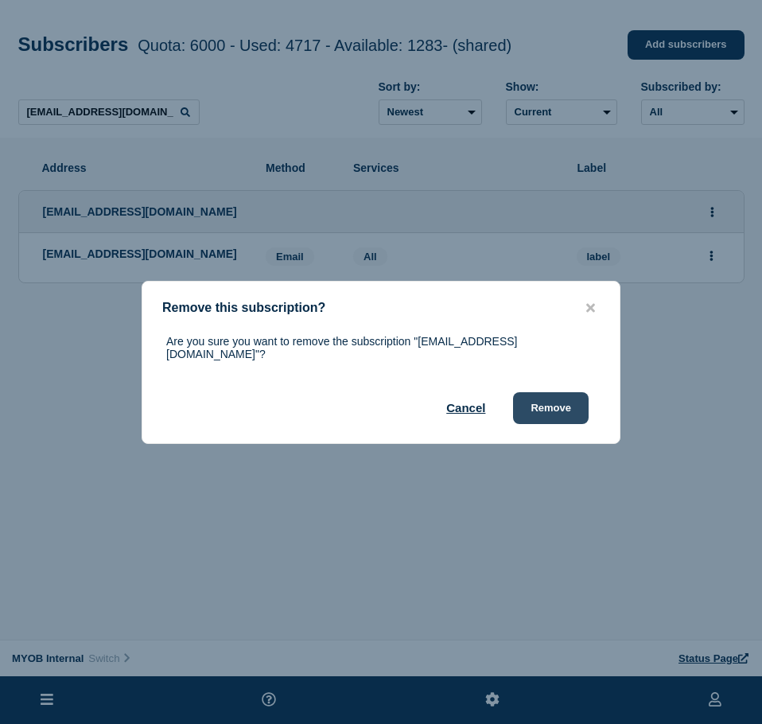
drag, startPoint x: 554, startPoint y: 403, endPoint x: 561, endPoint y: 393, distance: 12.1
click at [555, 401] on button "Remove" at bounding box center [551, 408] width 76 height 32
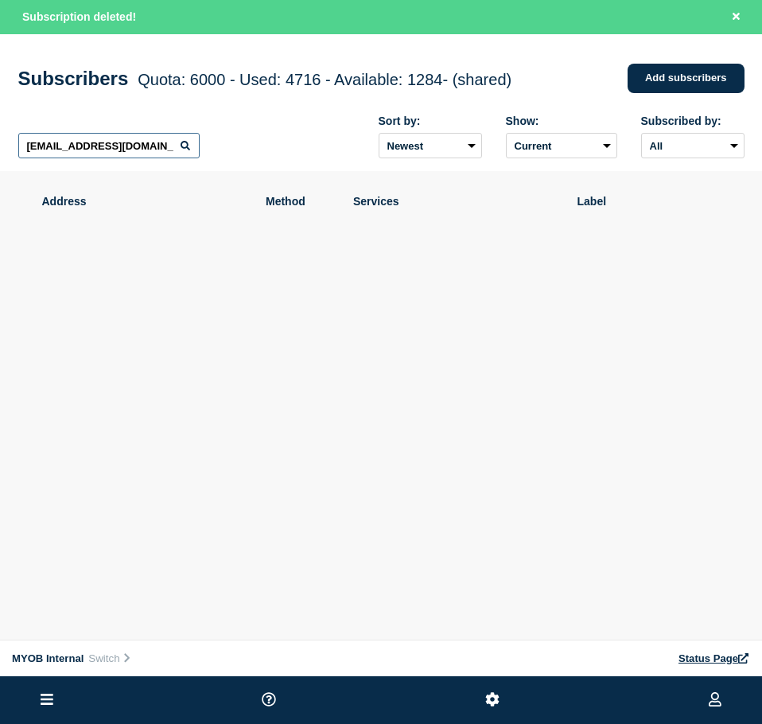
click at [146, 148] on input "[EMAIL_ADDRESS][DOMAIN_NAME]" at bounding box center [108, 145] width 181 height 25
paste input "[EMAIL_ADDRESS][PERSON_NAME][DOMAIN_NAME]"
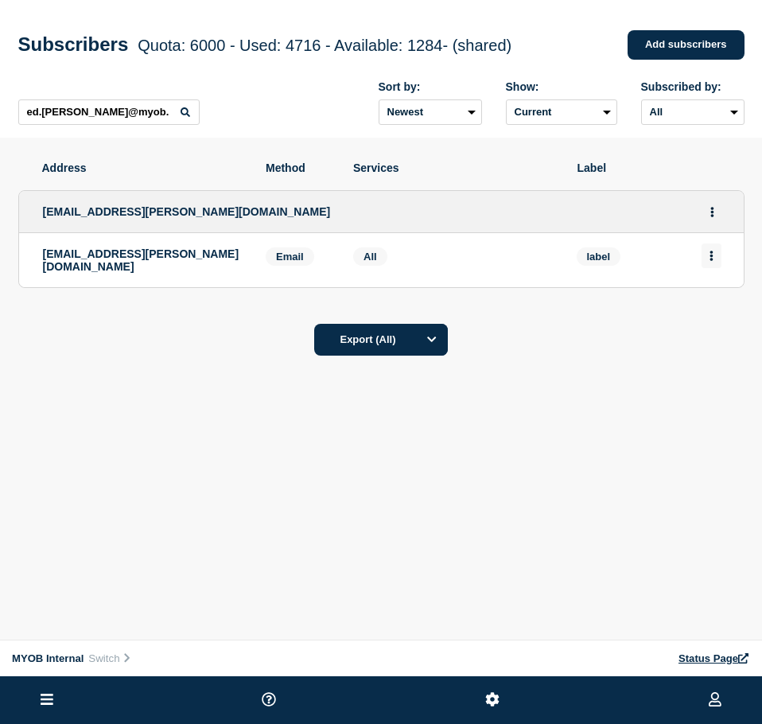
click at [701, 265] on button "Actions" at bounding box center [711, 255] width 20 height 25
click at [708, 307] on button "Delete" at bounding box center [712, 301] width 30 height 12
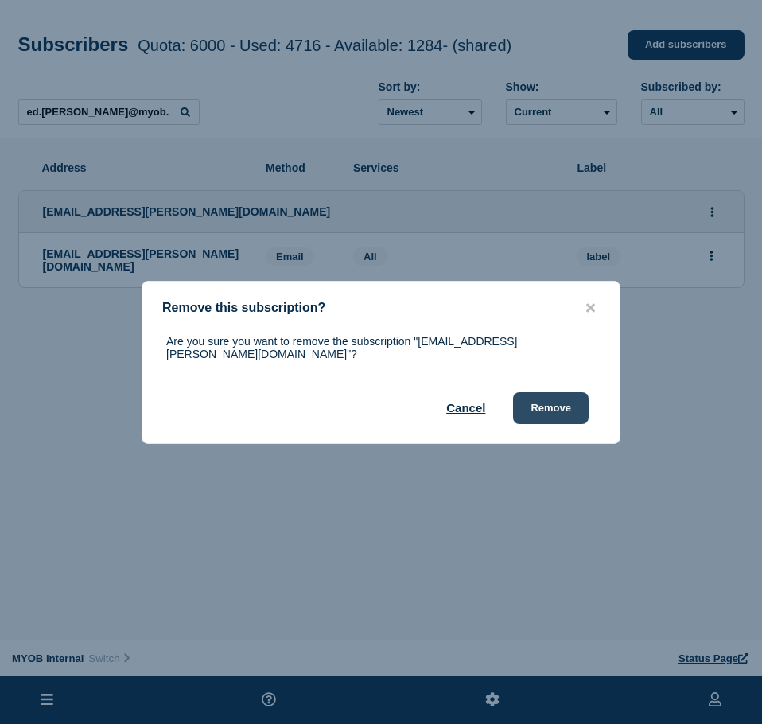
click at [534, 396] on button "Remove" at bounding box center [551, 408] width 76 height 32
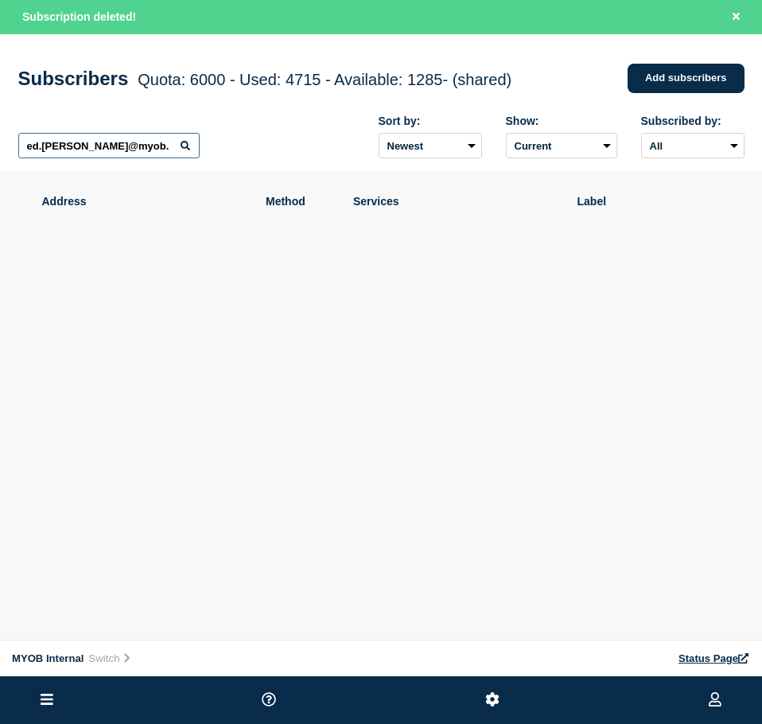
click at [96, 153] on input "ed.[PERSON_NAME]@myob." at bounding box center [108, 145] width 181 height 25
paste input "[PERSON_NAME][EMAIL_ADDRESS][PERSON_NAME][DOMAIN_NAME]"
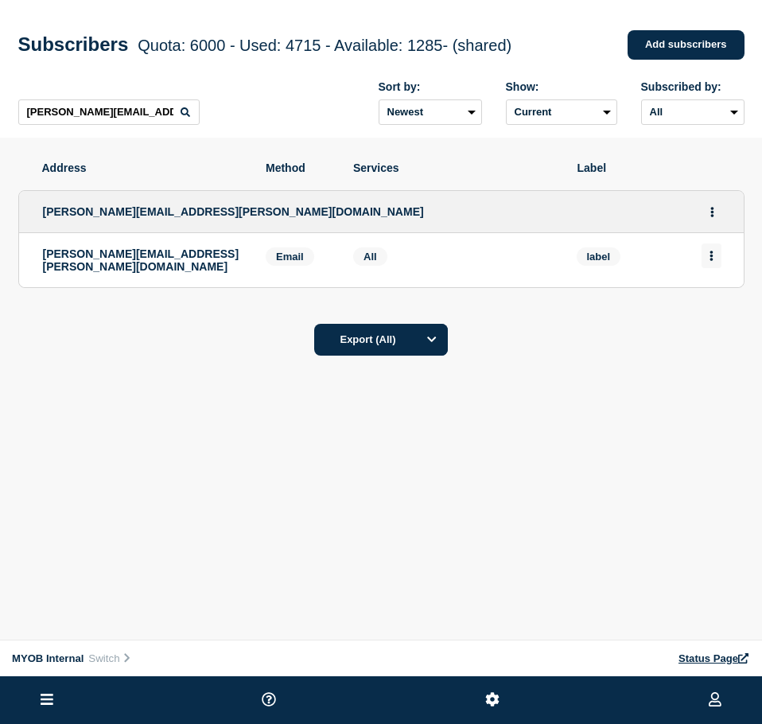
click at [709, 257] on icon "Actions" at bounding box center [711, 256] width 4 height 10
click at [715, 301] on button "Delete" at bounding box center [712, 301] width 30 height 12
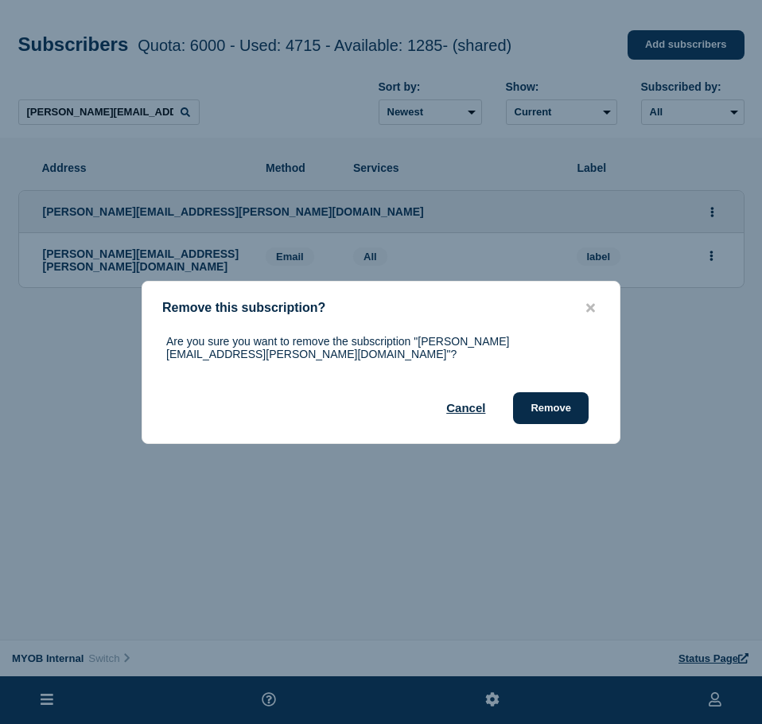
click at [552, 395] on button "Remove" at bounding box center [551, 408] width 76 height 32
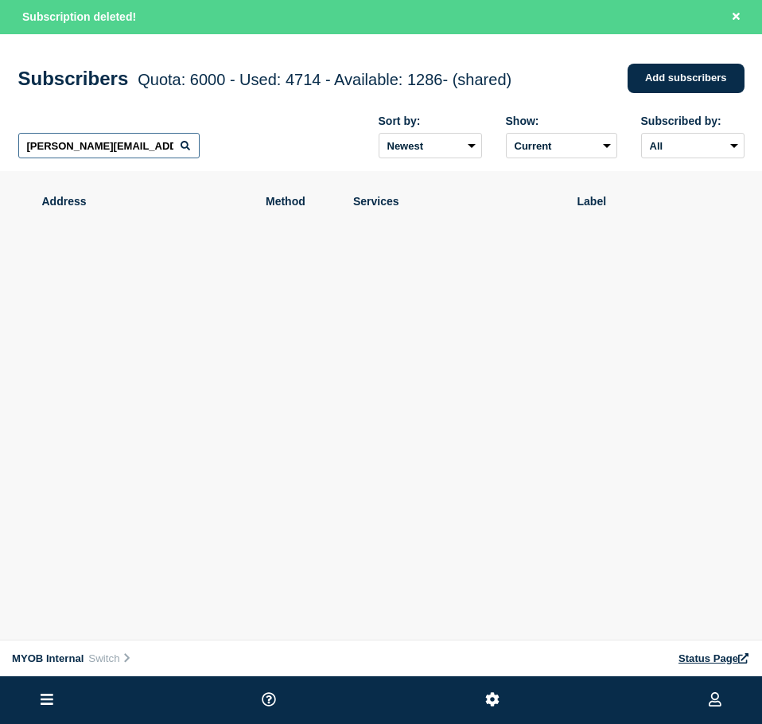
click at [84, 145] on input "[PERSON_NAME][EMAIL_ADDRESS][PERSON_NAME][DOMAIN_NAME]" at bounding box center [108, 145] width 181 height 25
paste input "[PERSON_NAME][EMAIL_ADDRESS][PERSON_NAME][DOMAIN_NAME]"
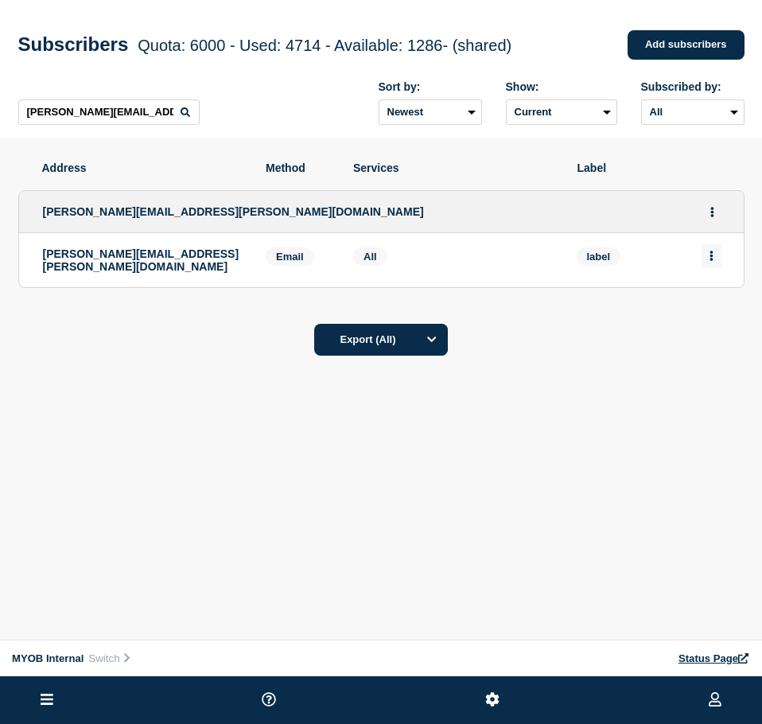
click at [713, 251] on button "Actions" at bounding box center [711, 255] width 20 height 25
click at [697, 307] on button "Delete" at bounding box center [712, 301] width 30 height 12
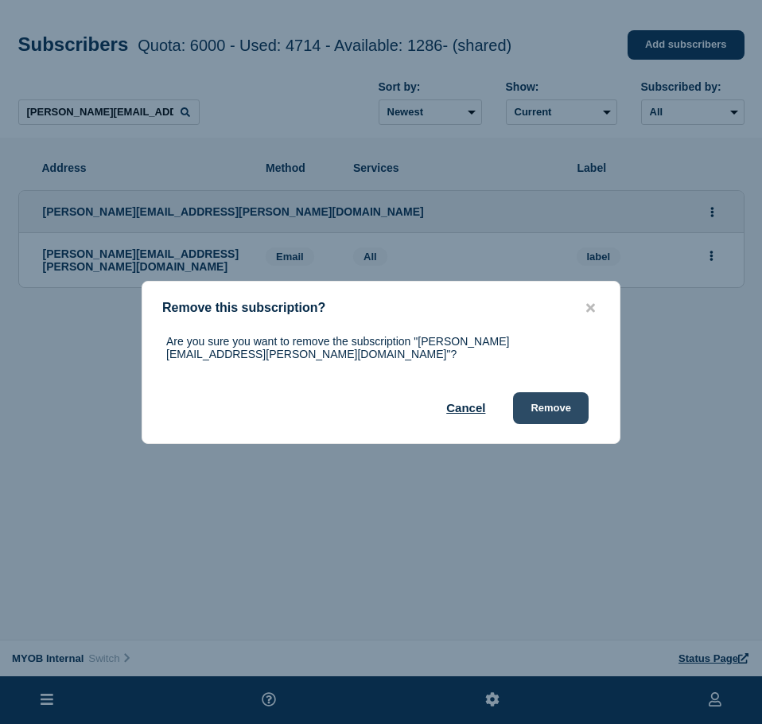
click at [557, 398] on button "Remove" at bounding box center [551, 408] width 76 height 32
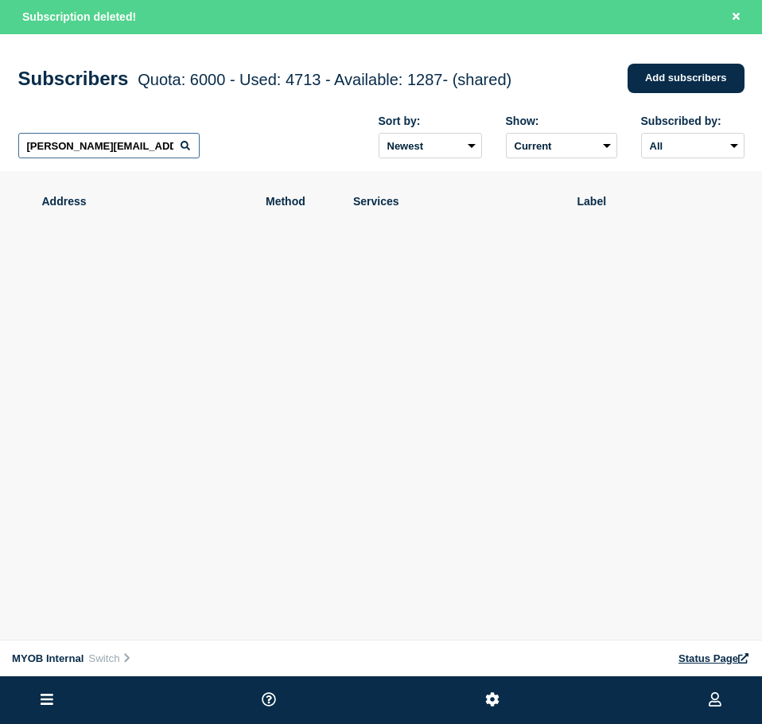
click at [129, 146] on input "[PERSON_NAME][EMAIL_ADDRESS][PERSON_NAME][DOMAIN_NAME]" at bounding box center [108, 145] width 181 height 25
paste input "[EMAIL_ADDRESS][PERSON_NAME][DOMAIN_NAME]"
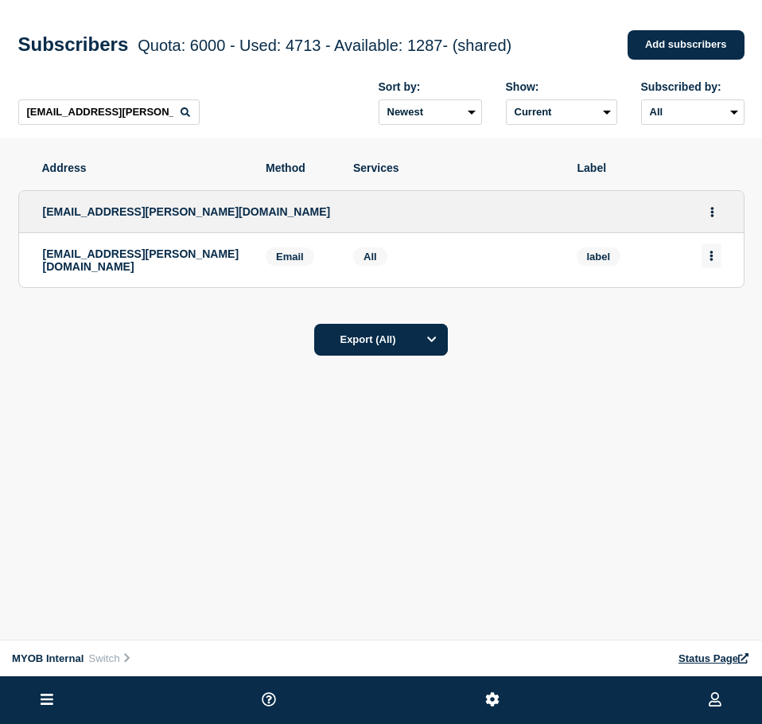
click at [713, 258] on button "Actions" at bounding box center [711, 255] width 20 height 25
click at [715, 302] on button "Delete" at bounding box center [712, 301] width 30 height 12
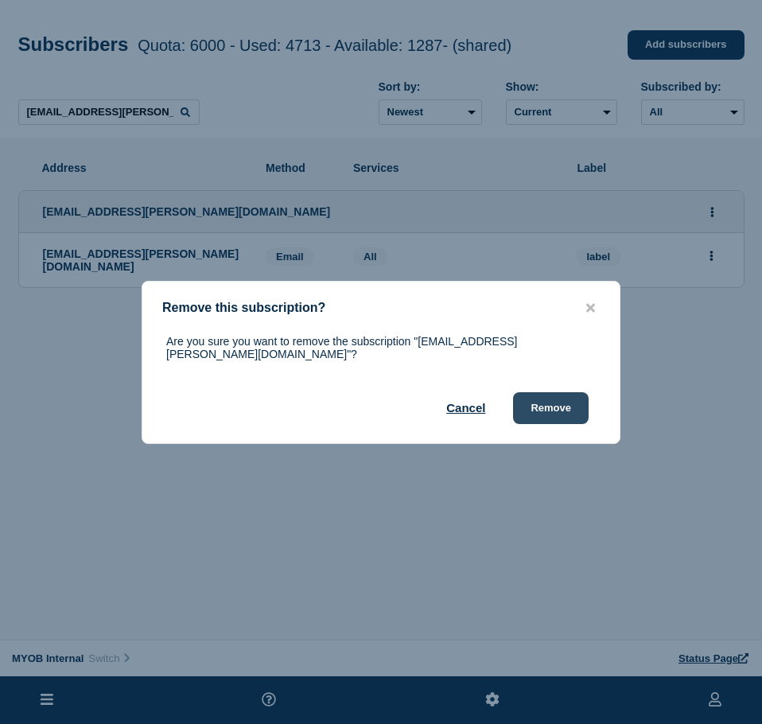
click at [558, 402] on button "Remove" at bounding box center [551, 408] width 76 height 32
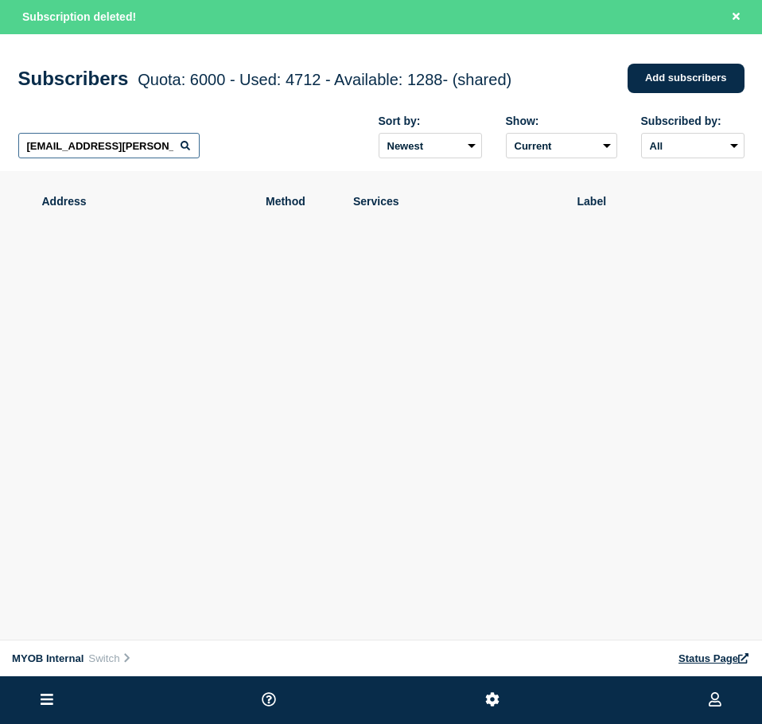
click at [87, 142] on input "[EMAIL_ADDRESS][PERSON_NAME][DOMAIN_NAME]" at bounding box center [108, 145] width 181 height 25
paste input "[EMAIL_ADDRESS][DOMAIN_NAME]"
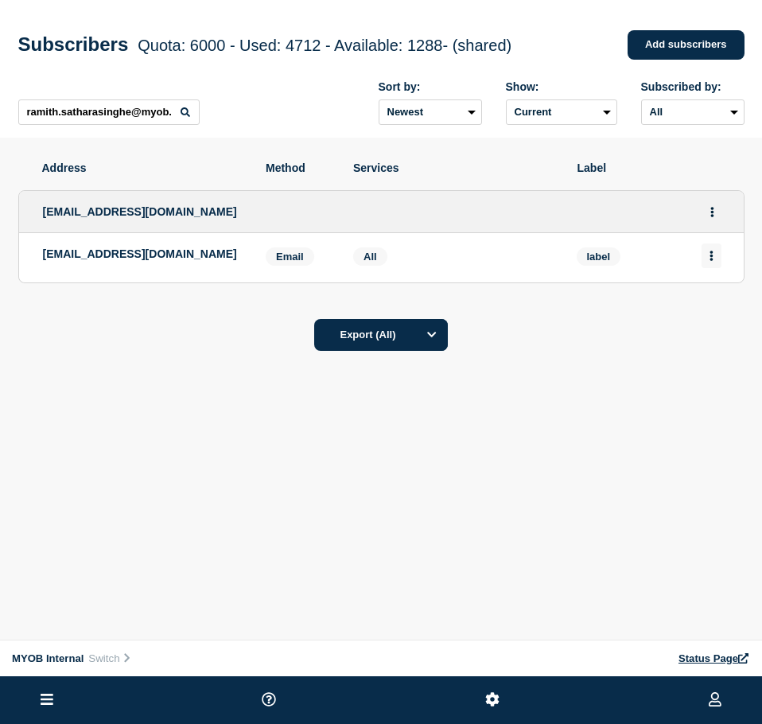
click at [713, 265] on button "Actions" at bounding box center [711, 255] width 20 height 25
click at [714, 307] on button "Delete" at bounding box center [712, 301] width 30 height 12
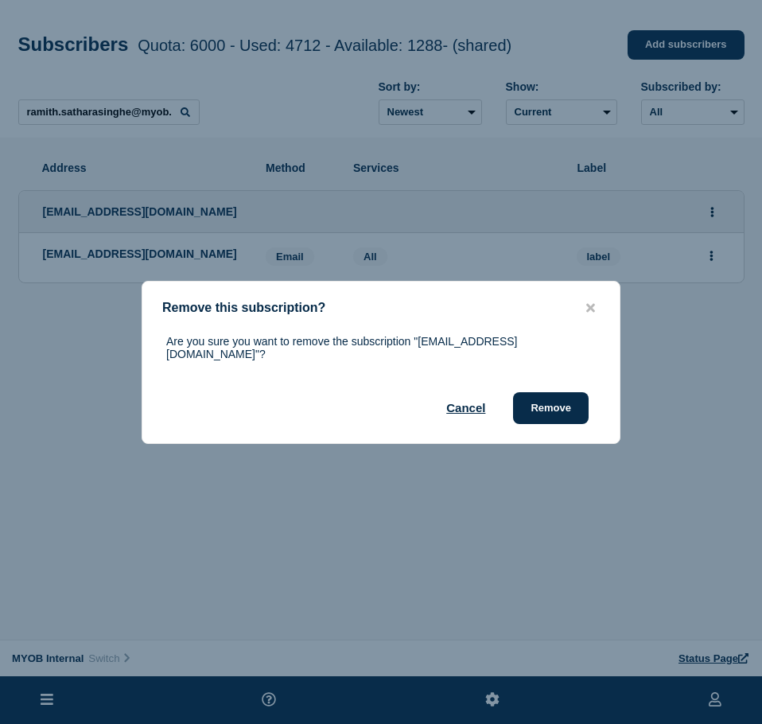
drag, startPoint x: 554, startPoint y: 410, endPoint x: 756, endPoint y: 306, distance: 227.3
click at [557, 410] on button "Remove" at bounding box center [551, 408] width 76 height 32
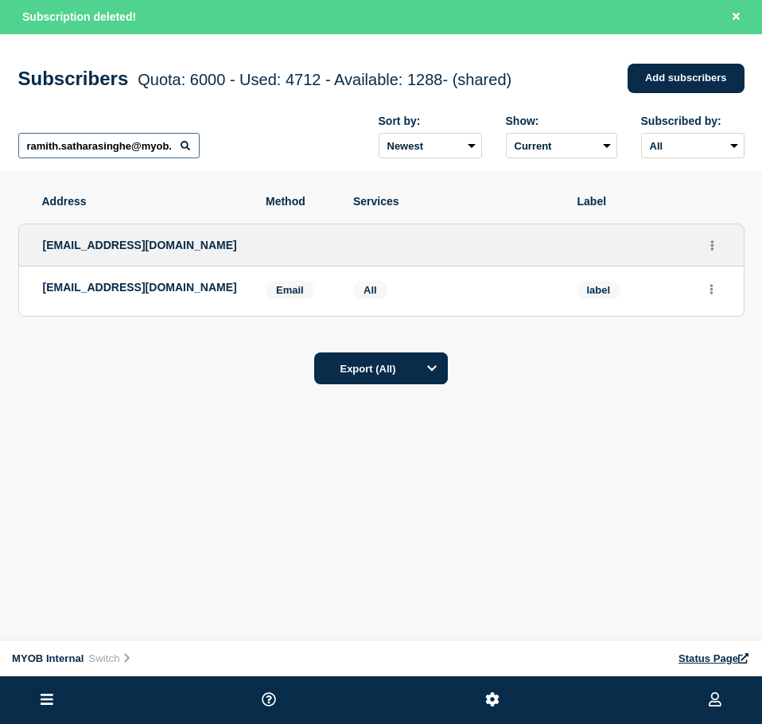
click at [100, 141] on input "ramith.satharasinghe@myob." at bounding box center [108, 145] width 181 height 25
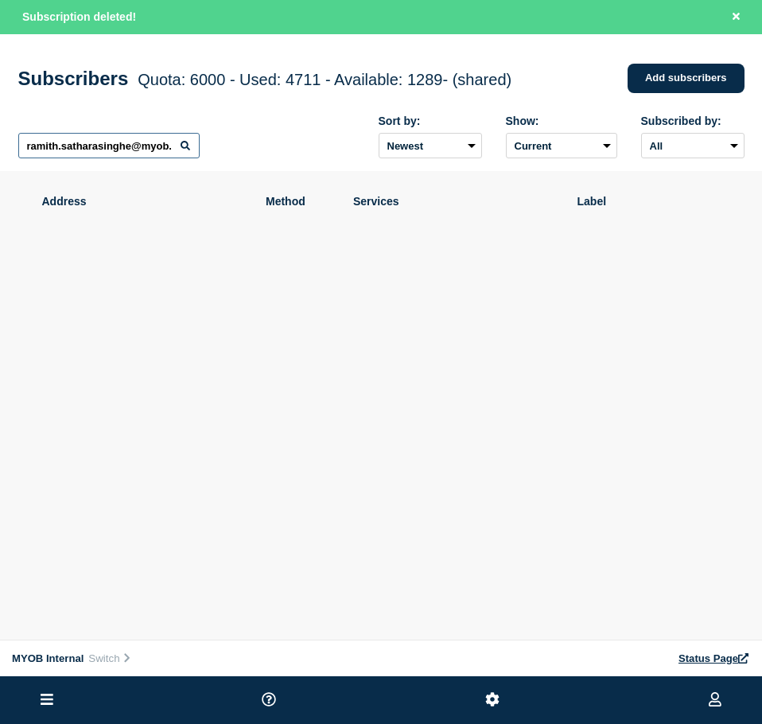
click at [100, 141] on input "ramith.satharasinghe@myob." at bounding box center [108, 145] width 181 height 25
paste input "[PERSON_NAME][EMAIL_ADDRESS][PERSON_NAME][DOMAIN_NAME]"
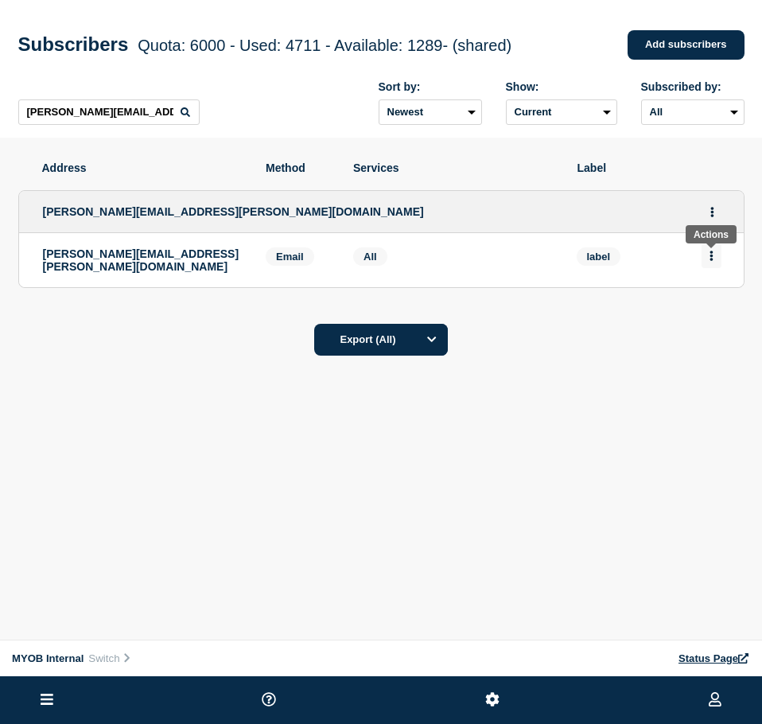
click at [705, 253] on button "Actions" at bounding box center [711, 255] width 20 height 25
click at [705, 301] on button "Delete" at bounding box center [712, 301] width 30 height 12
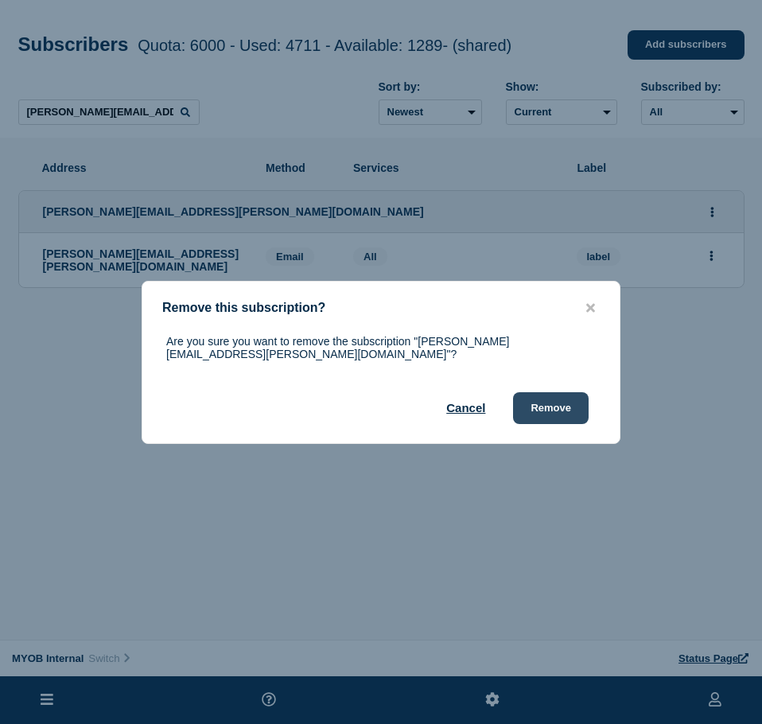
click at [550, 398] on button "Remove" at bounding box center [551, 408] width 76 height 32
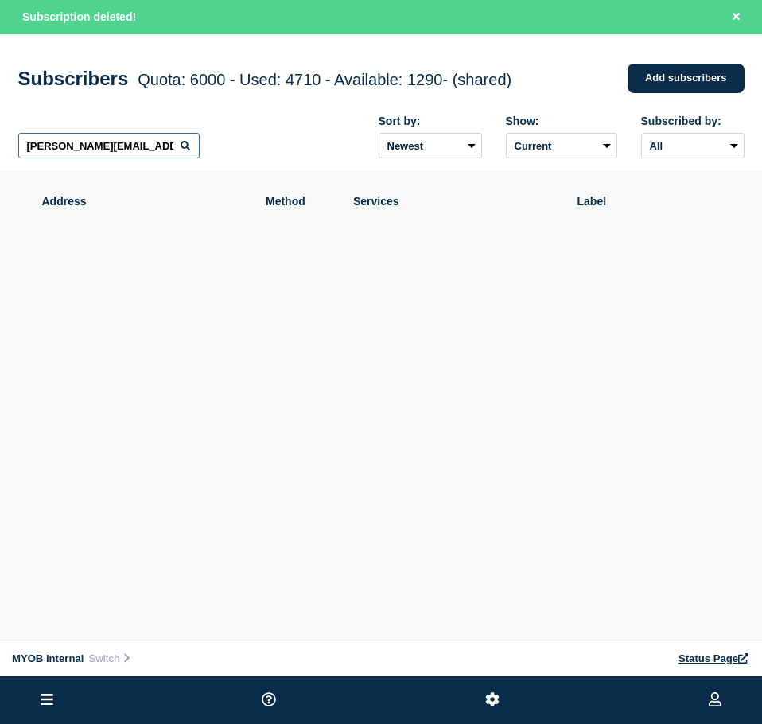
click at [171, 143] on input "[PERSON_NAME][EMAIL_ADDRESS][PERSON_NAME][DOMAIN_NAME]" at bounding box center [108, 145] width 181 height 25
paste input "[PERSON_NAME][EMAIL_ADDRESS][PERSON_NAME][DOMAIN_NAME]"
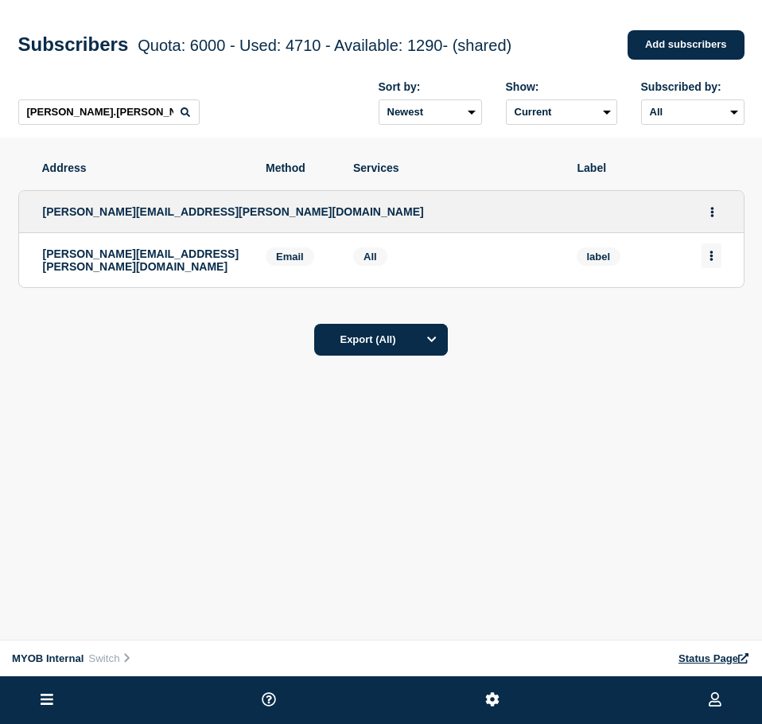
click at [710, 260] on icon "Actions" at bounding box center [710, 256] width 3 height 10
click at [706, 301] on button "Delete" at bounding box center [712, 301] width 30 height 12
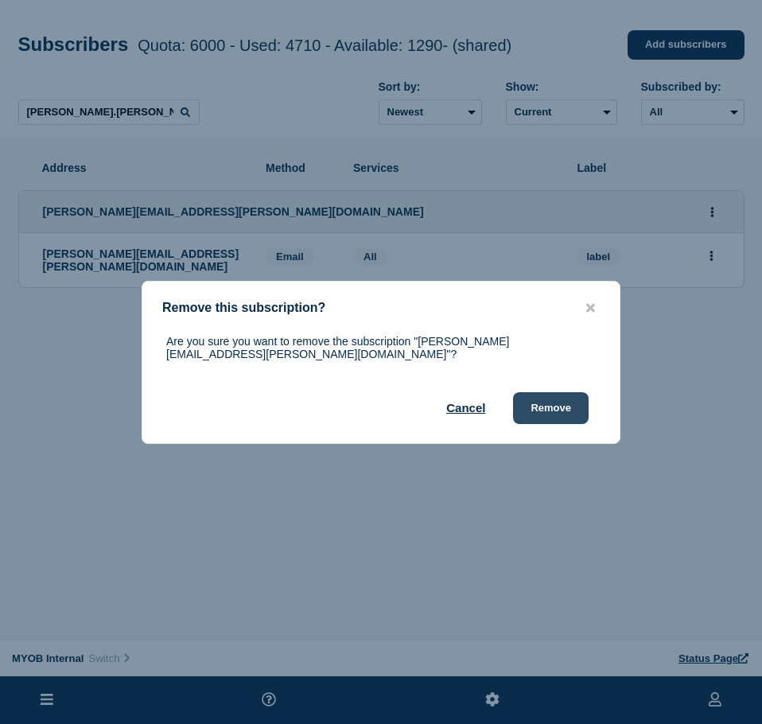
click at [553, 402] on button "Remove" at bounding box center [551, 408] width 76 height 32
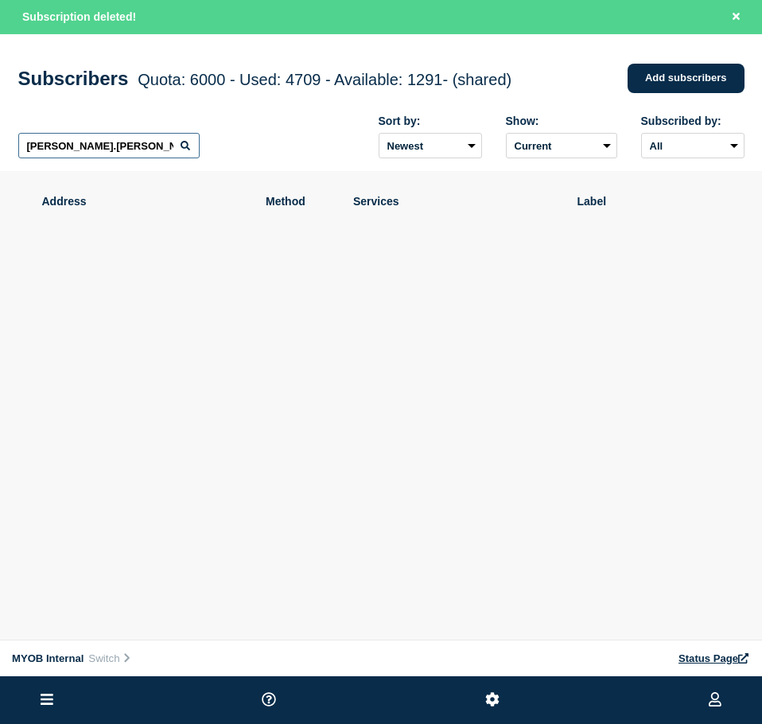
click at [76, 150] on input "[PERSON_NAME].[PERSON_NAME]@myob." at bounding box center [108, 145] width 181 height 25
paste input "[PERSON_NAME][EMAIL_ADDRESS][PERSON_NAME][DOMAIN_NAME]"
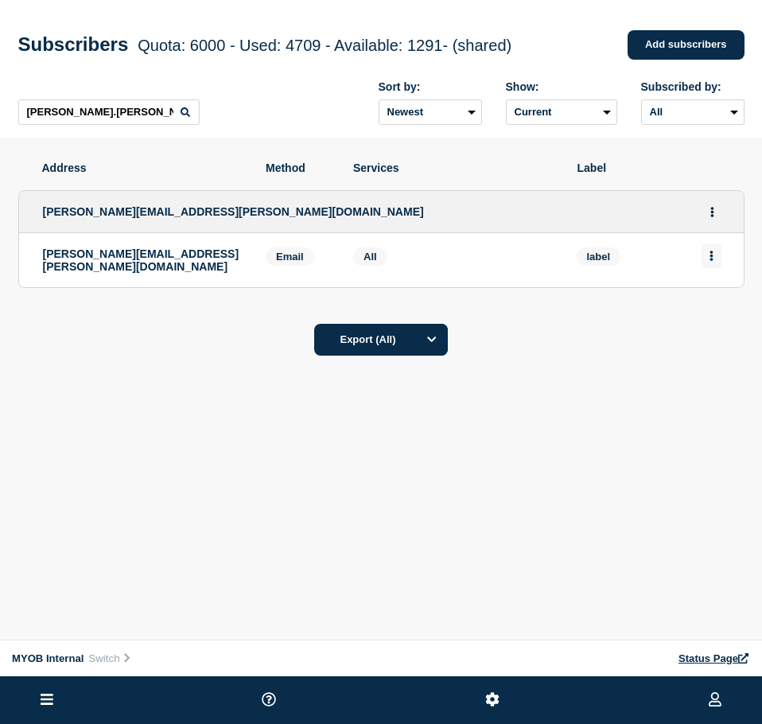
click at [717, 262] on button "Actions" at bounding box center [711, 255] width 20 height 25
click at [715, 315] on div "Delete" at bounding box center [711, 300] width 75 height 57
click at [715, 304] on button "Delete" at bounding box center [712, 301] width 30 height 12
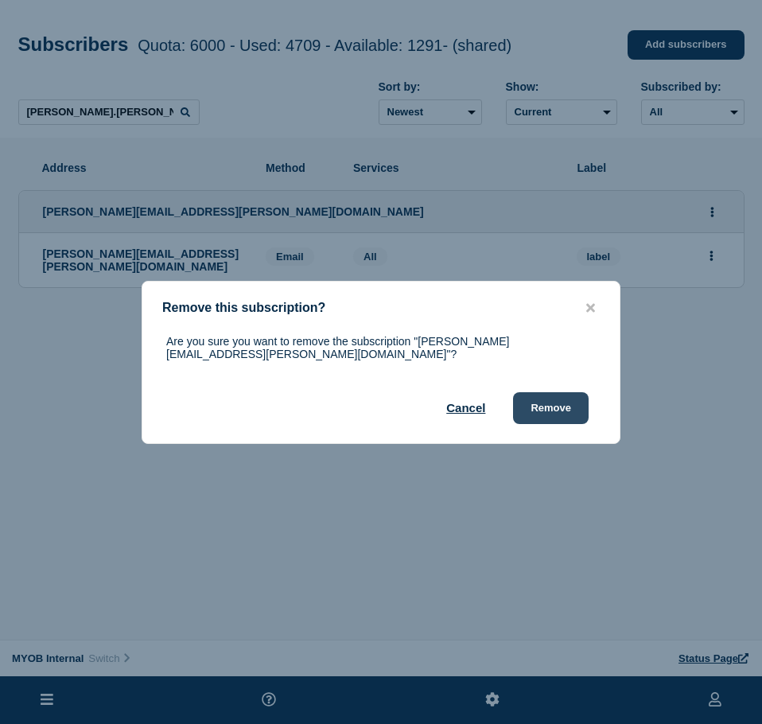
click at [552, 404] on button "Remove" at bounding box center [551, 408] width 76 height 32
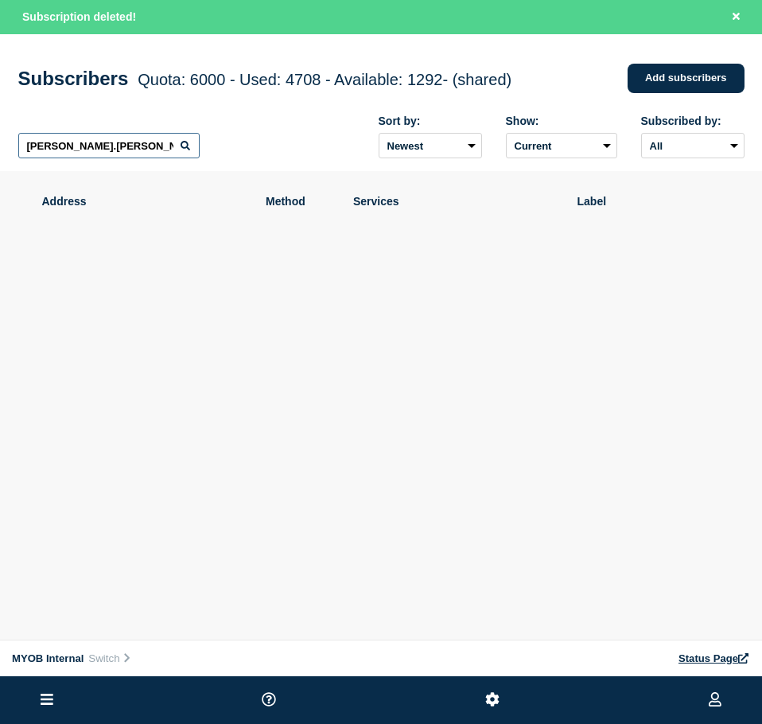
click at [134, 149] on input "[PERSON_NAME].[PERSON_NAME]@myob." at bounding box center [108, 145] width 181 height 25
paste input "com"
click at [137, 149] on input "[PERSON_NAME].[PERSON_NAME]@myob." at bounding box center [108, 145] width 181 height 25
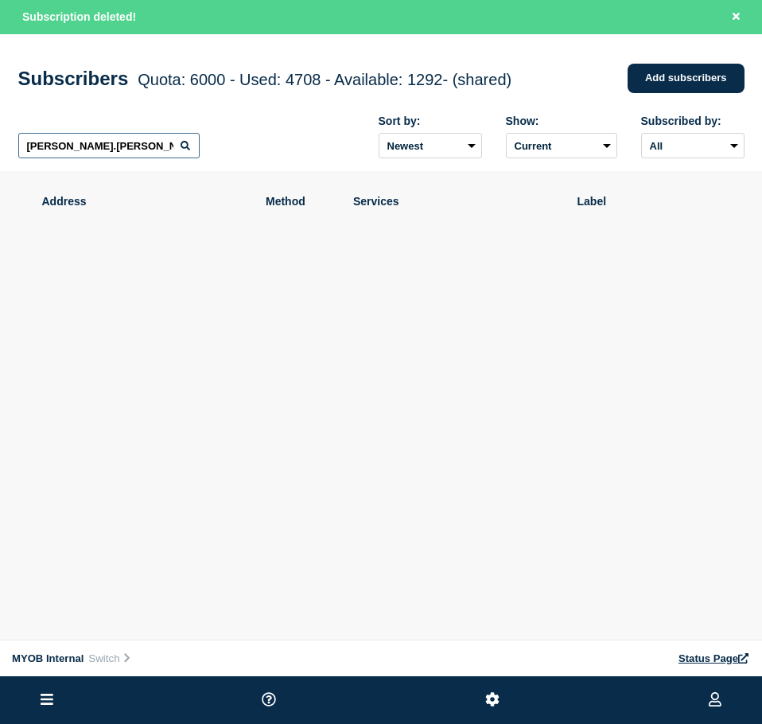
click at [137, 149] on input "[PERSON_NAME].[PERSON_NAME]@myob." at bounding box center [108, 145] width 181 height 25
paste input "[EMAIL_ADDRESS][DOMAIN_NAME]"
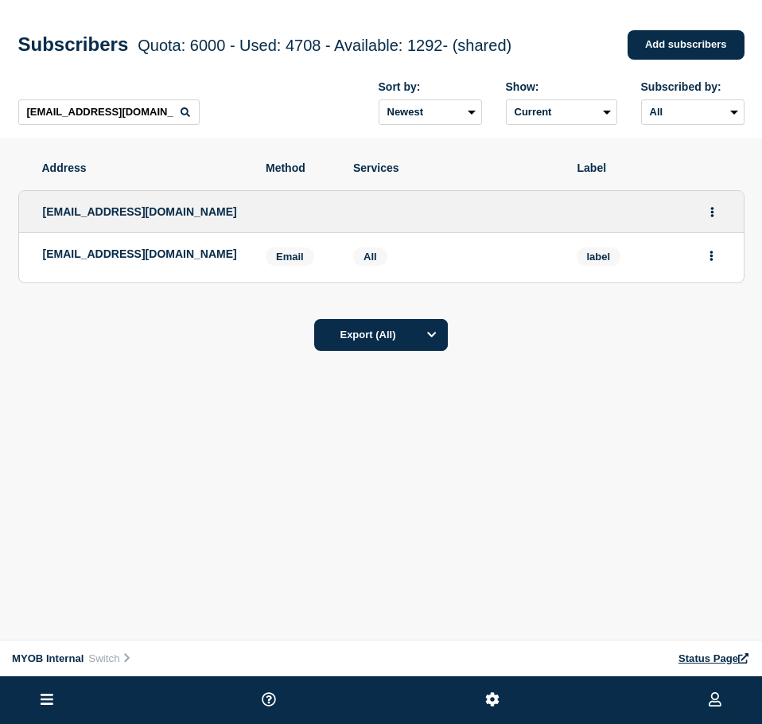
click at [728, 262] on li "[EMAIL_ADDRESS][DOMAIN_NAME] Email Email: [EMAIL_ADDRESS][DOMAIN_NAME] label Se…" at bounding box center [381, 257] width 724 height 49
click at [704, 258] on button "Actions" at bounding box center [711, 255] width 20 height 25
click at [717, 304] on button "Delete" at bounding box center [712, 301] width 30 height 12
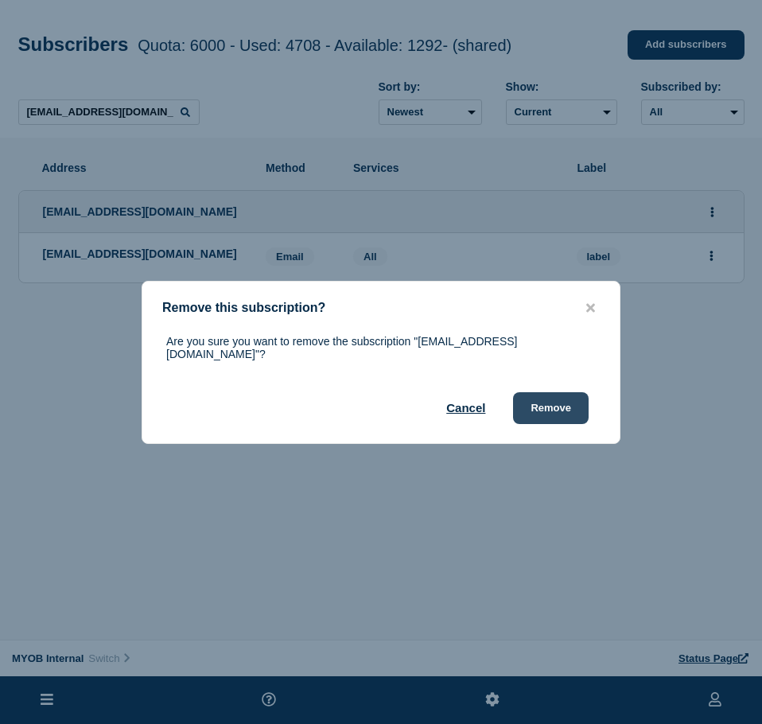
click at [561, 394] on button "Remove" at bounding box center [551, 408] width 76 height 32
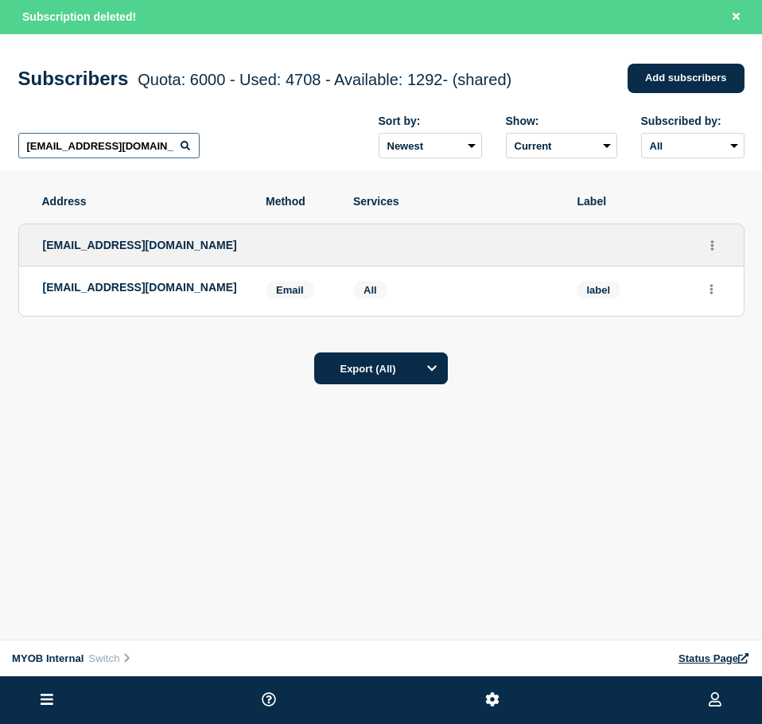
click at [121, 145] on input "[EMAIL_ADDRESS][DOMAIN_NAME]" at bounding box center [108, 145] width 181 height 25
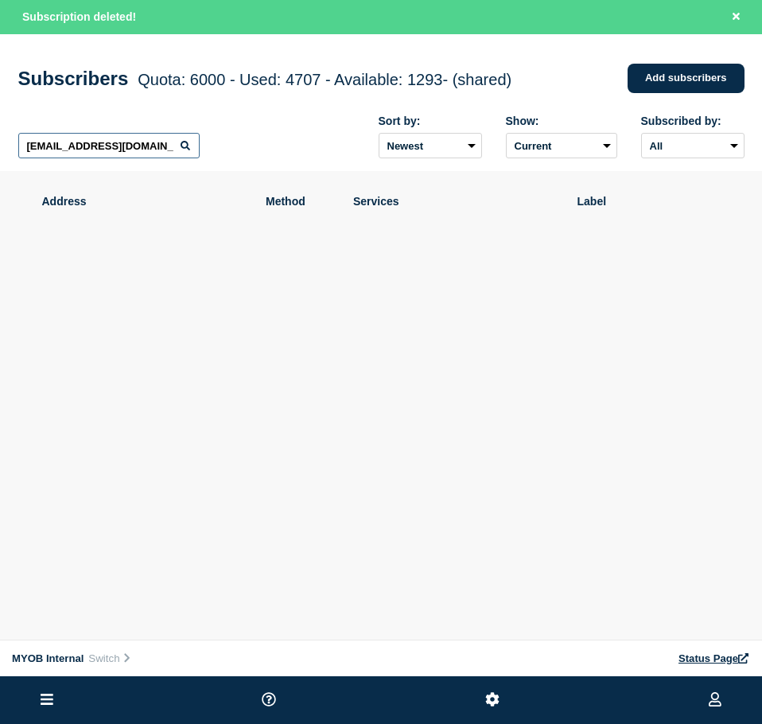
click at [121, 145] on input "[EMAIL_ADDRESS][DOMAIN_NAME]" at bounding box center [108, 145] width 181 height 25
paste input "[PERSON_NAME][EMAIL_ADDRESS][DOMAIN_NAME]"
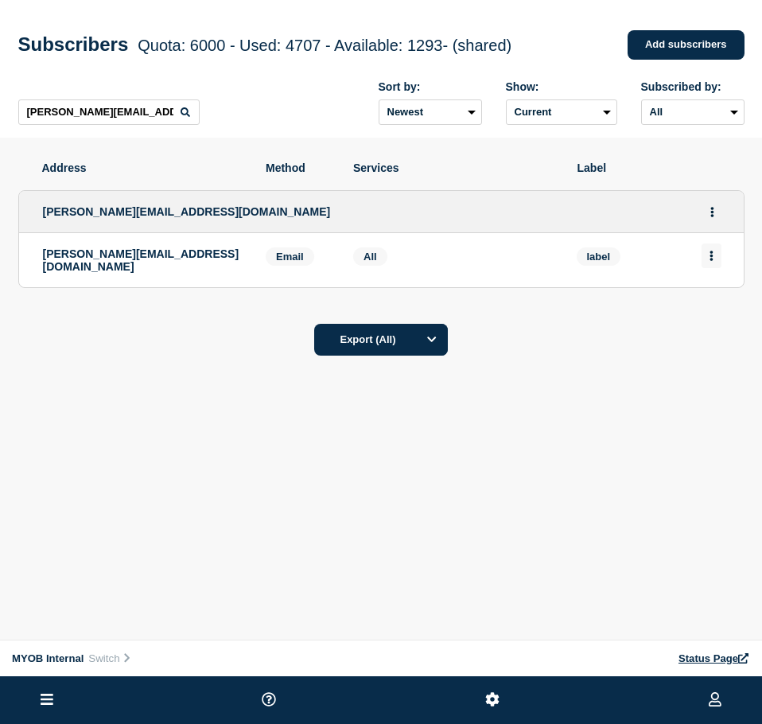
click at [713, 257] on icon "Actions" at bounding box center [711, 256] width 4 height 10
click at [710, 301] on button "Delete" at bounding box center [712, 301] width 30 height 12
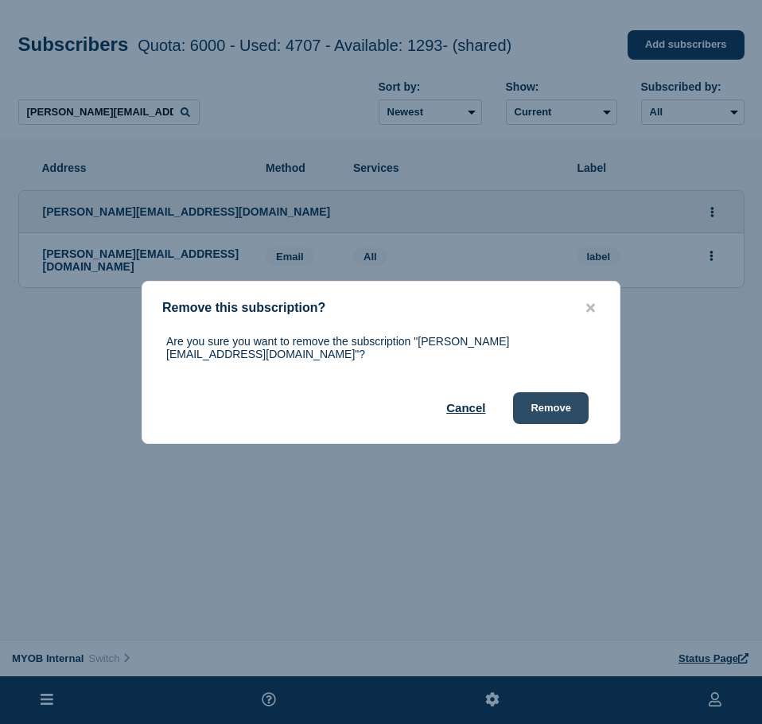
click at [557, 408] on button "Remove" at bounding box center [551, 408] width 76 height 32
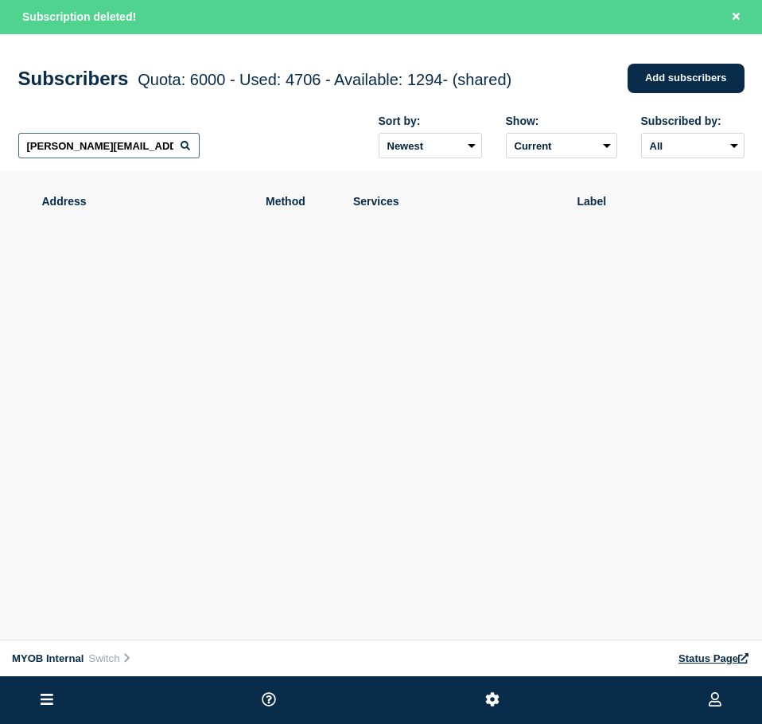
click at [170, 141] on input "[PERSON_NAME][EMAIL_ADDRESS][DOMAIN_NAME]" at bounding box center [108, 145] width 181 height 25
paste input "[PERSON_NAME][EMAIL_ADDRESS][PERSON_NAME][DOMAIN_NAME]"
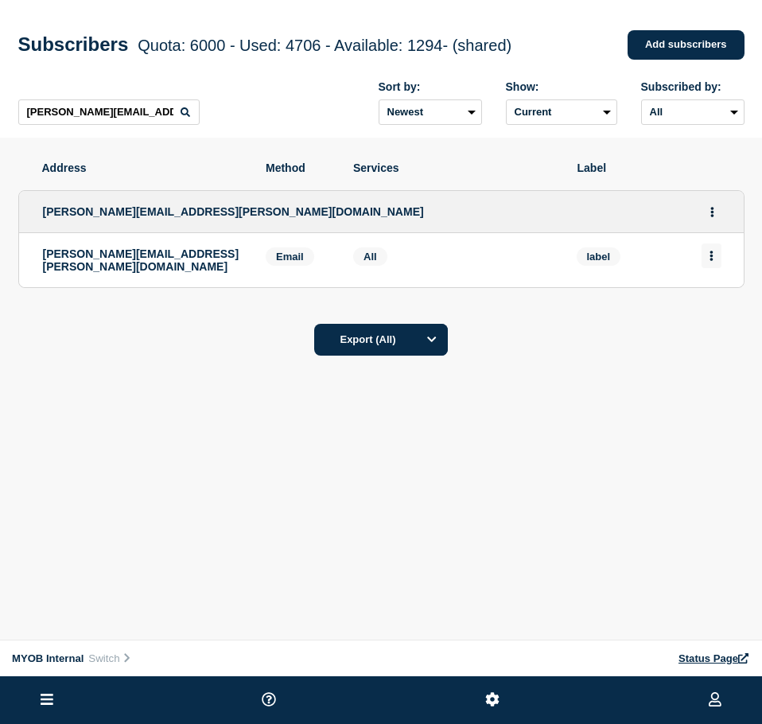
click at [720, 258] on button "Actions" at bounding box center [711, 255] width 20 height 25
click at [712, 305] on button "Delete" at bounding box center [712, 301] width 30 height 12
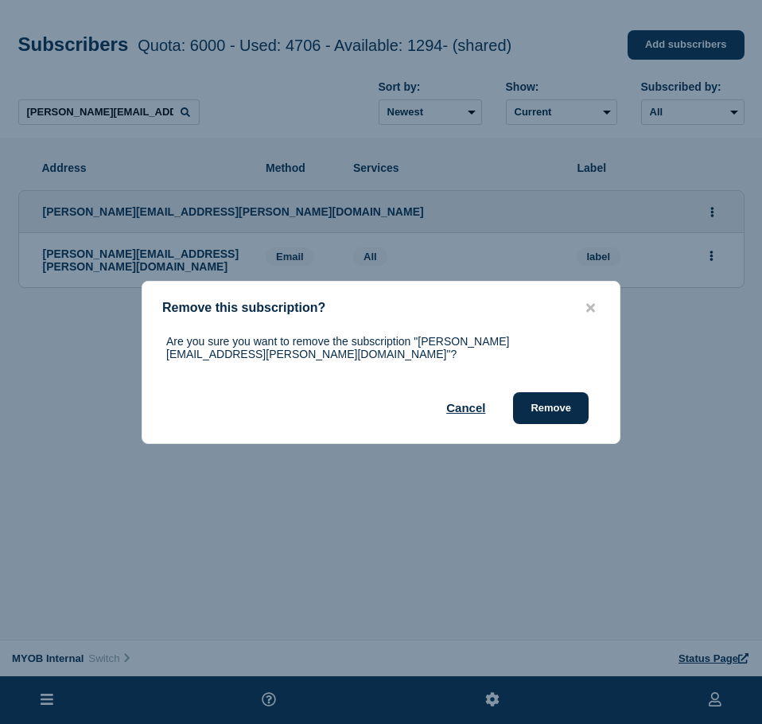
drag, startPoint x: 550, startPoint y: 394, endPoint x: 761, endPoint y: 340, distance: 218.5
click at [553, 394] on button "Remove" at bounding box center [551, 408] width 76 height 32
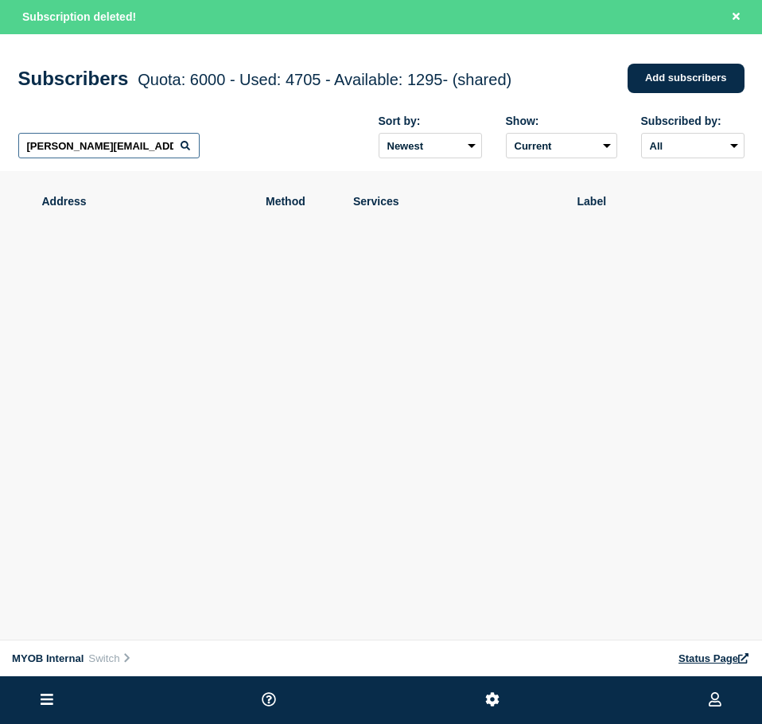
click at [157, 148] on input "[PERSON_NAME][EMAIL_ADDRESS][PERSON_NAME][DOMAIN_NAME]" at bounding box center [108, 145] width 181 height 25
paste input "[PERSON_NAME][EMAIL_ADDRESS][PERSON_NAME][DOMAIN_NAME]"
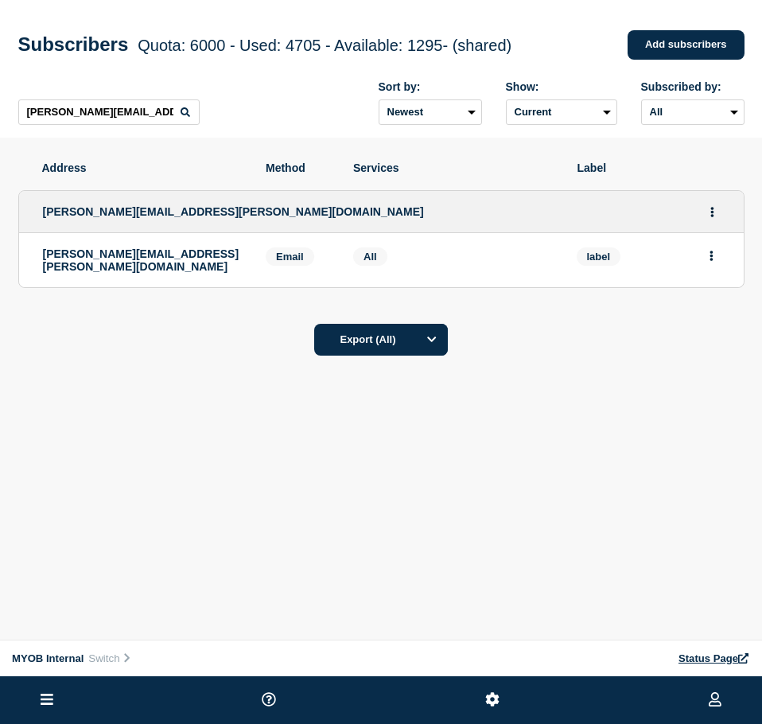
click at [709, 258] on icon "Actions" at bounding box center [711, 256] width 4 height 10
click at [711, 305] on button "Delete" at bounding box center [712, 301] width 30 height 12
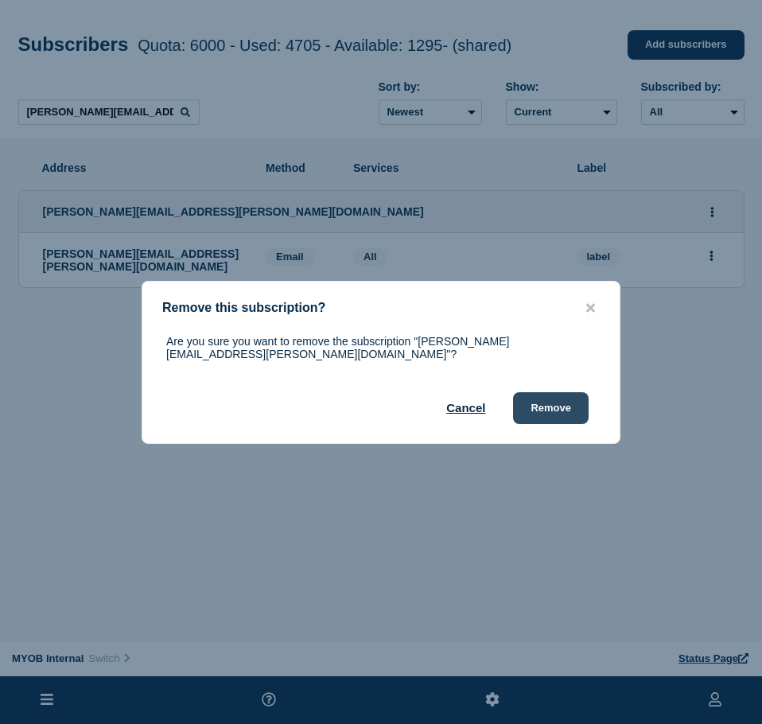
click at [568, 398] on button "Remove" at bounding box center [551, 408] width 76 height 32
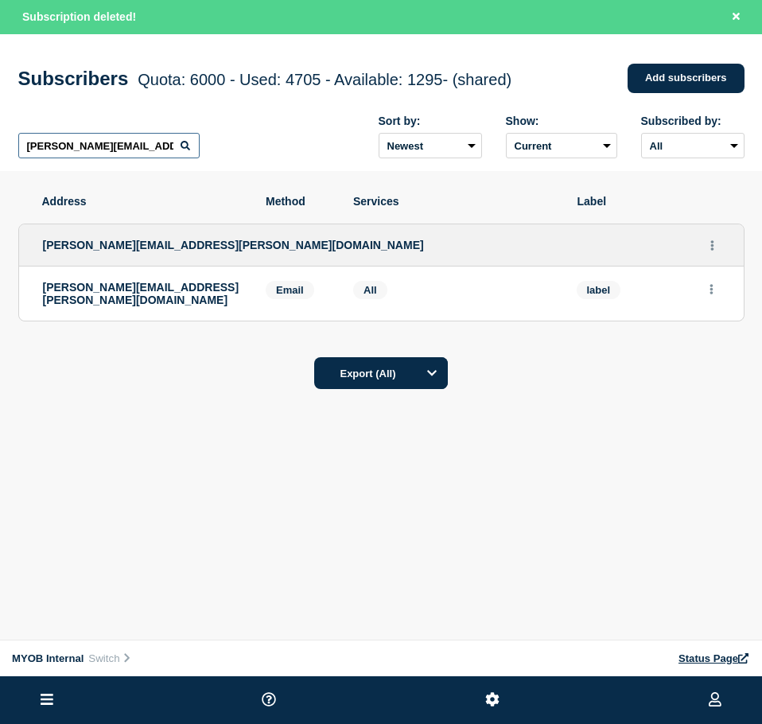
click at [92, 154] on input "[PERSON_NAME][EMAIL_ADDRESS][PERSON_NAME][DOMAIN_NAME]" at bounding box center [108, 145] width 181 height 25
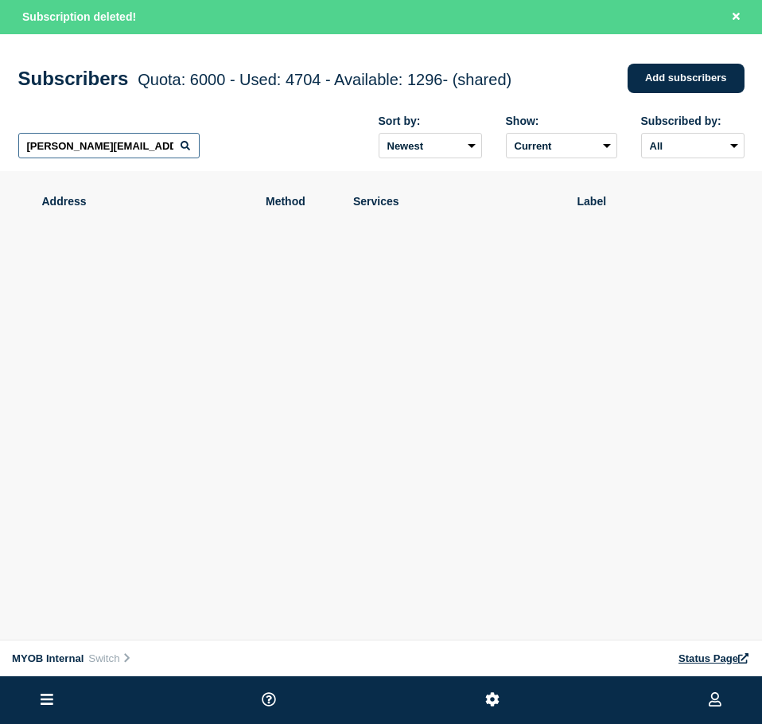
paste input "[PERSON_NAME][EMAIL_ADDRESS][DOMAIN_NAME]"
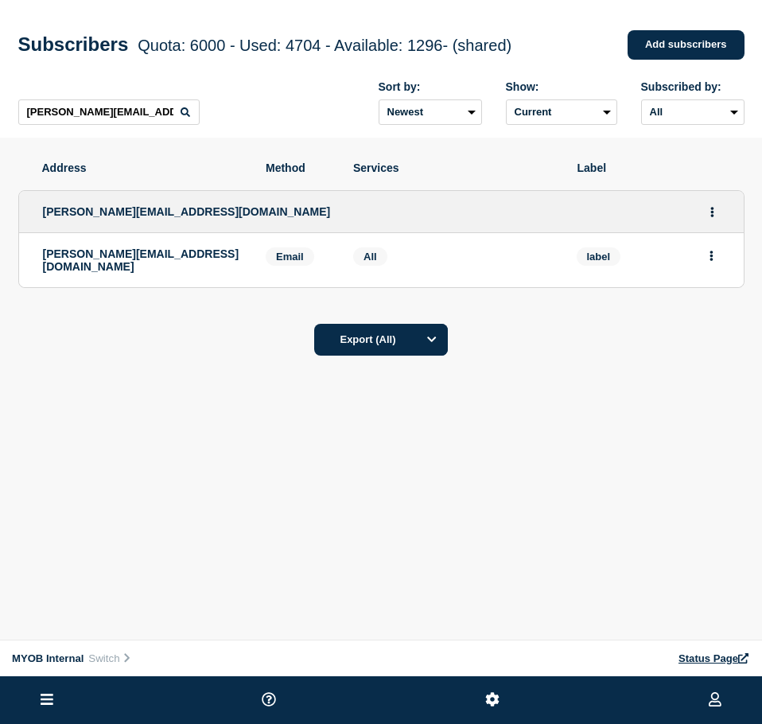
click at [709, 251] on button "Actions" at bounding box center [711, 255] width 20 height 25
click at [713, 300] on button "Delete" at bounding box center [712, 301] width 30 height 12
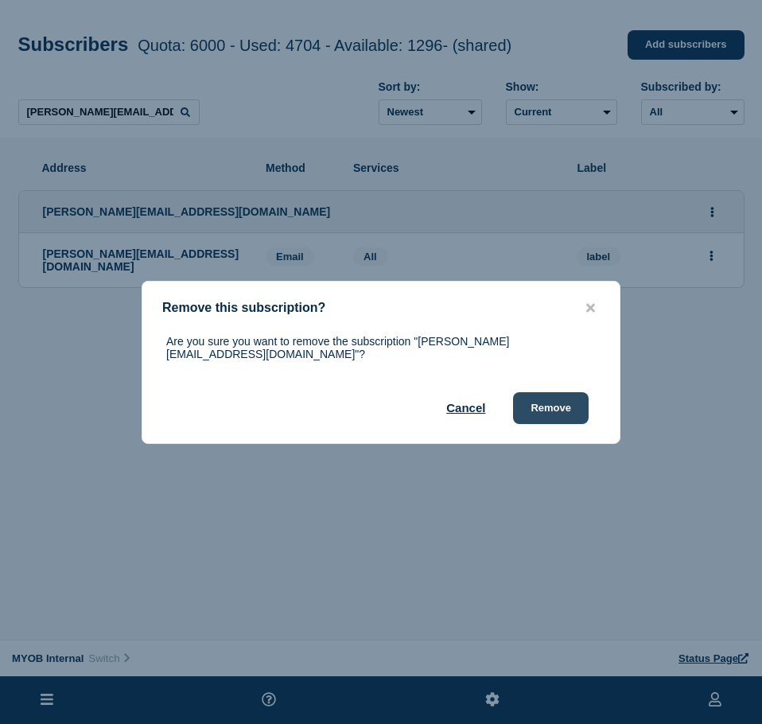
click at [546, 399] on button "Remove" at bounding box center [551, 408] width 76 height 32
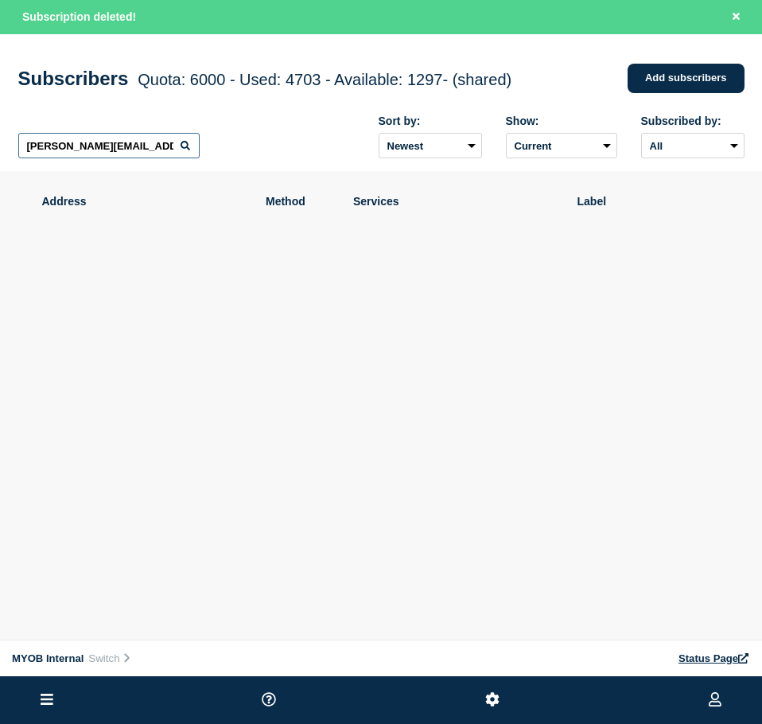
click at [143, 150] on input "[PERSON_NAME][EMAIL_ADDRESS][DOMAIN_NAME]" at bounding box center [108, 145] width 181 height 25
paste input "[EMAIL_ADDRESS][DOMAIN_NAME]"
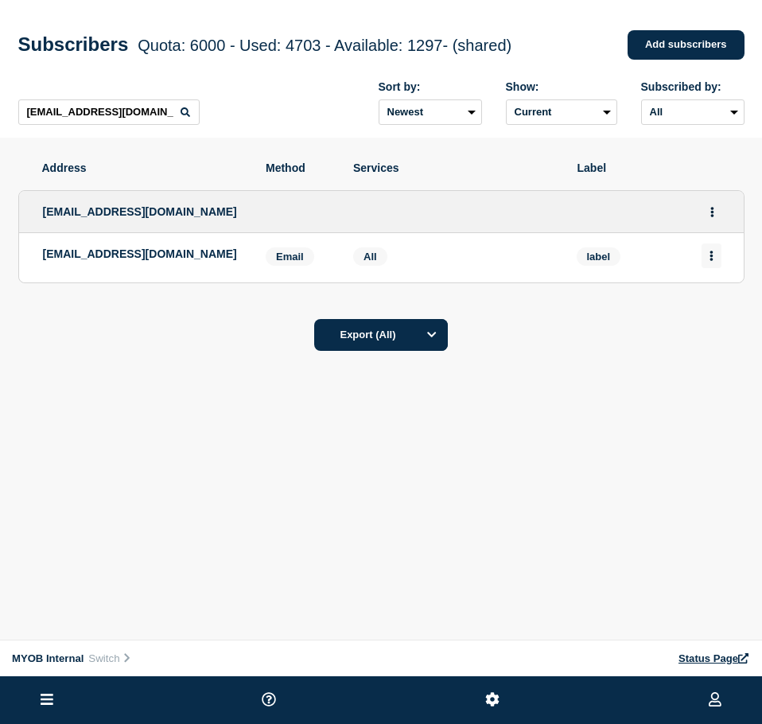
click at [705, 256] on button "Actions" at bounding box center [711, 255] width 20 height 25
click at [719, 297] on div "Delete" at bounding box center [711, 300] width 75 height 57
click at [716, 307] on button "Delete" at bounding box center [712, 301] width 30 height 12
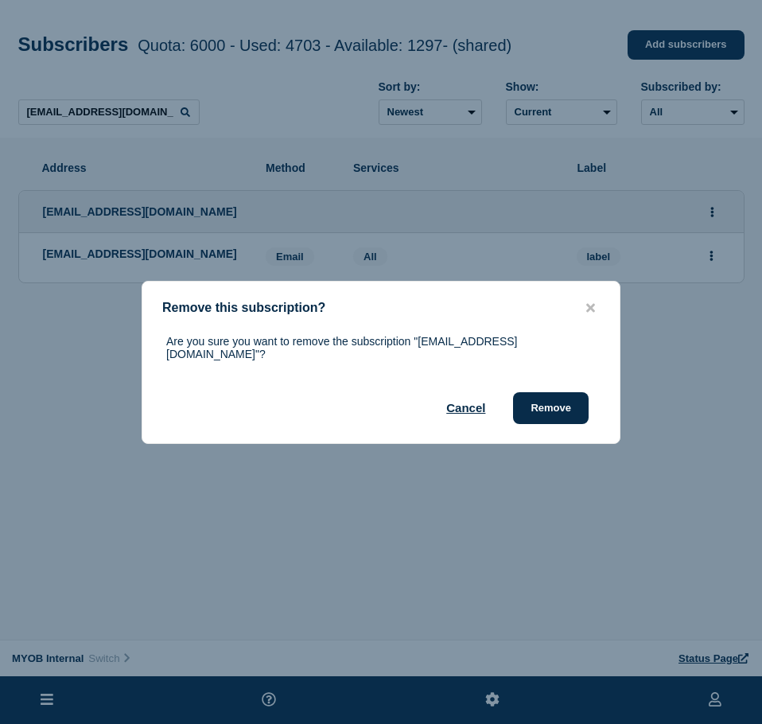
drag, startPoint x: 566, startPoint y: 398, endPoint x: 760, endPoint y: 338, distance: 203.0
click at [571, 396] on button "Remove" at bounding box center [551, 408] width 76 height 32
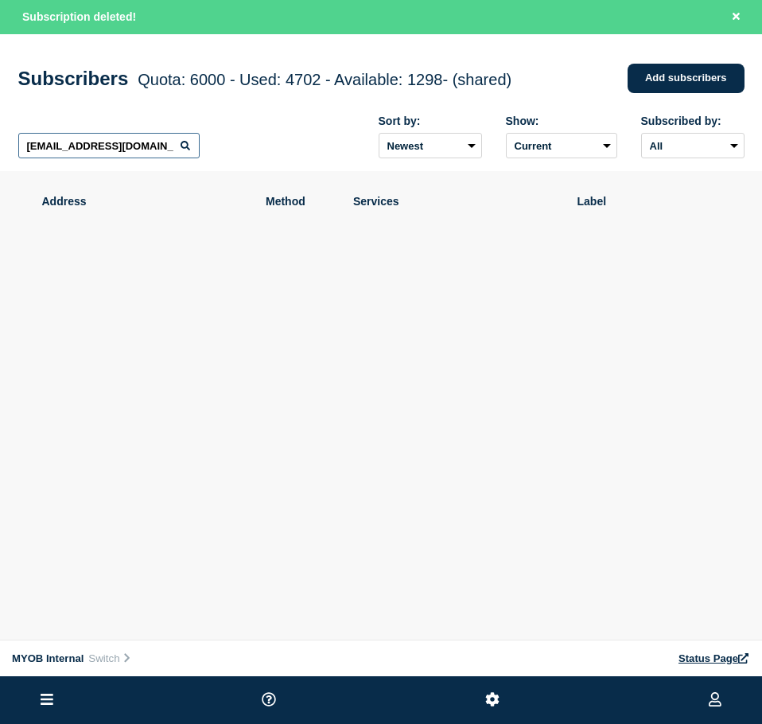
click at [135, 153] on input "[EMAIL_ADDRESS][DOMAIN_NAME]" at bounding box center [108, 145] width 181 height 25
paste input "[PERSON_NAME][EMAIL_ADDRESS][PERSON_NAME][DOMAIN_NAME]"
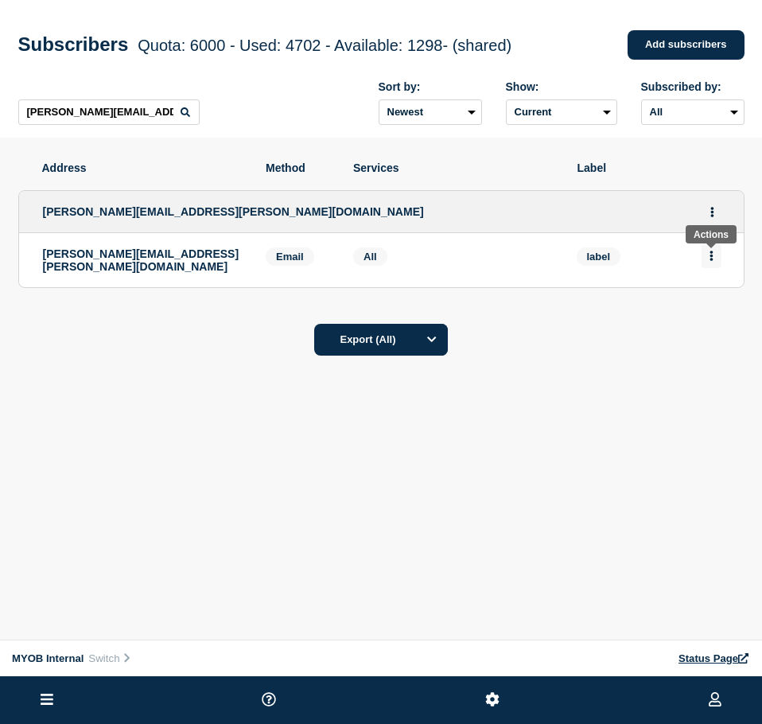
click at [717, 259] on button "Actions" at bounding box center [711, 255] width 20 height 25
click at [697, 300] on button "Delete" at bounding box center [712, 301] width 30 height 12
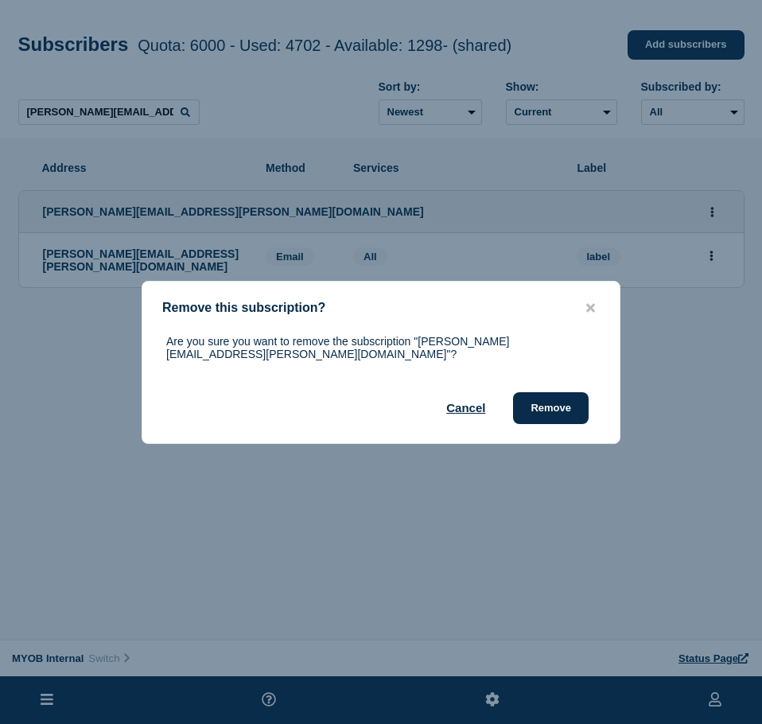
drag, startPoint x: 523, startPoint y: 406, endPoint x: 759, endPoint y: 339, distance: 245.7
click at [526, 406] on button "Remove" at bounding box center [551, 408] width 76 height 32
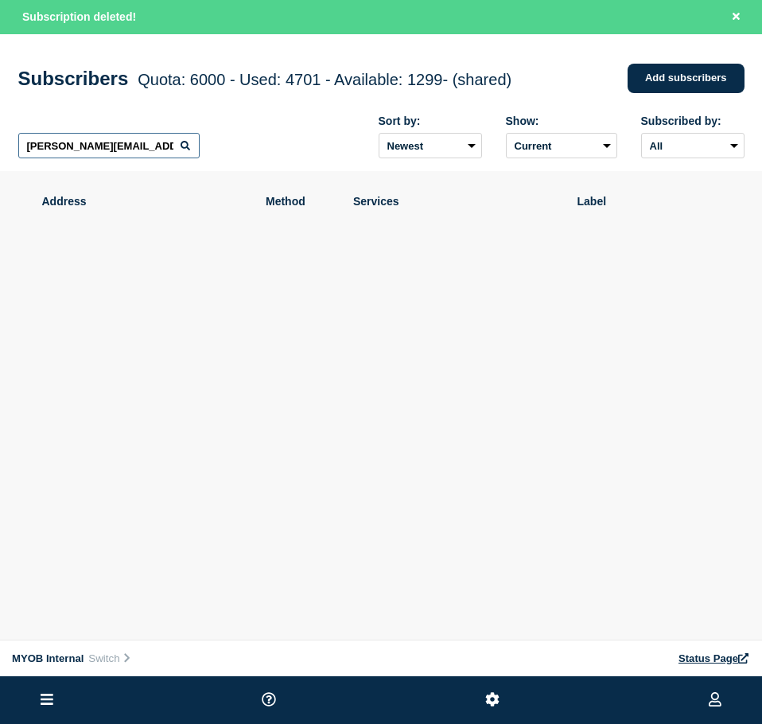
click at [140, 157] on input "[PERSON_NAME][EMAIL_ADDRESS][PERSON_NAME][DOMAIN_NAME]" at bounding box center [108, 145] width 181 height 25
paste input "[PERSON_NAME][EMAIL_ADDRESS][PERSON_NAME][DOMAIN_NAME]"
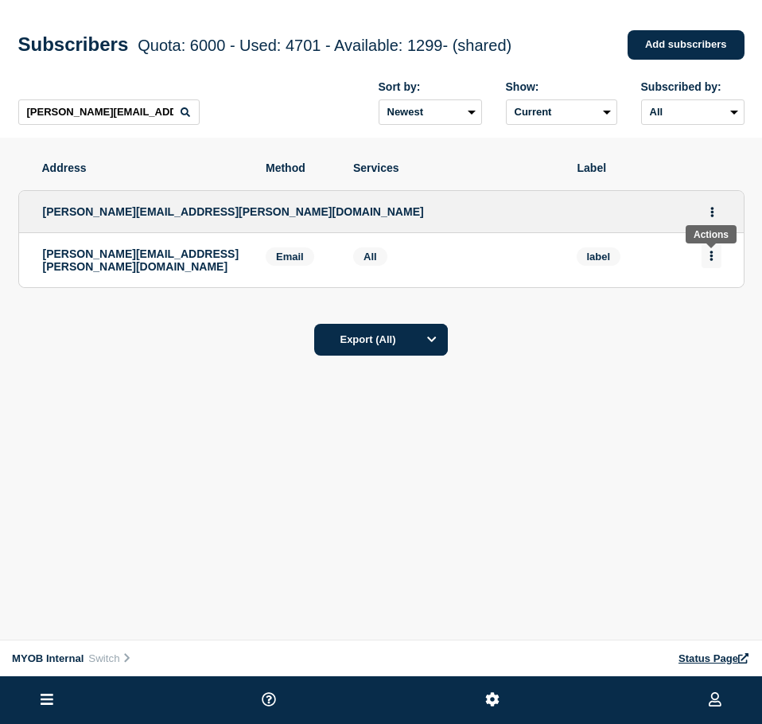
click at [709, 258] on icon "Actions" at bounding box center [711, 256] width 4 height 10
click at [705, 303] on button "Delete" at bounding box center [712, 301] width 30 height 12
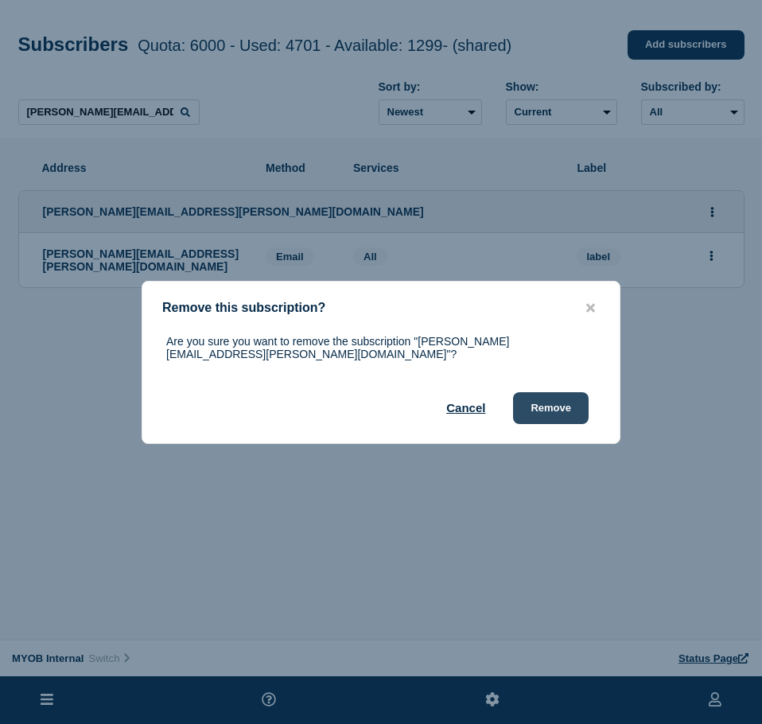
click at [551, 401] on button "Remove" at bounding box center [551, 408] width 76 height 32
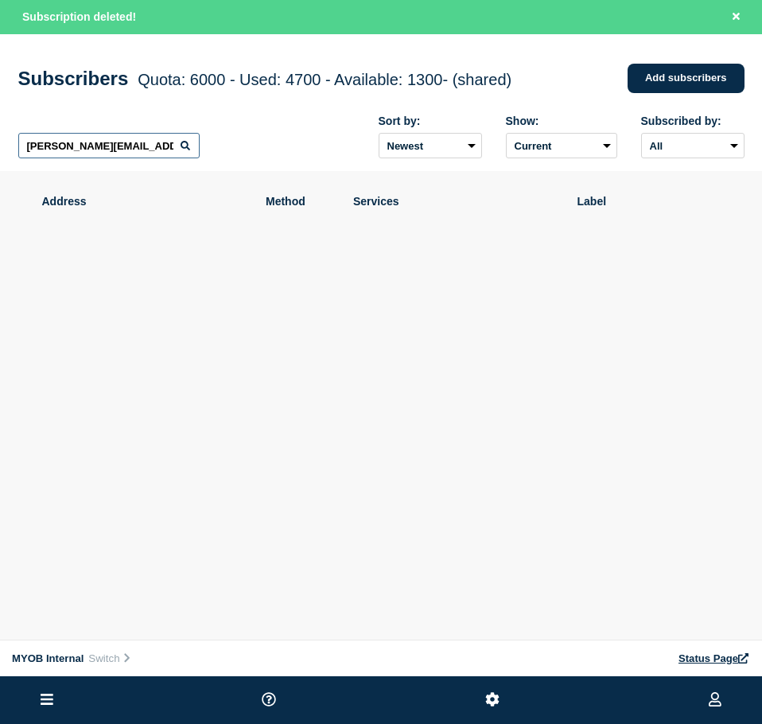
click at [95, 139] on input "[PERSON_NAME][EMAIL_ADDRESS][PERSON_NAME][DOMAIN_NAME]" at bounding box center [108, 145] width 181 height 25
paste input "[PERSON_NAME][EMAIL_ADDRESS][PERSON_NAME][DOMAIN_NAME]"
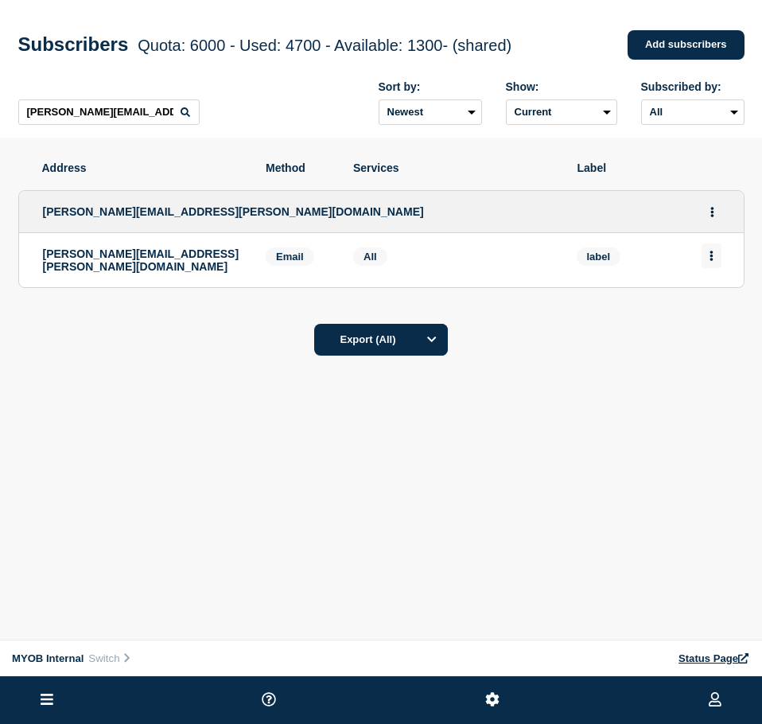
click at [707, 252] on button "Actions" at bounding box center [711, 255] width 20 height 25
click at [694, 309] on div "Delete" at bounding box center [711, 300] width 75 height 57
click at [700, 304] on button "Delete" at bounding box center [712, 301] width 30 height 12
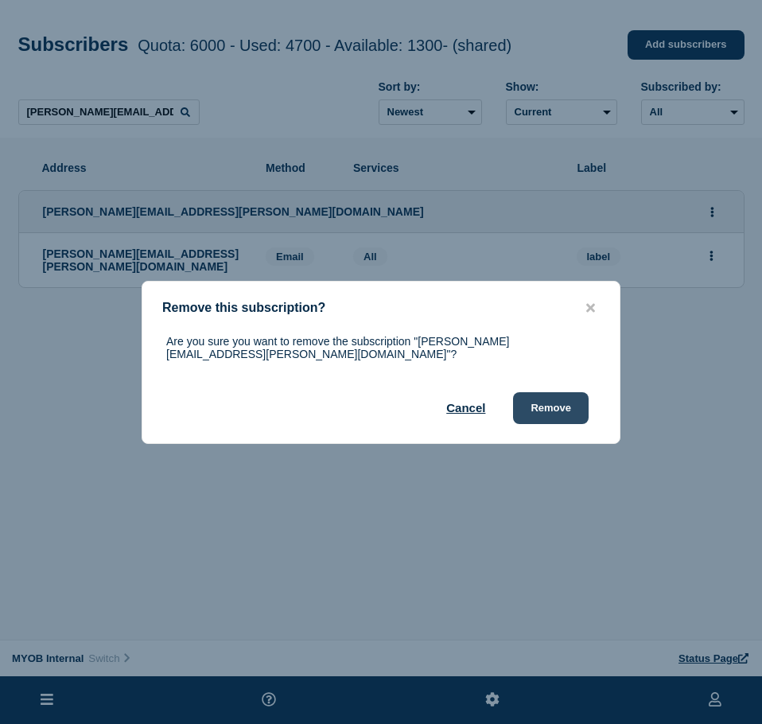
click at [548, 406] on button "Remove" at bounding box center [551, 408] width 76 height 32
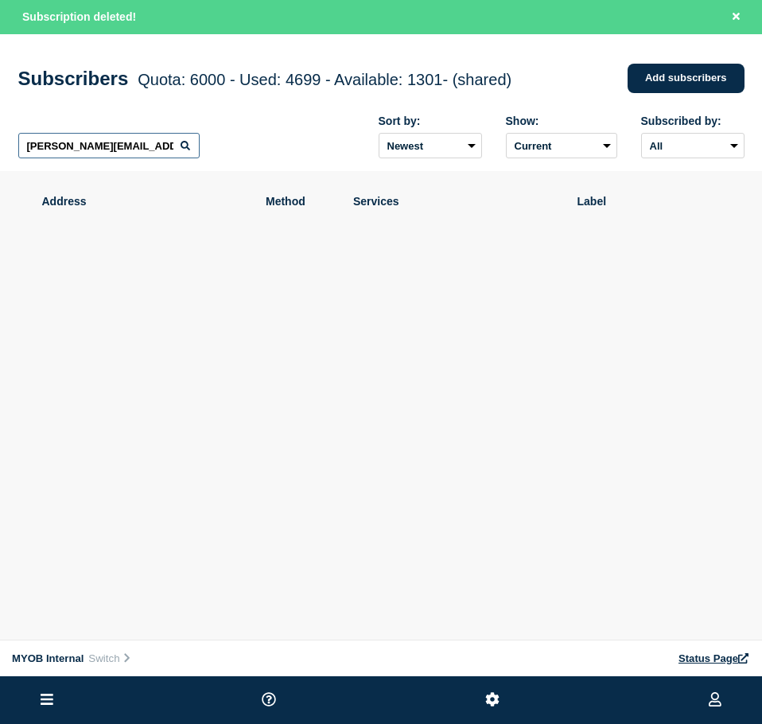
click at [176, 138] on input "[PERSON_NAME][EMAIL_ADDRESS][PERSON_NAME][DOMAIN_NAME]" at bounding box center [108, 145] width 181 height 25
paste input "[PERSON_NAME][EMAIL_ADDRESS][PERSON_NAME][DOMAIN_NAME]"
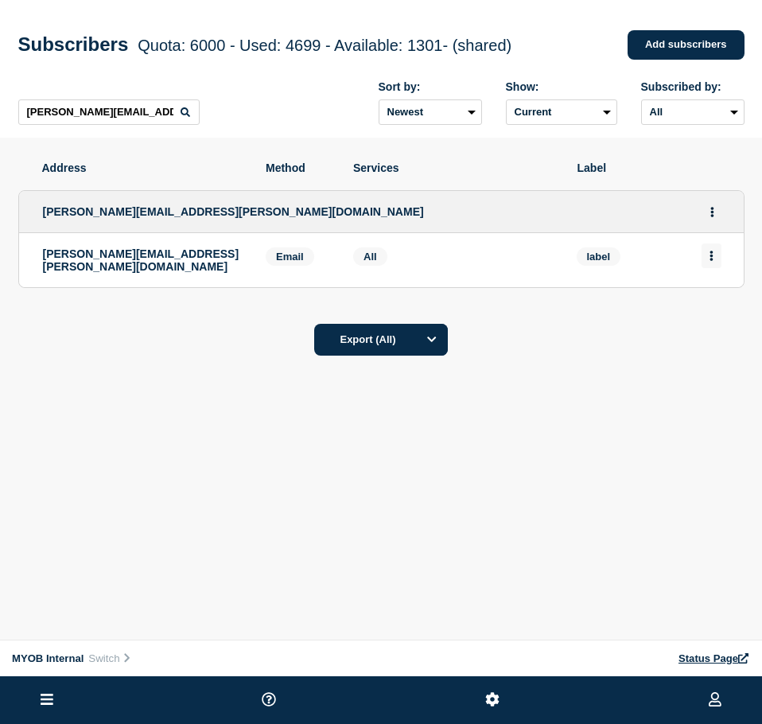
click at [719, 263] on button "Actions" at bounding box center [711, 255] width 20 height 25
click at [721, 306] on button "Delete" at bounding box center [712, 301] width 30 height 12
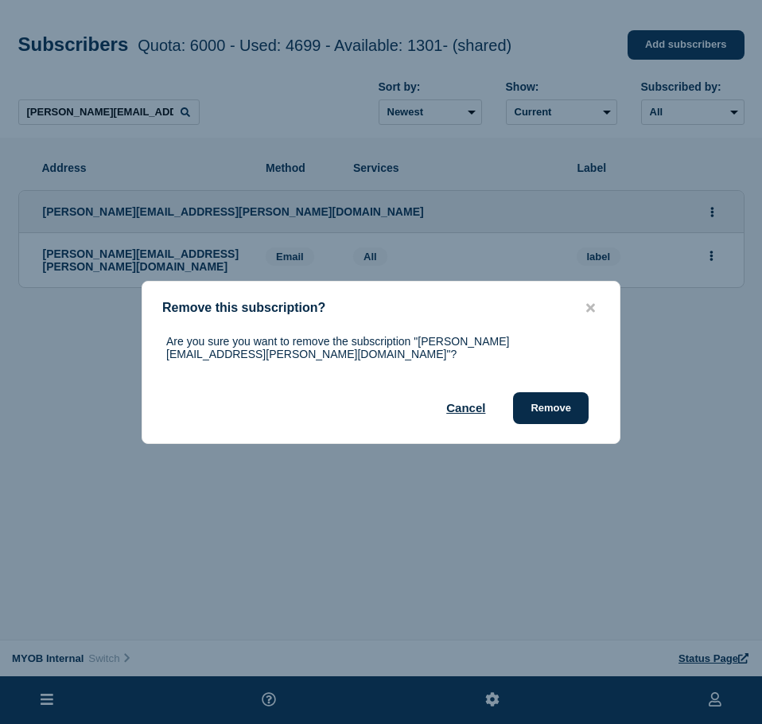
drag, startPoint x: 561, startPoint y: 401, endPoint x: 760, endPoint y: 306, distance: 220.9
click at [565, 397] on button "Remove" at bounding box center [551, 408] width 76 height 32
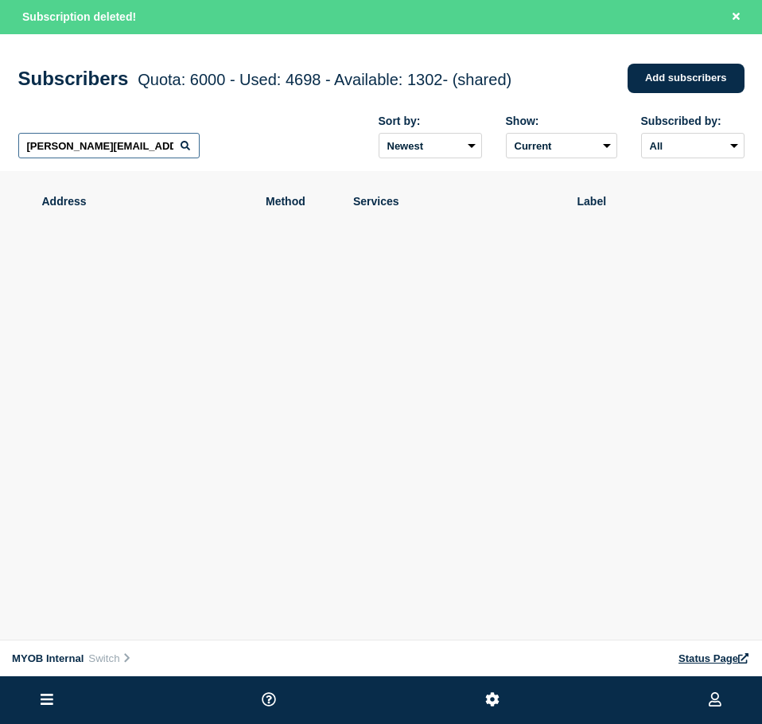
click at [55, 150] on input "[PERSON_NAME][EMAIL_ADDRESS][PERSON_NAME][DOMAIN_NAME]" at bounding box center [108, 145] width 181 height 25
paste input "[EMAIL_ADDRESS][DOMAIN_NAME]"
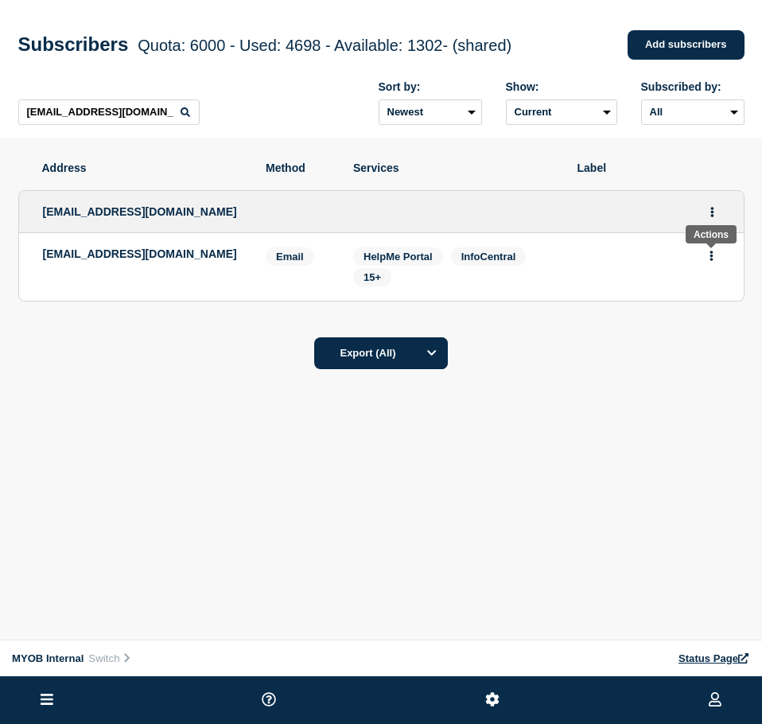
click at [705, 257] on button "Actions" at bounding box center [711, 255] width 20 height 25
click at [709, 301] on button "Delete" at bounding box center [712, 301] width 30 height 12
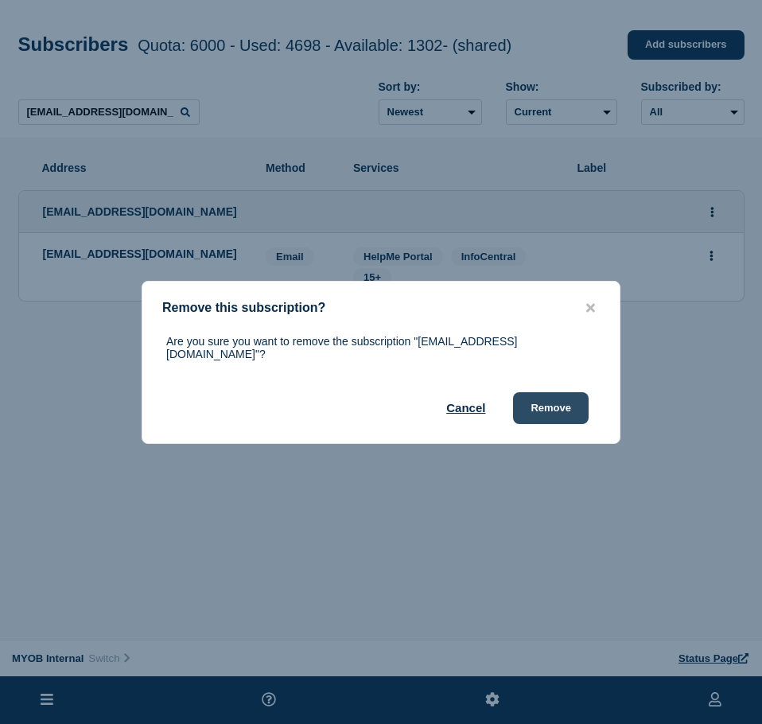
click at [537, 398] on button "Remove" at bounding box center [551, 408] width 76 height 32
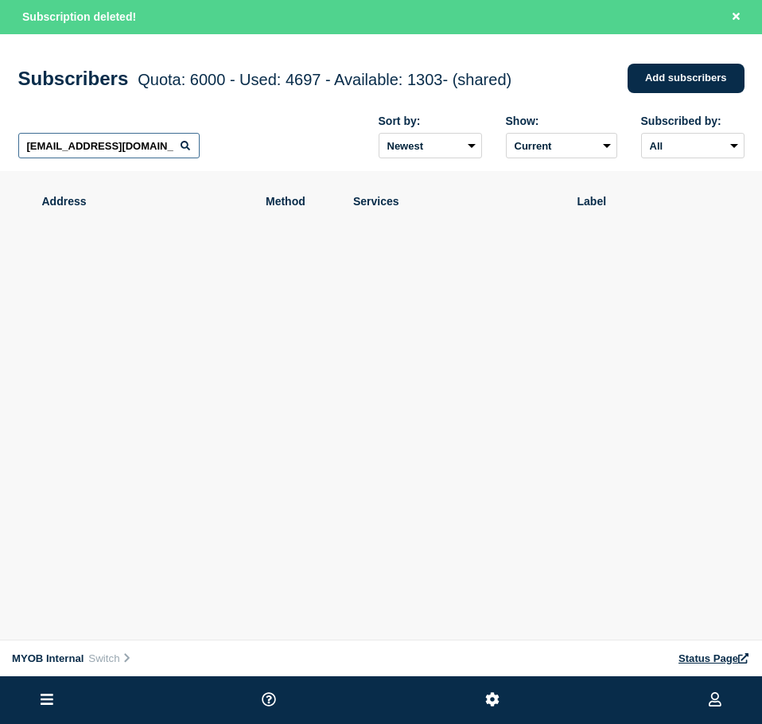
click at [63, 143] on input "[EMAIL_ADDRESS][DOMAIN_NAME]" at bounding box center [108, 145] width 181 height 25
paste input "[EMAIL_ADDRESS][PERSON_NAME][DOMAIN_NAME]"
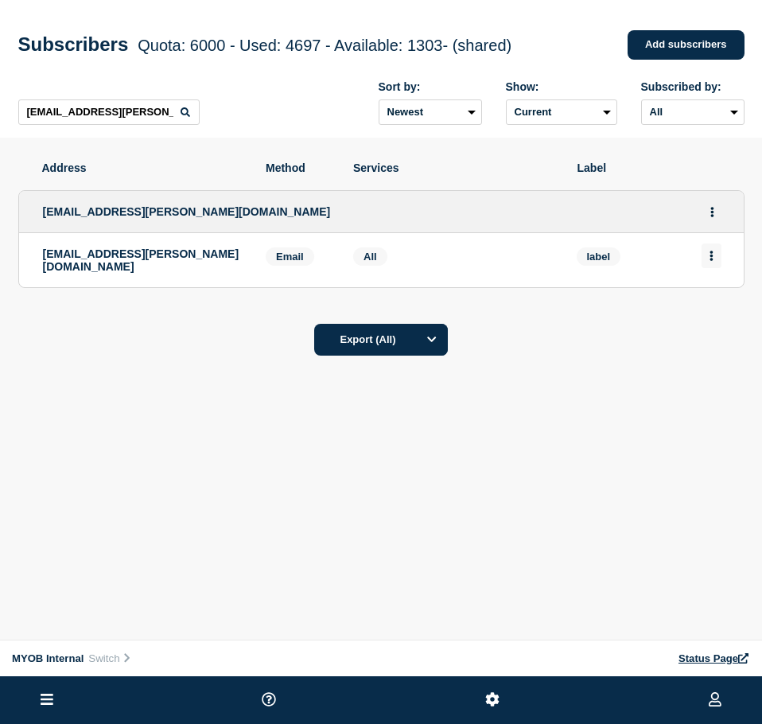
click at [707, 249] on button "Actions" at bounding box center [711, 255] width 20 height 25
click at [698, 303] on button "Delete" at bounding box center [712, 301] width 30 height 12
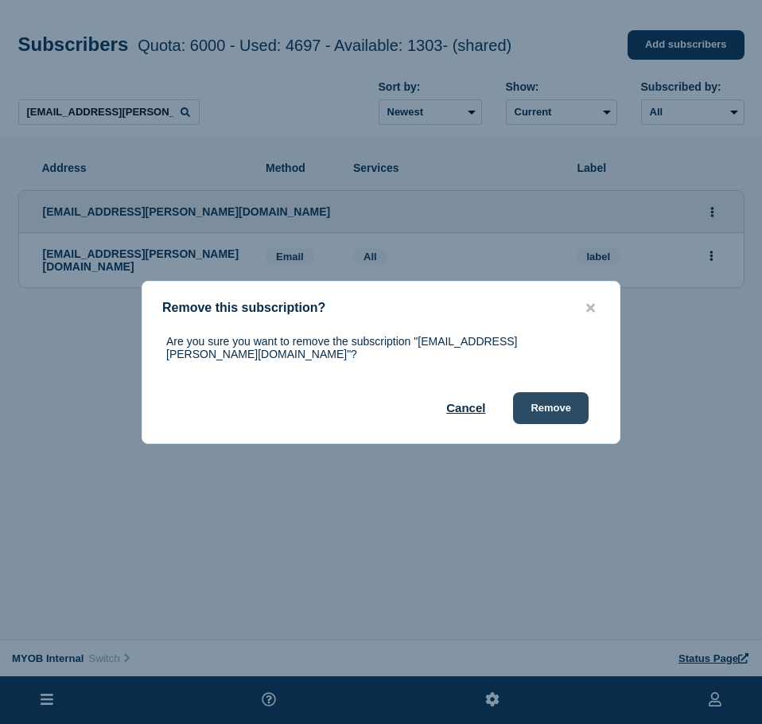
click at [570, 405] on button "Remove" at bounding box center [551, 408] width 76 height 32
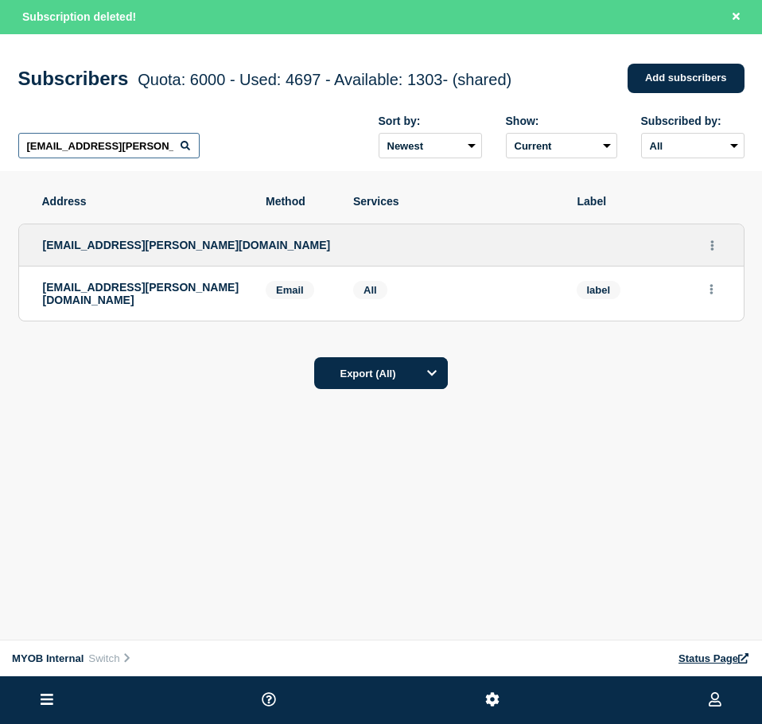
click at [110, 150] on input "[EMAIL_ADDRESS][PERSON_NAME][DOMAIN_NAME]" at bounding box center [108, 145] width 181 height 25
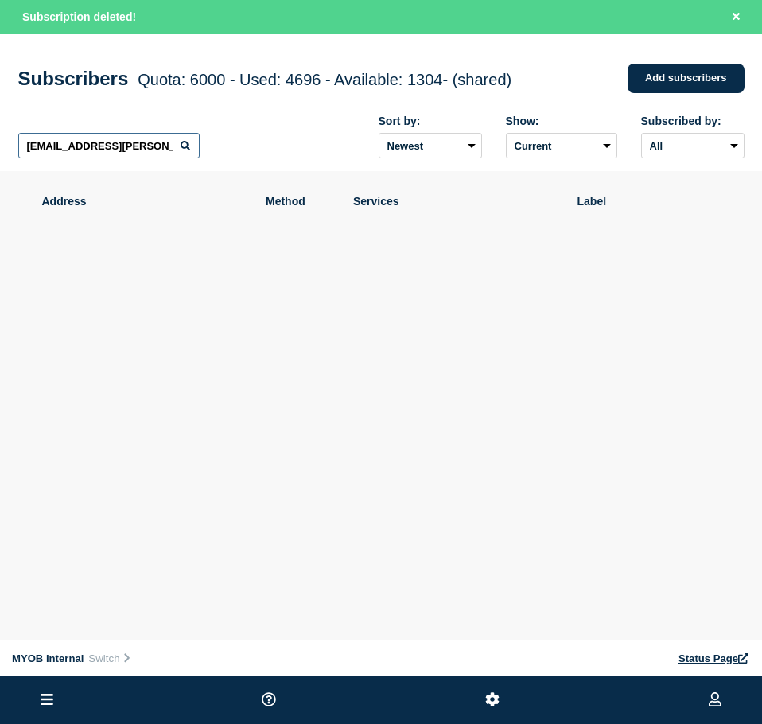
click at [110, 150] on input "[EMAIL_ADDRESS][PERSON_NAME][DOMAIN_NAME]" at bounding box center [108, 145] width 181 height 25
paste input "[PERSON_NAME][EMAIL_ADDRESS][PERSON_NAME][DOMAIN_NAME]"
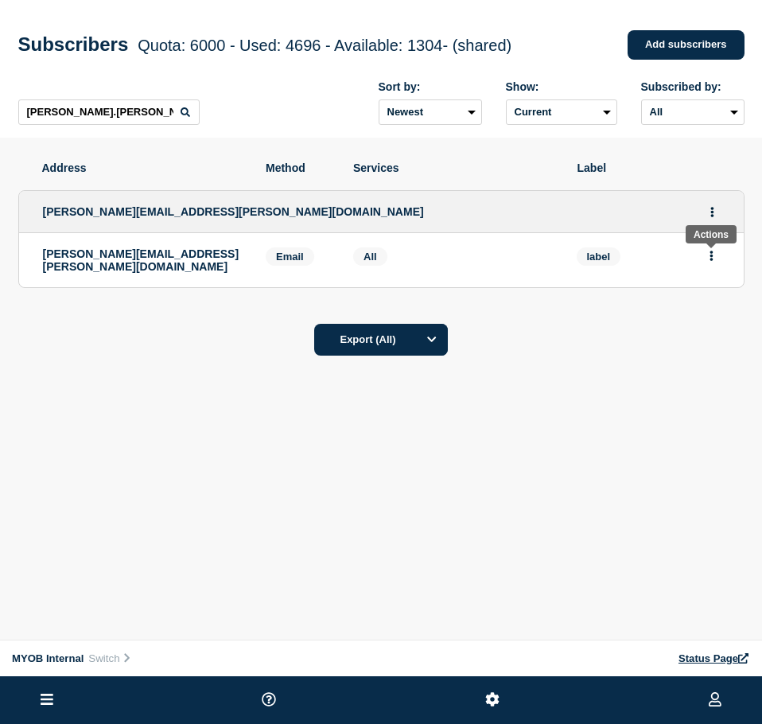
click at [707, 259] on button "Actions" at bounding box center [711, 255] width 20 height 25
drag, startPoint x: 708, startPoint y: 266, endPoint x: 716, endPoint y: 308, distance: 42.1
click at [709, 315] on div "Delete" at bounding box center [711, 300] width 75 height 57
click at [715, 305] on button "Delete" at bounding box center [712, 301] width 30 height 12
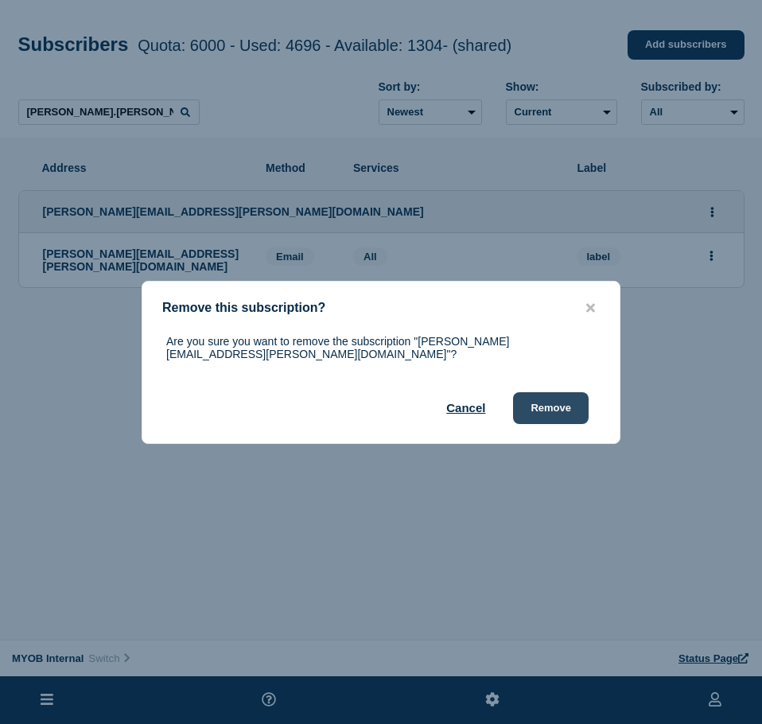
click at [550, 398] on button "Remove" at bounding box center [551, 408] width 76 height 32
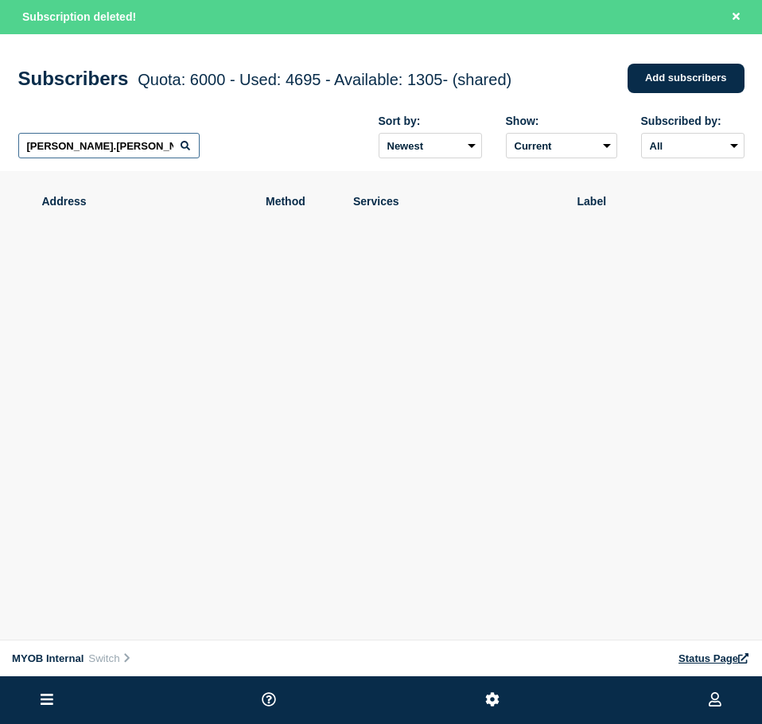
click at [96, 139] on input "[PERSON_NAME].[PERSON_NAME]@myob." at bounding box center [108, 145] width 181 height 25
paste input "[PERSON_NAME][EMAIL_ADDRESS][PERSON_NAME][DOMAIN_NAME]"
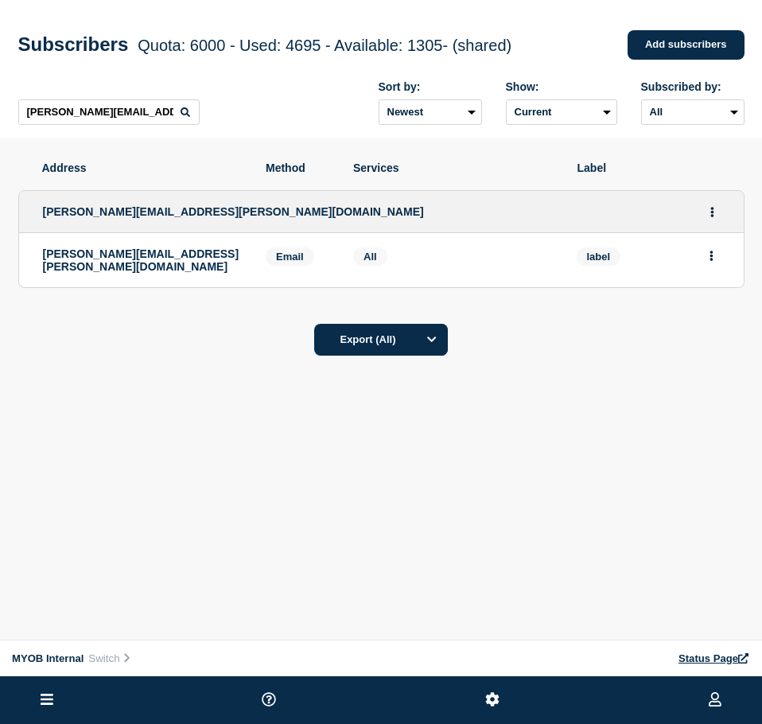
click at [708, 264] on button "Actions" at bounding box center [711, 255] width 20 height 25
click at [713, 307] on button "Delete" at bounding box center [712, 301] width 30 height 12
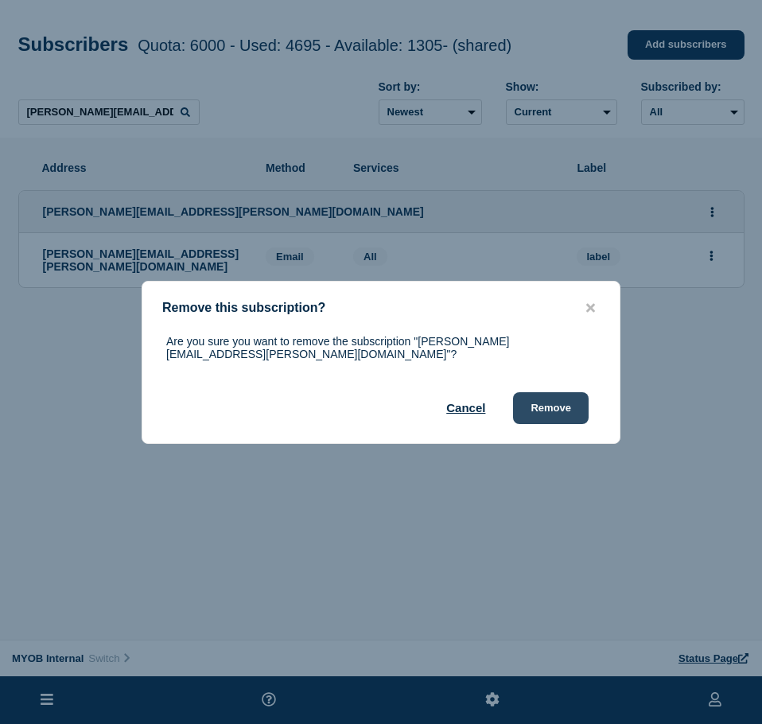
click at [530, 403] on button "Remove" at bounding box center [551, 408] width 76 height 32
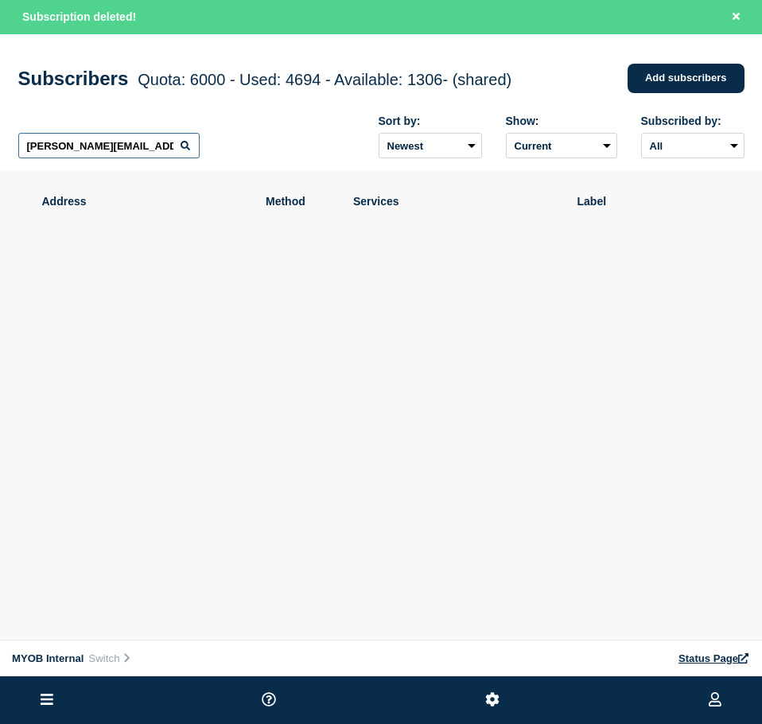
click at [112, 148] on input "[PERSON_NAME][EMAIL_ADDRESS][PERSON_NAME][DOMAIN_NAME]" at bounding box center [108, 145] width 181 height 25
paste input "[PERSON_NAME][EMAIL_ADDRESS][PERSON_NAME][DOMAIN_NAME]"
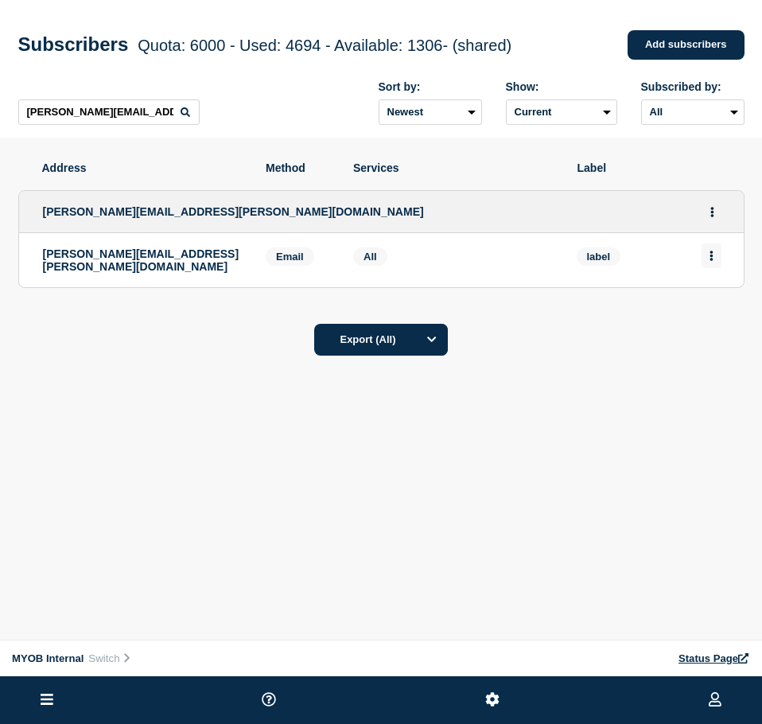
click at [706, 251] on button "Actions" at bounding box center [711, 255] width 20 height 25
click at [716, 300] on button "Delete" at bounding box center [712, 301] width 30 height 12
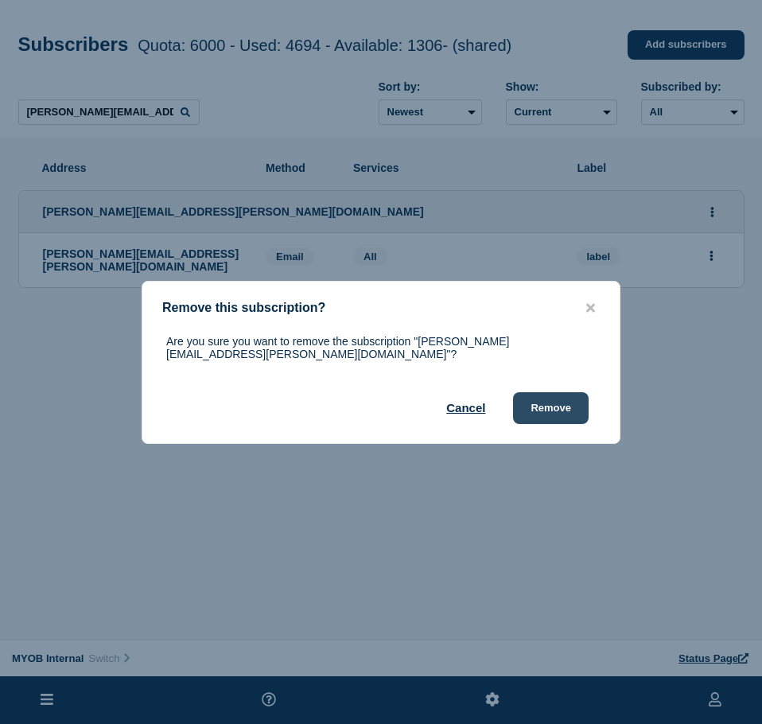
click at [557, 399] on button "Remove" at bounding box center [551, 408] width 76 height 32
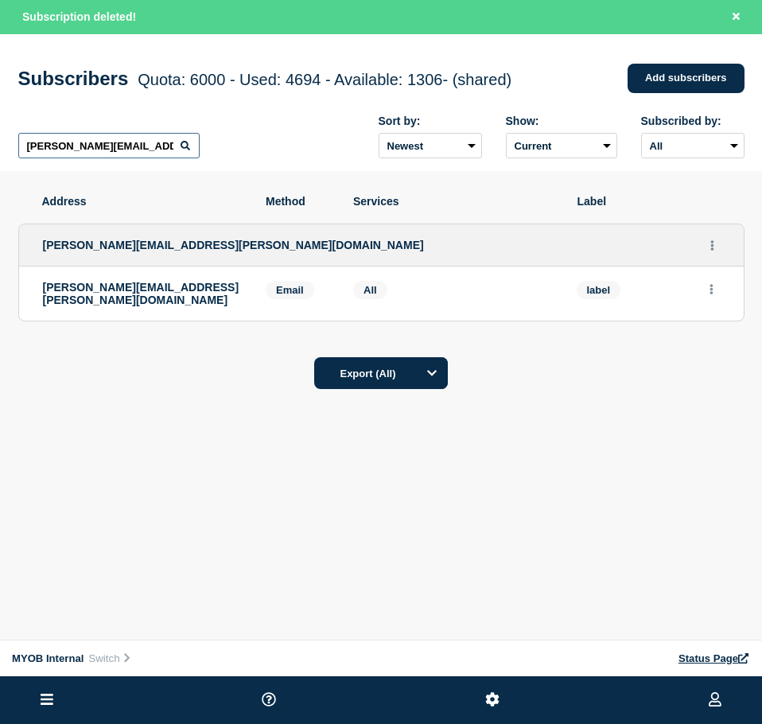
click at [96, 150] on input "[PERSON_NAME][EMAIL_ADDRESS][PERSON_NAME][DOMAIN_NAME]" at bounding box center [108, 145] width 181 height 25
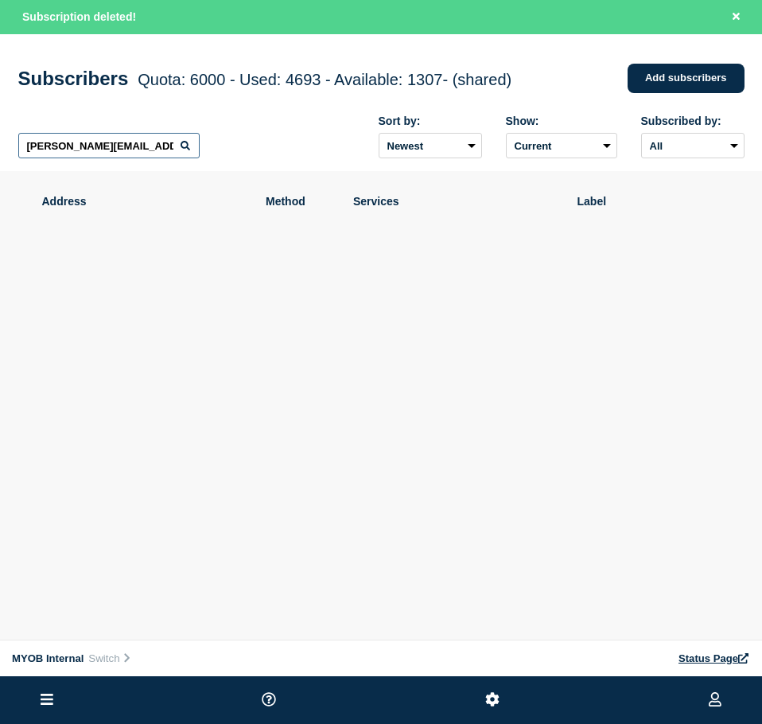
click at [96, 150] on input "[PERSON_NAME][EMAIL_ADDRESS][PERSON_NAME][DOMAIN_NAME]" at bounding box center [108, 145] width 181 height 25
paste input "[PERSON_NAME][EMAIL_ADDRESS][PERSON_NAME][DOMAIN_NAME]"
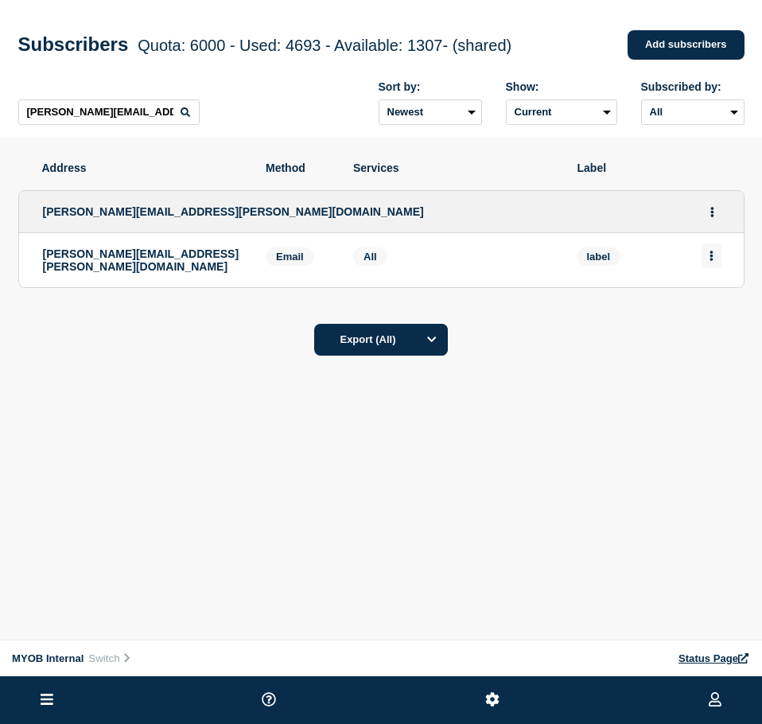
click at [712, 251] on button "Actions" at bounding box center [711, 255] width 20 height 25
click at [702, 305] on button "Delete" at bounding box center [712, 301] width 30 height 12
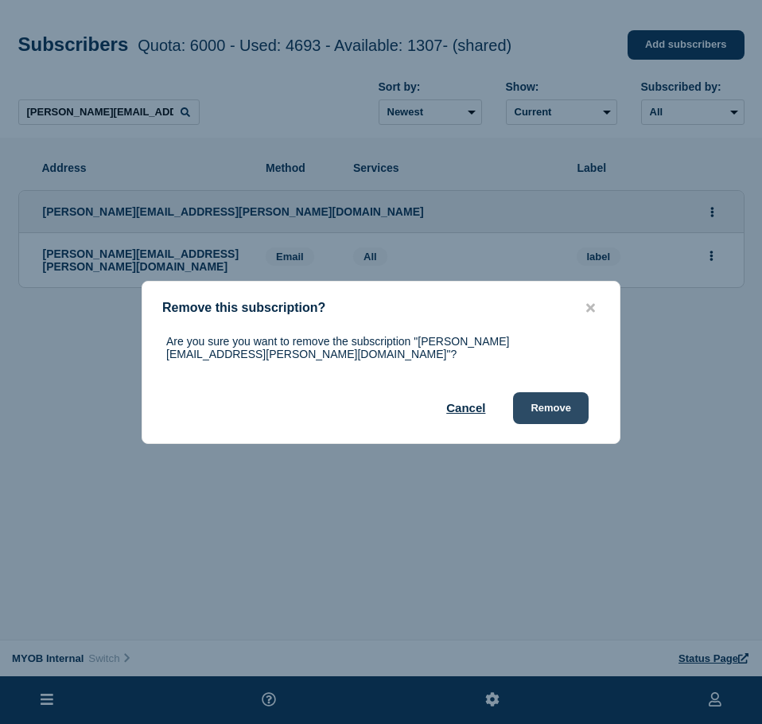
click at [537, 404] on button "Remove" at bounding box center [551, 408] width 76 height 32
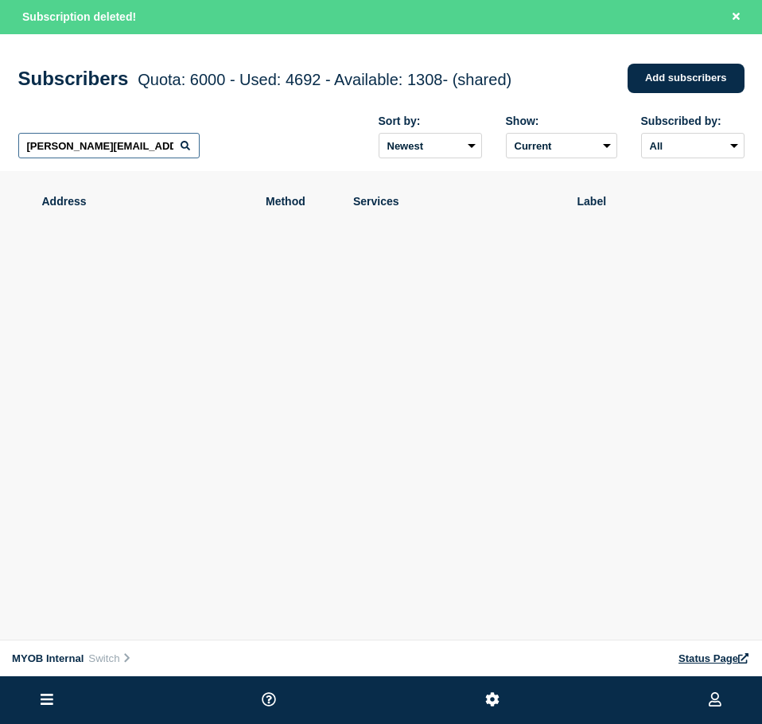
click at [134, 157] on input "[PERSON_NAME][EMAIL_ADDRESS][PERSON_NAME][DOMAIN_NAME]" at bounding box center [108, 145] width 181 height 25
paste input "[EMAIL_ADDRESS][PERSON_NAME][DOMAIN_NAME]"
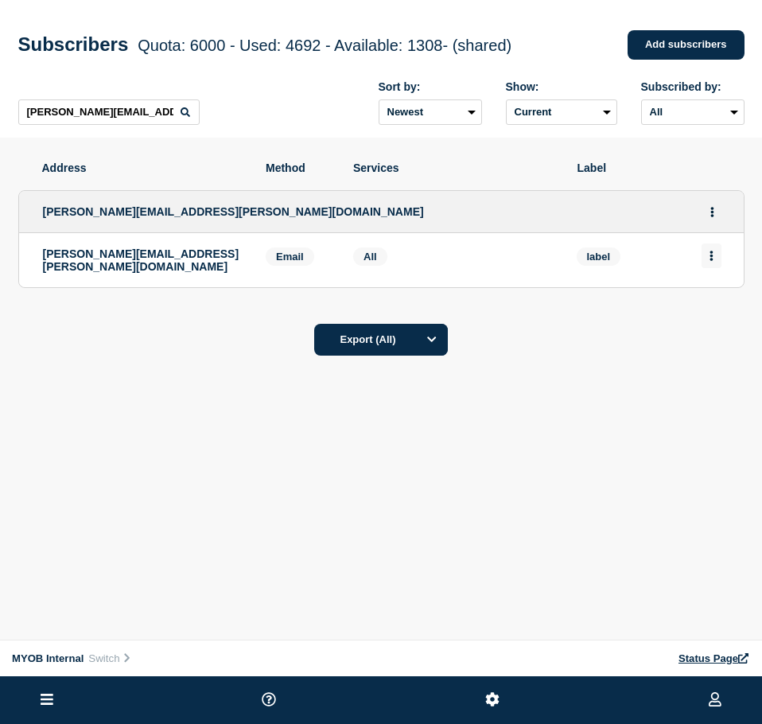
click at [711, 261] on icon "Actions" at bounding box center [710, 256] width 3 height 10
click at [721, 307] on button "Delete" at bounding box center [712, 301] width 30 height 12
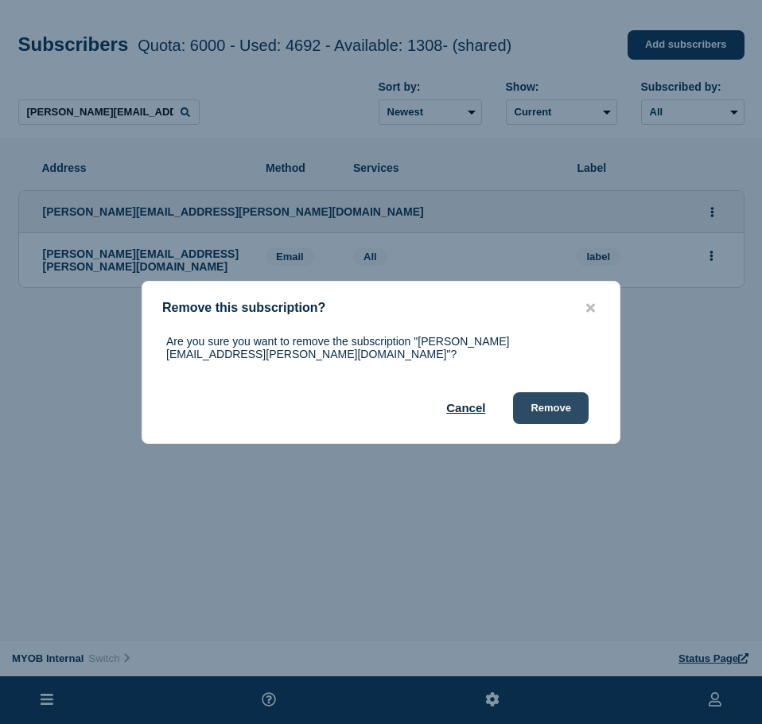
click at [557, 401] on button "Remove" at bounding box center [551, 408] width 76 height 32
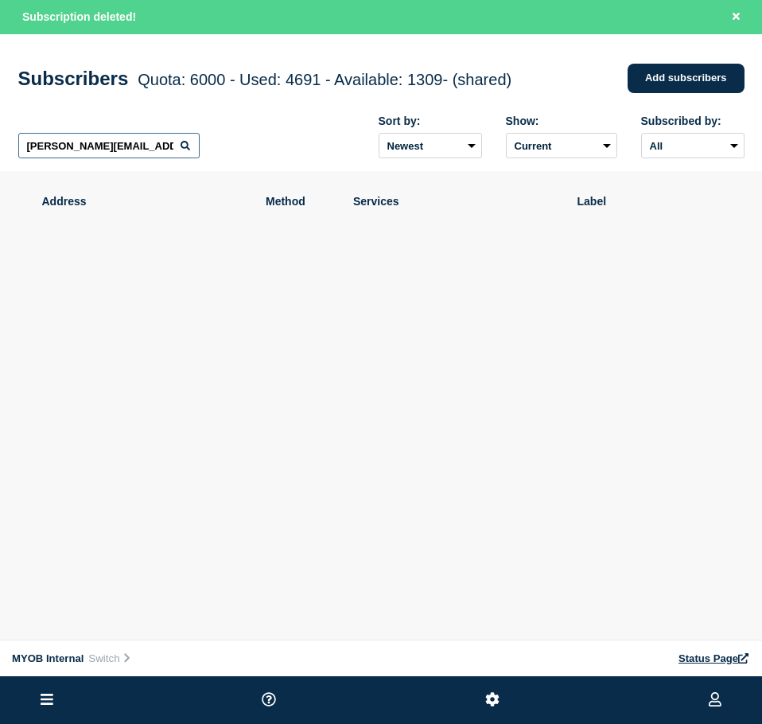
click at [130, 146] on input "[PERSON_NAME][EMAIL_ADDRESS][PERSON_NAME][DOMAIN_NAME]" at bounding box center [108, 145] width 181 height 25
paste
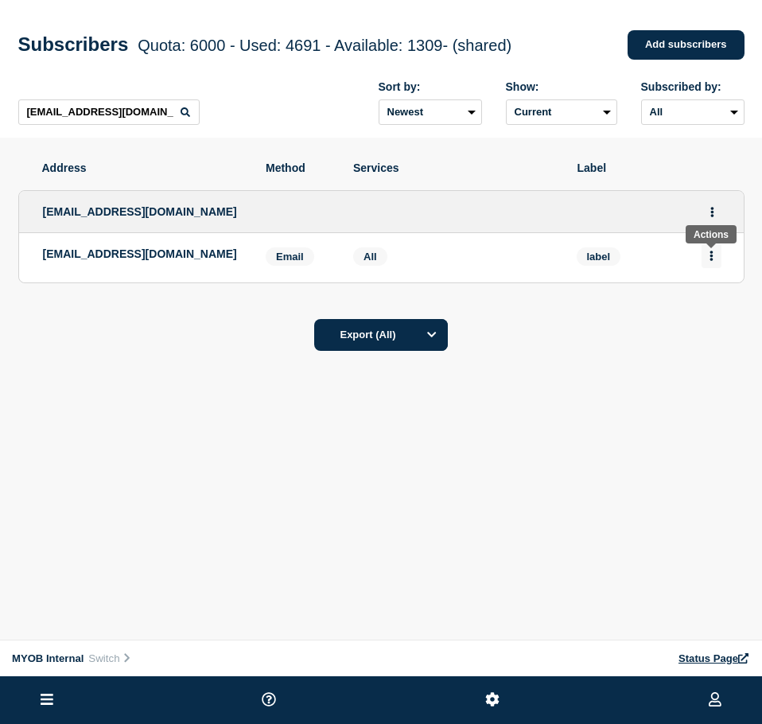
click at [717, 255] on button "Actions" at bounding box center [711, 255] width 20 height 25
click at [715, 301] on button "Delete" at bounding box center [712, 301] width 30 height 12
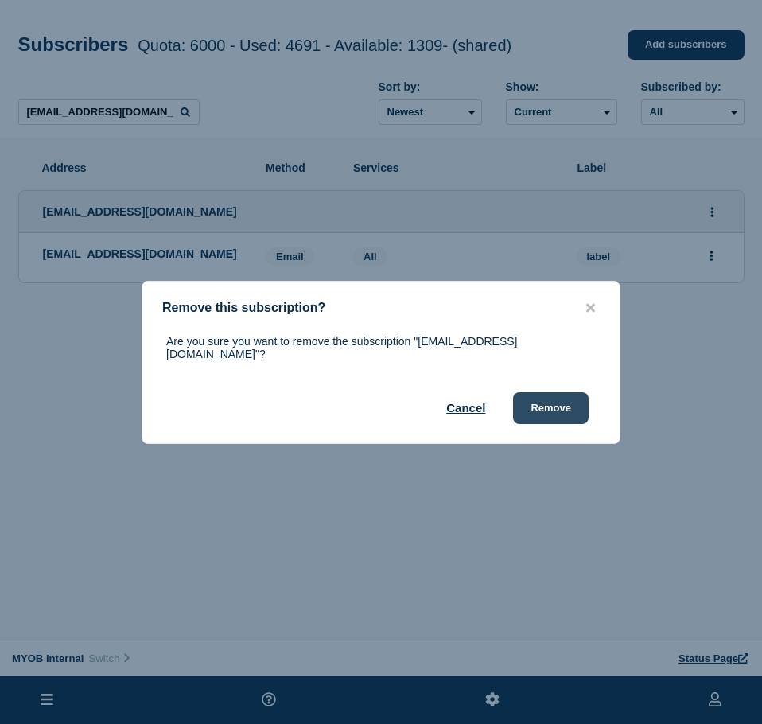
click at [561, 399] on button "Remove" at bounding box center [551, 408] width 76 height 32
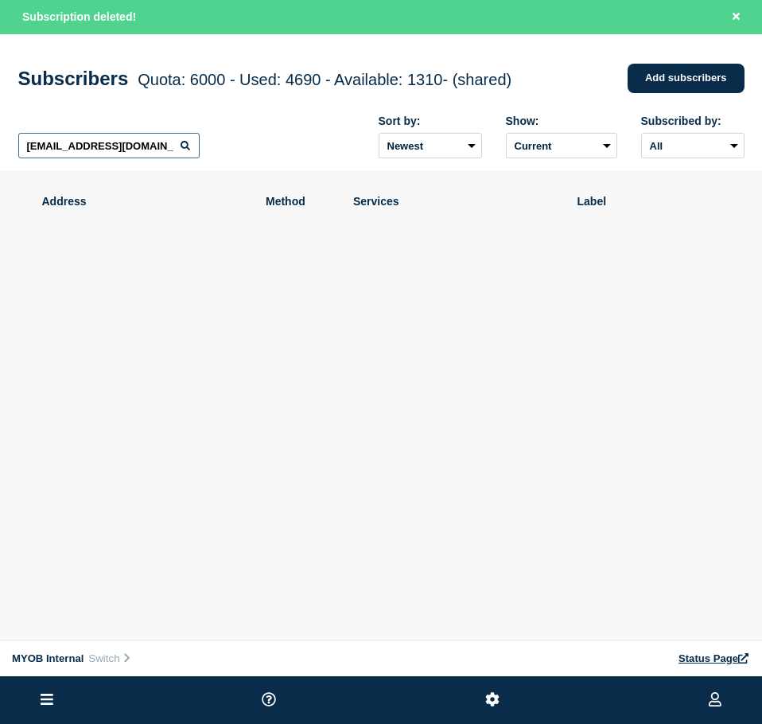
click at [91, 140] on input "[EMAIL_ADDRESS][DOMAIN_NAME]" at bounding box center [108, 145] width 181 height 25
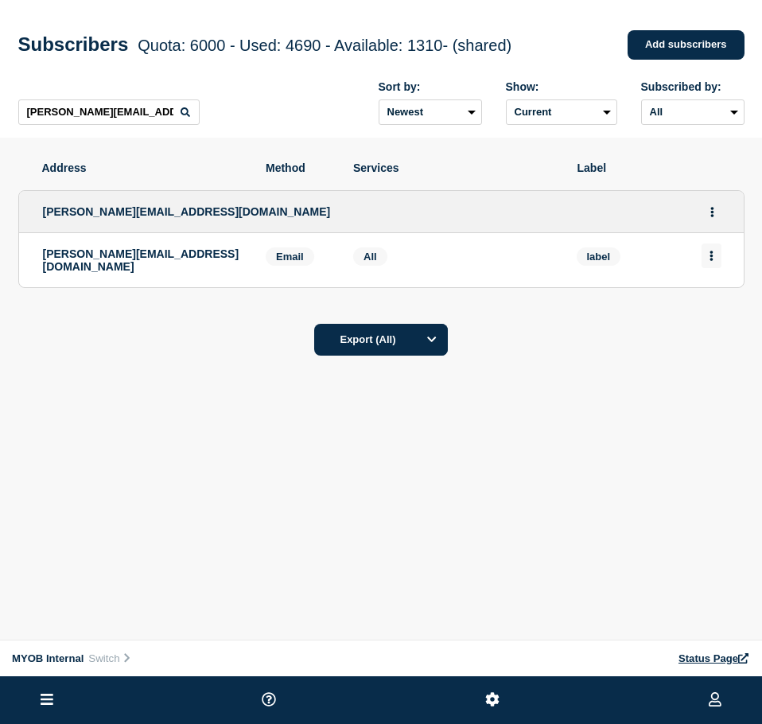
click at [709, 257] on icon "Actions" at bounding box center [711, 256] width 4 height 10
click at [705, 297] on li "Delete" at bounding box center [712, 300] width 30 height 13
click at [732, 309] on div "Delete" at bounding box center [711, 300] width 75 height 57
click at [720, 306] on button "Delete" at bounding box center [712, 301] width 30 height 12
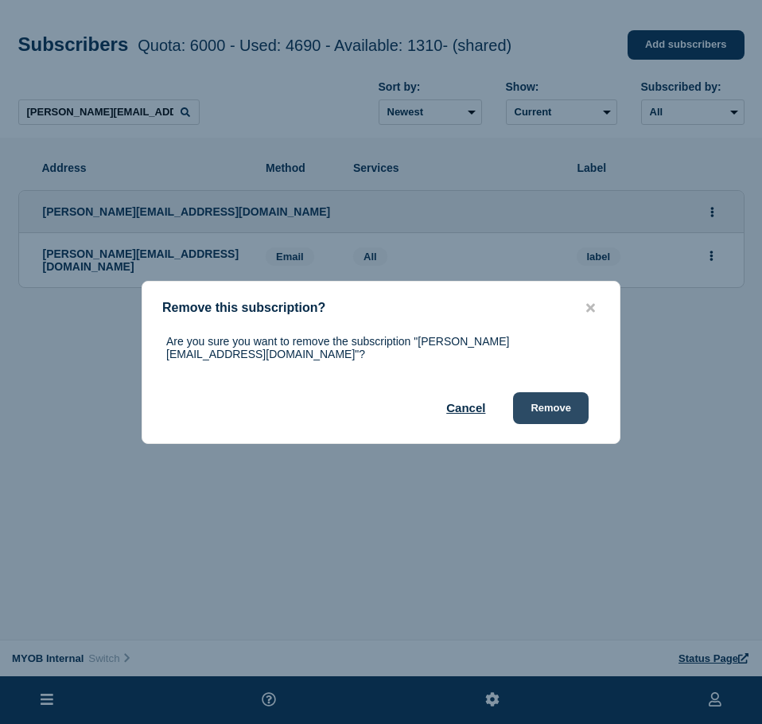
click at [540, 398] on button "Remove" at bounding box center [551, 408] width 76 height 32
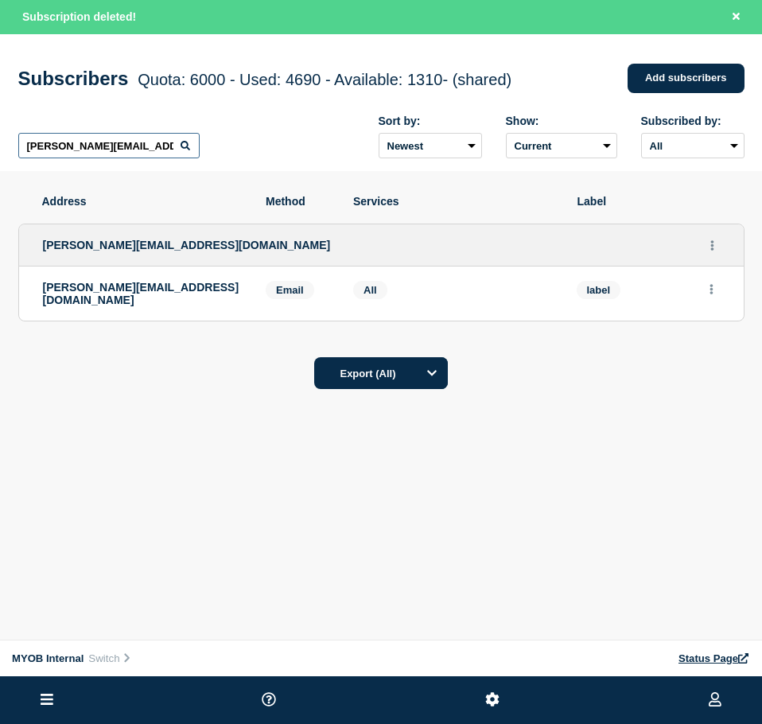
click at [149, 149] on input "[PERSON_NAME][EMAIL_ADDRESS][DOMAIN_NAME]" at bounding box center [108, 145] width 181 height 25
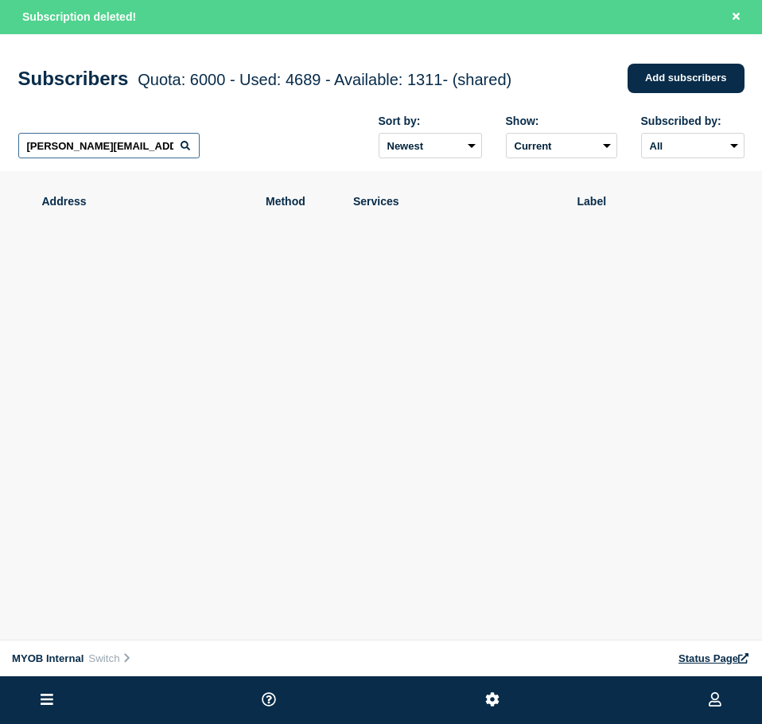
click at [149, 149] on input "[PERSON_NAME][EMAIL_ADDRESS][DOMAIN_NAME]" at bounding box center [108, 145] width 181 height 25
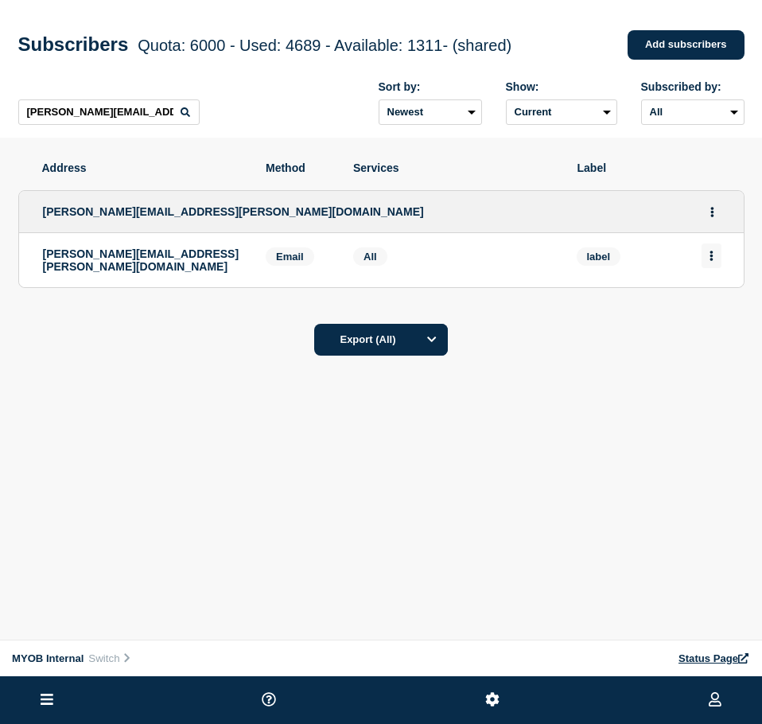
click at [720, 262] on button "Actions" at bounding box center [711, 255] width 20 height 25
click at [713, 307] on button "Delete" at bounding box center [712, 301] width 30 height 12
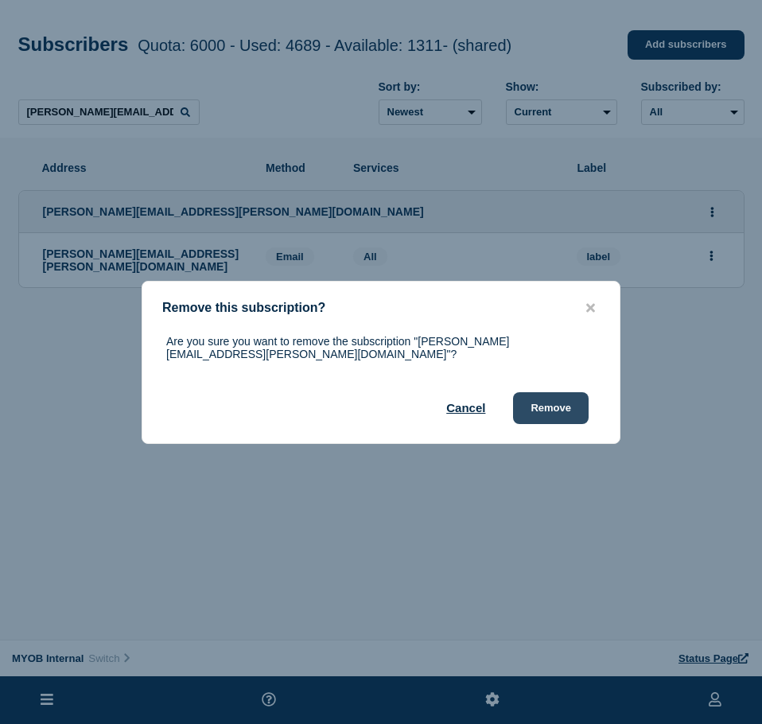
click at [546, 414] on button "Remove" at bounding box center [551, 408] width 76 height 32
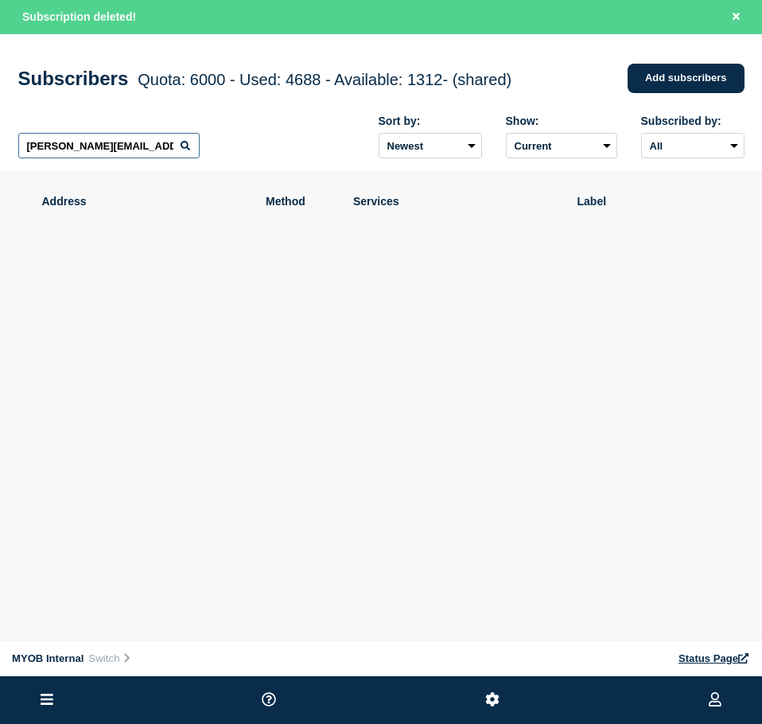
click at [123, 148] on input "[PERSON_NAME][EMAIL_ADDRESS][PERSON_NAME][DOMAIN_NAME]" at bounding box center [108, 145] width 181 height 25
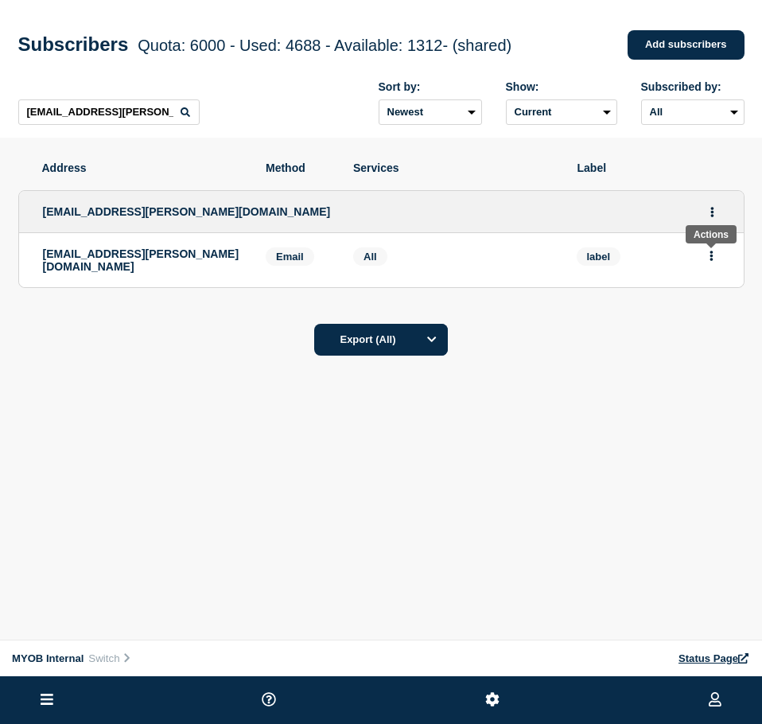
click at [711, 260] on icon "Actions" at bounding box center [710, 256] width 3 height 10
click at [707, 306] on button "Delete" at bounding box center [712, 301] width 30 height 12
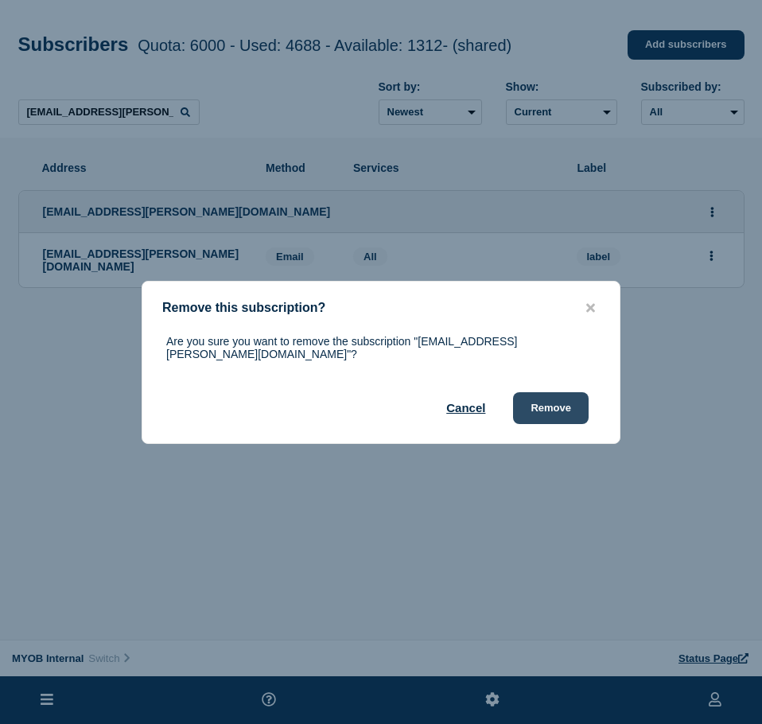
click at [560, 396] on button "Remove" at bounding box center [551, 408] width 76 height 32
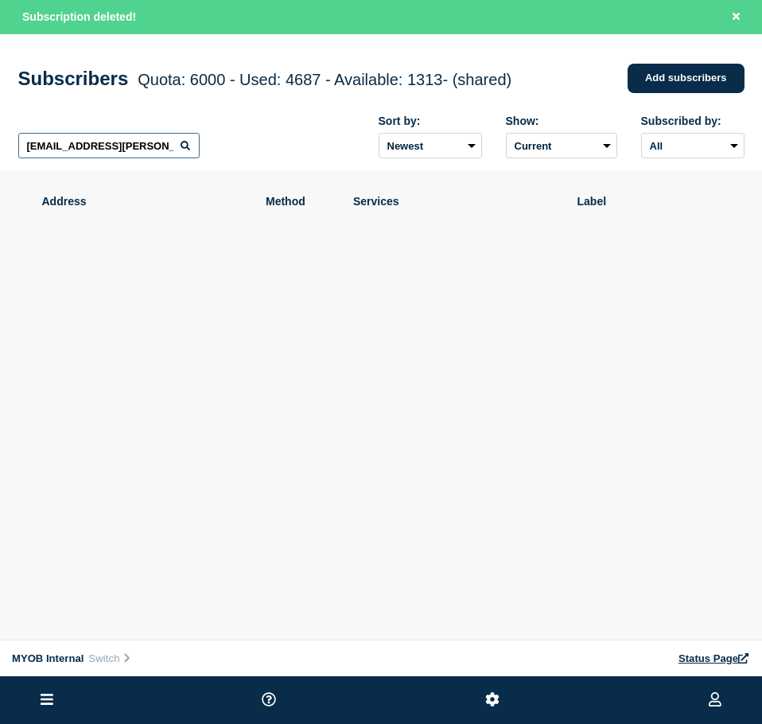
click at [106, 156] on input "[EMAIL_ADDRESS][PERSON_NAME][DOMAIN_NAME]" at bounding box center [108, 145] width 181 height 25
click at [105, 156] on input "[EMAIL_ADDRESS][PERSON_NAME][DOMAIN_NAME]" at bounding box center [108, 145] width 181 height 25
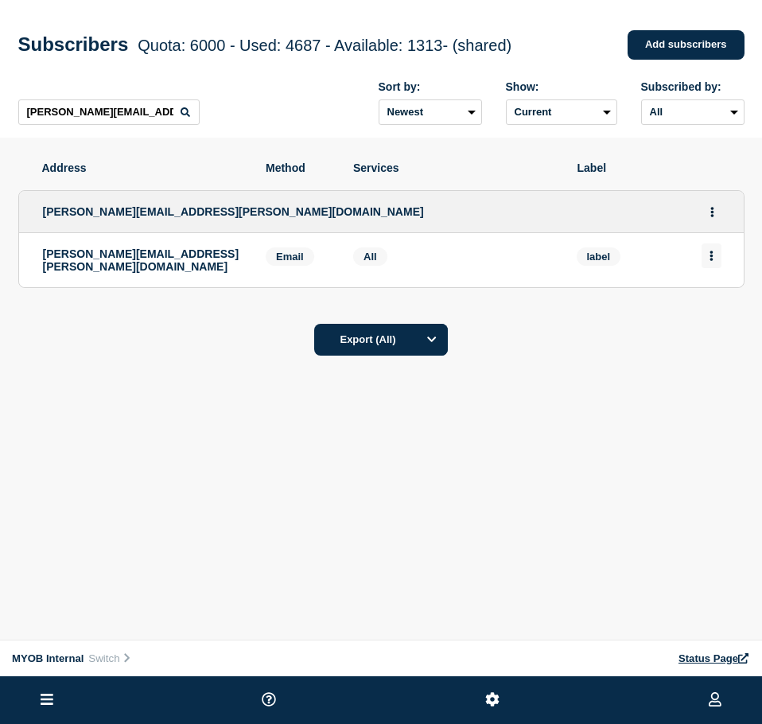
click at [709, 261] on icon "Actions" at bounding box center [711, 256] width 4 height 10
click at [713, 299] on button "Delete" at bounding box center [712, 301] width 30 height 12
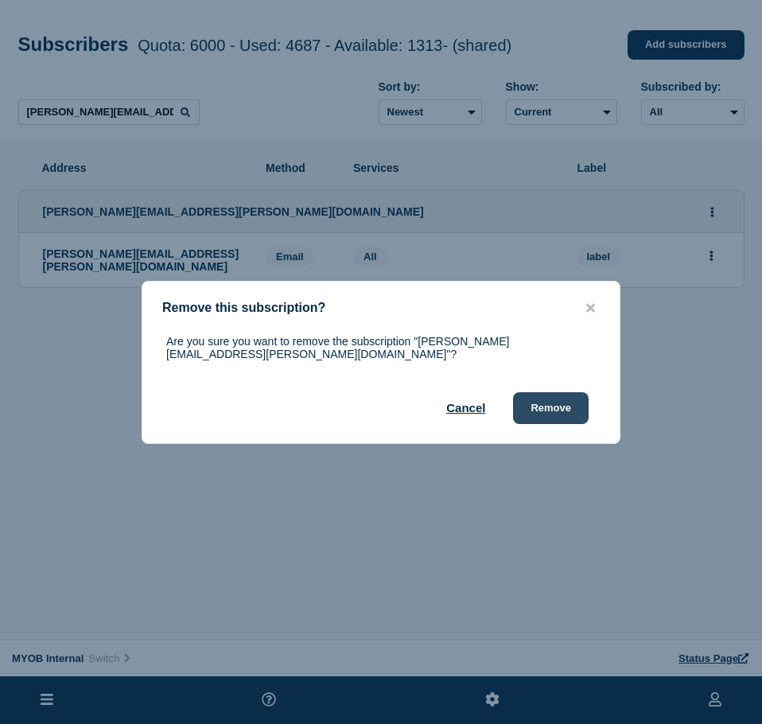
click at [558, 402] on button "Remove" at bounding box center [551, 408] width 76 height 32
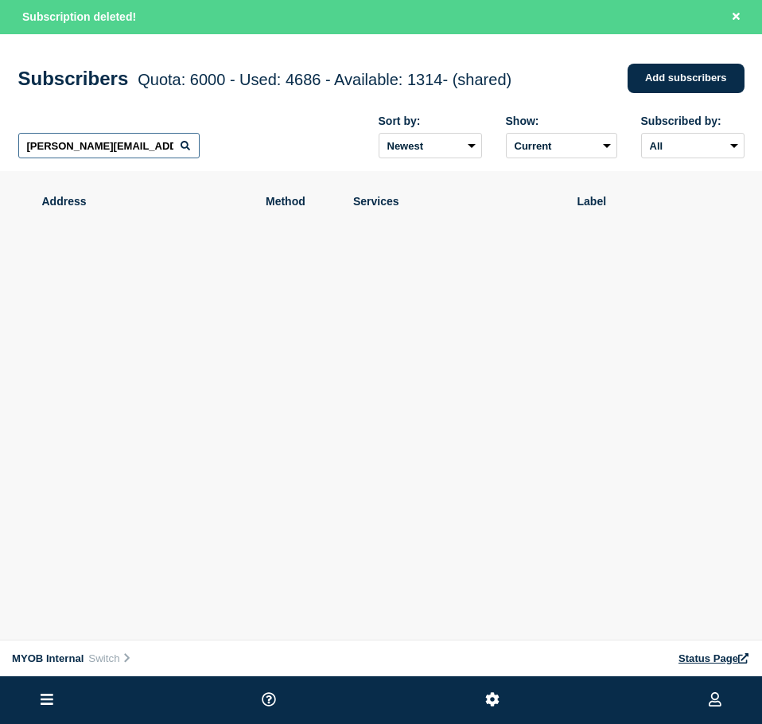
click at [150, 153] on input "[PERSON_NAME][EMAIL_ADDRESS][PERSON_NAME][DOMAIN_NAME]" at bounding box center [108, 145] width 181 height 25
click at [147, 153] on input "[PERSON_NAME][EMAIL_ADDRESS][PERSON_NAME][DOMAIN_NAME]" at bounding box center [108, 145] width 181 height 25
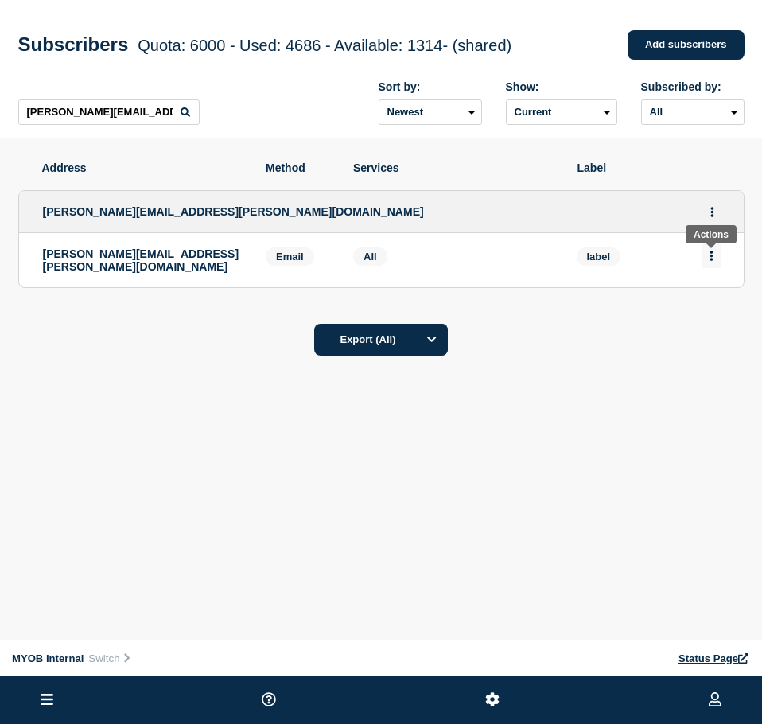
click at [713, 258] on icon "Actions" at bounding box center [711, 256] width 4 height 10
click at [703, 301] on button "Delete" at bounding box center [712, 301] width 30 height 12
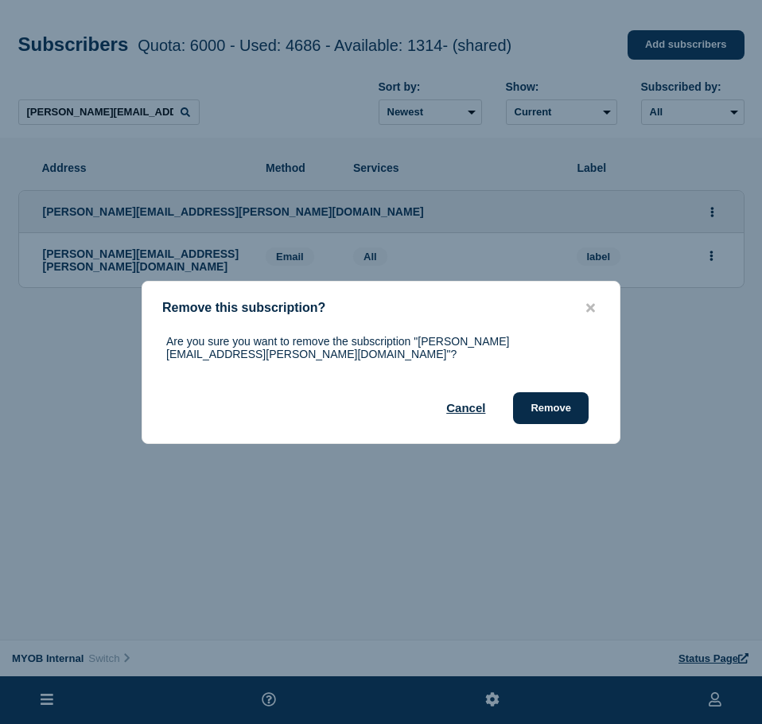
click at [553, 396] on button "Remove" at bounding box center [551, 408] width 76 height 32
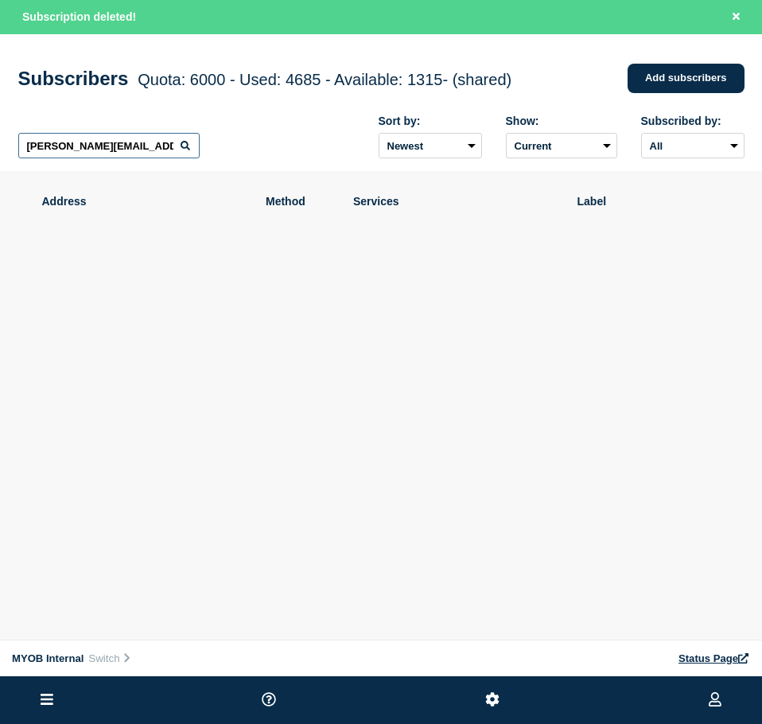
click at [110, 153] on input "[PERSON_NAME][EMAIL_ADDRESS][PERSON_NAME][DOMAIN_NAME]" at bounding box center [108, 145] width 181 height 25
click at [111, 153] on input "[PERSON_NAME][EMAIL_ADDRESS][PERSON_NAME][DOMAIN_NAME]" at bounding box center [108, 145] width 181 height 25
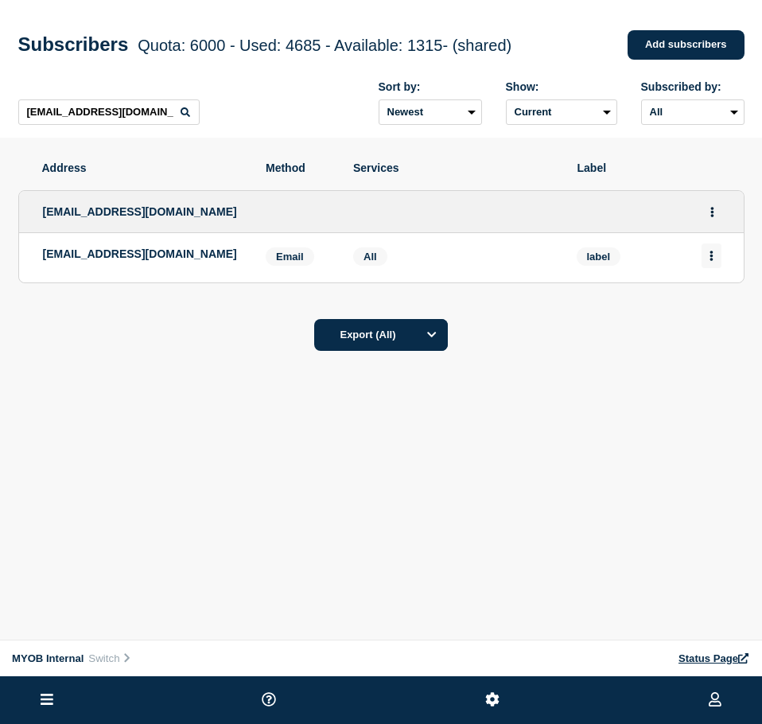
click at [716, 262] on button "Actions" at bounding box center [711, 255] width 20 height 25
click at [713, 296] on div "Delete" at bounding box center [711, 300] width 75 height 57
click at [711, 300] on button "Delete" at bounding box center [712, 301] width 30 height 12
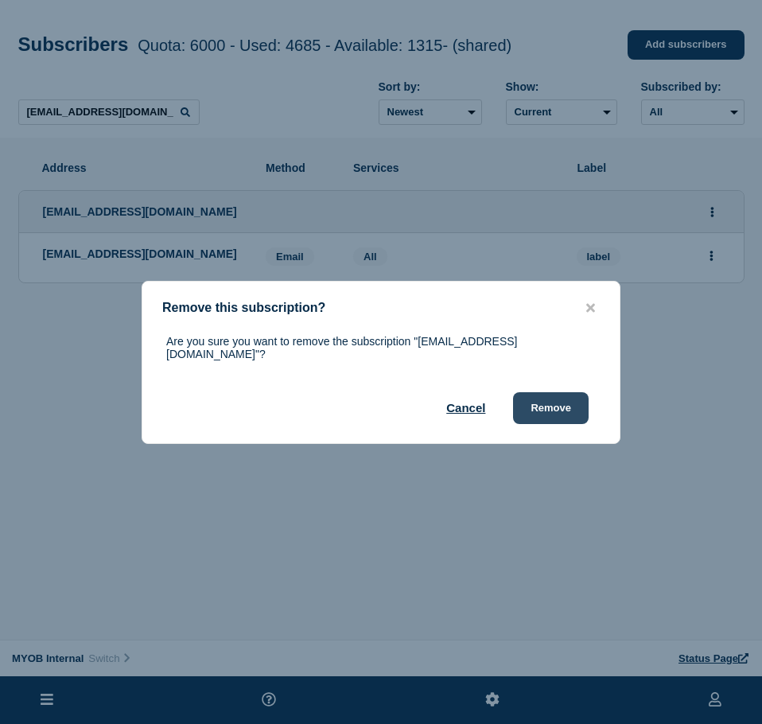
click at [542, 403] on button "Remove" at bounding box center [551, 408] width 76 height 32
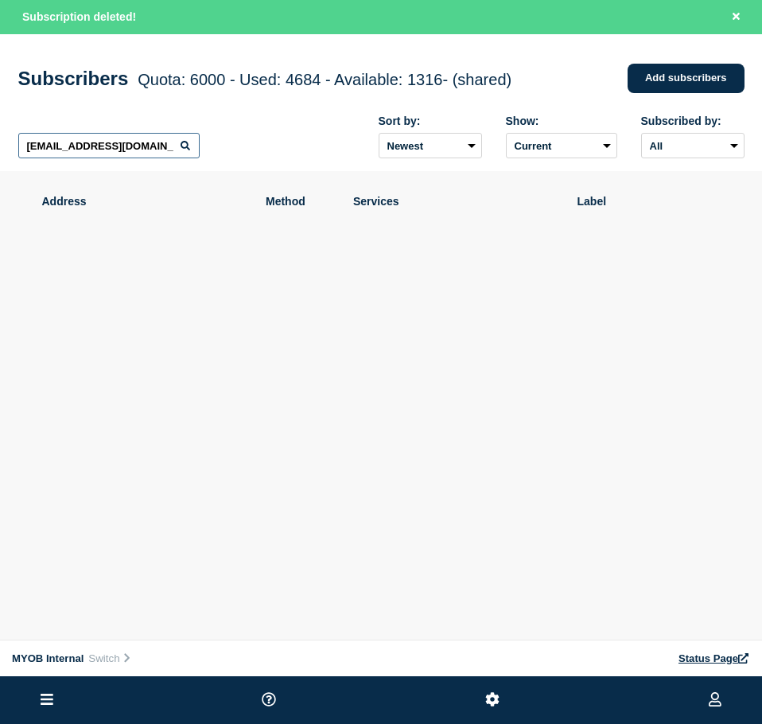
click at [147, 147] on input "[EMAIL_ADDRESS][DOMAIN_NAME]" at bounding box center [108, 145] width 181 height 25
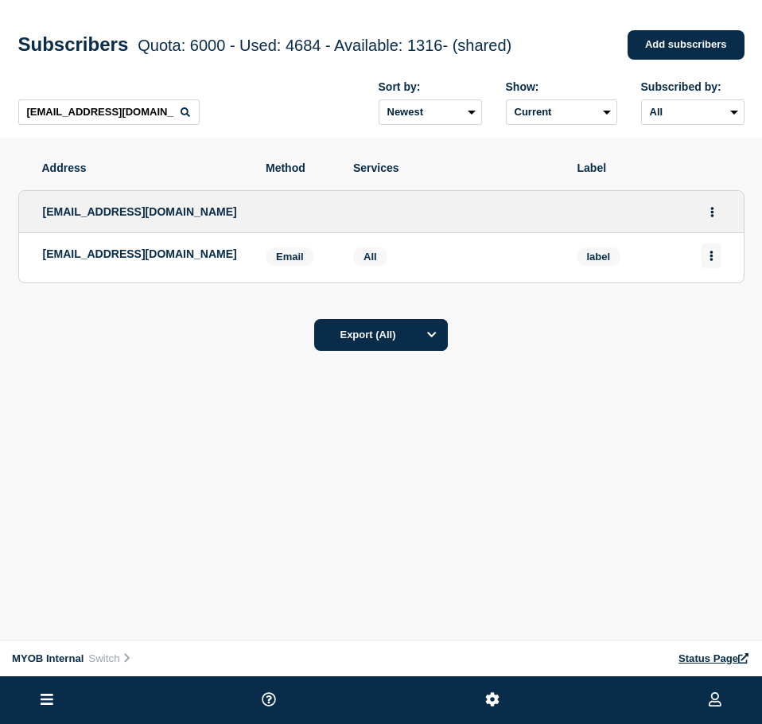
click at [709, 252] on button "Actions" at bounding box center [711, 255] width 20 height 25
click at [722, 307] on button "Delete" at bounding box center [712, 301] width 30 height 12
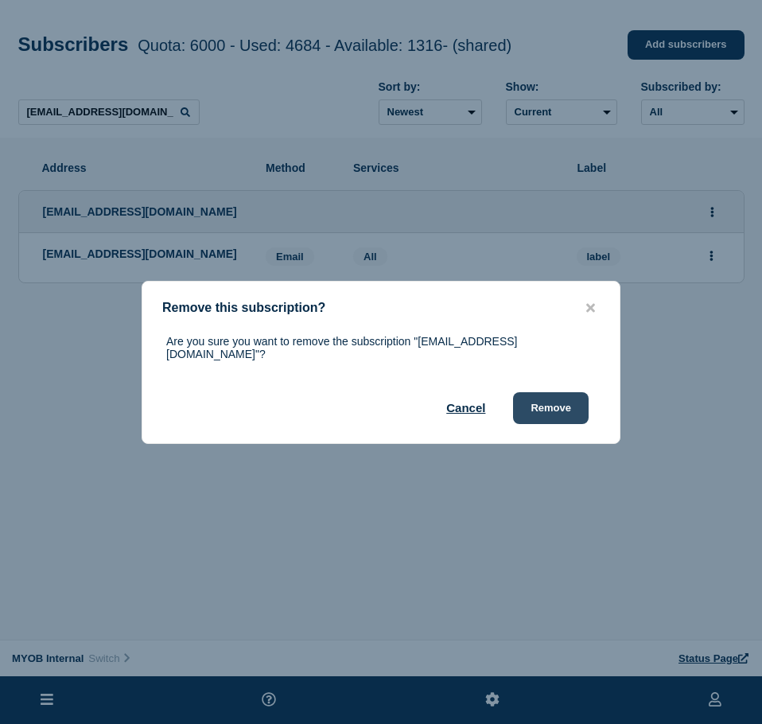
click at [554, 402] on button "Remove" at bounding box center [551, 408] width 76 height 32
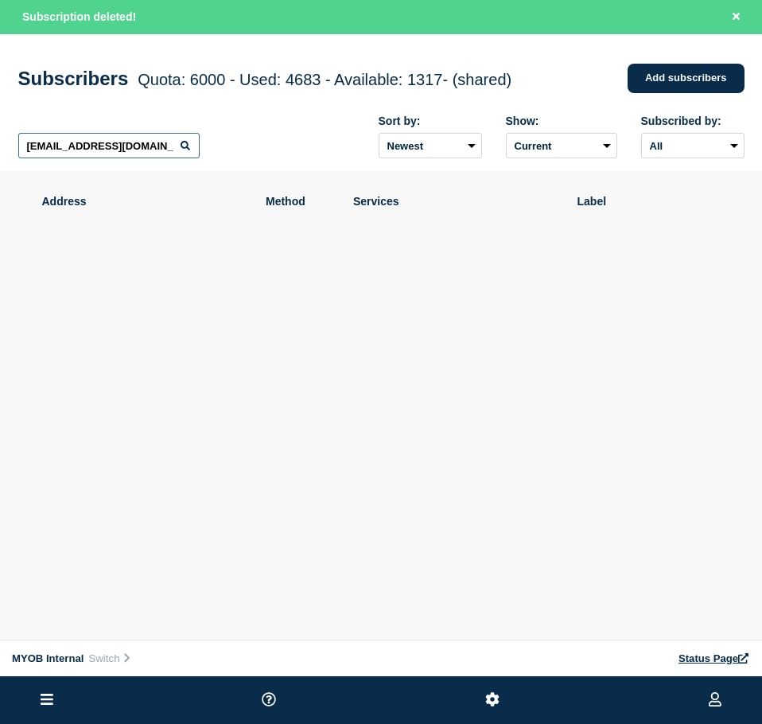
click at [90, 137] on input "[EMAIL_ADDRESS][DOMAIN_NAME]" at bounding box center [108, 145] width 181 height 25
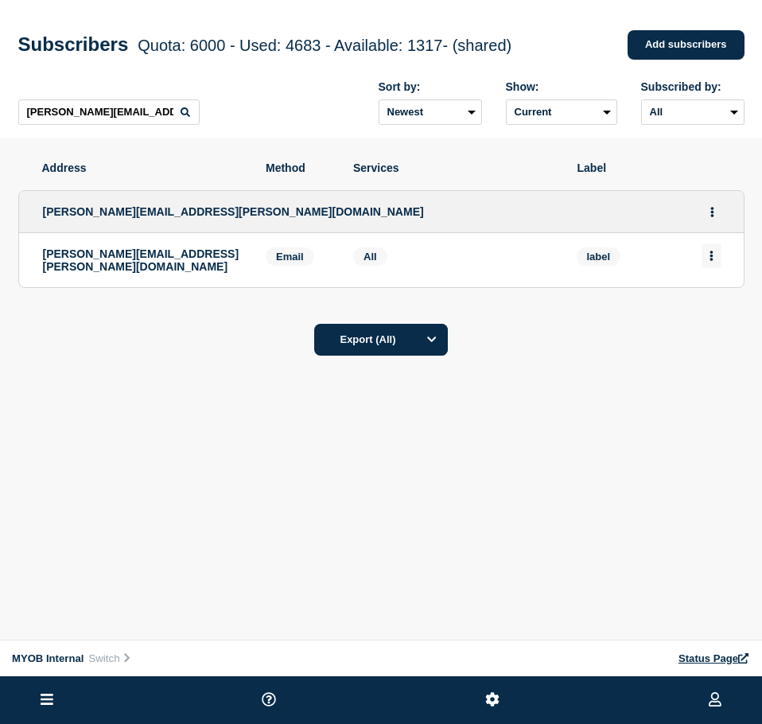
click at [710, 251] on button "Actions" at bounding box center [711, 255] width 20 height 25
click at [715, 307] on button "Delete" at bounding box center [712, 301] width 30 height 12
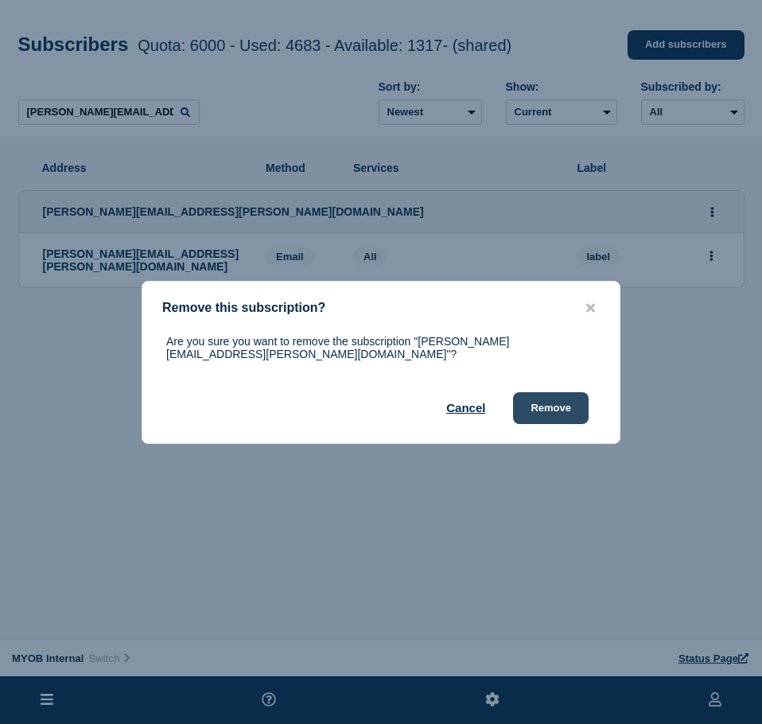
click at [566, 392] on button "Remove" at bounding box center [551, 408] width 76 height 32
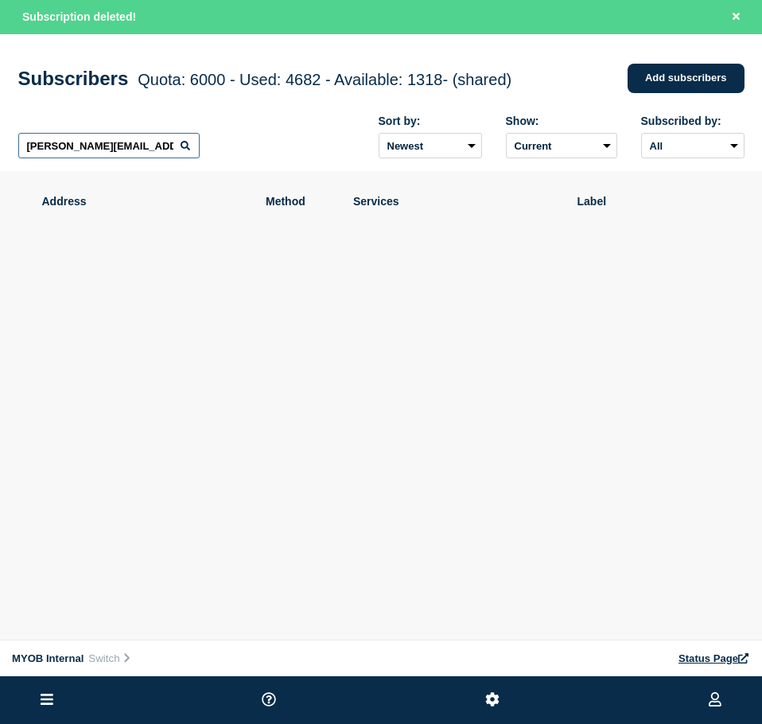
click at [150, 138] on input "[PERSON_NAME][EMAIL_ADDRESS][PERSON_NAME][DOMAIN_NAME]" at bounding box center [108, 145] width 181 height 25
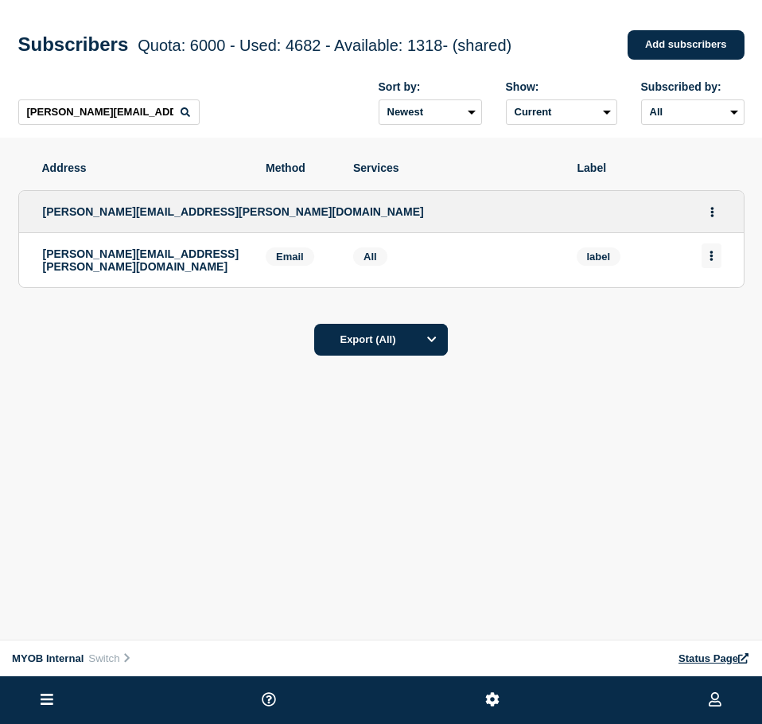
click at [708, 261] on button "Actions" at bounding box center [711, 255] width 20 height 25
click at [710, 305] on button "Delete" at bounding box center [712, 301] width 30 height 12
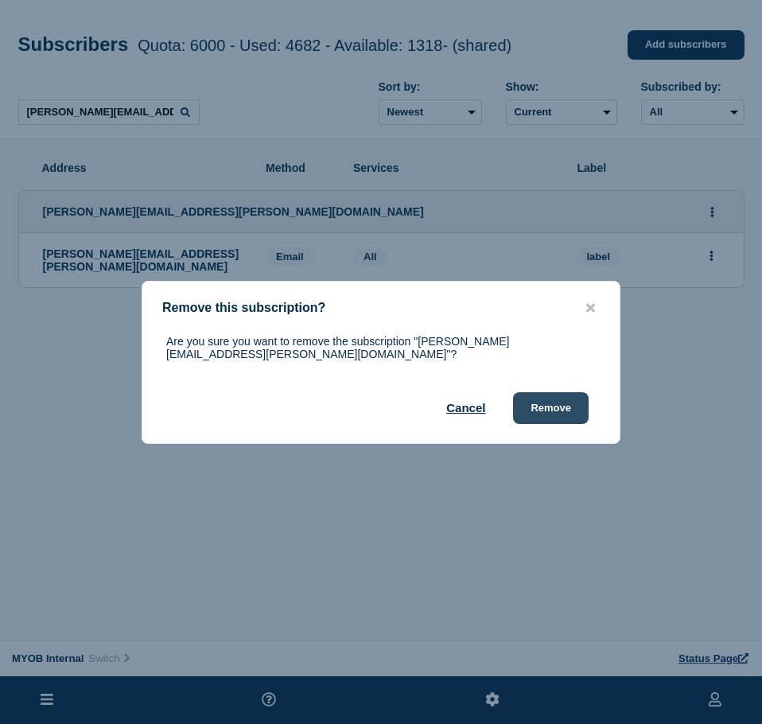
drag, startPoint x: 546, startPoint y: 395, endPoint x: 556, endPoint y: 390, distance: 11.4
click at [551, 393] on button "Remove" at bounding box center [551, 408] width 76 height 32
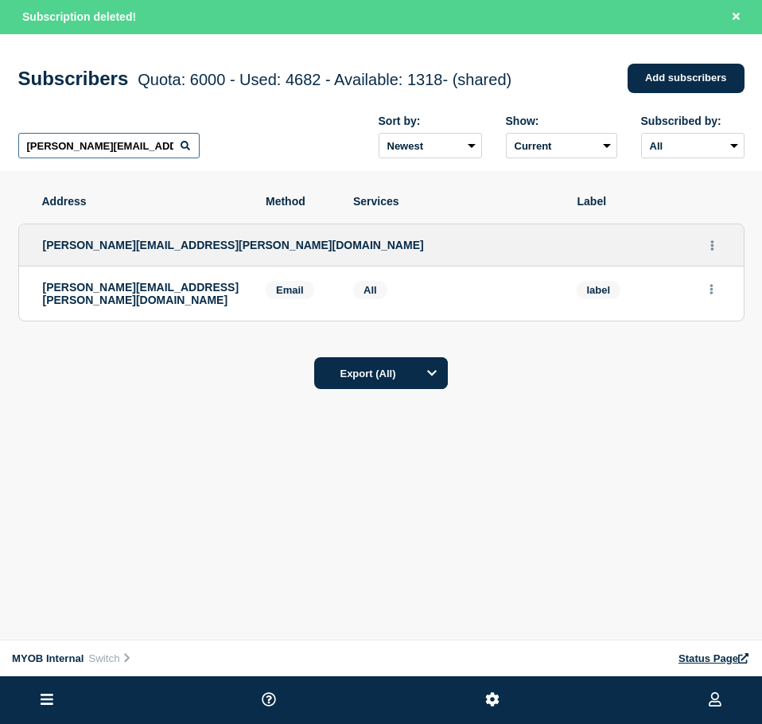
click at [127, 150] on input "[PERSON_NAME][EMAIL_ADDRESS][PERSON_NAME][DOMAIN_NAME]" at bounding box center [108, 145] width 181 height 25
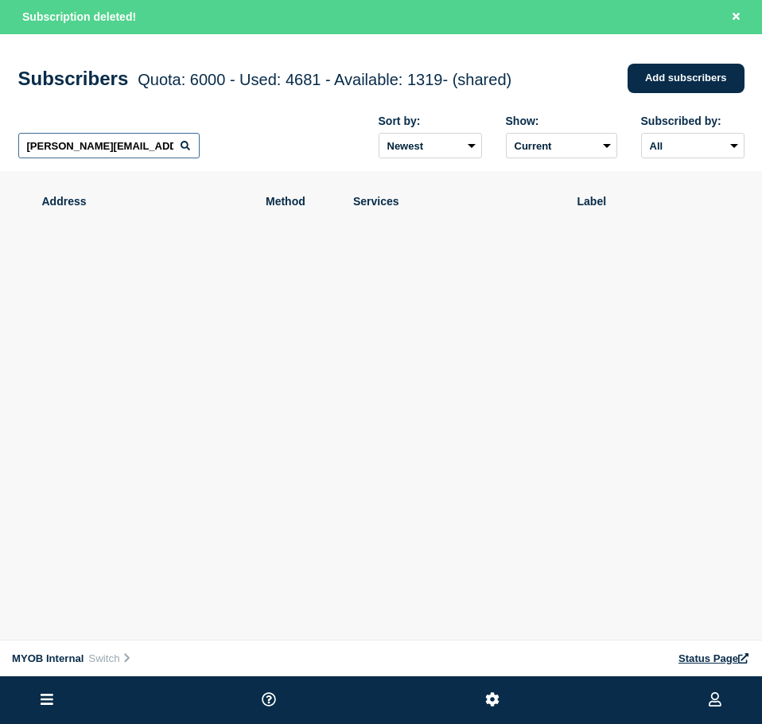
click at [126, 150] on input "[PERSON_NAME][EMAIL_ADDRESS][PERSON_NAME][DOMAIN_NAME]" at bounding box center [108, 145] width 181 height 25
click at [126, 155] on input "[PERSON_NAME][EMAIL_ADDRESS][PERSON_NAME][DOMAIN_NAME]" at bounding box center [108, 145] width 181 height 25
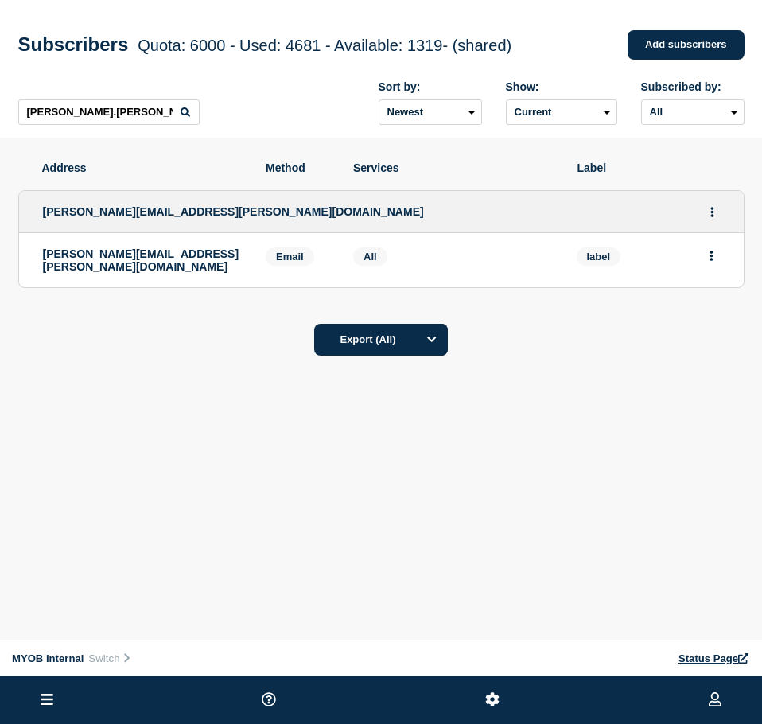
drag, startPoint x: 156, startPoint y: 142, endPoint x: 160, endPoint y: 123, distance: 18.7
click at [156, 141] on div "Address Method Services Label [PERSON_NAME][EMAIL_ADDRESS][PERSON_NAME][DOMAIN_…" at bounding box center [381, 225] width 762 height 174
click at [160, 122] on input "[PERSON_NAME].[PERSON_NAME]@myob." at bounding box center [108, 111] width 181 height 25
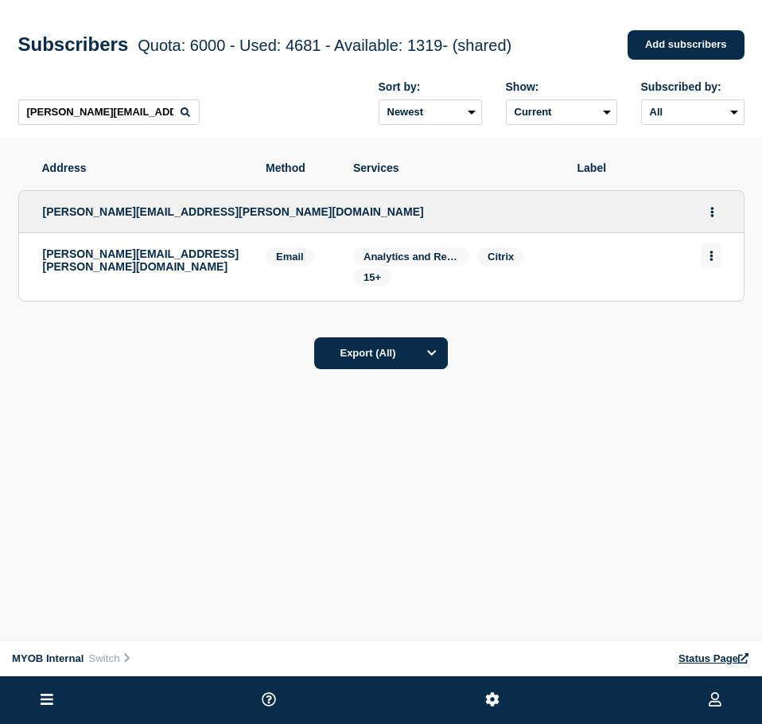
click at [706, 268] on button "Actions" at bounding box center [711, 255] width 20 height 25
click at [705, 267] on button "Actions" at bounding box center [711, 255] width 20 height 25
drag, startPoint x: 185, startPoint y: 115, endPoint x: 150, endPoint y: 115, distance: 35.8
click at [182, 115] on icon at bounding box center [186, 112] width 10 height 10
click at [149, 115] on input "[PERSON_NAME][EMAIL_ADDRESS][PERSON_NAME][DOMAIN_NAME]" at bounding box center [108, 111] width 181 height 25
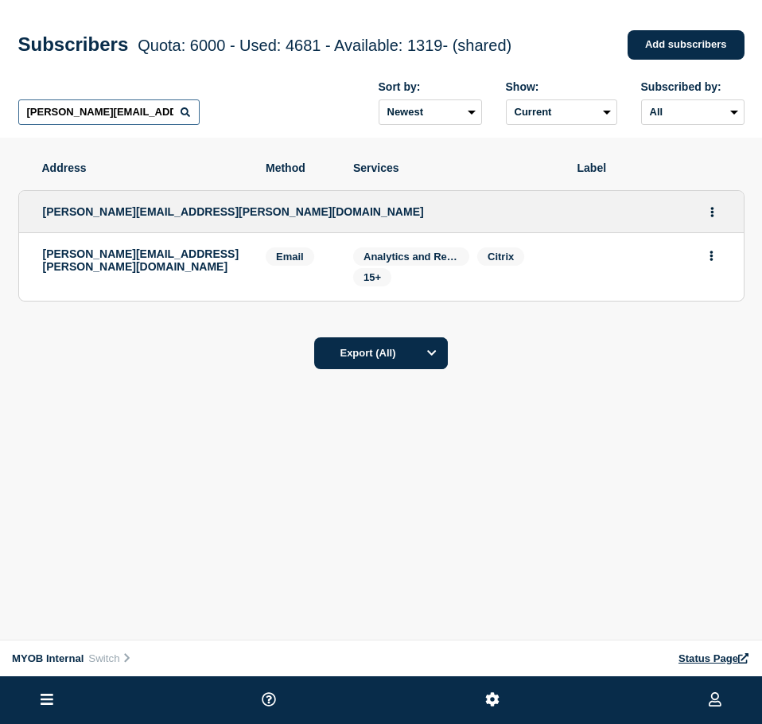
click at [149, 115] on input "[PERSON_NAME][EMAIL_ADDRESS][PERSON_NAME][DOMAIN_NAME]" at bounding box center [108, 111] width 181 height 25
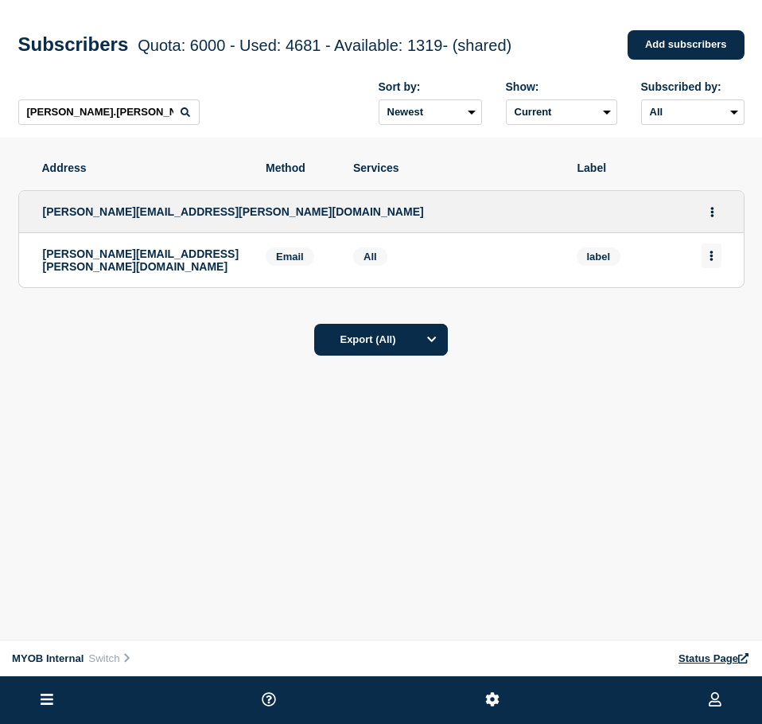
click at [712, 261] on icon "Actions" at bounding box center [710, 256] width 3 height 10
click at [721, 307] on button "Delete" at bounding box center [712, 301] width 30 height 12
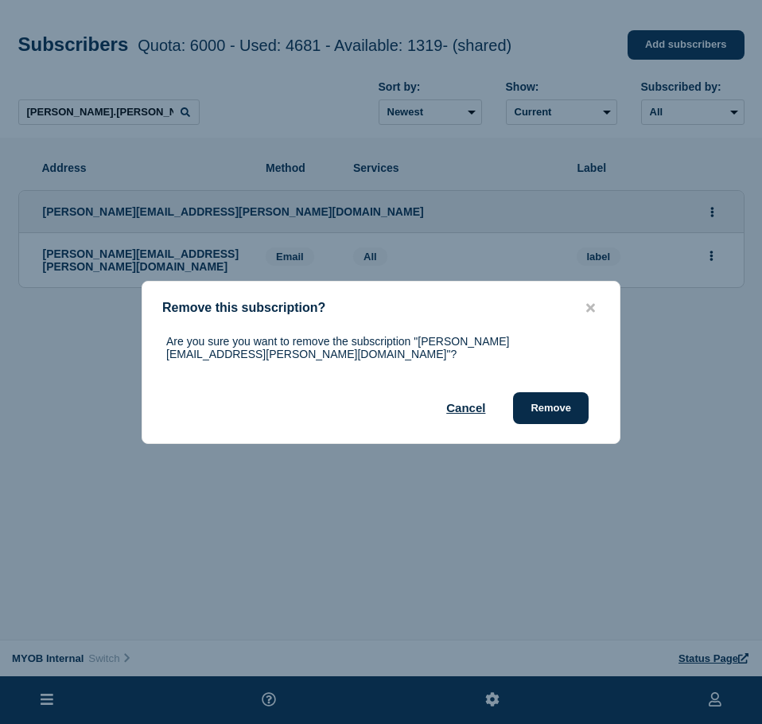
drag, startPoint x: 546, startPoint y: 394, endPoint x: 591, endPoint y: 367, distance: 52.1
click at [547, 394] on button "Remove" at bounding box center [551, 408] width 76 height 32
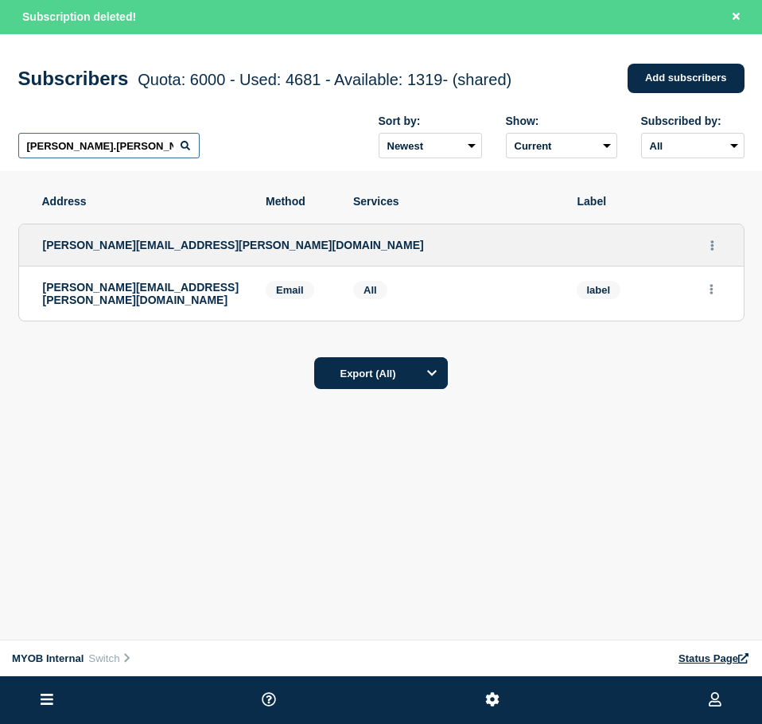
click at [109, 139] on input "[PERSON_NAME].[PERSON_NAME]@myob." at bounding box center [108, 145] width 181 height 25
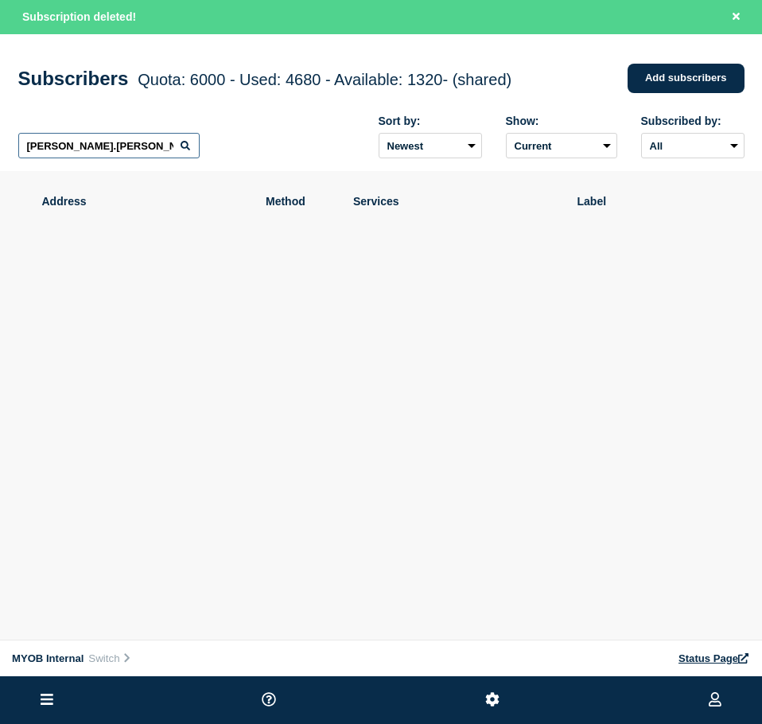
click at [109, 139] on input "[PERSON_NAME].[PERSON_NAME]@myob." at bounding box center [108, 145] width 181 height 25
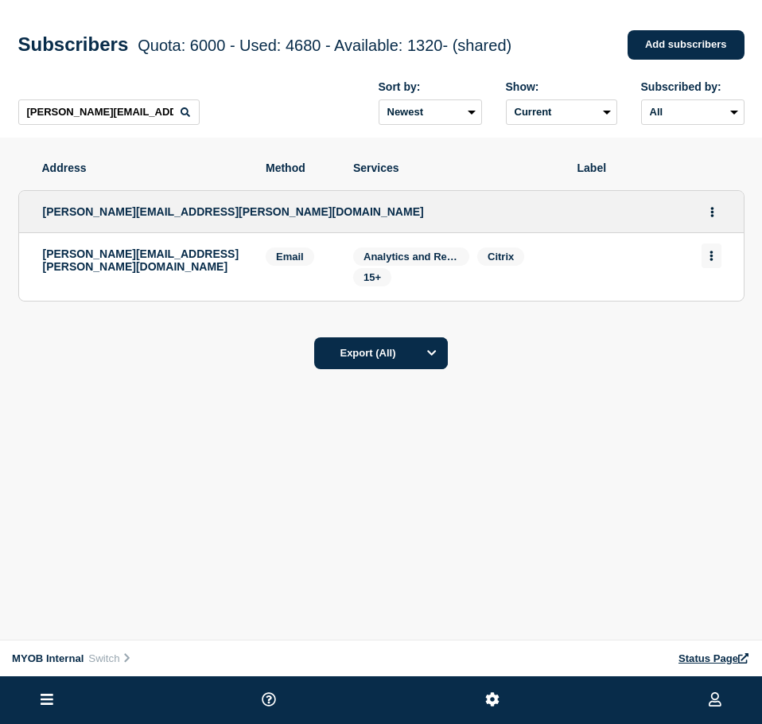
click at [718, 258] on button "Actions" at bounding box center [711, 255] width 20 height 25
click at [705, 307] on button "Delete" at bounding box center [712, 301] width 30 height 12
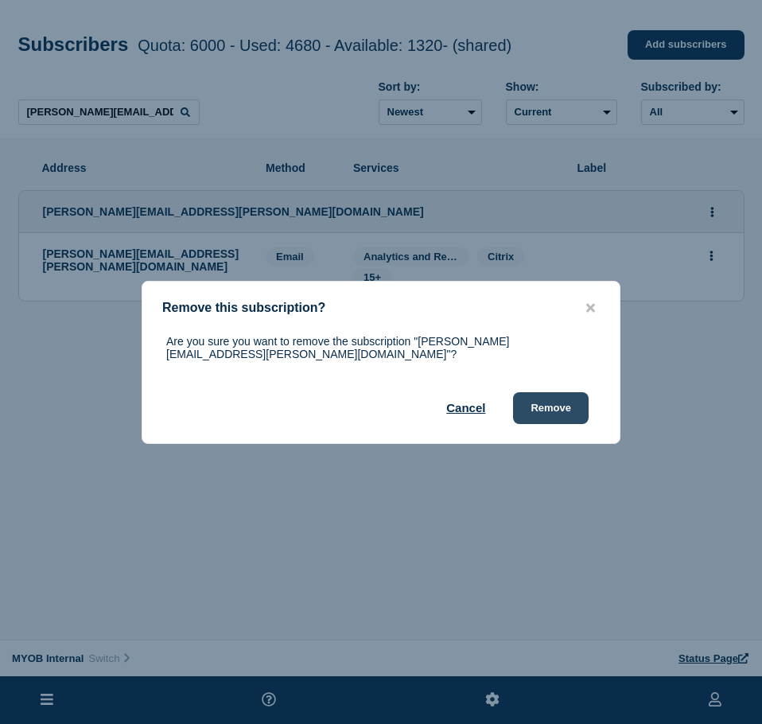
click at [569, 395] on button "Remove" at bounding box center [551, 408] width 76 height 32
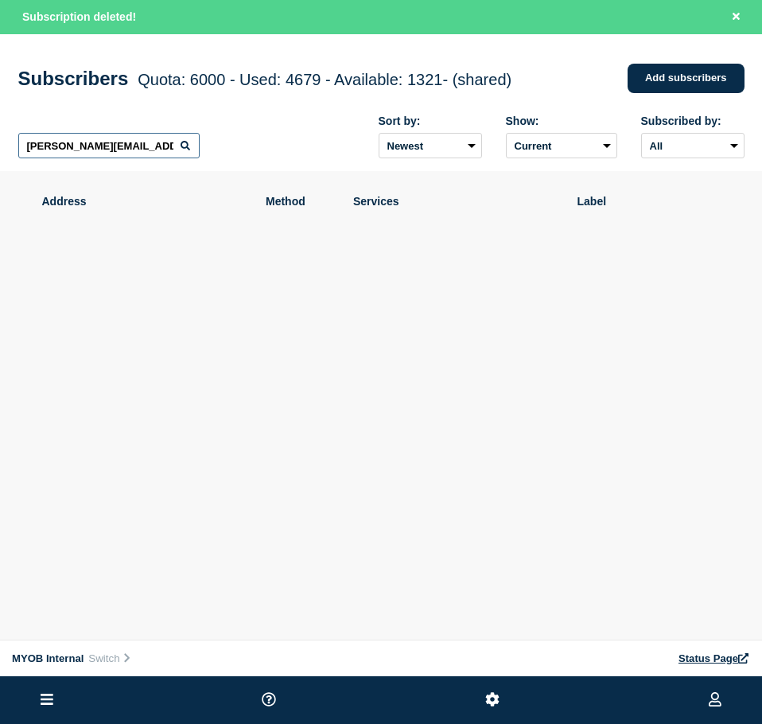
click at [125, 142] on input "[PERSON_NAME][EMAIL_ADDRESS][PERSON_NAME][DOMAIN_NAME]" at bounding box center [108, 145] width 181 height 25
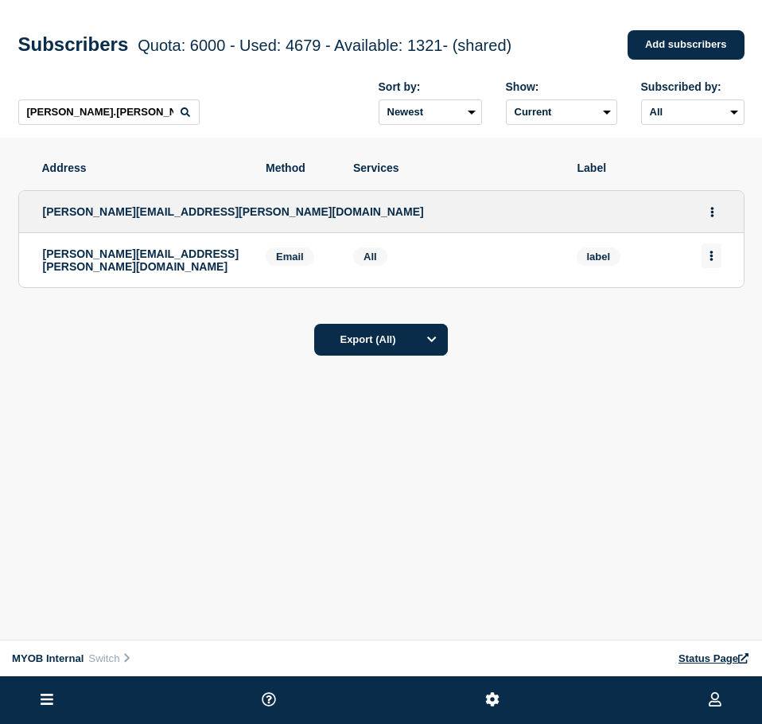
drag, startPoint x: 713, startPoint y: 253, endPoint x: 706, endPoint y: 270, distance: 17.9
click at [710, 252] on button "Actions" at bounding box center [711, 255] width 20 height 25
click at [697, 302] on button "Delete" at bounding box center [712, 301] width 30 height 12
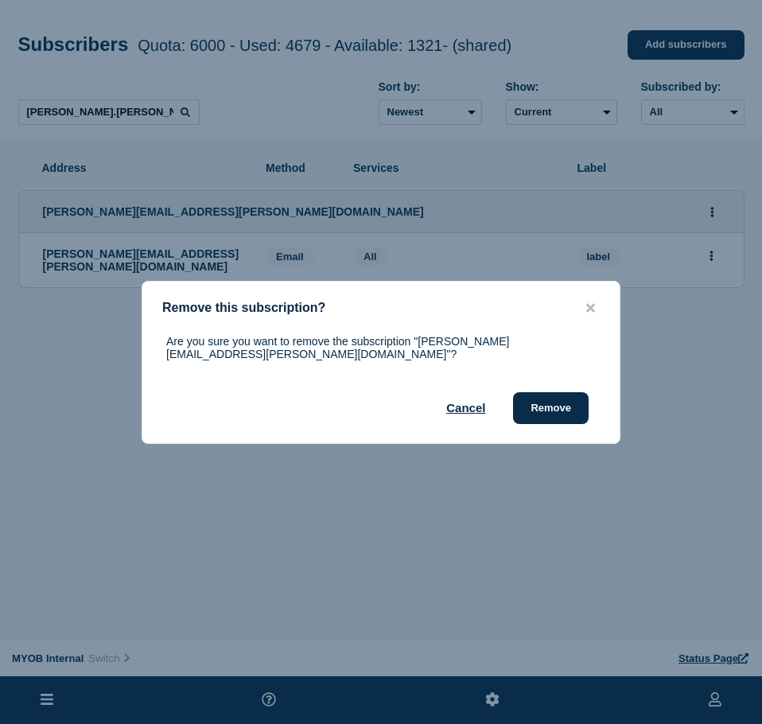
click at [563, 397] on button "Remove" at bounding box center [551, 408] width 76 height 32
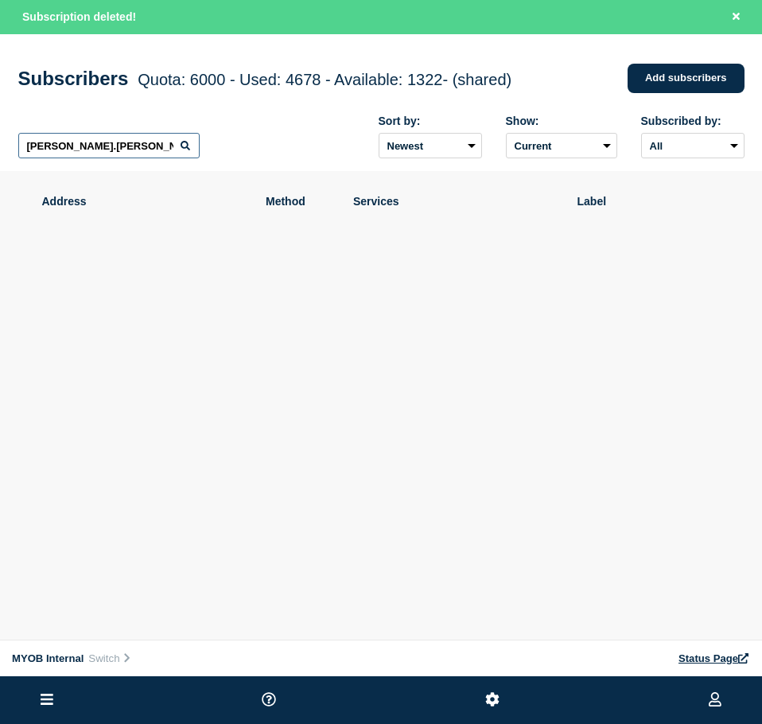
click at [76, 153] on input "[PERSON_NAME].[PERSON_NAME]@myob." at bounding box center [108, 145] width 181 height 25
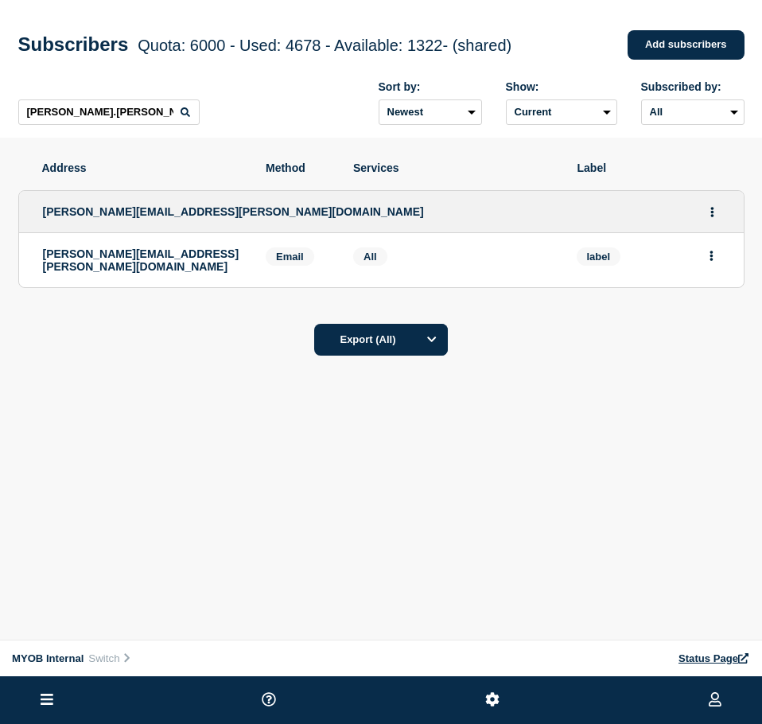
drag, startPoint x: 689, startPoint y: 239, endPoint x: 691, endPoint y: 223, distance: 16.8
click at [680, 192] on ul "[PERSON_NAME][EMAIL_ADDRESS][PERSON_NAME][DOMAIN_NAME] [PERSON_NAME][DOMAIN_NAM…" at bounding box center [381, 239] width 726 height 130
click at [711, 251] on button "Actions" at bounding box center [711, 255] width 20 height 25
click at [712, 311] on div "Delete" at bounding box center [711, 300] width 75 height 57
click at [711, 305] on button "Delete" at bounding box center [712, 301] width 30 height 12
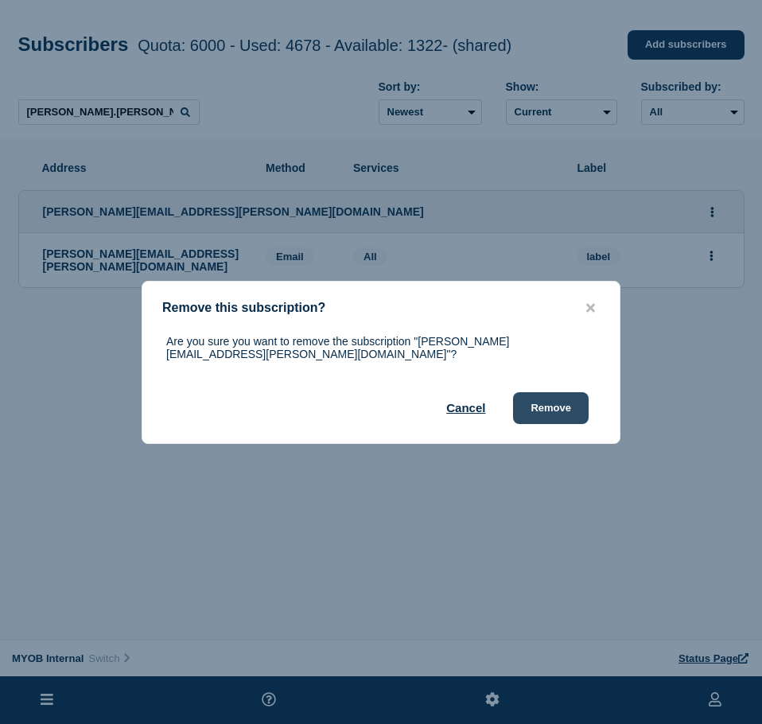
click at [556, 396] on button "Remove" at bounding box center [551, 408] width 76 height 32
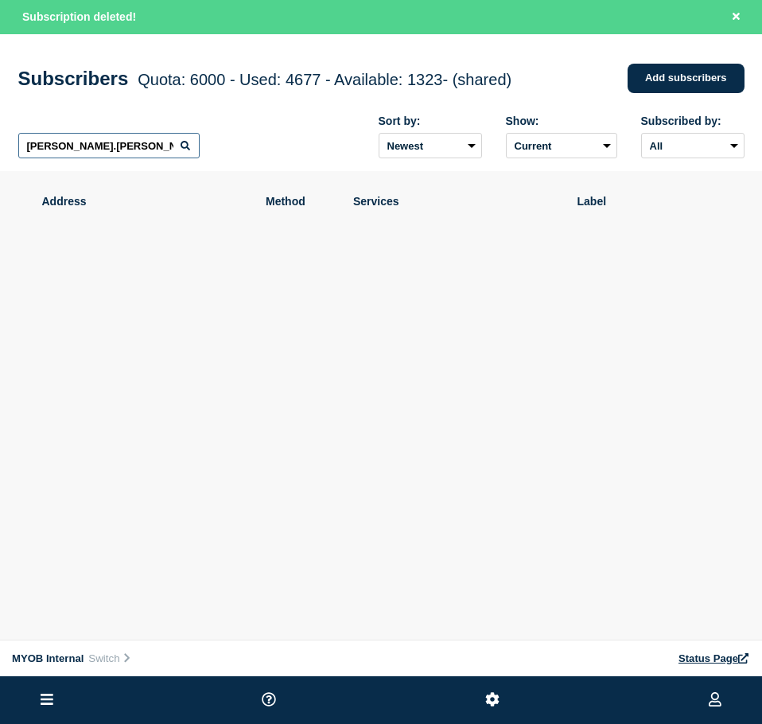
click
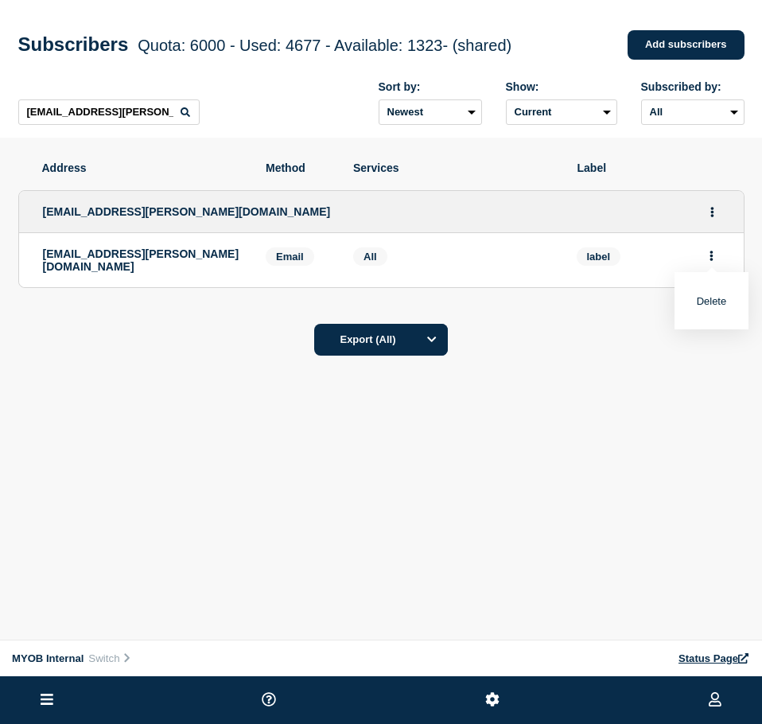
drag, startPoint x: 715, startPoint y: 321, endPoint x: 722, endPoint y: 301, distance: 21.1
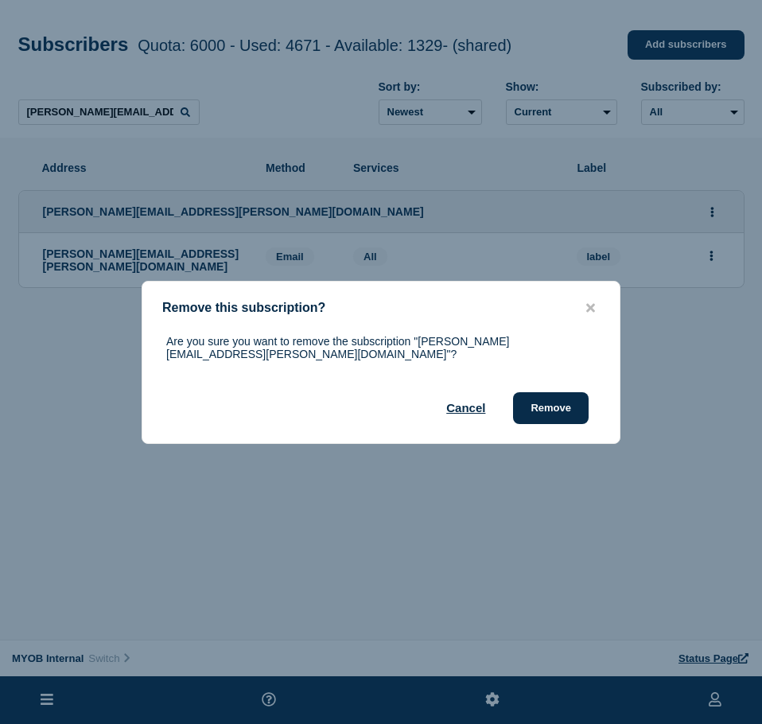
drag, startPoint x: 555, startPoint y: 396, endPoint x: 606, endPoint y: 389, distance: 51.4
drag, startPoint x: 552, startPoint y: 390, endPoint x: 565, endPoint y: 390, distance: 13.5
drag, startPoint x: 557, startPoint y: 399, endPoint x: 425, endPoint y: 305, distance: 161.8
drag, startPoint x: 544, startPoint y: 404, endPoint x: 749, endPoint y: 304, distance: 228.3
drag, startPoint x: 569, startPoint y: 406, endPoint x: 760, endPoint y: 342, distance: 201.9
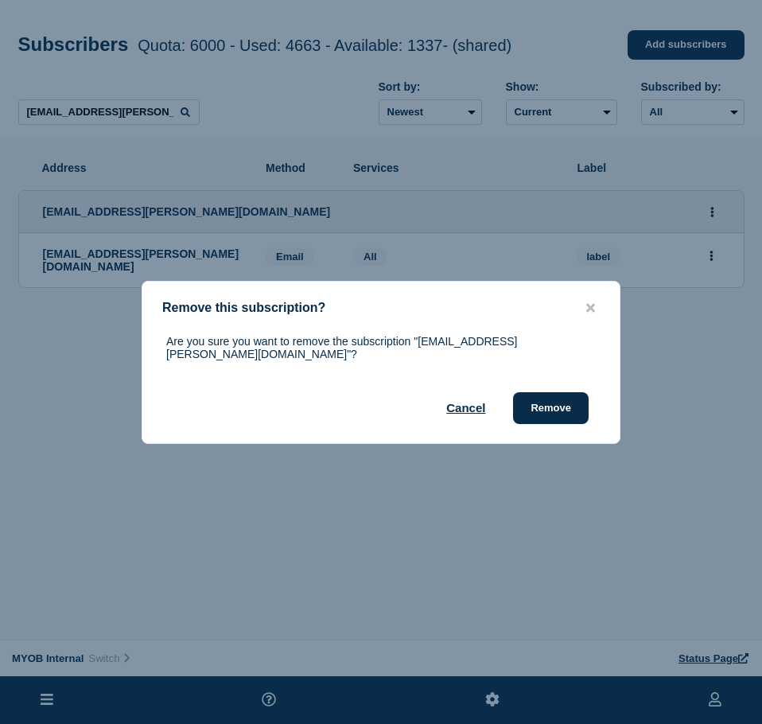
drag, startPoint x: 535, startPoint y: 406, endPoint x: 691, endPoint y: 337, distance: 170.2
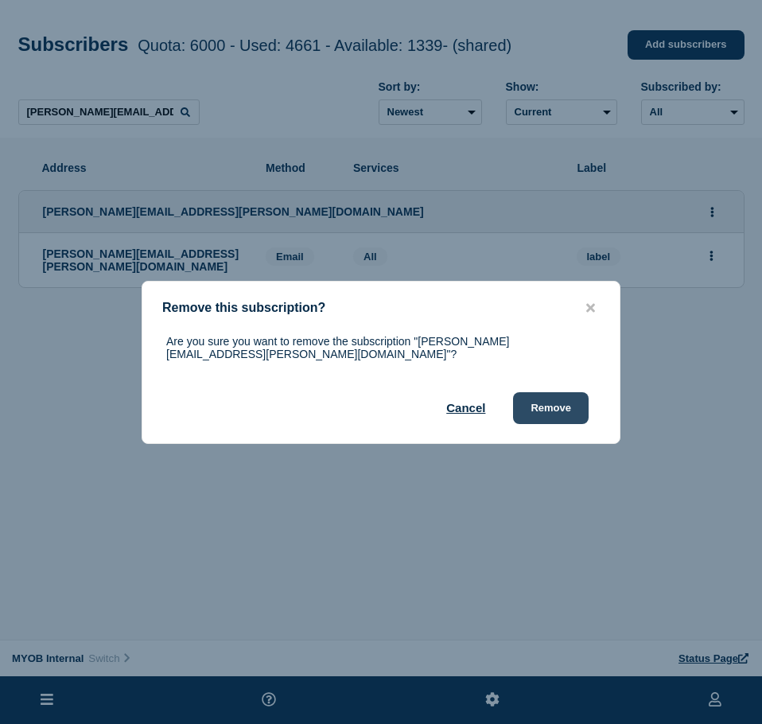
drag, startPoint x: 542, startPoint y: 406, endPoint x: 549, endPoint y: 400, distance: 9.0
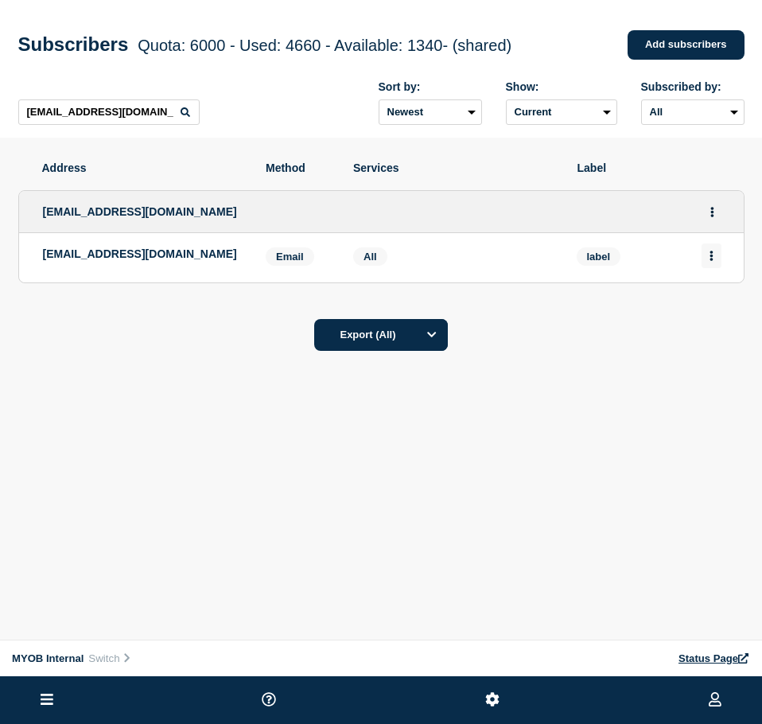
drag, startPoint x: 702, startPoint y: 262, endPoint x: 710, endPoint y: 260, distance: 8.1
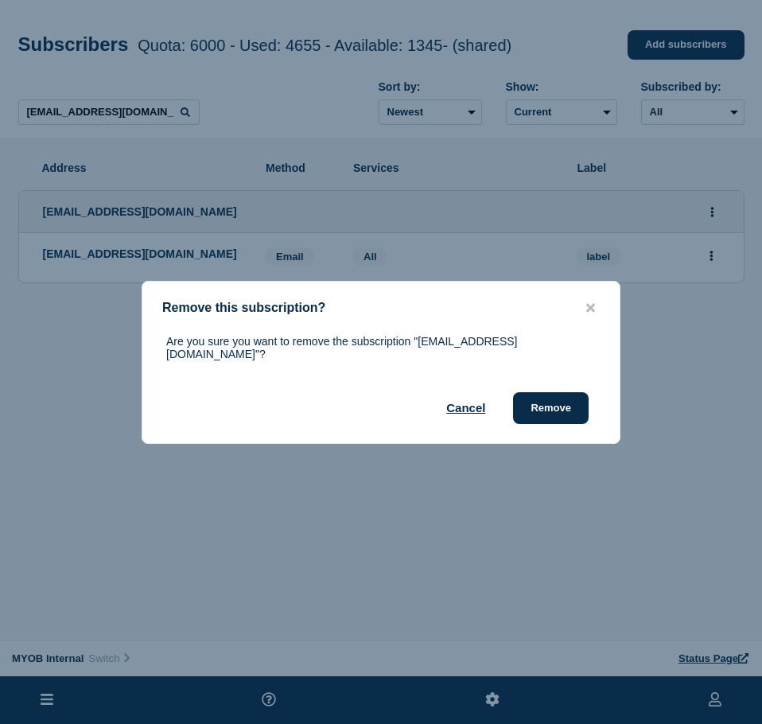
drag, startPoint x: 563, startPoint y: 407, endPoint x: 759, endPoint y: 328, distance: 211.2
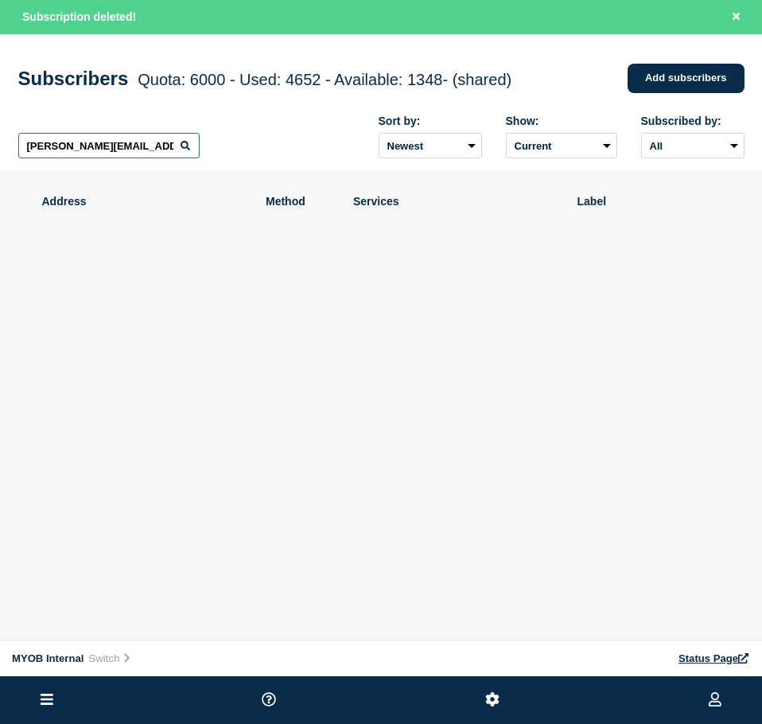
scroll to position [0, 17]
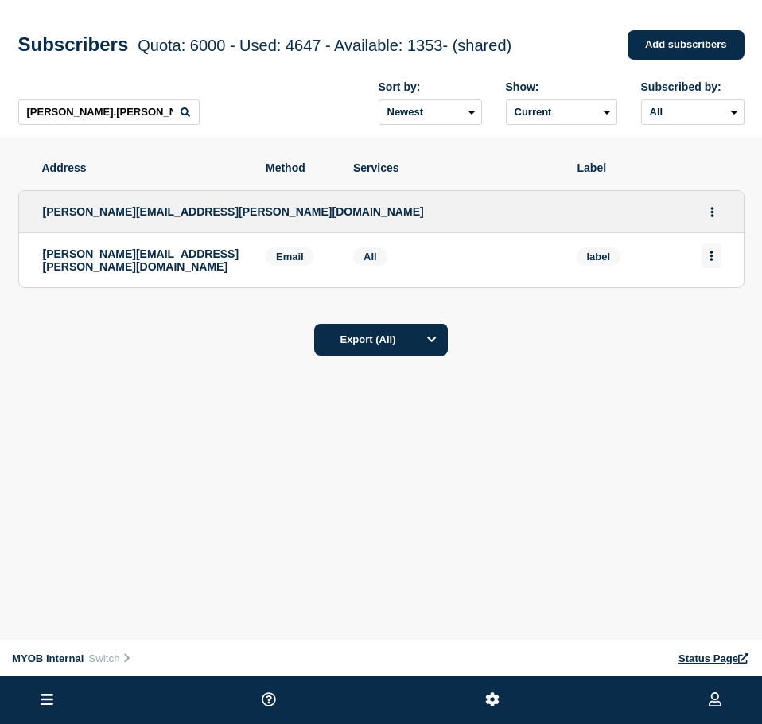
drag, startPoint x: 708, startPoint y: 257, endPoint x: 713, endPoint y: 270, distance: 13.6
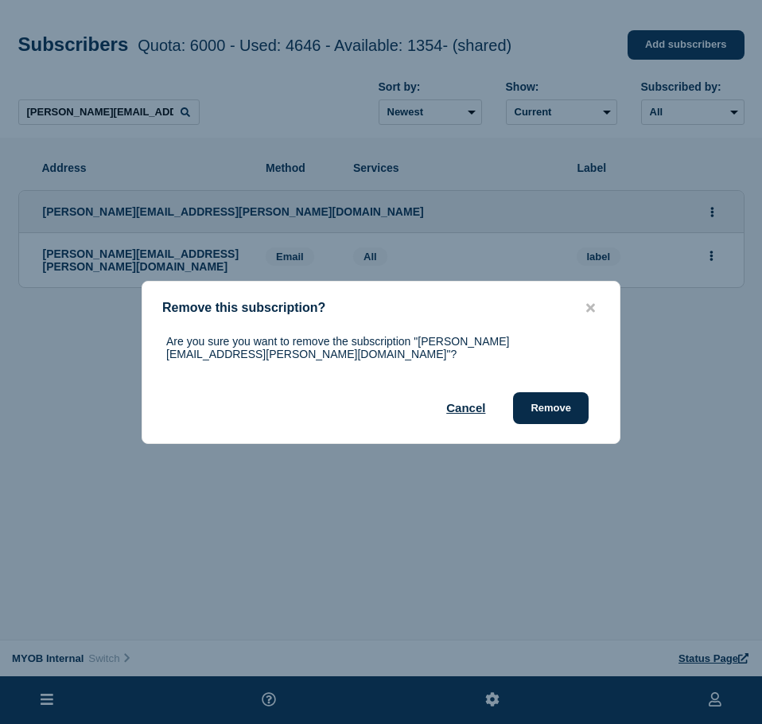
drag, startPoint x: 538, startPoint y: 397, endPoint x: 626, endPoint y: 348, distance: 100.4
drag, startPoint x: 531, startPoint y: 400, endPoint x: 717, endPoint y: 344, distance: 193.7
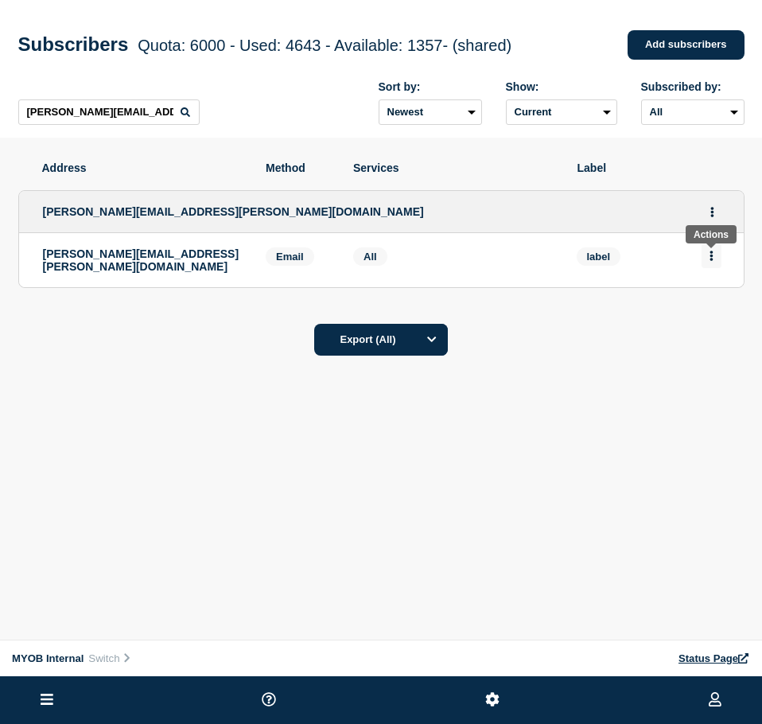
drag, startPoint x: 718, startPoint y: 251, endPoint x: 713, endPoint y: 262, distance: 12.4
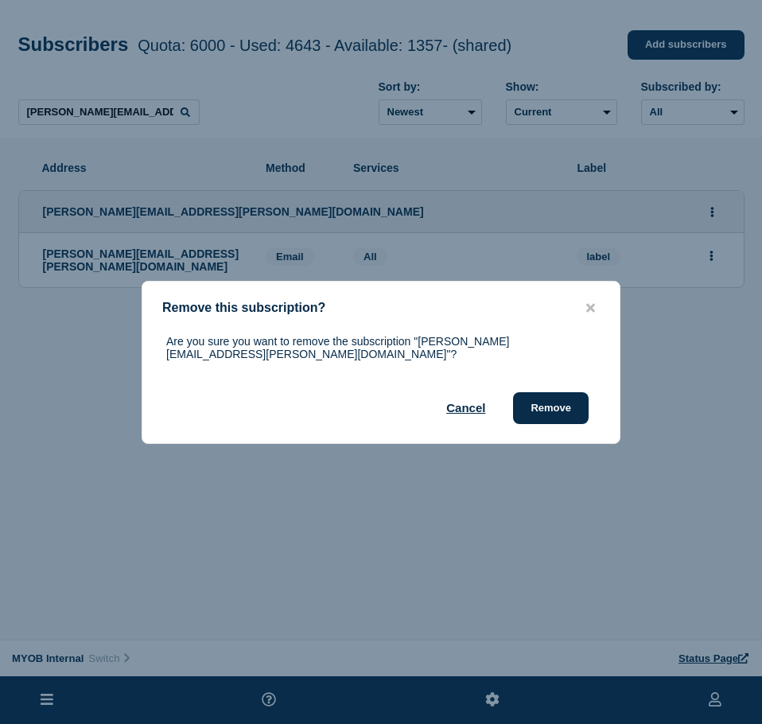
drag, startPoint x: 550, startPoint y: 399, endPoint x: 759, endPoint y: 270, distance: 245.6
drag, startPoint x: 550, startPoint y: 402, endPoint x: 569, endPoint y: 393, distance: 21.7
drag, startPoint x: 550, startPoint y: 402, endPoint x: 760, endPoint y: 280, distance: 243.3
drag, startPoint x: 547, startPoint y: 402, endPoint x: 588, endPoint y: 379, distance: 47.1
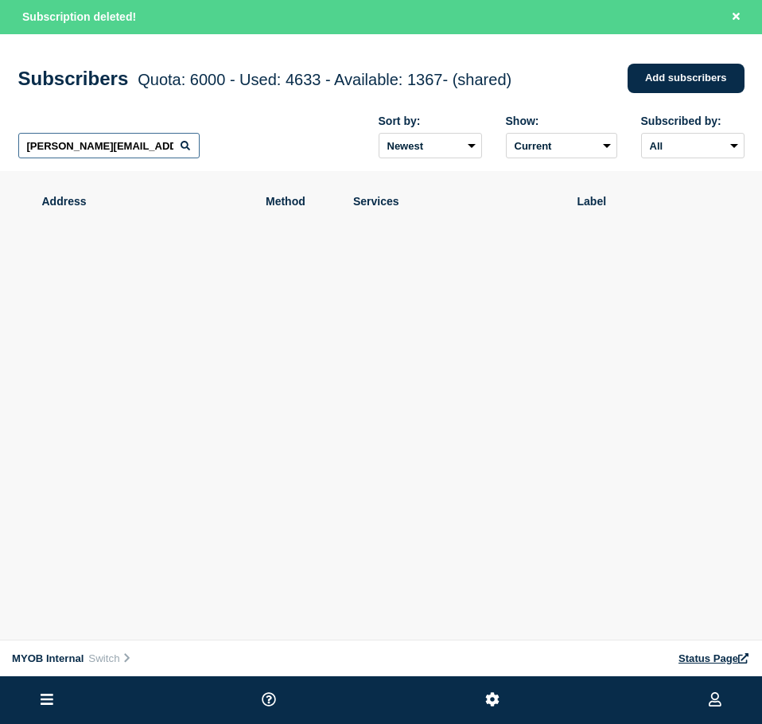
scroll to position [0, 10]
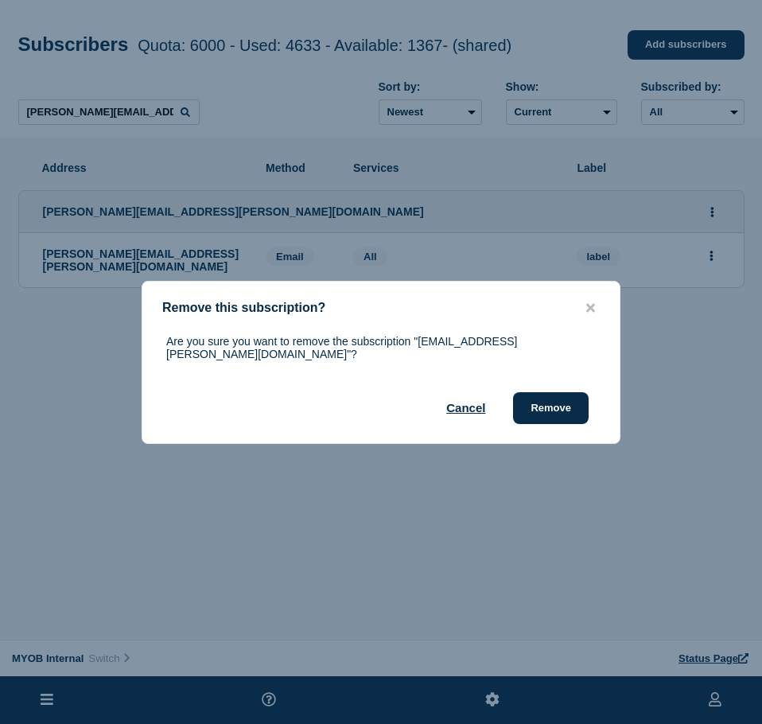
drag, startPoint x: 549, startPoint y: 400, endPoint x: 622, endPoint y: 382, distance: 75.4
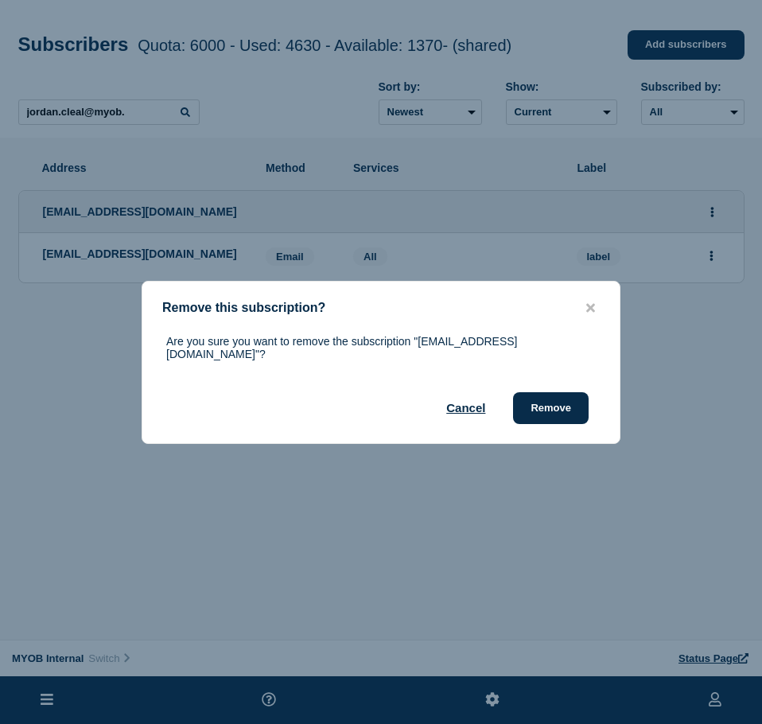
drag, startPoint x: 534, startPoint y: 401, endPoint x: 625, endPoint y: 375, distance: 94.9
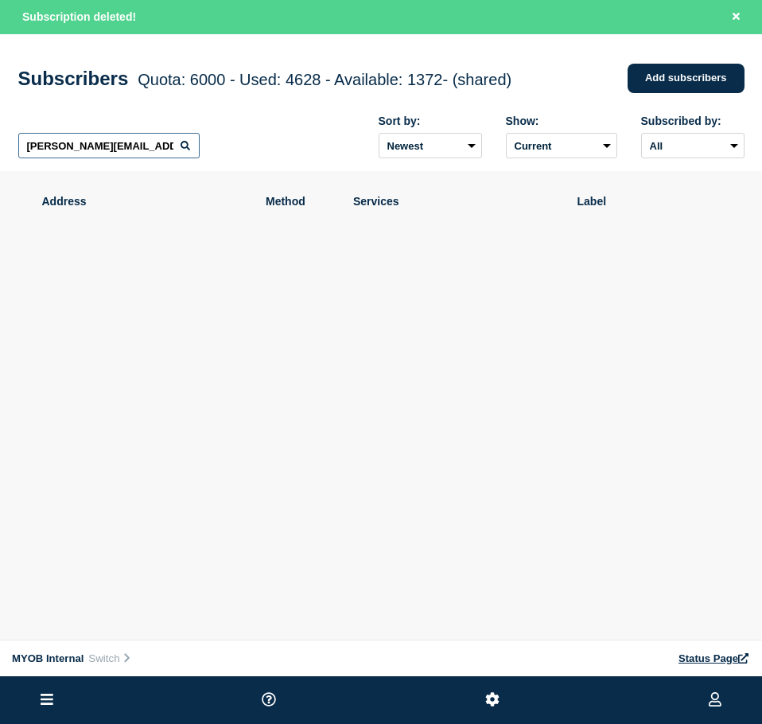
scroll to position [0, 6]
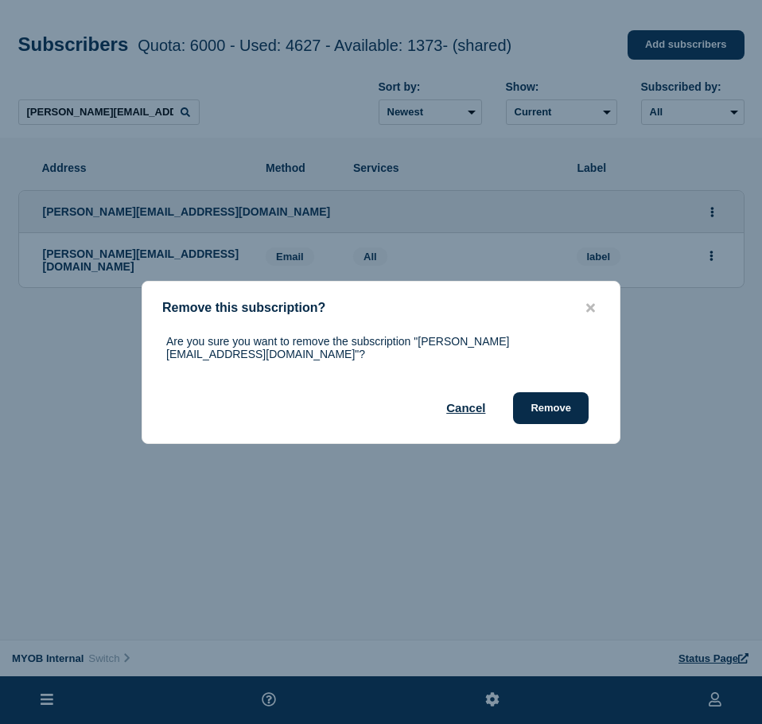
drag, startPoint x: 538, startPoint y: 402, endPoint x: 761, endPoint y: 299, distance: 246.2
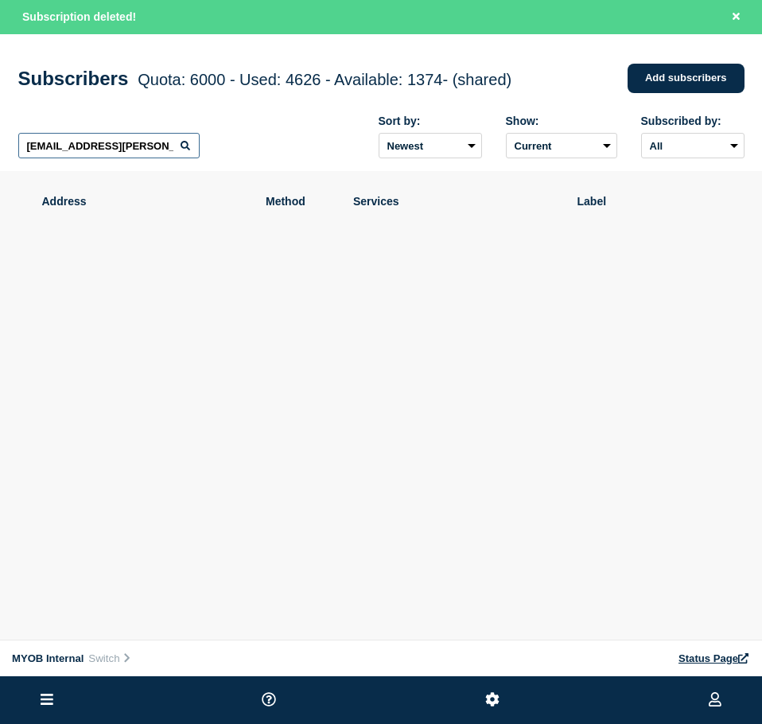
scroll to position [0, 2]
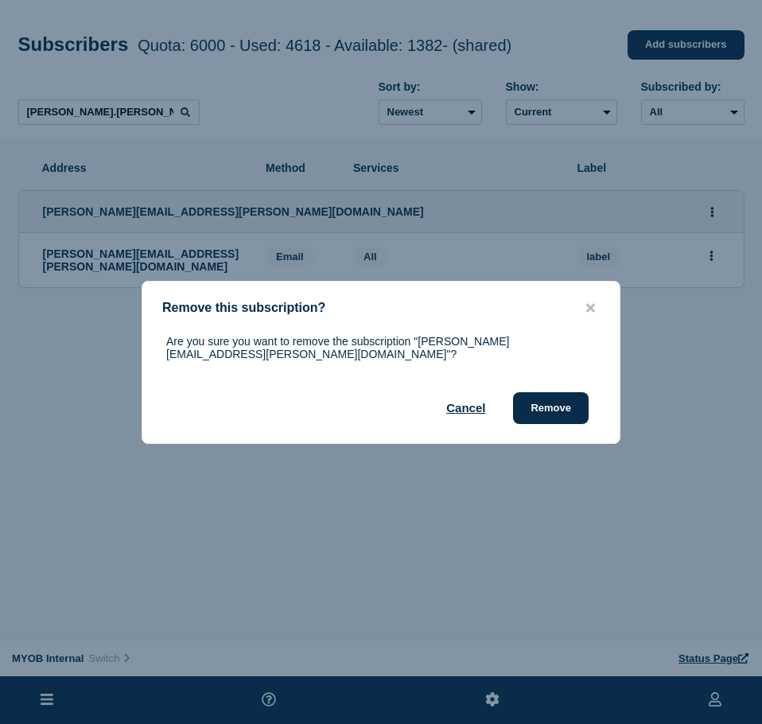
drag, startPoint x: 557, startPoint y: 395, endPoint x: 585, endPoint y: 383, distance: 30.3
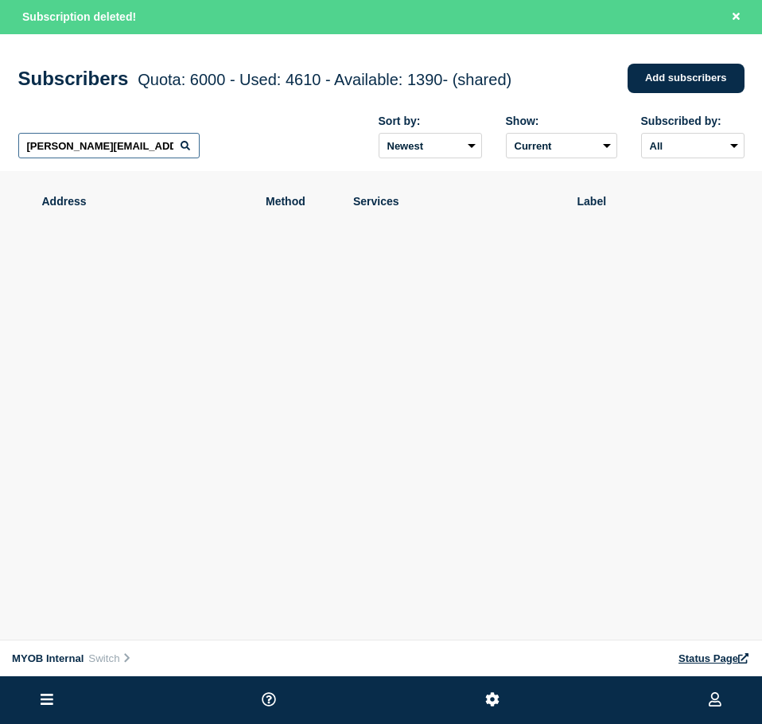
scroll to position [0, 10]
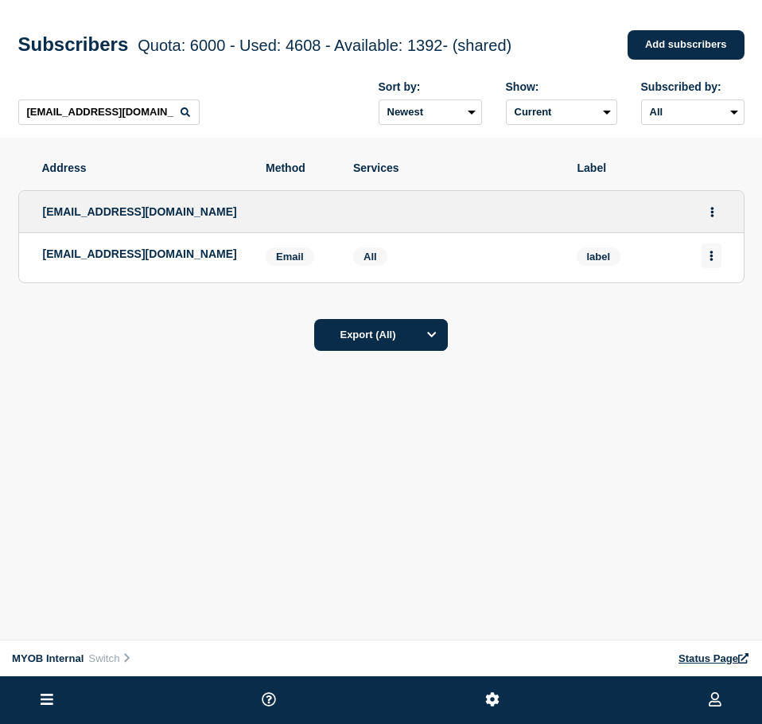
drag, startPoint x: 697, startPoint y: 258, endPoint x: 706, endPoint y: 260, distance: 8.9
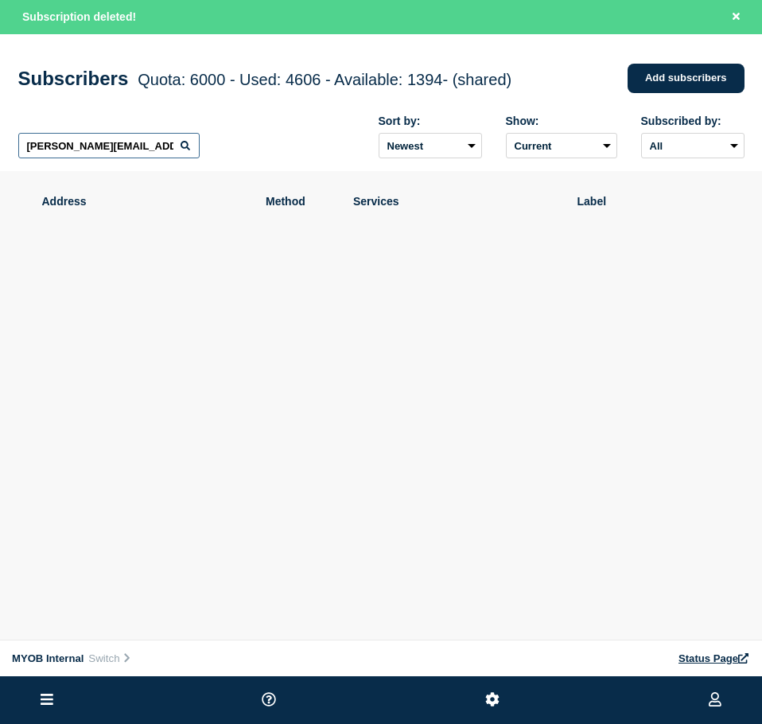
scroll to position [0, 38]
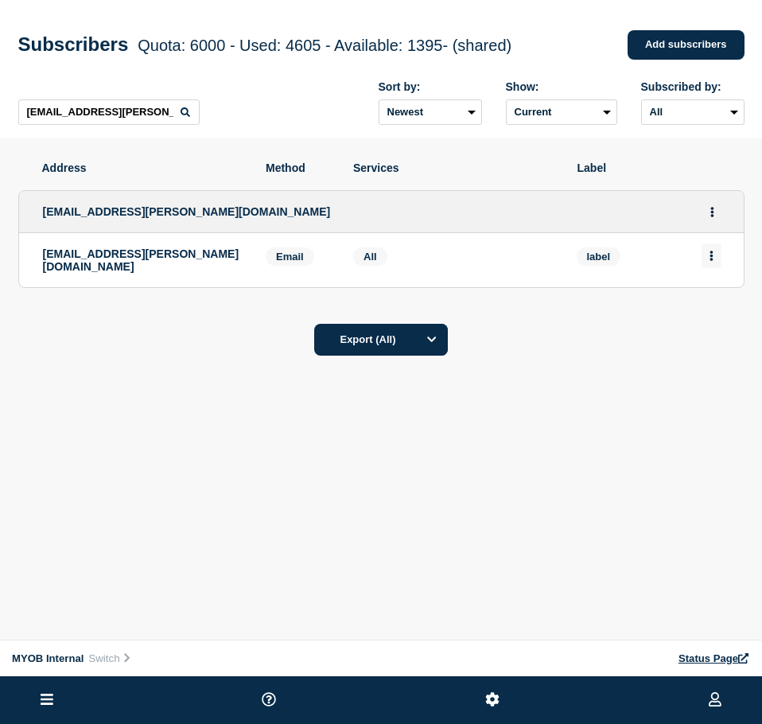
drag, startPoint x: 712, startPoint y: 261, endPoint x: 713, endPoint y: 269, distance: 8.0
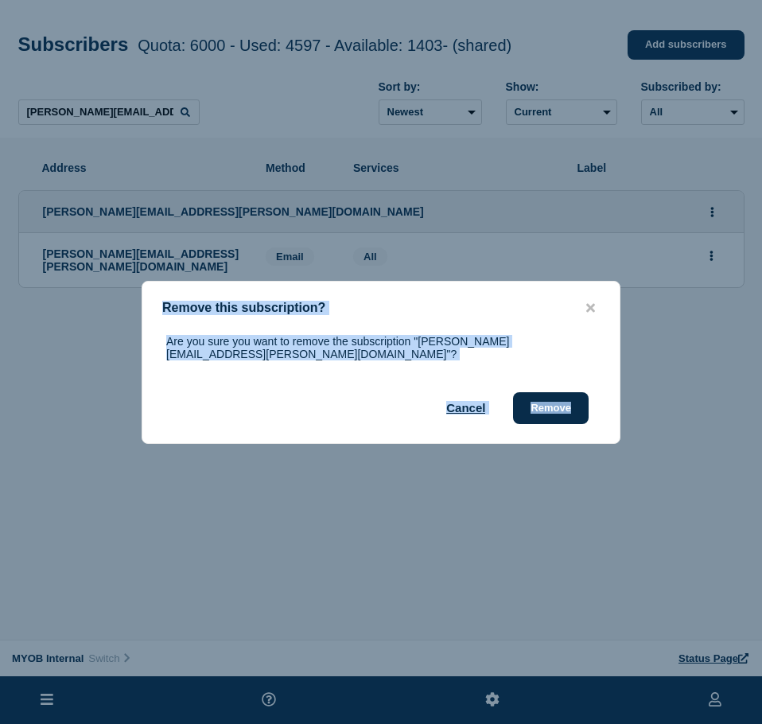
drag, startPoint x: 498, startPoint y: 404, endPoint x: 507, endPoint y: 403, distance: 9.6
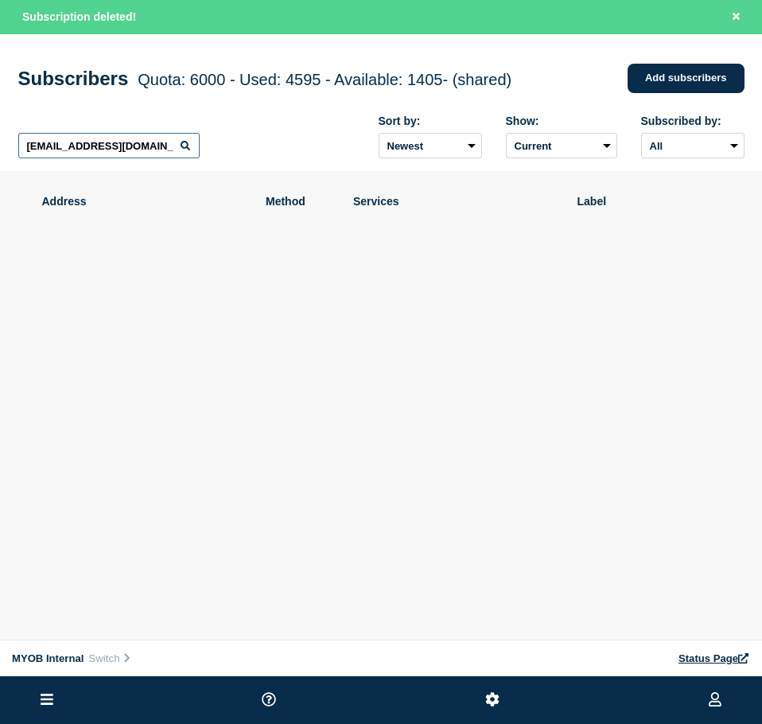
scroll to position [0, 4]
type input "[EMAIL_ADDRESS][DOMAIN_NAME]"
